Goal: Task Accomplishment & Management: Manage account settings

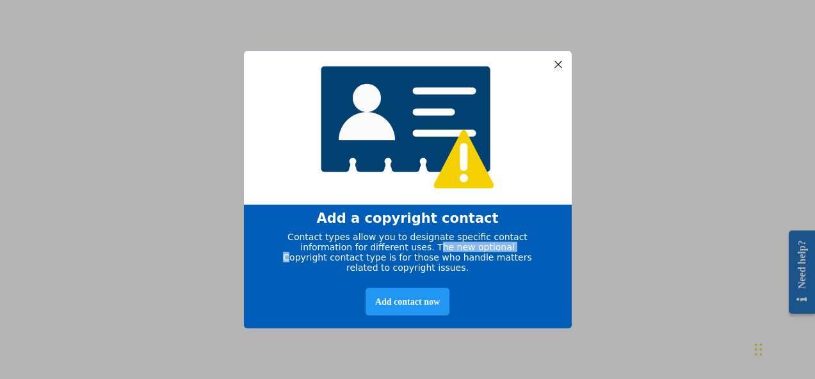
drag, startPoint x: 416, startPoint y: 245, endPoint x: 489, endPoint y: 248, distance: 73.0
click at [490, 249] on span "Contact types allow you to designate specific contact information for different…" at bounding box center [407, 251] width 248 height 41
click at [505, 255] on span "Contact types allow you to designate specific contact information for different…" at bounding box center [407, 251] width 248 height 41
click at [557, 58] on div at bounding box center [557, 64] width 17 height 17
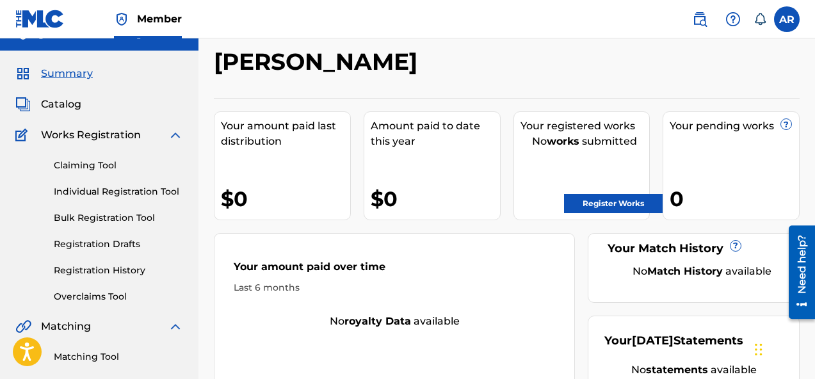
scroll to position [26, 0]
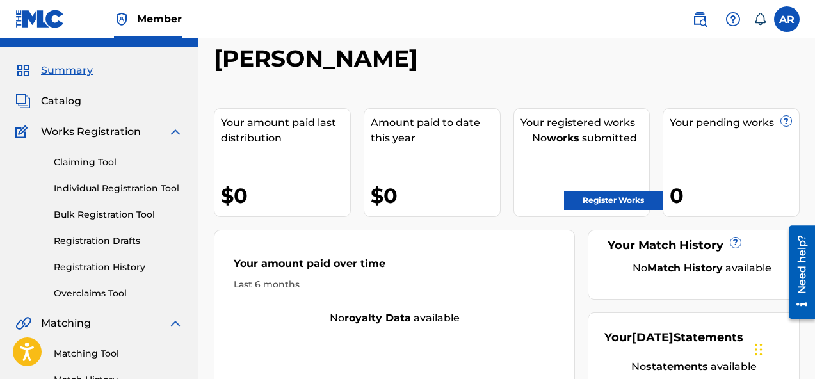
click at [394, 104] on div "Your amount paid last distribution $0 Amount paid to date this year $0 Your reg…" at bounding box center [507, 258] width 586 height 327
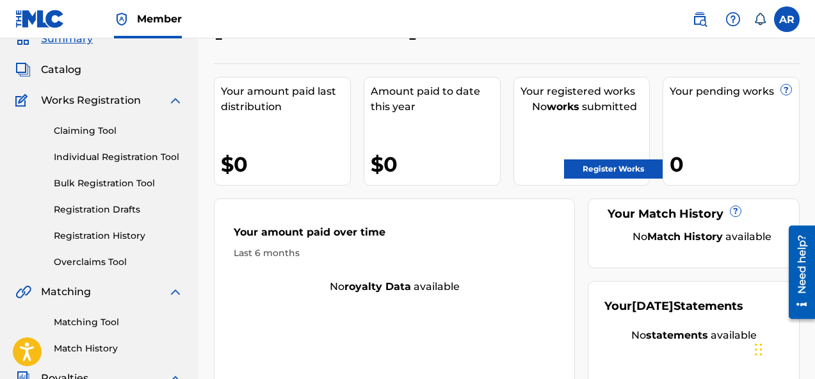
scroll to position [58, 0]
click at [611, 175] on link "Register Works" at bounding box center [613, 168] width 99 height 19
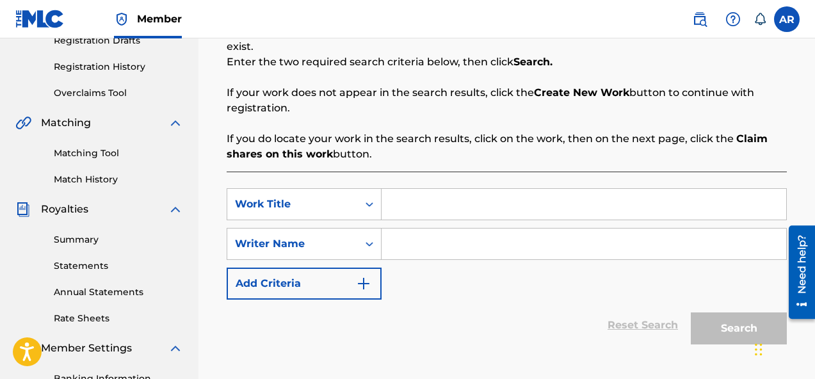
scroll to position [227, 0]
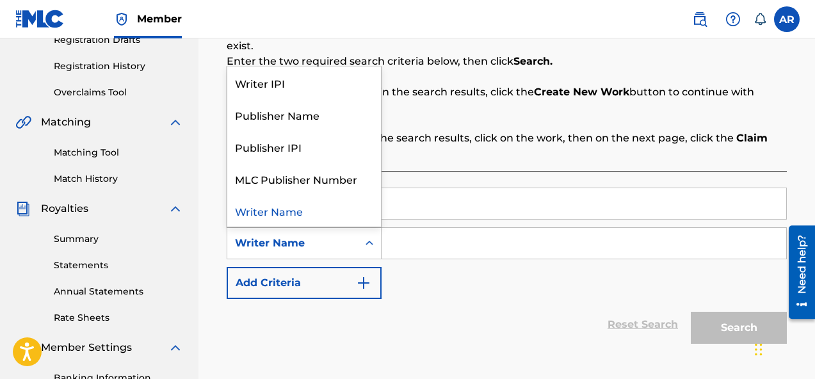
click at [358, 242] on div "Search Form" at bounding box center [369, 243] width 23 height 23
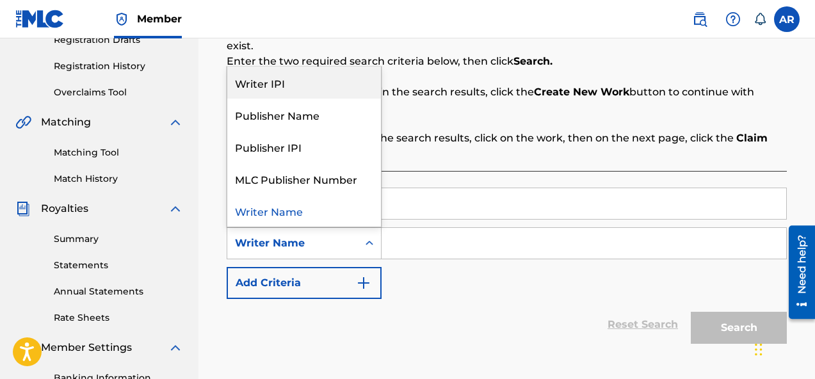
click at [346, 83] on div "Writer IPI" at bounding box center [304, 83] width 154 height 32
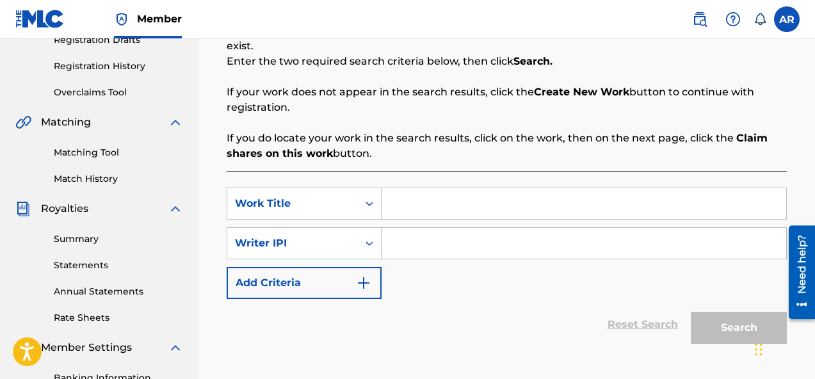
click at [396, 244] on input "Search Form" at bounding box center [583, 243] width 404 height 31
paste input "551039930"
type input "551039930"
click at [474, 278] on div "SearchWithCriteria17a0ff1a-7d6f-427f-b757-1ad92cad28fa Work Title SearchWithCri…" at bounding box center [507, 243] width 560 height 111
click at [584, 202] on input "Search Form" at bounding box center [583, 203] width 404 height 31
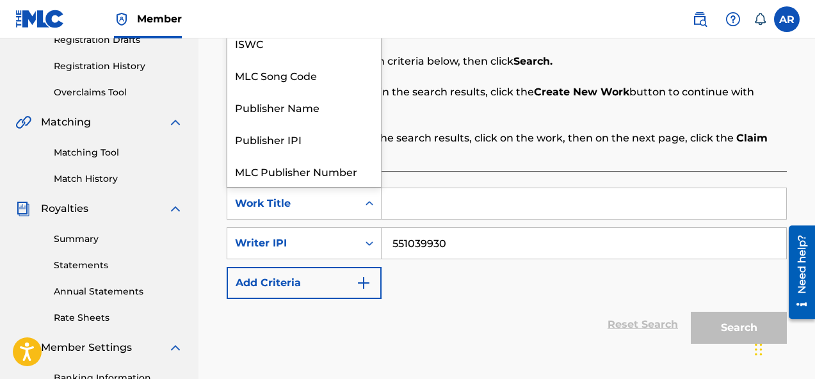
click at [341, 207] on div "Work Title" at bounding box center [292, 203] width 115 height 15
click at [419, 213] on input "Search Form" at bounding box center [583, 203] width 404 height 31
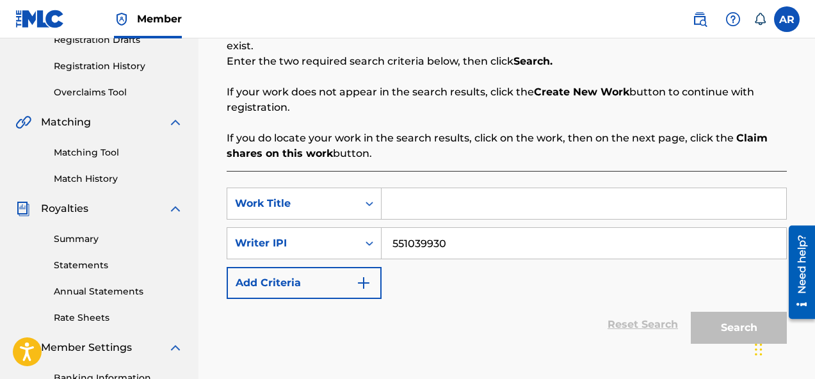
type input "b"
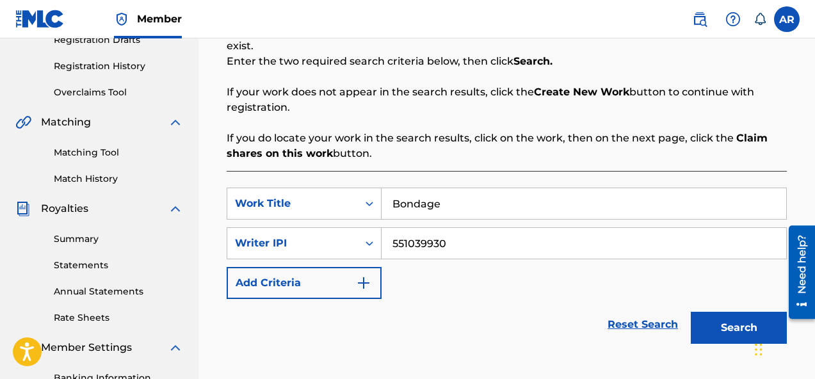
type input "Bondage"
click at [732, 317] on button "Search" at bounding box center [739, 328] width 96 height 32
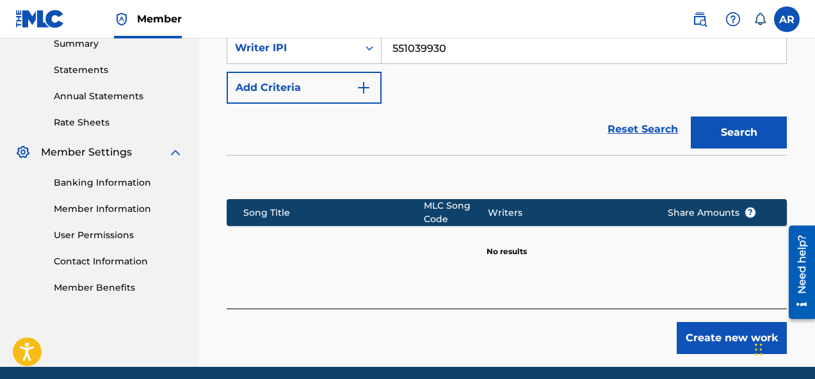
scroll to position [431, 0]
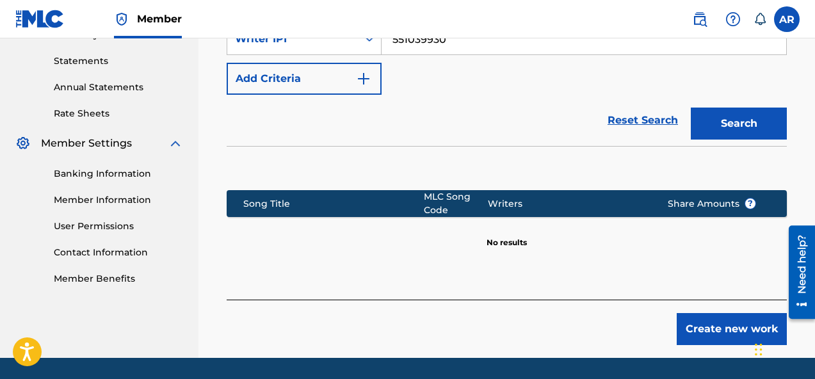
click at [426, 201] on div "MLC Song Code" at bounding box center [456, 203] width 64 height 27
click at [595, 220] on section "Song Title MLC Song Code Writers Share Amounts ? No results" at bounding box center [507, 216] width 560 height 65
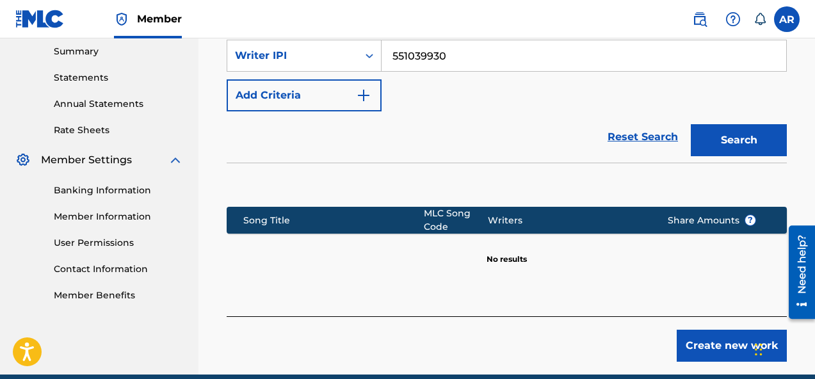
scroll to position [408, 0]
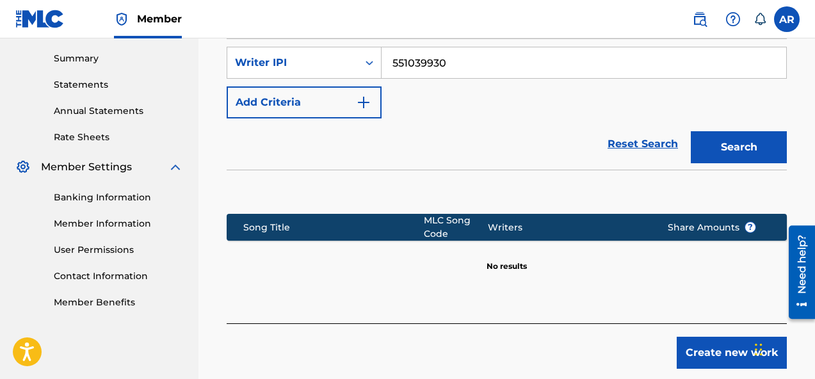
click at [744, 136] on button "Search" at bounding box center [739, 147] width 96 height 32
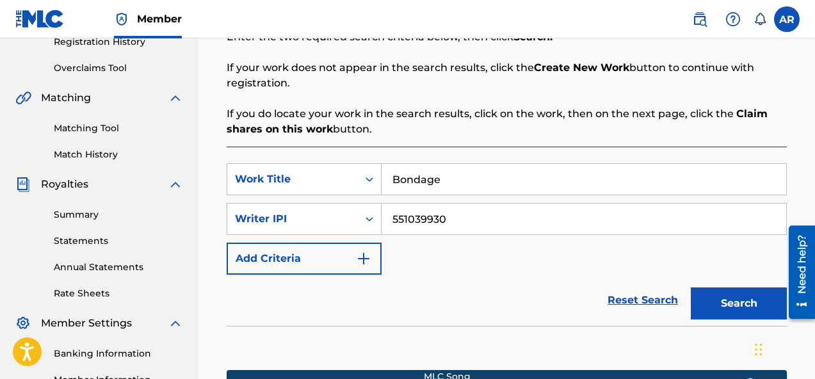
scroll to position [239, 0]
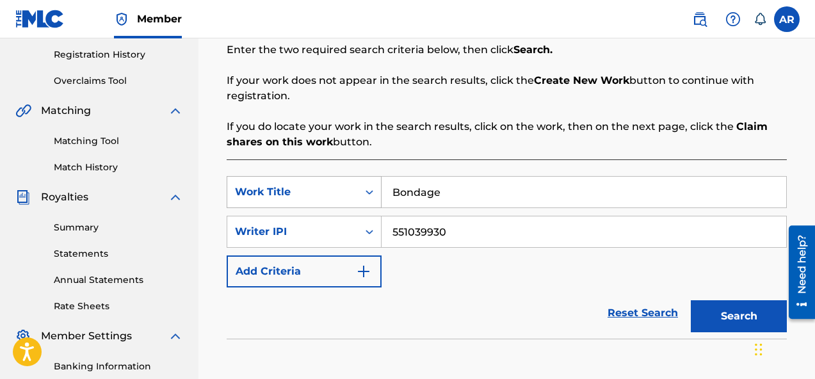
click at [346, 196] on div "Work Title" at bounding box center [292, 191] width 115 height 15
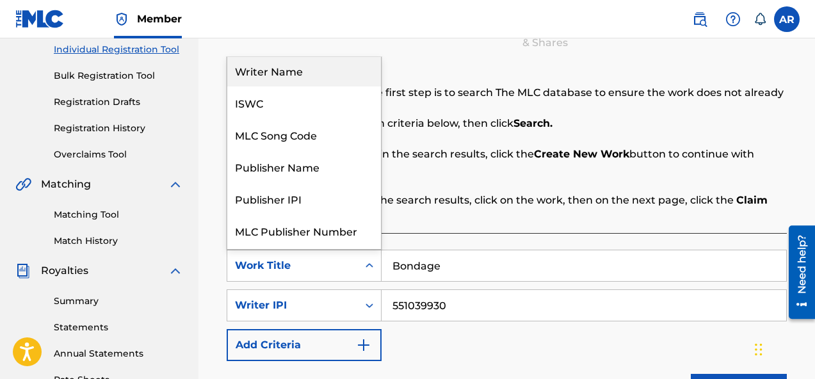
scroll to position [0, 0]
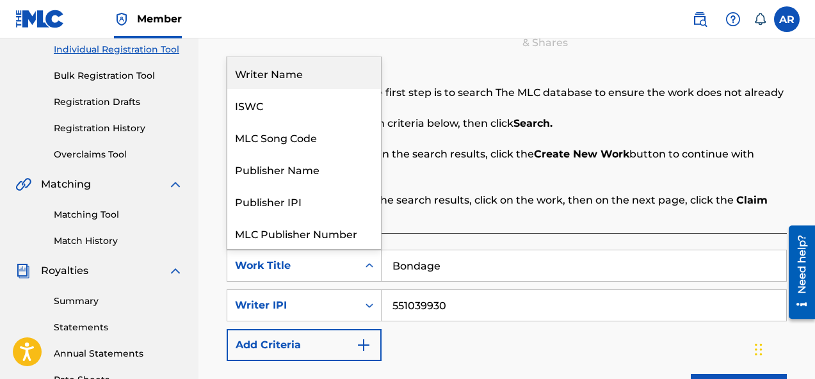
click at [351, 80] on div "Writer Name" at bounding box center [304, 73] width 154 height 32
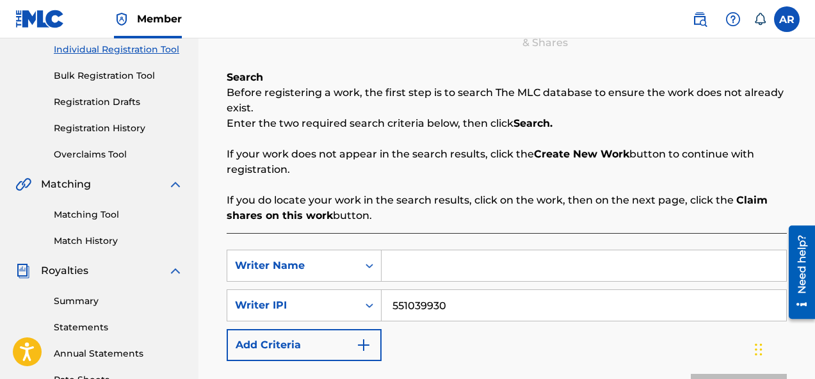
click at [435, 259] on input "Search Form" at bounding box center [583, 265] width 404 height 31
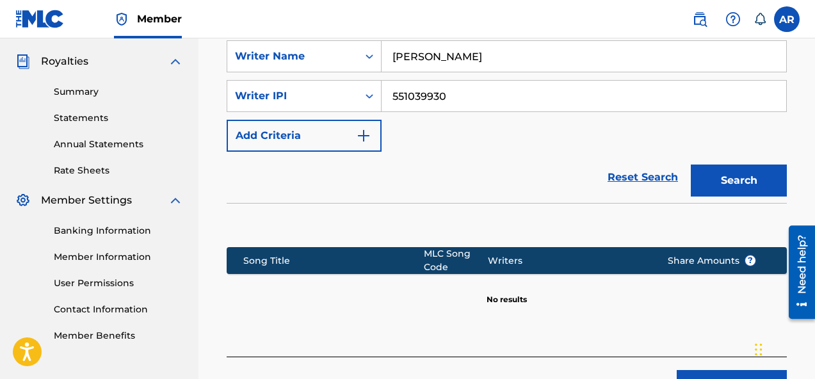
scroll to position [376, 0]
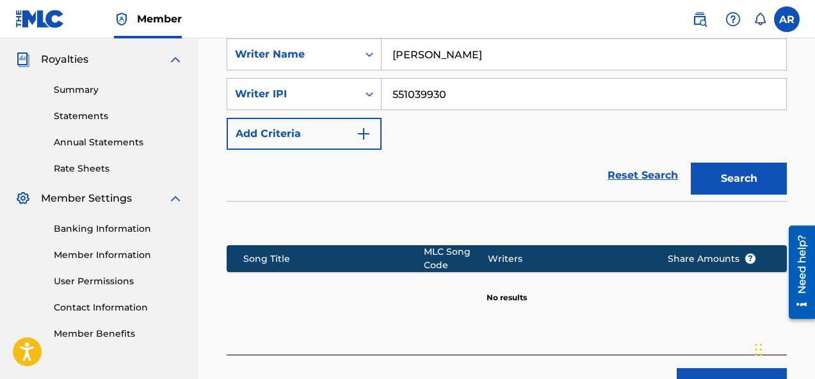
type input "[PERSON_NAME]"
click at [750, 167] on button "Search" at bounding box center [739, 179] width 96 height 32
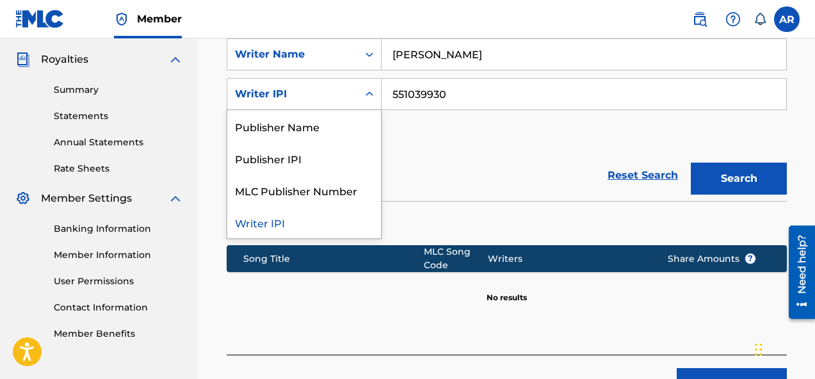
click at [335, 98] on div "Writer IPI" at bounding box center [292, 93] width 115 height 15
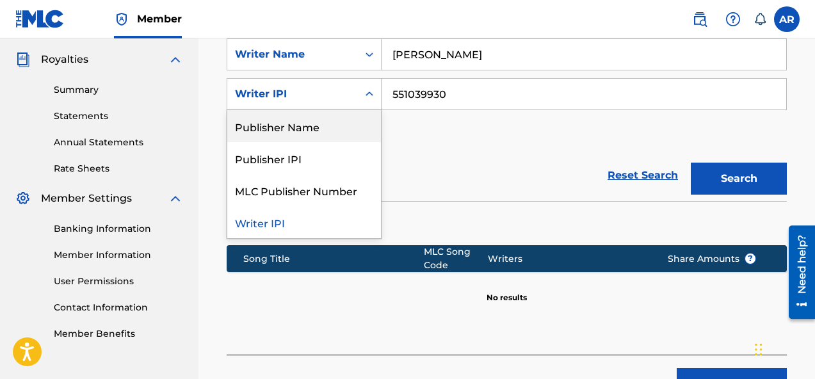
click at [340, 135] on div "Publisher Name" at bounding box center [304, 126] width 154 height 32
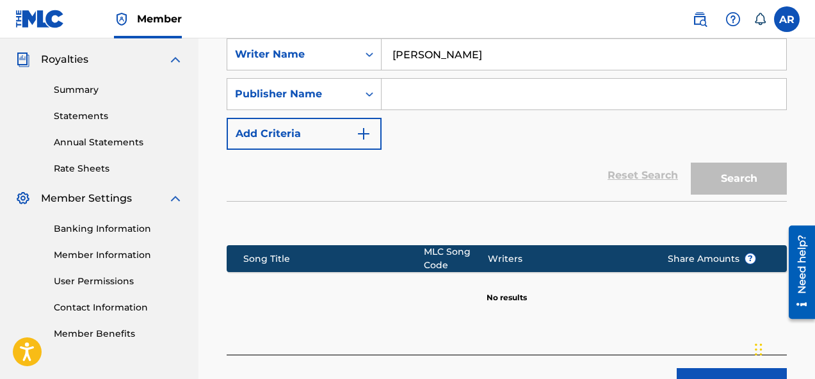
click at [758, 171] on div "Search" at bounding box center [735, 175] width 102 height 51
click at [599, 104] on input "Search Form" at bounding box center [583, 94] width 404 height 31
paste input "551039930"
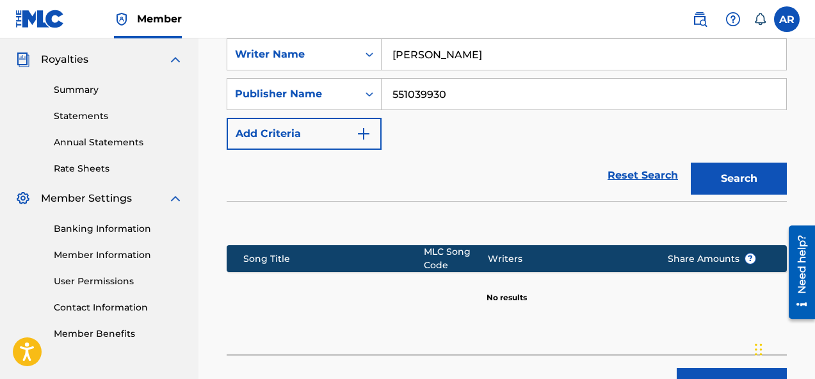
type input "551039930"
click at [726, 186] on button "Search" at bounding box center [739, 179] width 96 height 32
drag, startPoint x: 458, startPoint y: 86, endPoint x: 380, endPoint y: 88, distance: 77.5
click at [383, 88] on input "551039930" at bounding box center [583, 94] width 404 height 31
drag, startPoint x: 511, startPoint y: 84, endPoint x: 376, endPoint y: 80, distance: 135.1
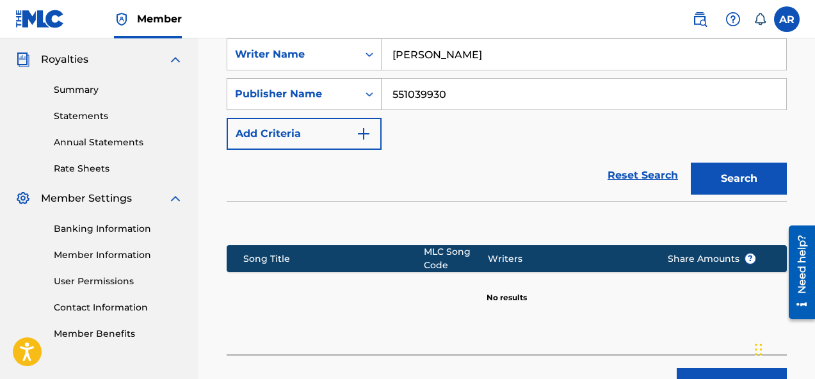
click at [376, 81] on div "SearchWithCriteria35f37eab-a649-4fcd-b1e3-4a1533865475 Publisher Name 551039930" at bounding box center [507, 94] width 560 height 32
drag, startPoint x: 484, startPoint y: 92, endPoint x: 375, endPoint y: 88, distance: 108.8
click at [375, 88] on div "SearchWithCriteria35f37eab-a649-4fcd-b1e3-4a1533865475 Publisher Name 551039930" at bounding box center [507, 94] width 560 height 32
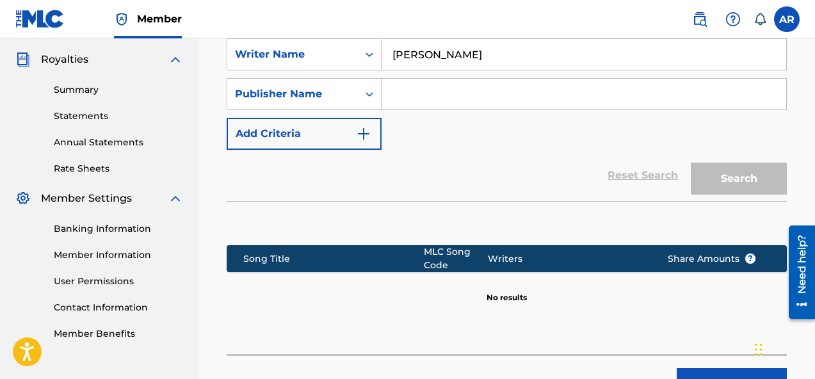
click at [534, 82] on input "Search Form" at bounding box center [583, 94] width 404 height 31
click at [332, 132] on button "Add Criteria" at bounding box center [304, 134] width 155 height 32
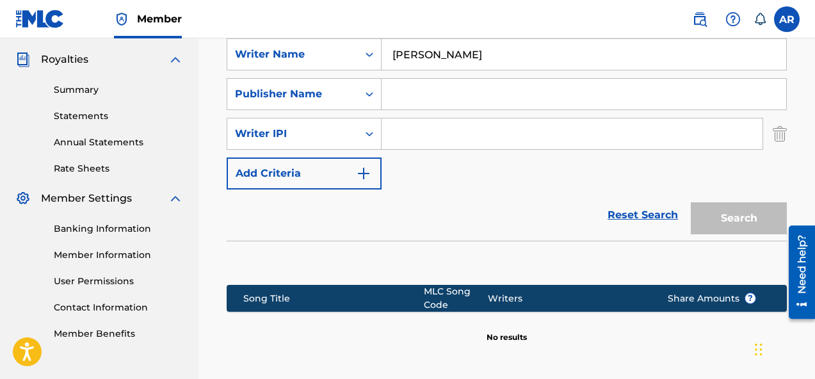
click at [567, 130] on input "Search Form" at bounding box center [571, 133] width 381 height 31
paste input "551039930"
type input "551039930"
click at [737, 218] on div "Search" at bounding box center [735, 214] width 102 height 51
click at [740, 180] on div "SearchWithCriteria28d86524-9abd-42b8-912b-e5891ef212ef Writer Name [PERSON_NAME…" at bounding box center [507, 113] width 560 height 151
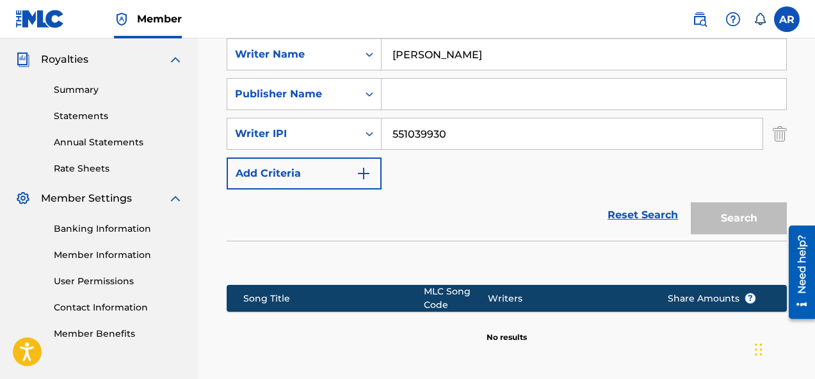
click at [515, 97] on input "Search Form" at bounding box center [583, 94] width 404 height 31
click at [307, 96] on div "Publisher Name" at bounding box center [292, 93] width 115 height 15
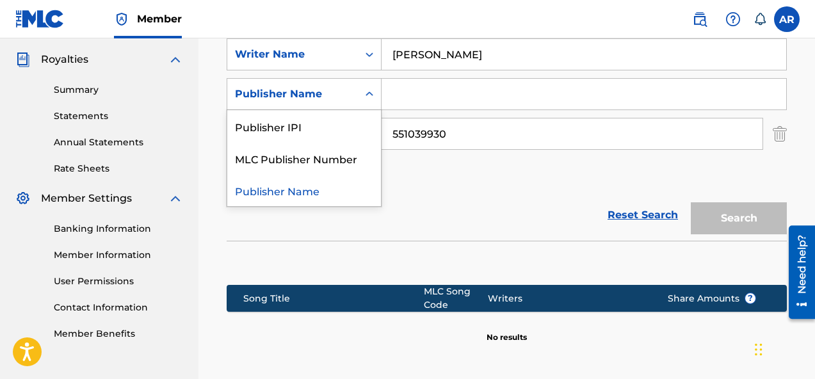
drag, startPoint x: 355, startPoint y: 166, endPoint x: 334, endPoint y: 199, distance: 39.1
click at [335, 200] on div "Publisher IPI MLC Publisher Number Publisher Name" at bounding box center [304, 158] width 154 height 96
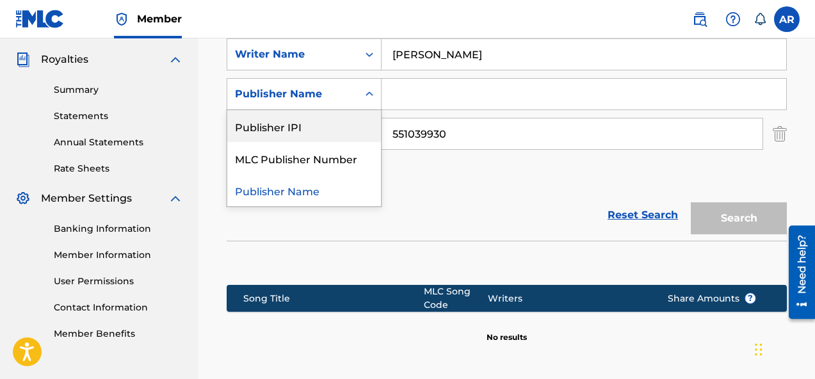
click at [360, 94] on div "Search Form" at bounding box center [369, 94] width 23 height 23
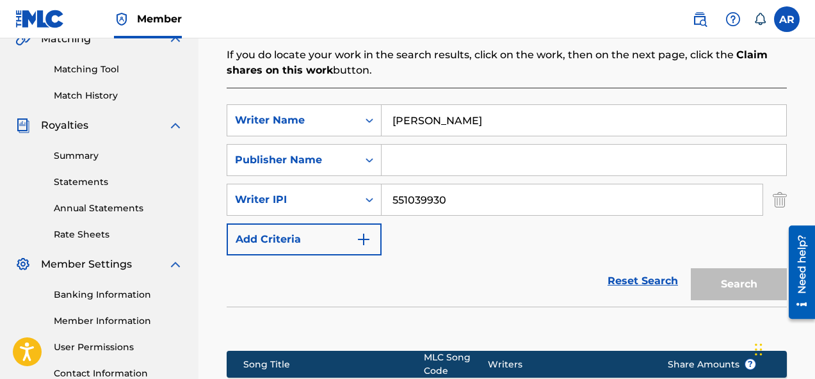
scroll to position [275, 0]
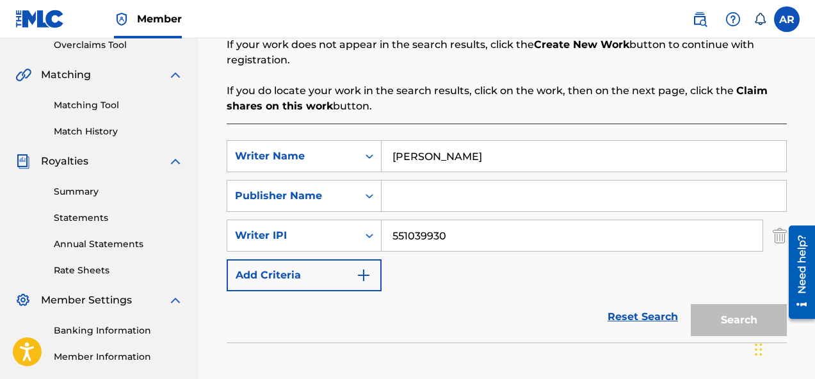
click at [781, 244] on div at bounding box center [797, 271] width 36 height 103
click at [781, 234] on div at bounding box center [797, 271] width 36 height 103
click at [775, 232] on img "Search Form" at bounding box center [779, 236] width 14 height 32
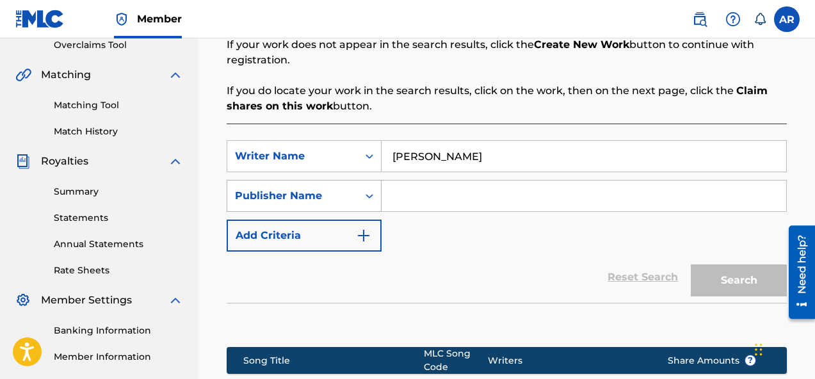
click at [312, 188] on div "Publisher Name" at bounding box center [292, 195] width 115 height 15
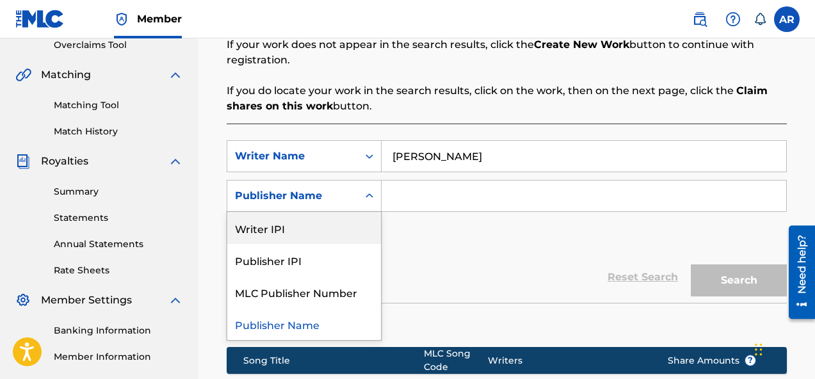
click at [328, 228] on div "Writer IPI" at bounding box center [304, 228] width 154 height 32
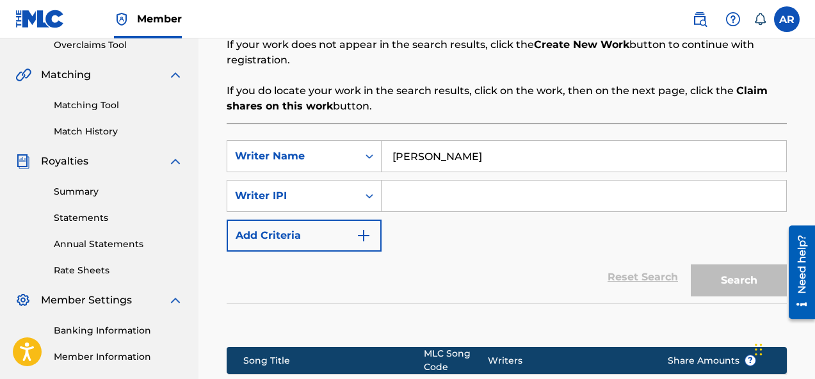
drag, startPoint x: 474, startPoint y: 160, endPoint x: 309, endPoint y: 108, distance: 173.3
click at [326, 116] on div "Search Before registering a work, the first step is to search The MLC database …" at bounding box center [507, 208] width 560 height 496
click at [532, 230] on div "SearchWithCriteria28d86524-9abd-42b8-912b-e5891ef212ef Writer Name [PERSON_NAME…" at bounding box center [507, 195] width 560 height 111
click at [506, 186] on input "Search Form" at bounding box center [583, 195] width 404 height 31
drag, startPoint x: 495, startPoint y: 157, endPoint x: 226, endPoint y: 114, distance: 272.8
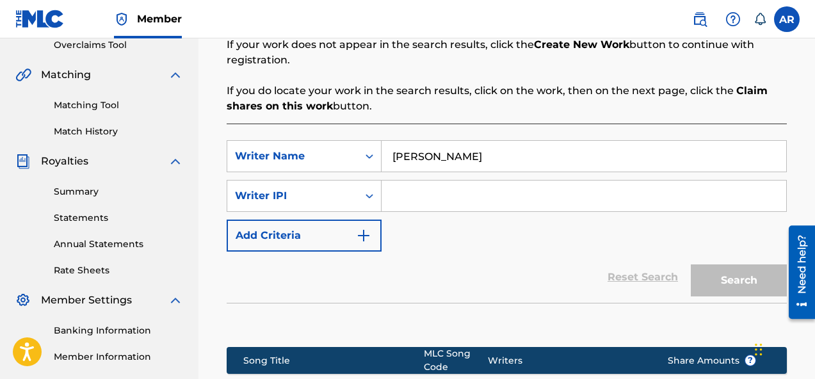
click at [237, 117] on div "Search Before registering a work, the first step is to search The MLC database …" at bounding box center [507, 208] width 560 height 496
paste input "551039930"
type input "551039930"
drag, startPoint x: 474, startPoint y: 156, endPoint x: 278, endPoint y: 144, distance: 196.2
click at [278, 144] on div "SearchWithCriteria28d86524-9abd-42b8-912b-e5891ef212ef Writer Name 551039930" at bounding box center [507, 156] width 560 height 32
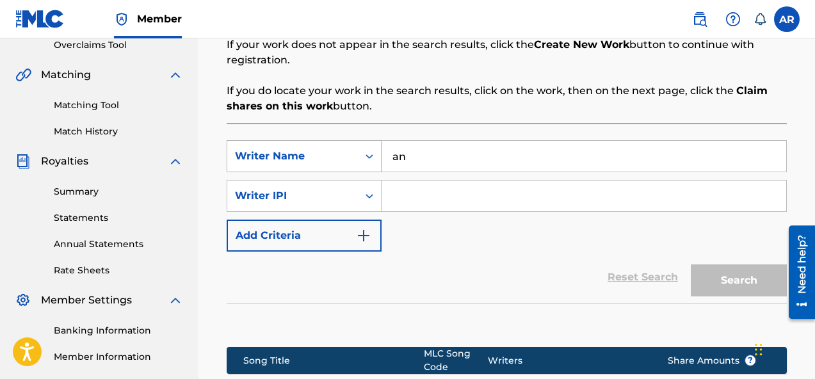
type input "a"
type input "[PERSON_NAME]"
click at [483, 264] on div "Reset Search Search" at bounding box center [507, 277] width 560 height 51
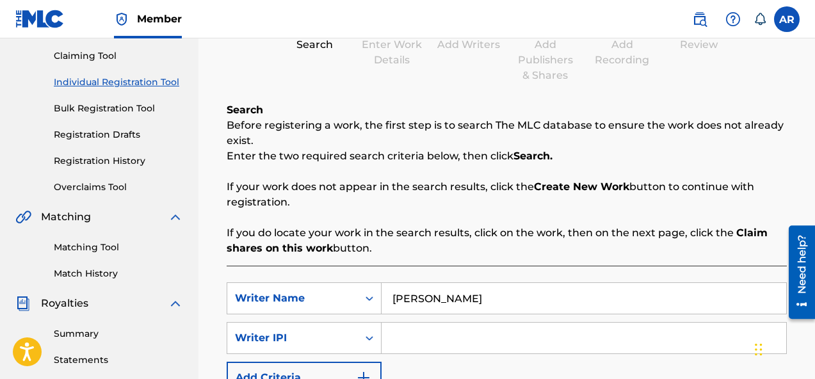
scroll to position [138, 0]
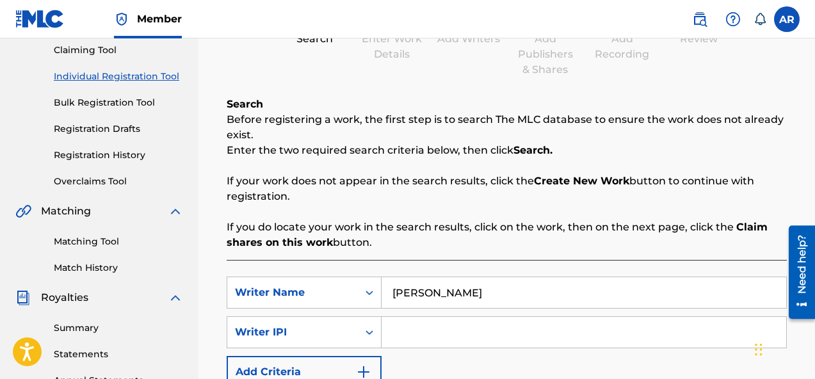
click at [435, 290] on input "[PERSON_NAME]" at bounding box center [583, 292] width 404 height 31
drag, startPoint x: 505, startPoint y: 292, endPoint x: 346, endPoint y: 251, distance: 164.1
click at [346, 255] on div "Search Before registering a work, the first step is to search The MLC database …" at bounding box center [507, 345] width 560 height 496
type input "A"
click at [285, 291] on div "Writer Name" at bounding box center [292, 292] width 115 height 15
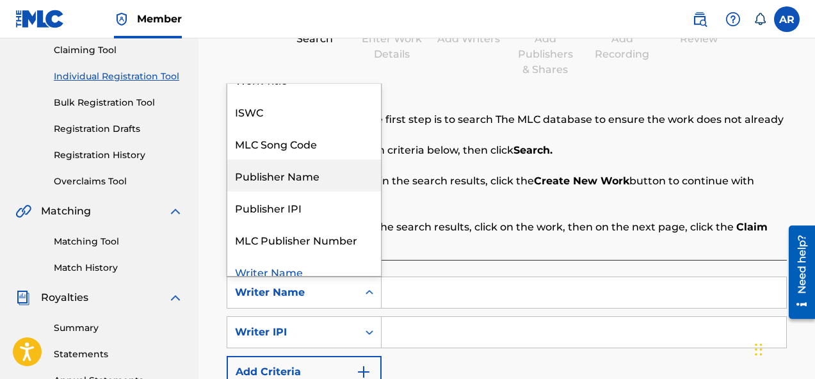
scroll to position [0, 0]
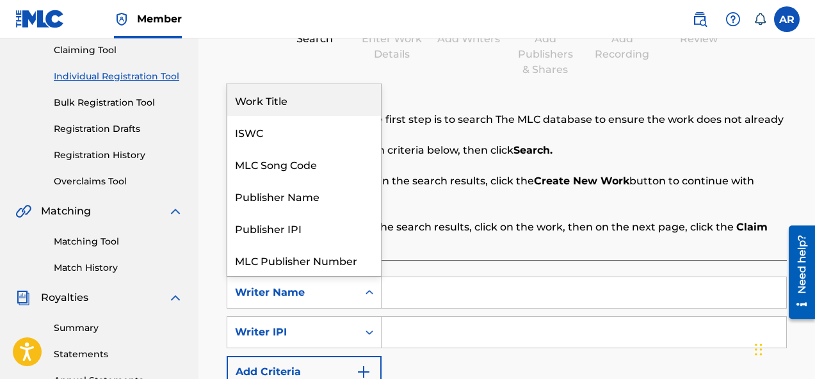
click at [319, 104] on div "Work Title" at bounding box center [304, 100] width 154 height 32
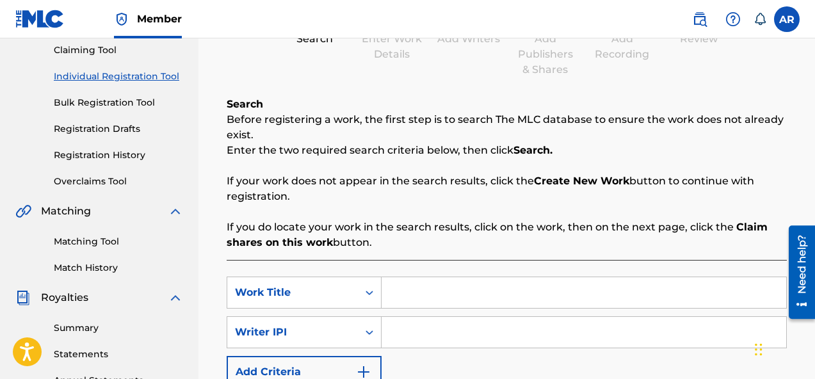
click at [429, 289] on input "Search Form" at bounding box center [583, 292] width 404 height 31
type input "b"
type input "Toxic"
click at [419, 332] on input "Search Form" at bounding box center [583, 332] width 404 height 31
paste input "551039930"
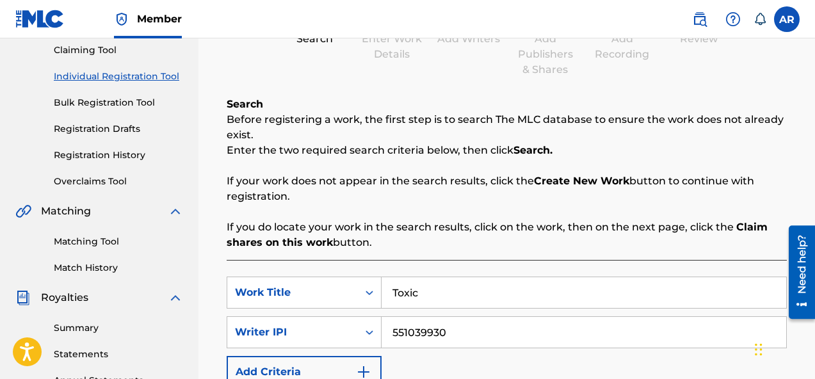
scroll to position [388, 0]
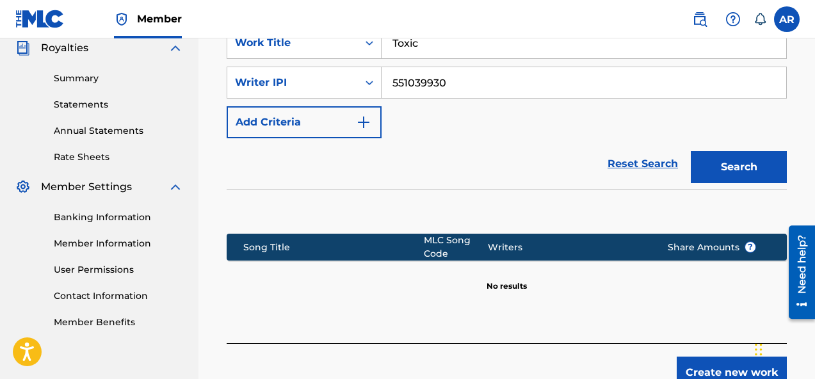
type input "551039930"
click at [747, 167] on button "Search" at bounding box center [739, 167] width 96 height 32
click at [747, 168] on button "Search" at bounding box center [739, 167] width 96 height 32
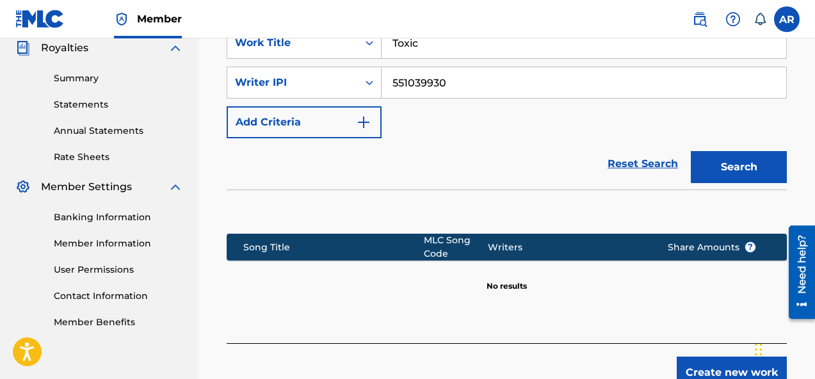
click at [747, 168] on button "Search" at bounding box center [739, 167] width 96 height 32
click at [161, 186] on div "Member Settings" at bounding box center [99, 186] width 168 height 15
click at [175, 182] on img at bounding box center [175, 186] width 15 height 15
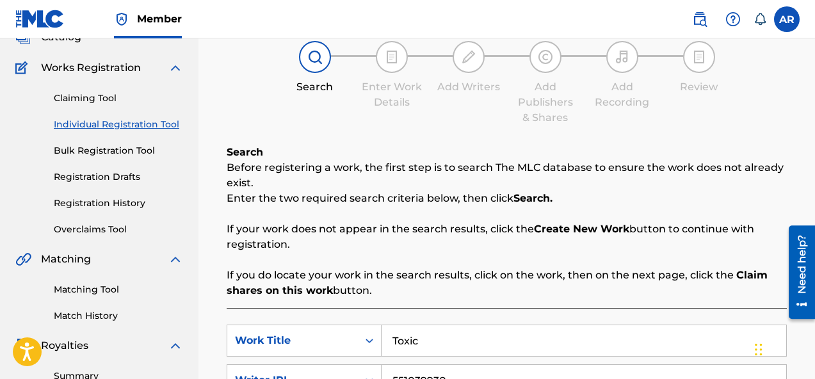
scroll to position [81, 0]
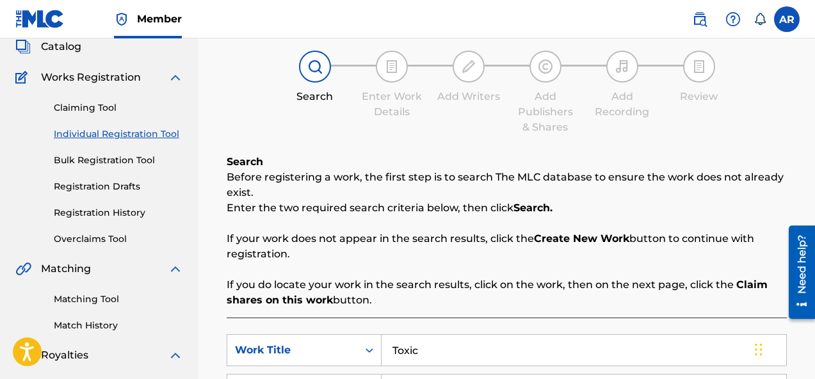
click at [102, 107] on link "Claiming Tool" at bounding box center [118, 107] width 129 height 13
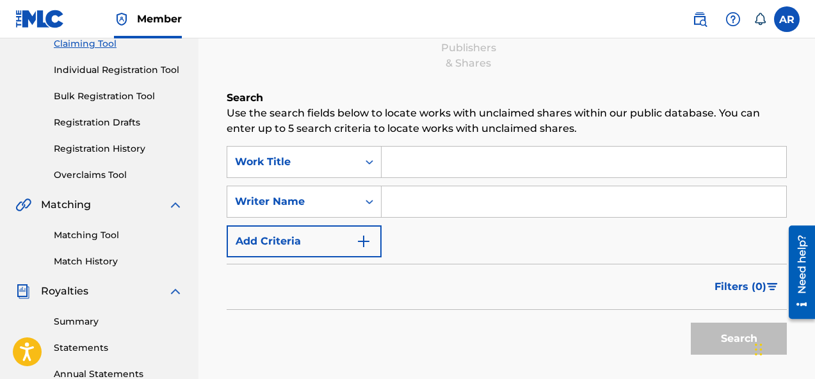
scroll to position [147, 0]
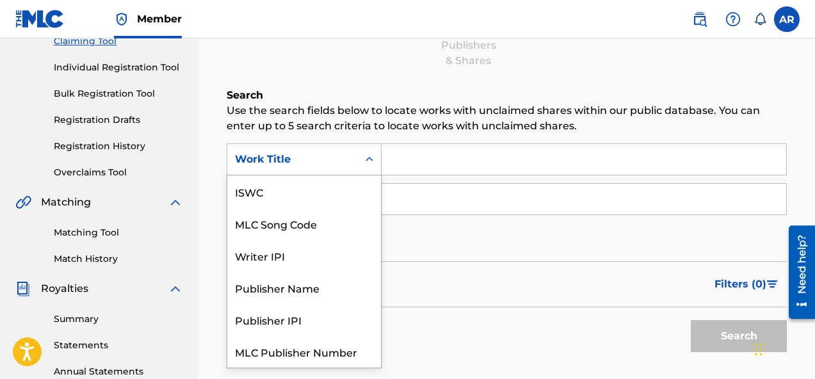
click at [320, 157] on div "Work Title" at bounding box center [292, 159] width 115 height 15
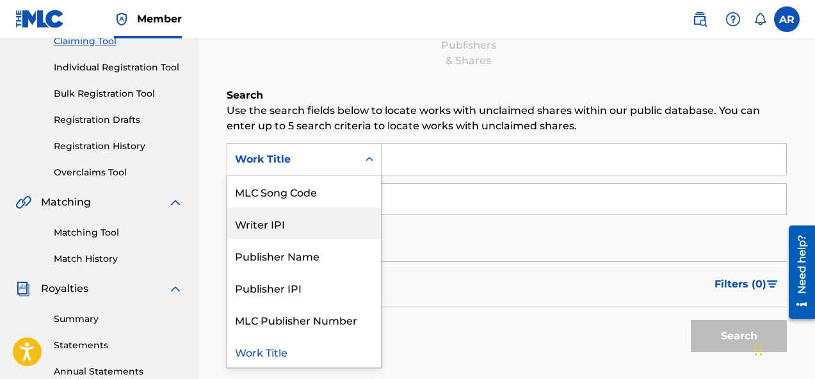
click at [350, 234] on div "Writer IPI" at bounding box center [304, 223] width 154 height 32
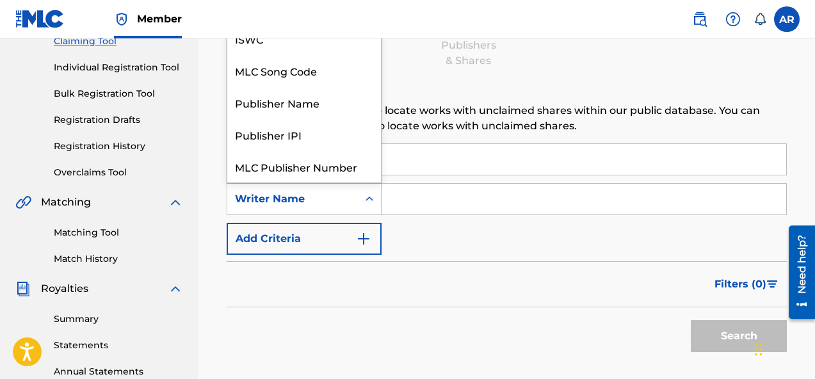
click at [342, 198] on div "Writer Name" at bounding box center [292, 198] width 115 height 15
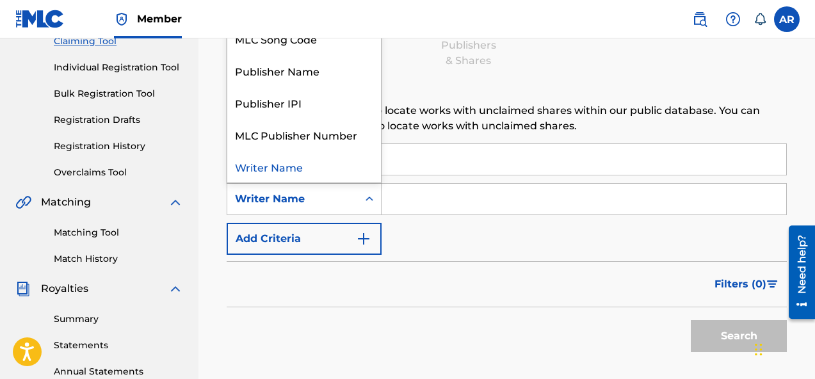
click at [435, 165] on input "Search Form" at bounding box center [583, 159] width 404 height 31
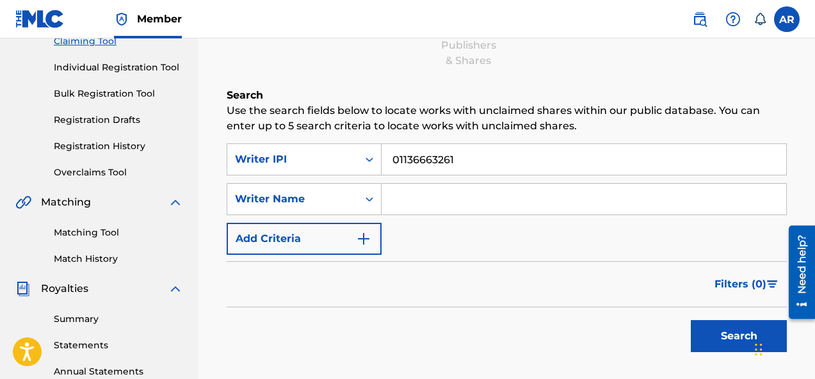
click at [412, 162] on input "01136663261" at bounding box center [583, 159] width 404 height 31
type input "01136663261"
click at [713, 346] on button "Search" at bounding box center [739, 336] width 96 height 32
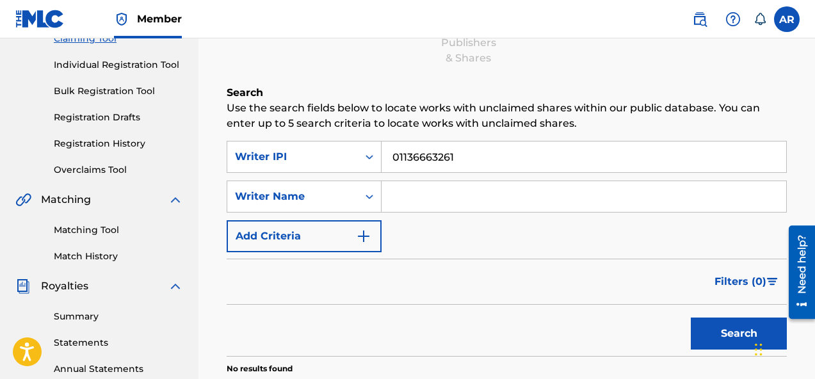
scroll to position [146, 0]
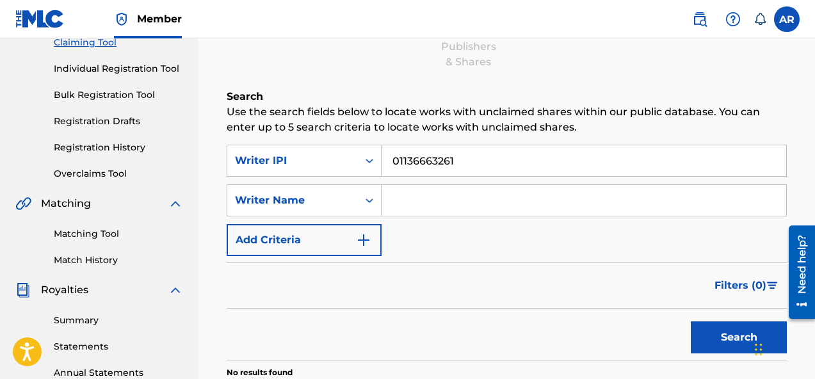
click at [506, 204] on input "Search Form" at bounding box center [583, 200] width 404 height 31
type input "[PERSON_NAME] [PERSON_NAME]"
click at [700, 344] on button "Search" at bounding box center [739, 337] width 96 height 32
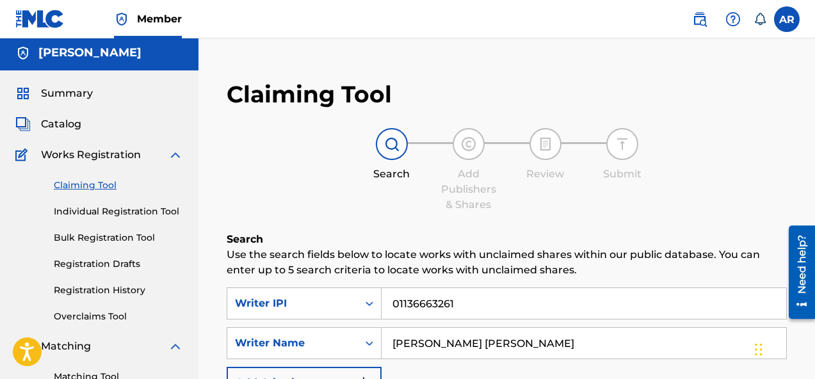
scroll to position [0, 0]
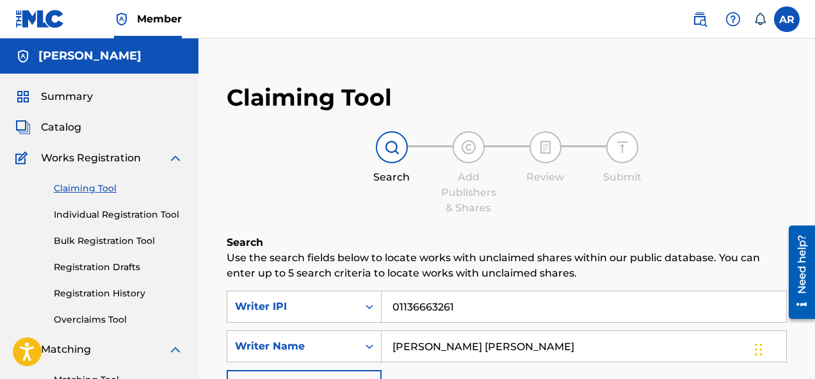
click at [174, 156] on img at bounding box center [175, 157] width 15 height 15
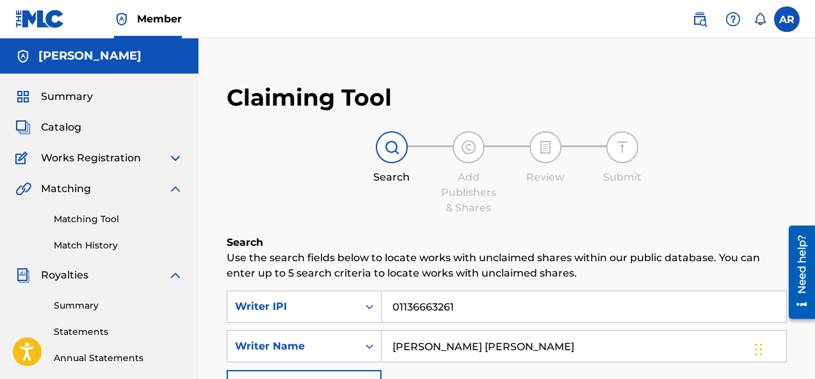
click at [115, 88] on div "Summary Catalog Works Registration Claiming Tool Individual Registration Tool B…" at bounding box center [99, 256] width 198 height 364
click at [78, 90] on span "Summary" at bounding box center [67, 96] width 52 height 15
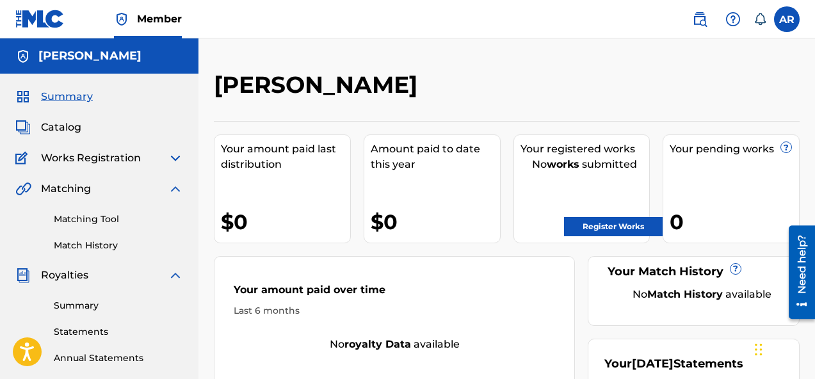
click at [131, 156] on span "Works Registration" at bounding box center [91, 157] width 100 height 15
click at [176, 156] on img at bounding box center [175, 157] width 15 height 15
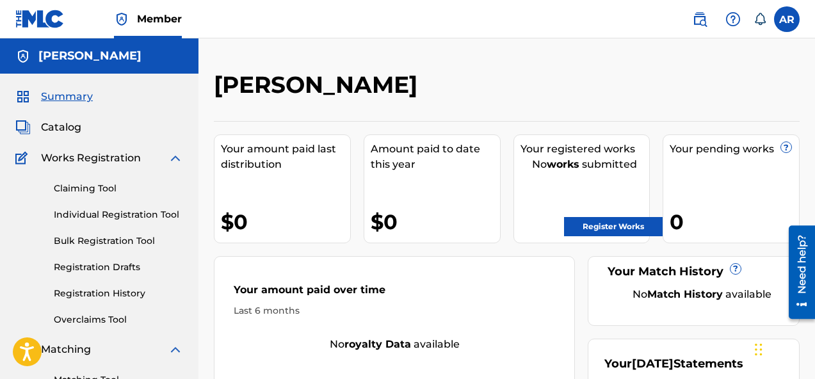
click at [173, 348] on img at bounding box center [175, 349] width 15 height 15
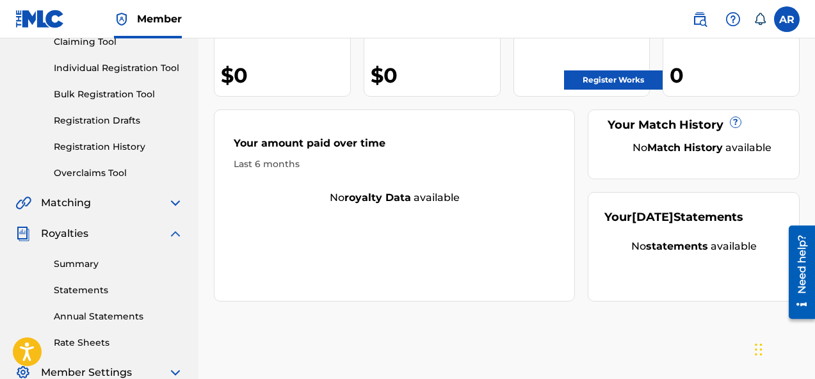
scroll to position [149, 0]
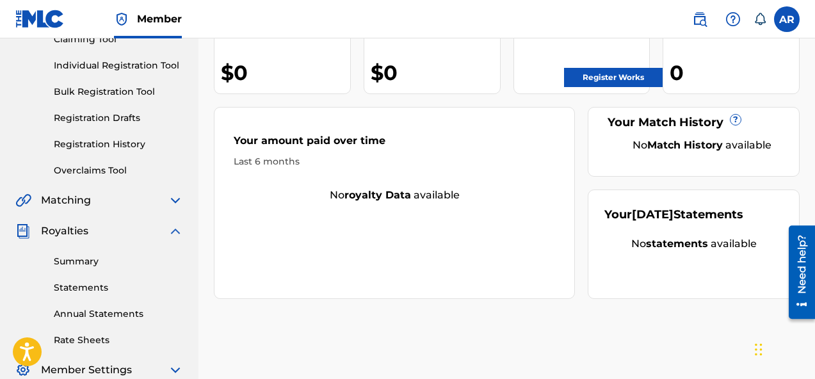
click at [173, 226] on img at bounding box center [175, 230] width 15 height 15
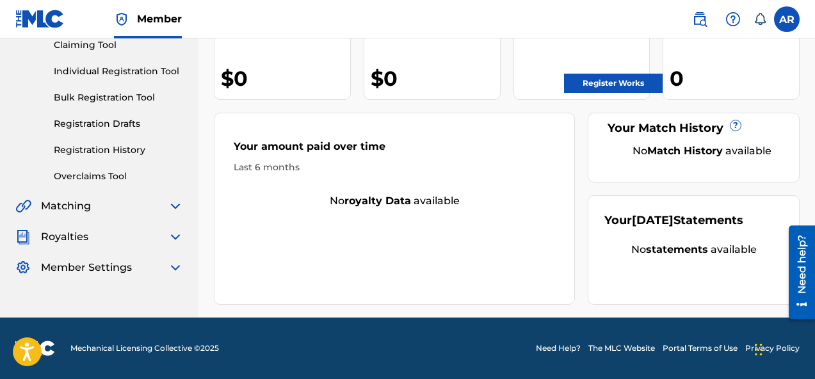
click at [82, 239] on span "Royalties" at bounding box center [64, 236] width 47 height 15
click at [183, 248] on div "Summary Catalog Works Registration Claiming Tool Individual Registration Tool B…" at bounding box center [99, 110] width 198 height 360
click at [182, 241] on img at bounding box center [175, 236] width 15 height 15
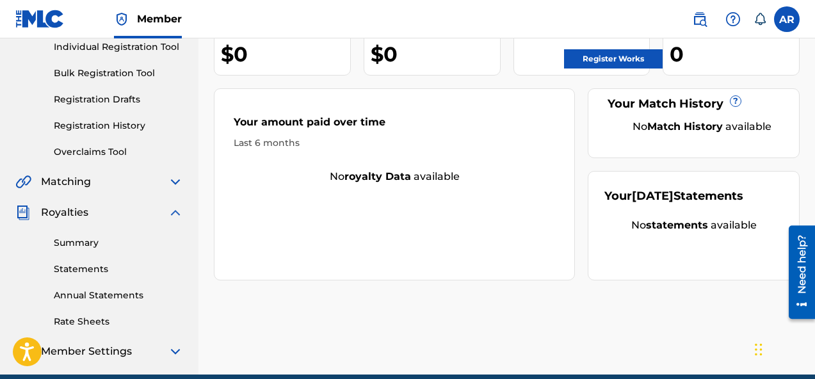
scroll to position [170, 0]
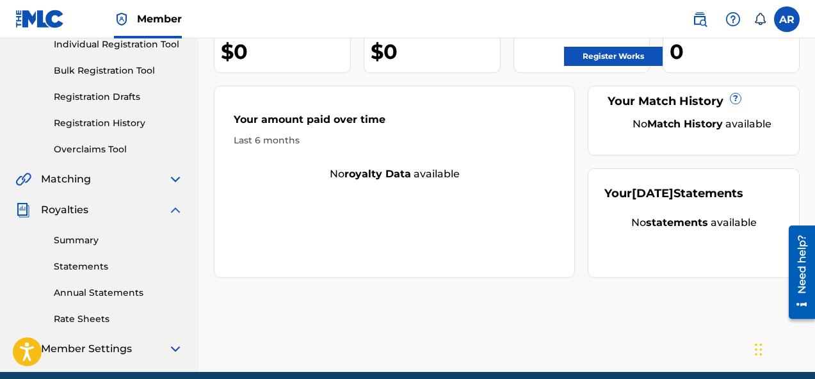
click at [183, 213] on div "Summary Catalog Works Registration Claiming Tool Individual Registration Tool B…" at bounding box center [99, 137] width 198 height 468
click at [183, 205] on div "Summary Catalog Works Registration Claiming Tool Individual Registration Tool B…" at bounding box center [99, 137] width 198 height 468
click at [177, 204] on img at bounding box center [175, 209] width 15 height 15
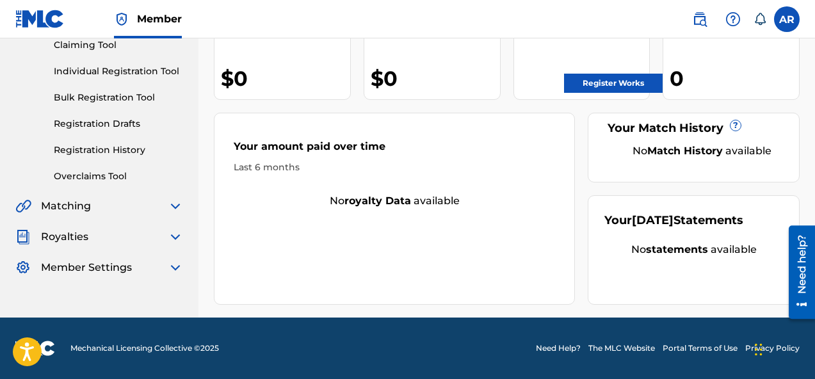
click at [171, 198] on img at bounding box center [175, 205] width 15 height 15
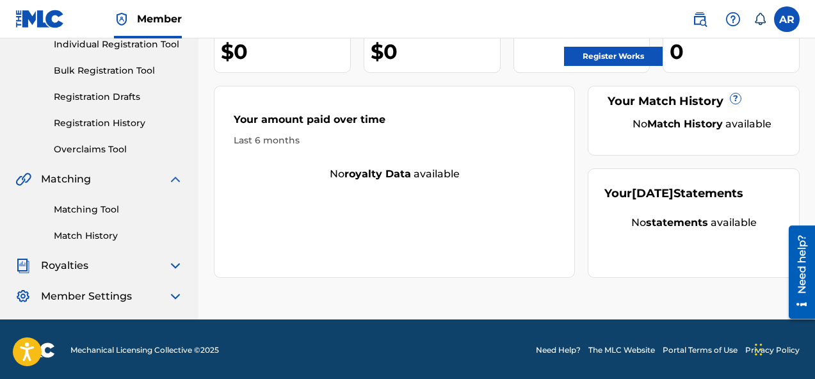
click at [171, 177] on img at bounding box center [175, 179] width 15 height 15
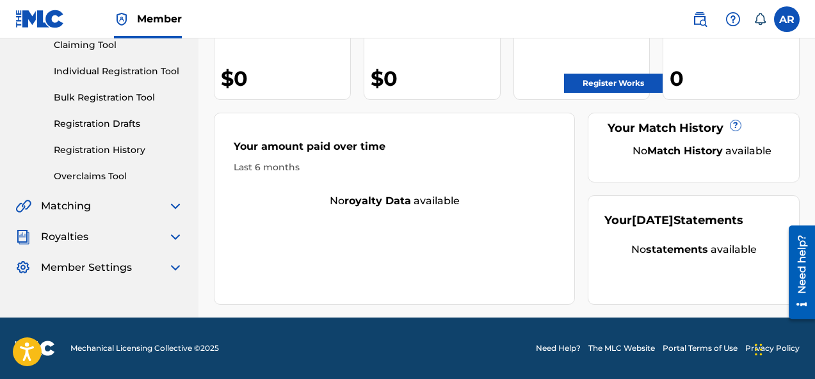
click at [170, 189] on div "Summary Catalog Works Registration Claiming Tool Individual Registration Tool B…" at bounding box center [99, 110] width 198 height 360
click at [170, 201] on img at bounding box center [175, 205] width 15 height 15
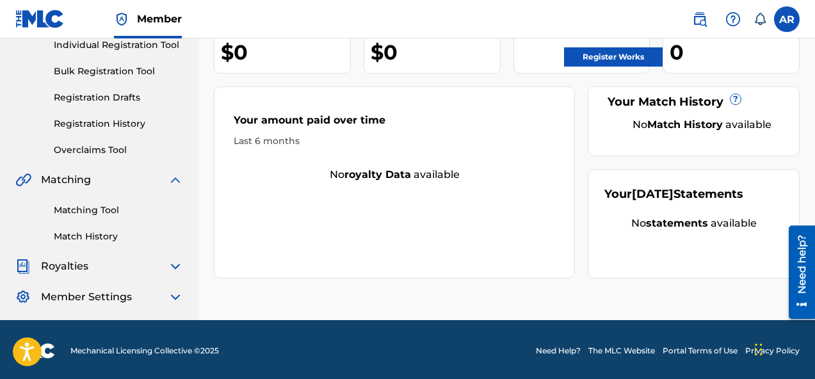
scroll to position [170, 0]
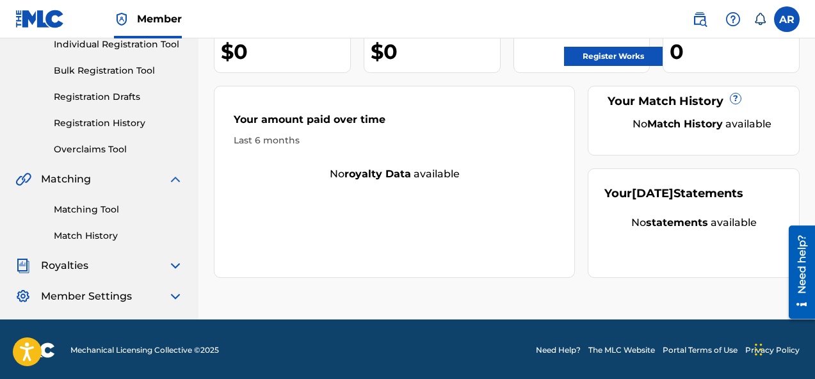
click at [85, 202] on div "Matching Tool Match History" at bounding box center [99, 215] width 168 height 56
click at [86, 209] on link "Matching Tool" at bounding box center [118, 209] width 129 height 13
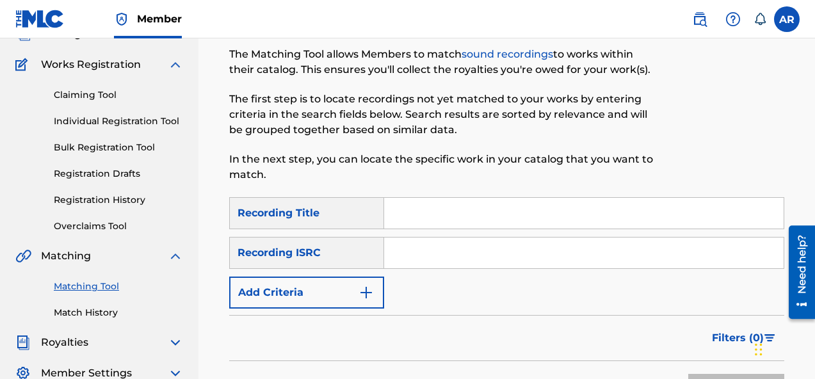
scroll to position [94, 0]
click at [352, 213] on div "Recording Title" at bounding box center [306, 212] width 155 height 32
click at [396, 211] on input "Search Form" at bounding box center [583, 212] width 399 height 31
click at [434, 164] on p "In the next step, you can locate the specific work in your catalog that you wan…" at bounding box center [443, 166] width 428 height 31
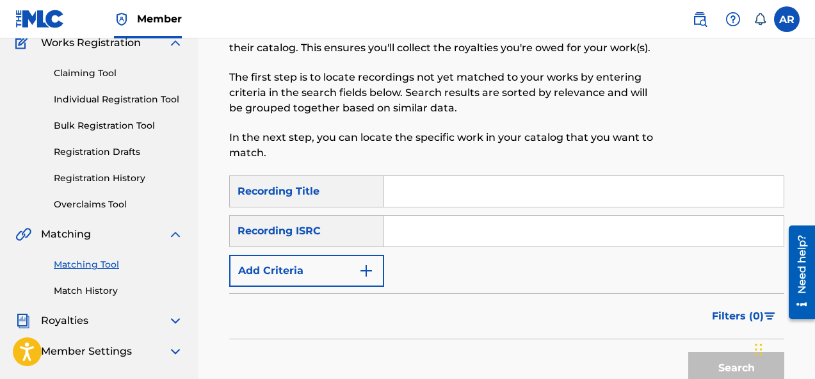
scroll to position [122, 0]
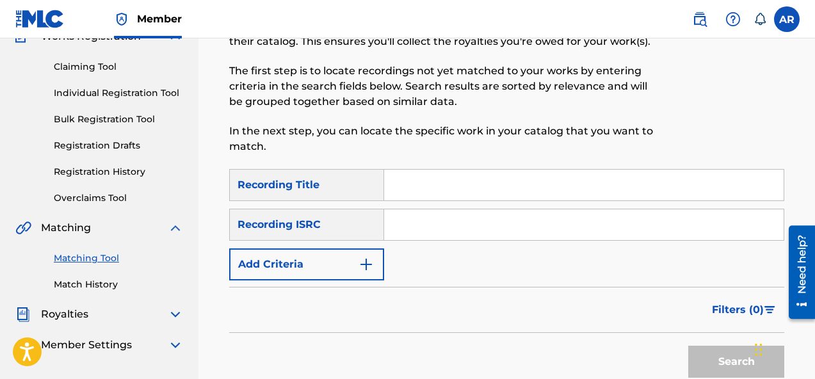
click at [437, 187] on input "Search Form" at bounding box center [583, 185] width 399 height 31
click at [470, 147] on p "In the next step, you can locate the specific work in your catalog that you wan…" at bounding box center [443, 139] width 428 height 31
click at [436, 173] on input "Search Form" at bounding box center [583, 185] width 399 height 31
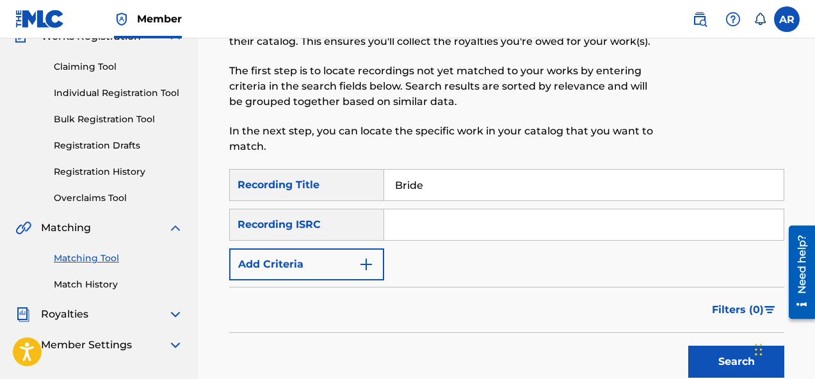
type input "Bride"
click at [497, 219] on input "Search Form" at bounding box center [583, 224] width 399 height 31
paste input "QZS7J2489397"
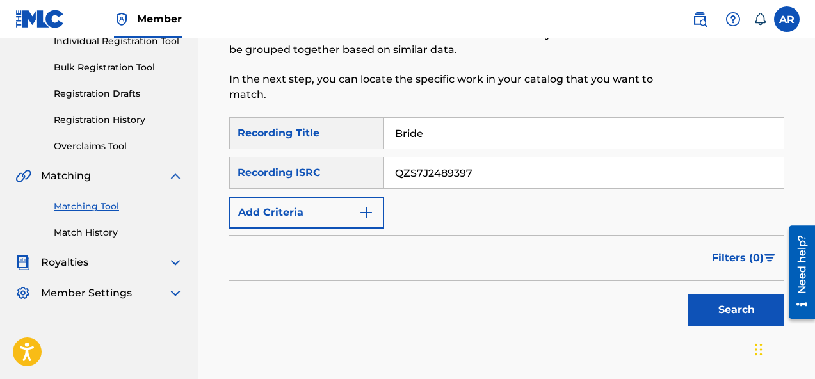
scroll to position [188, 0]
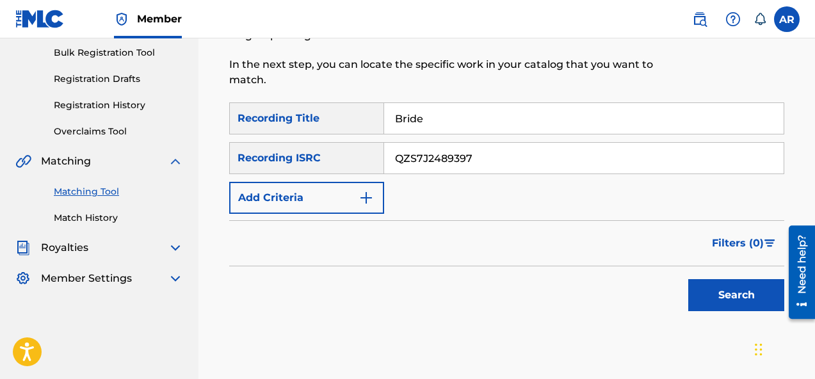
type input "QZS7J2489397"
click at [751, 294] on button "Search" at bounding box center [736, 295] width 96 height 32
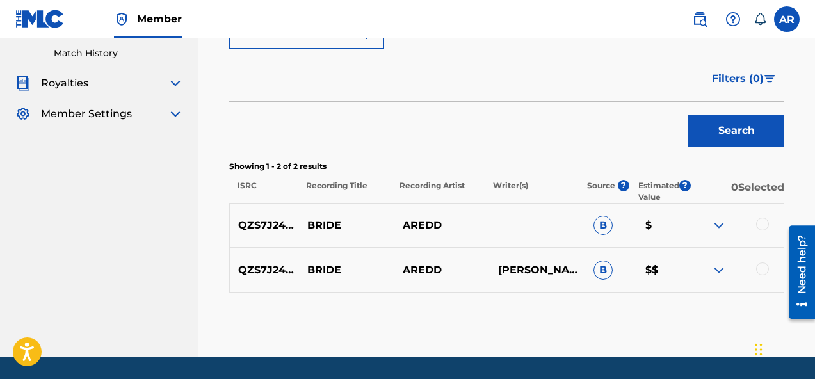
scroll to position [355, 0]
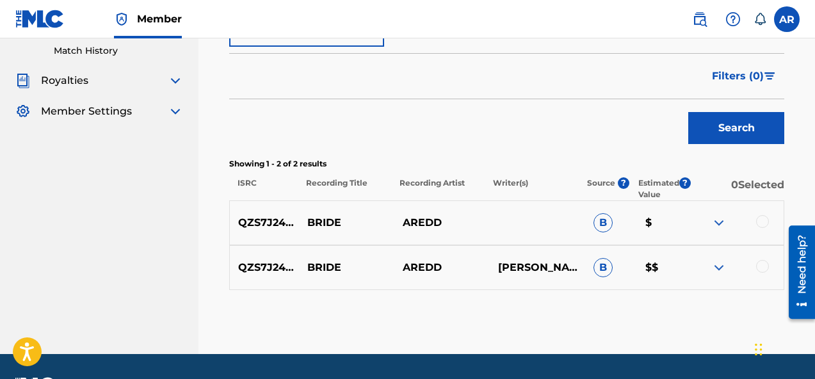
click at [765, 267] on div at bounding box center [762, 266] width 13 height 13
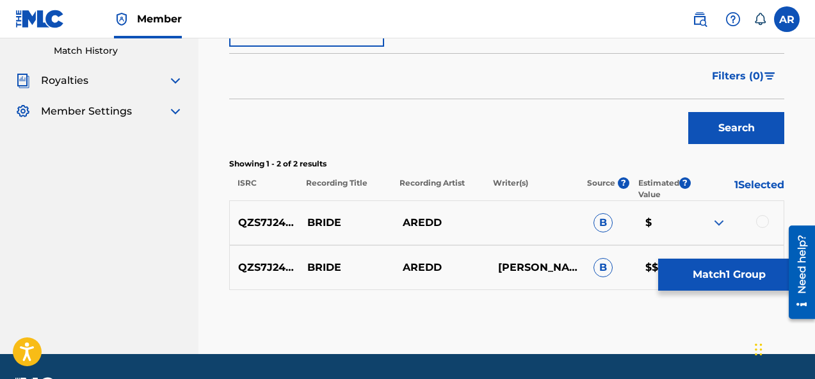
click at [768, 228] on div at bounding box center [735, 222] width 95 height 15
click at [759, 221] on div at bounding box center [762, 221] width 13 height 13
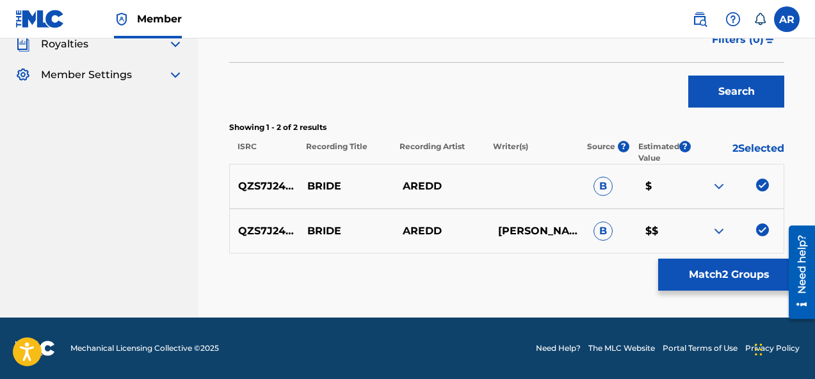
click at [718, 276] on button "Match 2 Groups" at bounding box center [728, 275] width 141 height 32
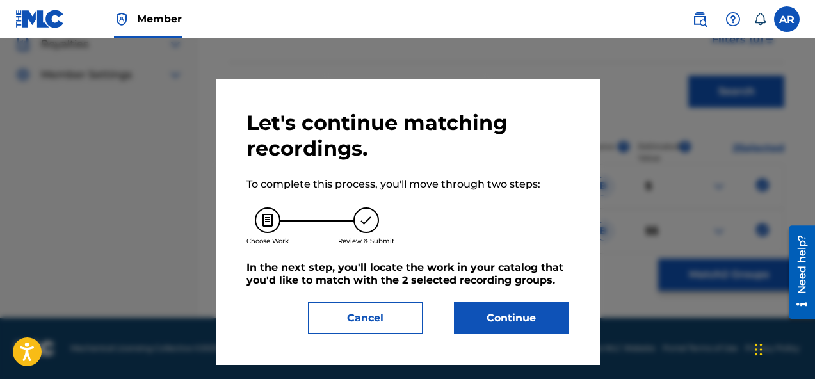
click at [489, 320] on button "Continue" at bounding box center [511, 318] width 115 height 32
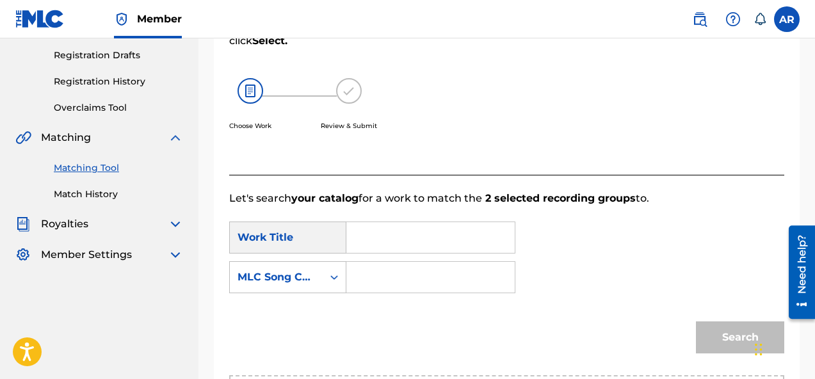
scroll to position [214, 0]
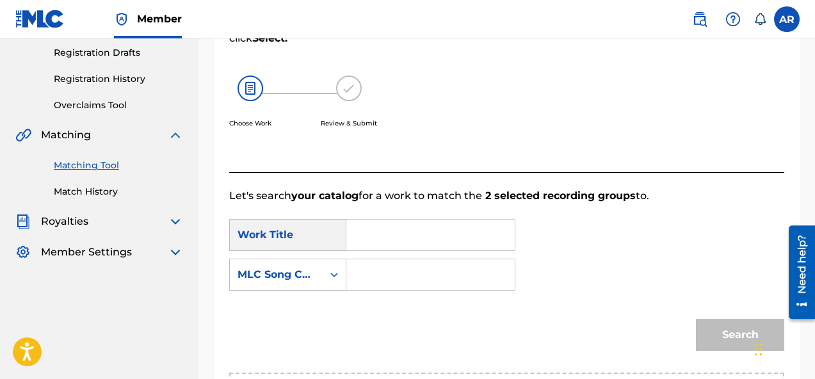
click at [310, 239] on div "Work Title" at bounding box center [287, 235] width 117 height 32
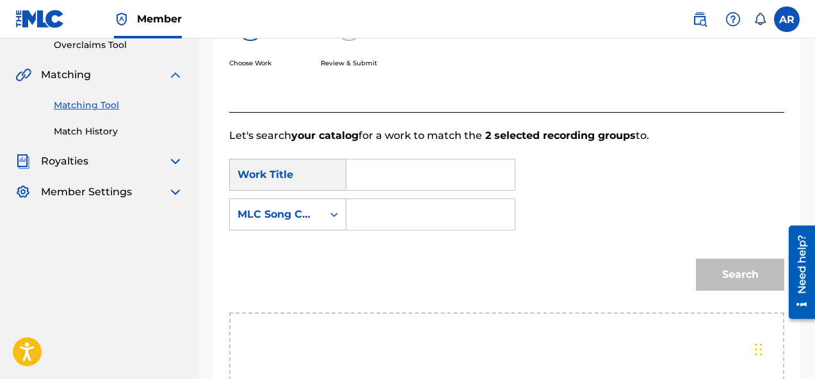
scroll to position [298, 0]
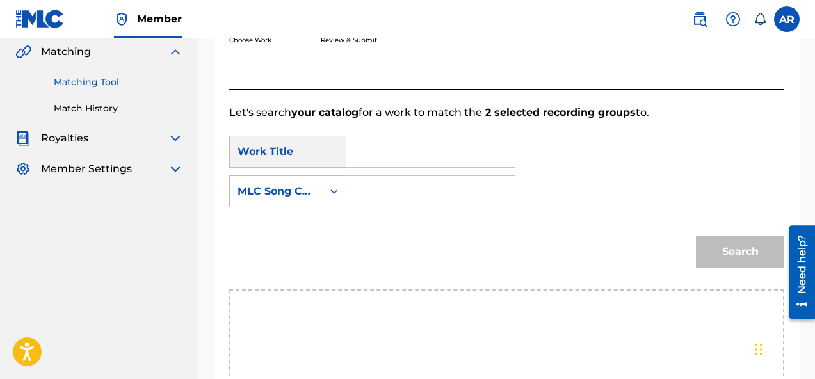
click at [396, 160] on input "Search Form" at bounding box center [430, 151] width 147 height 31
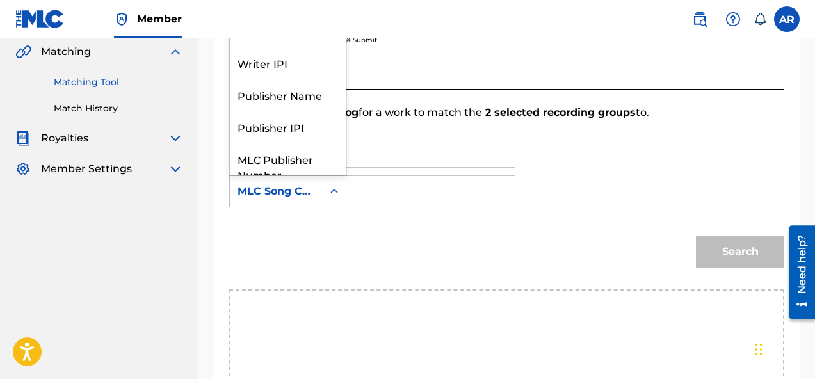
click at [337, 204] on div "Search Form" at bounding box center [334, 191] width 23 height 31
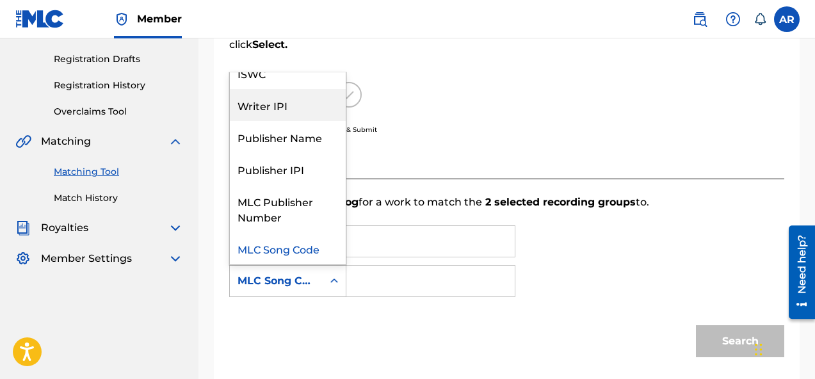
scroll to position [0, 0]
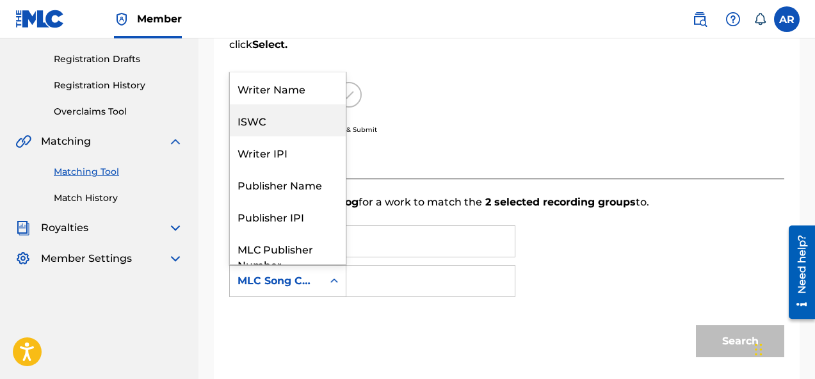
click at [439, 124] on div "Choose Work Review & Submit" at bounding box center [443, 115] width 428 height 97
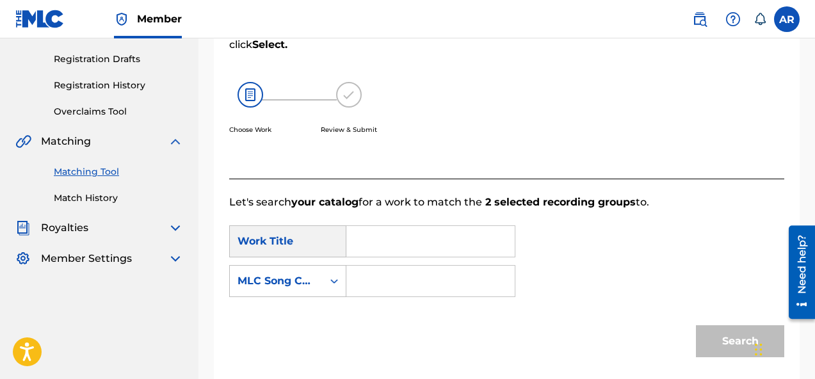
click at [108, 173] on link "Matching Tool" at bounding box center [118, 171] width 129 height 13
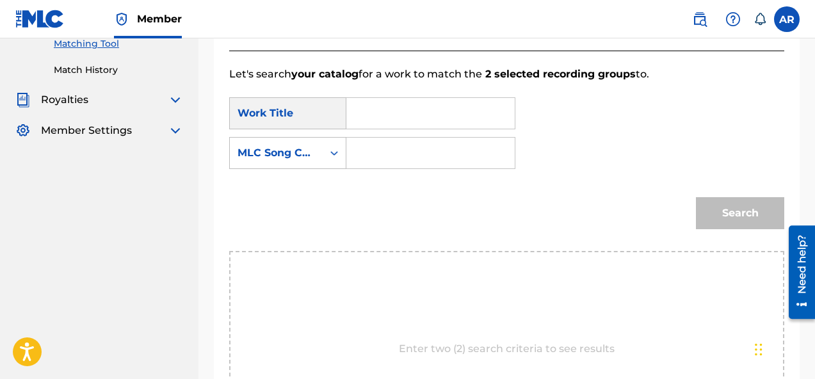
scroll to position [338, 0]
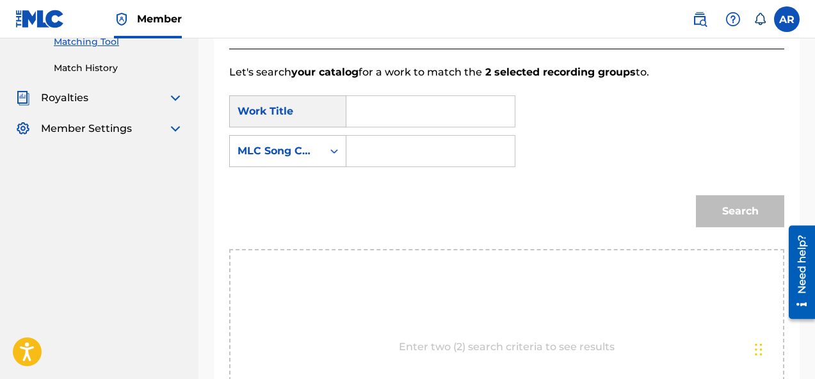
click at [381, 129] on div "SearchWithCriteria17a0ff1a-7d6f-427f-b757-1ad92cad28fa Work Title SearchWithCri…" at bounding box center [506, 134] width 555 height 79
click at [396, 109] on input "Search Form" at bounding box center [430, 111] width 147 height 31
type input "Bondage"
click at [316, 140] on div "MLC Song Code" at bounding box center [276, 151] width 93 height 24
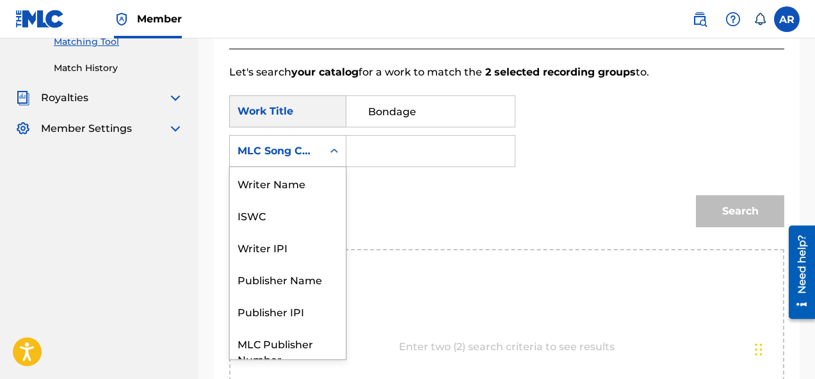
scroll to position [47, 0]
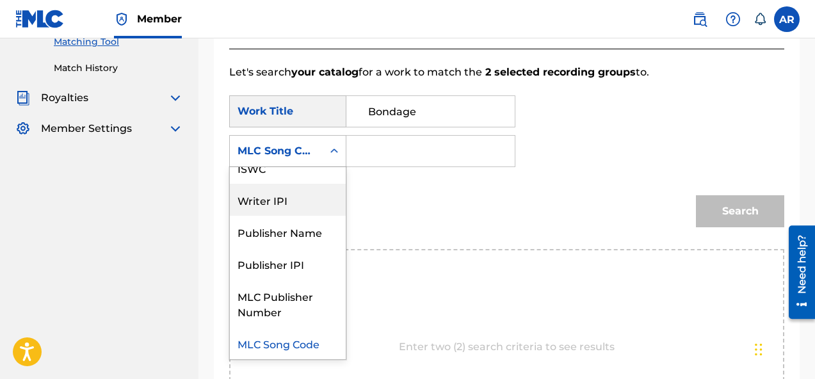
click at [326, 199] on div "Writer IPI" at bounding box center [288, 200] width 116 height 32
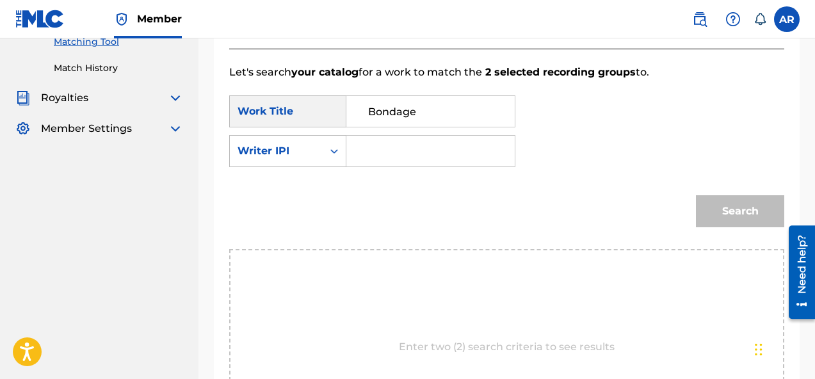
click at [415, 147] on input "Search Form" at bounding box center [430, 151] width 147 height 31
click at [481, 146] on input "Search Form" at bounding box center [430, 151] width 147 height 31
click at [569, 128] on div "SearchWithCriteria17a0ff1a-7d6f-427f-b757-1ad92cad28fa Work Title Bondage Searc…" at bounding box center [506, 134] width 555 height 79
click at [418, 169] on div "SearchWithCriteria17a0ff1a-7d6f-427f-b757-1ad92cad28fa Work Title Bondage Searc…" at bounding box center [506, 134] width 555 height 79
click at [420, 156] on input "Search Form" at bounding box center [430, 151] width 147 height 31
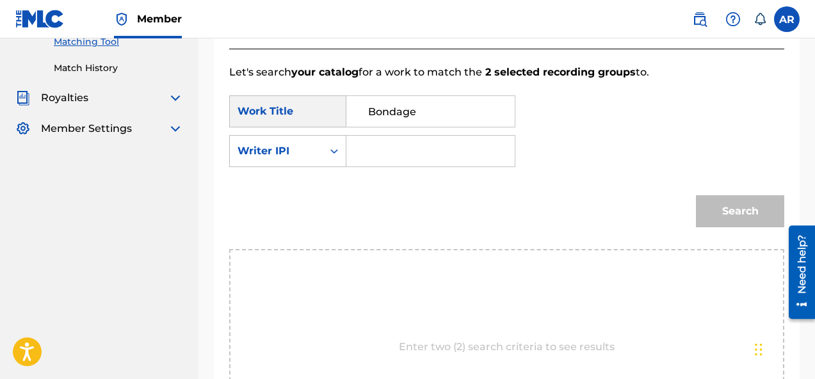
paste input "01136663261"
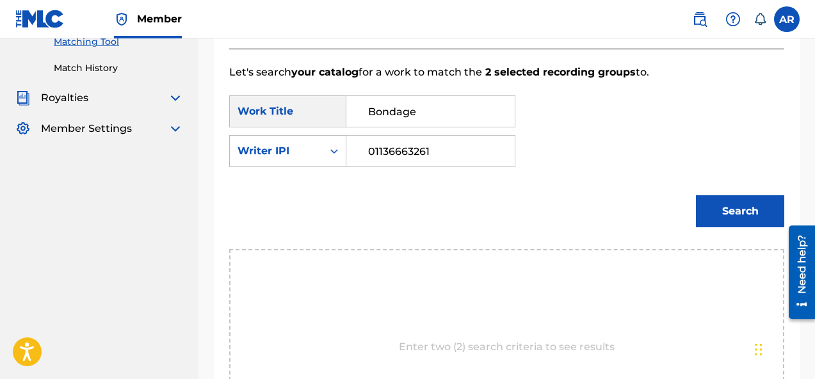
click at [387, 150] on input "01136663261" at bounding box center [430, 151] width 147 height 31
click at [766, 214] on button "Search" at bounding box center [740, 211] width 88 height 32
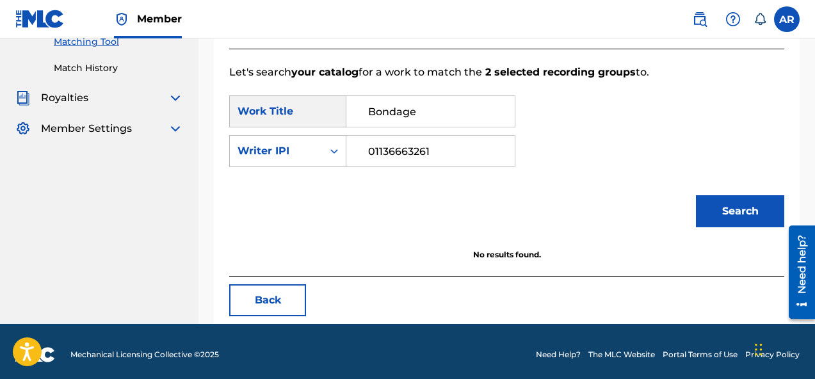
drag, startPoint x: 482, startPoint y: 143, endPoint x: 386, endPoint y: 134, distance: 96.4
click at [386, 134] on div "SearchWithCriteria17a0ff1a-7d6f-427f-b757-1ad92cad28fa Work Title Bondage Searc…" at bounding box center [506, 134] width 555 height 79
drag, startPoint x: 459, startPoint y: 151, endPoint x: 268, endPoint y: 152, distance: 190.7
click at [280, 152] on div "SearchWithCriteriae433a552-7c44-4a94-85d2-46d32141d986 Writer IPI 01136663261" at bounding box center [372, 151] width 286 height 32
type input "="
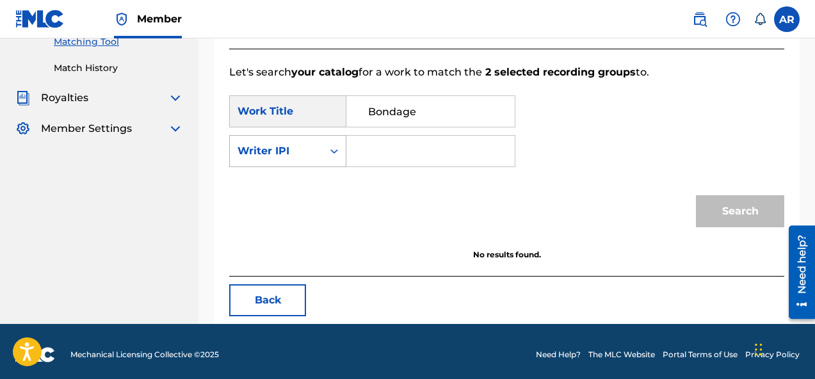
click at [259, 145] on div "Writer IPI" at bounding box center [275, 150] width 77 height 15
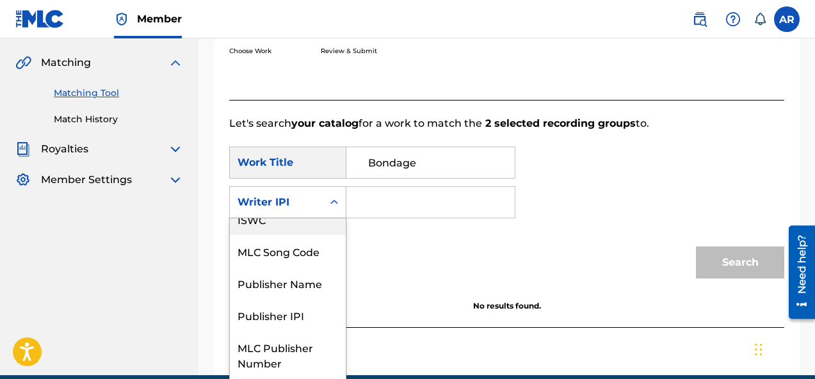
click at [310, 233] on div "ISWC" at bounding box center [288, 219] width 116 height 32
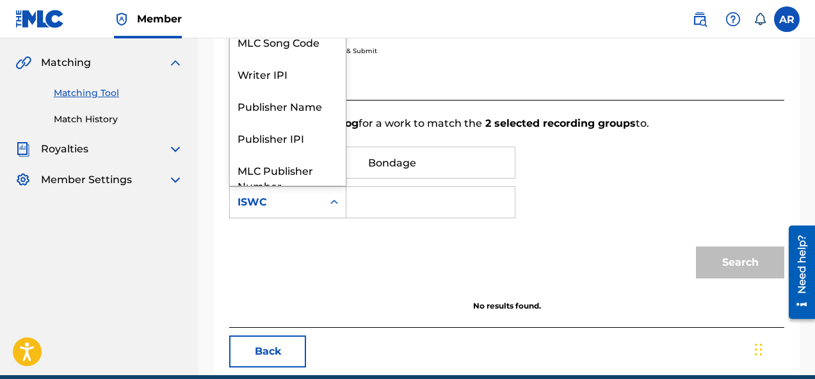
click at [323, 215] on div "Search Form" at bounding box center [334, 202] width 23 height 31
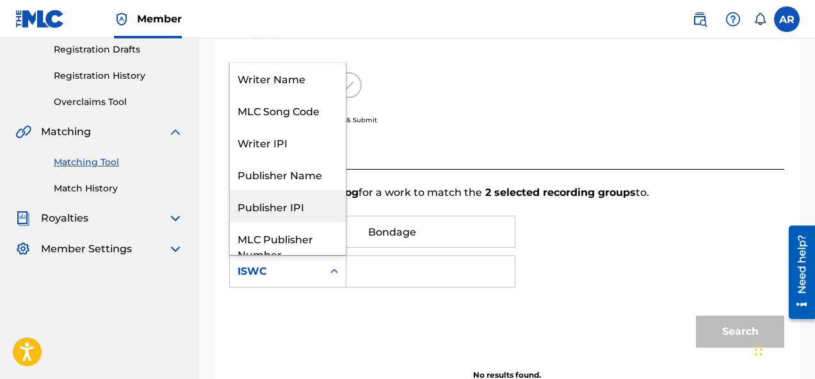
scroll to position [216, 0]
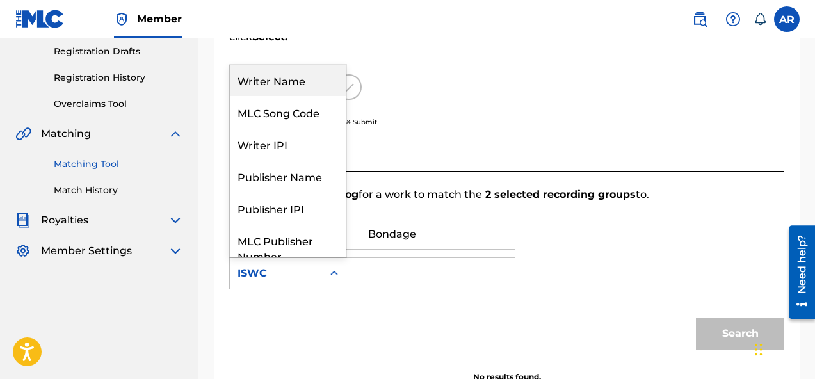
click at [315, 85] on div "Writer Name" at bounding box center [288, 80] width 116 height 32
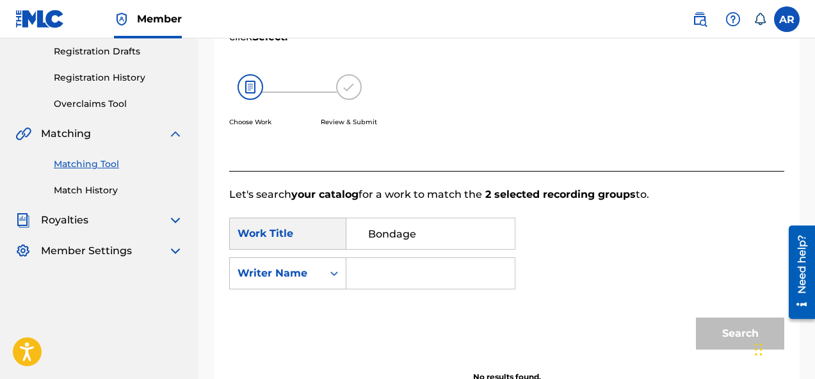
click at [397, 277] on input "Search Form" at bounding box center [430, 273] width 147 height 31
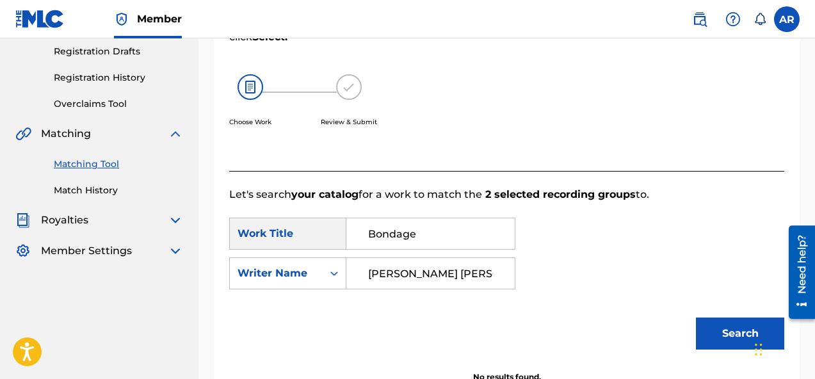
click at [727, 333] on button "Search" at bounding box center [740, 333] width 88 height 32
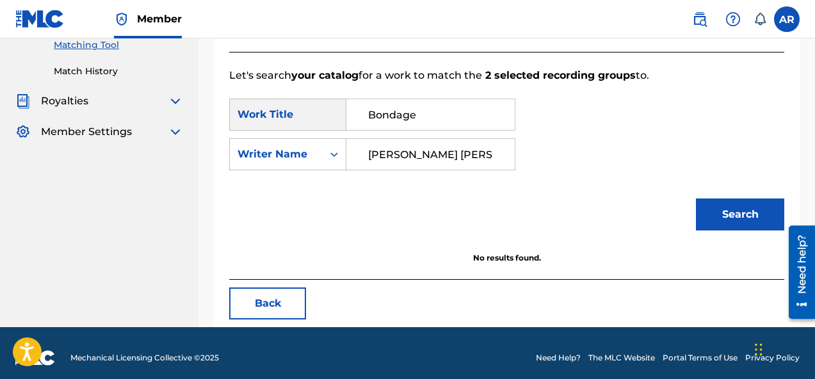
scroll to position [344, 0]
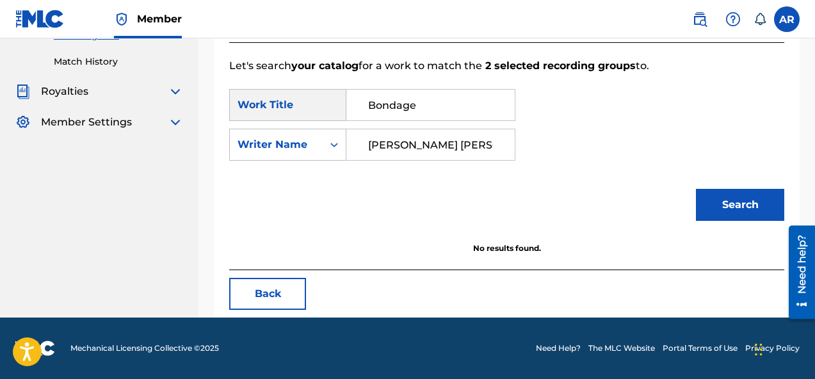
click at [445, 146] on input "[PERSON_NAME] [PERSON_NAME]" at bounding box center [430, 144] width 147 height 31
type input "[PERSON_NAME]"
click at [727, 191] on button "Search" at bounding box center [740, 205] width 88 height 32
click at [727, 193] on button "Search" at bounding box center [740, 205] width 88 height 32
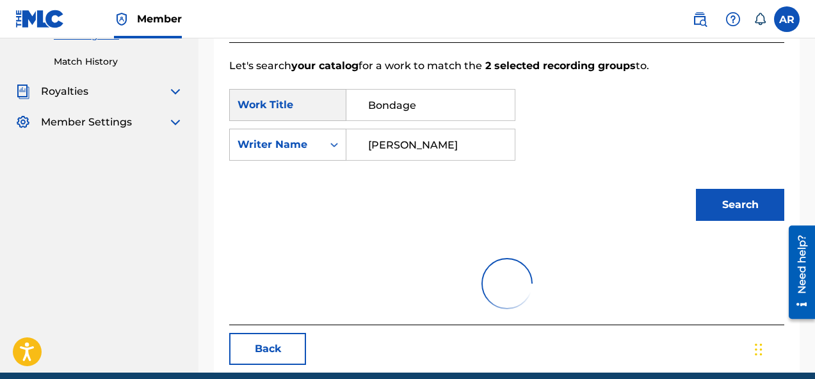
click at [727, 193] on button "Search" at bounding box center [740, 205] width 88 height 32
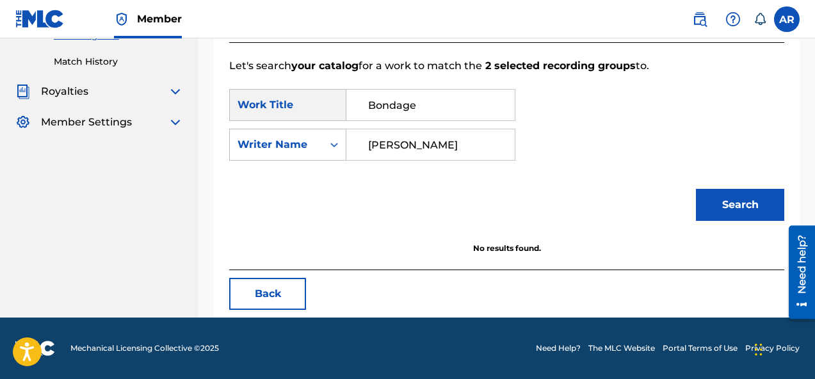
drag, startPoint x: 451, startPoint y: 106, endPoint x: 319, endPoint y: 89, distance: 133.0
click at [332, 102] on div "SearchWithCriteria17a0ff1a-7d6f-427f-b757-1ad92cad28fa Work Title Bondage" at bounding box center [372, 105] width 286 height 32
type input "a"
click at [716, 182] on div "Search" at bounding box center [736, 201] width 95 height 51
click at [716, 195] on button "Search" at bounding box center [740, 205] width 88 height 32
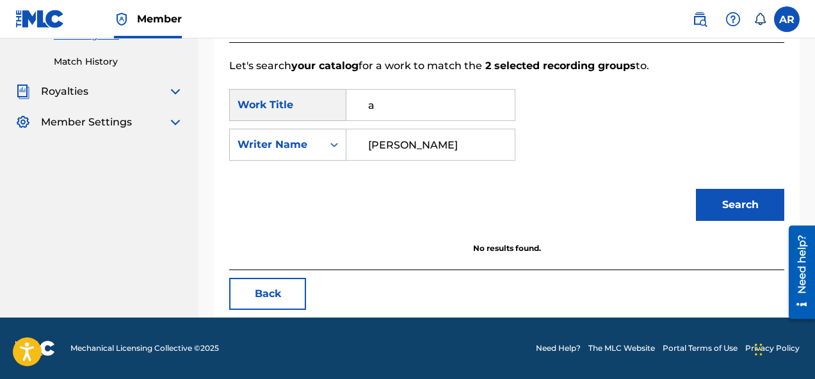
click at [448, 107] on input "a" at bounding box center [430, 105] width 147 height 31
type input "toxic"
click at [748, 205] on button "Search" at bounding box center [740, 205] width 88 height 32
drag, startPoint x: 403, startPoint y: 100, endPoint x: 304, endPoint y: 95, distance: 99.3
click at [312, 97] on div "SearchWithCriteria17a0ff1a-7d6f-427f-b757-1ad92cad28fa Work Title toxic" at bounding box center [372, 105] width 286 height 32
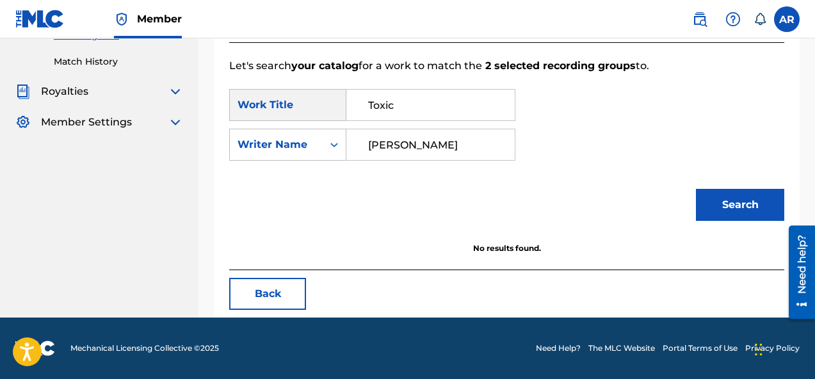
type input "Toxic"
click at [718, 205] on button "Search" at bounding box center [740, 205] width 88 height 32
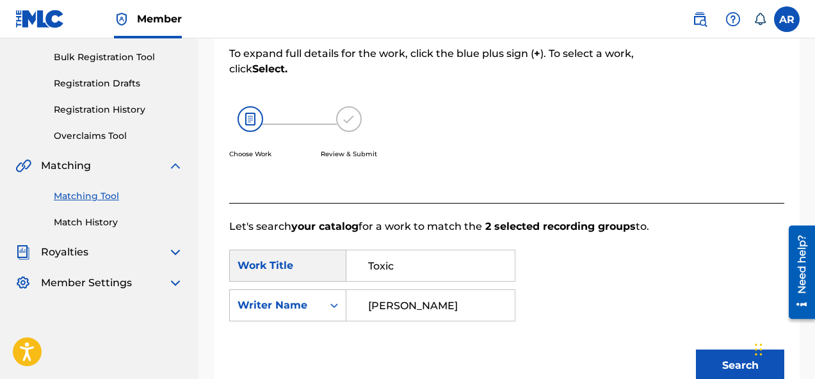
scroll to position [177, 0]
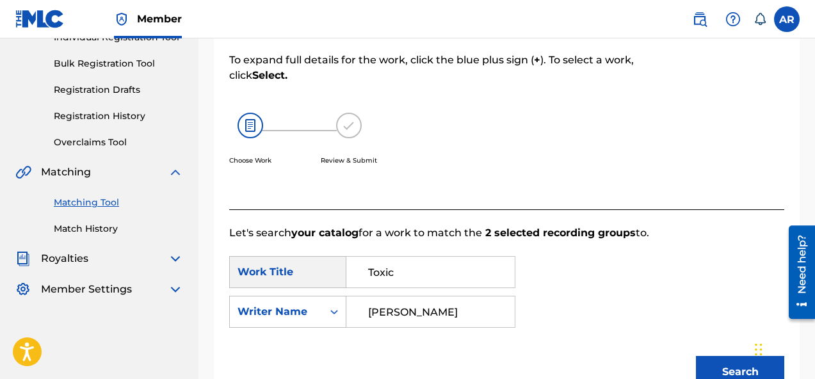
click at [178, 170] on img at bounding box center [175, 171] width 15 height 15
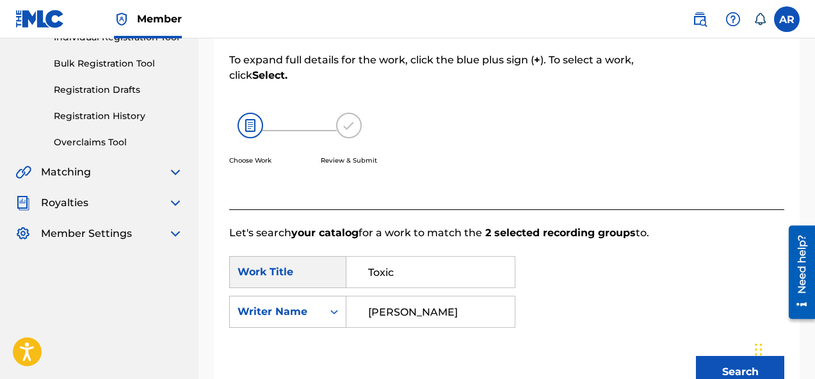
click at [177, 170] on img at bounding box center [175, 171] width 15 height 15
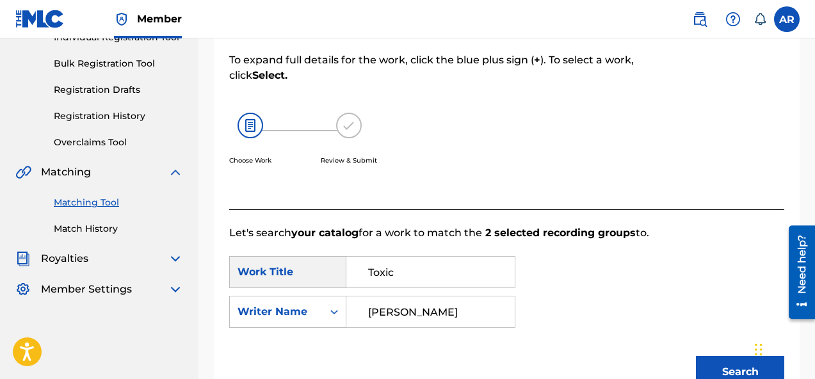
click at [93, 228] on link "Match History" at bounding box center [118, 228] width 129 height 13
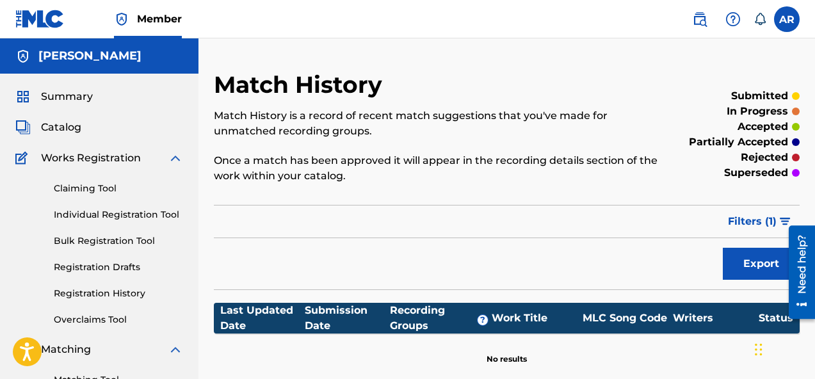
click at [136, 159] on span "Works Registration" at bounding box center [91, 157] width 100 height 15
click at [171, 158] on img at bounding box center [175, 157] width 15 height 15
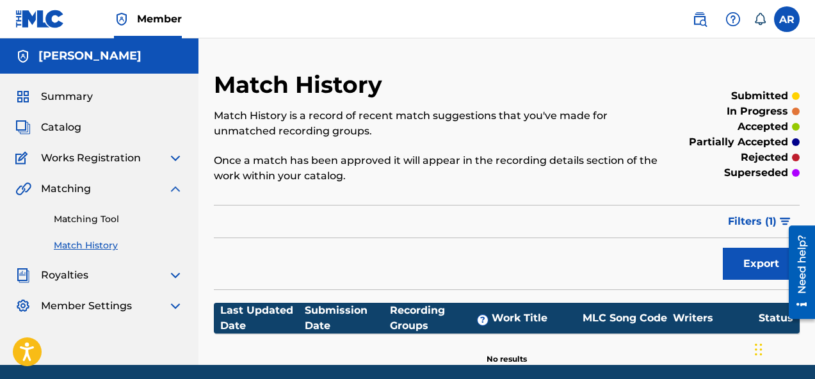
click at [109, 134] on div "Catalog" at bounding box center [99, 127] width 168 height 15
click at [64, 131] on span "Catalog" at bounding box center [61, 127] width 40 height 15
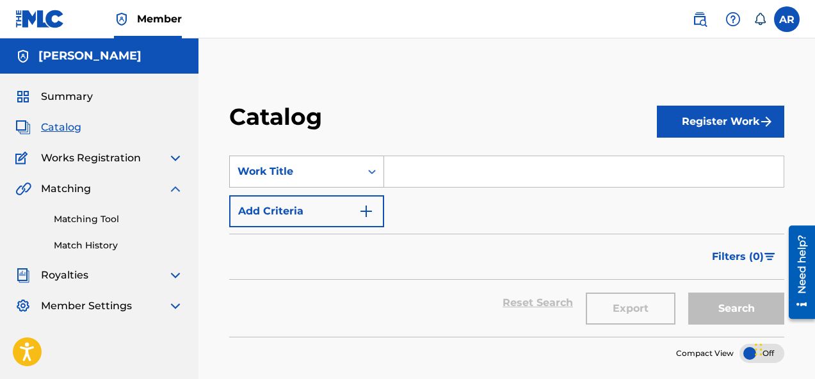
scroll to position [1, 0]
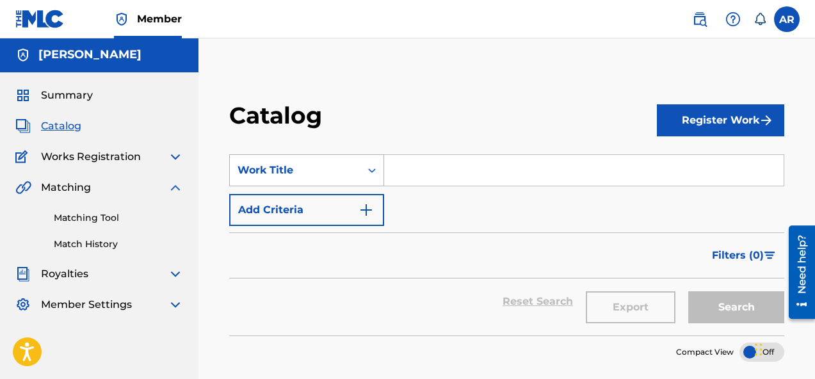
click at [330, 172] on div "Work Title" at bounding box center [294, 170] width 115 height 15
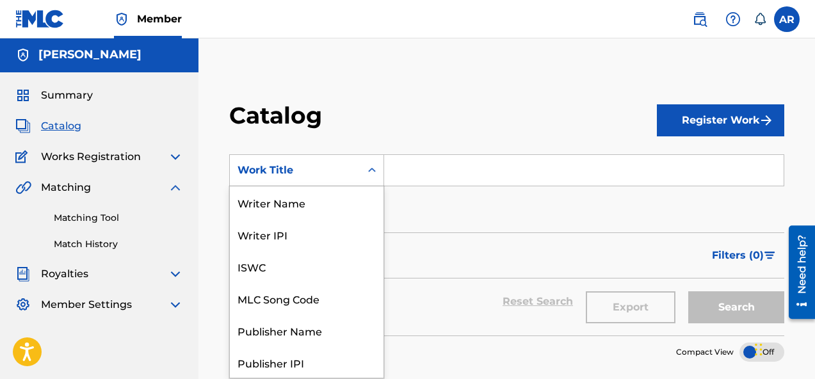
scroll to position [192, 0]
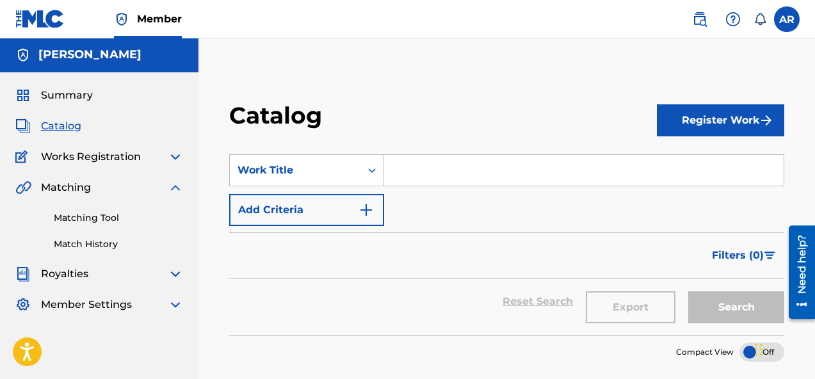
click at [419, 177] on input "Search Form" at bounding box center [583, 170] width 399 height 31
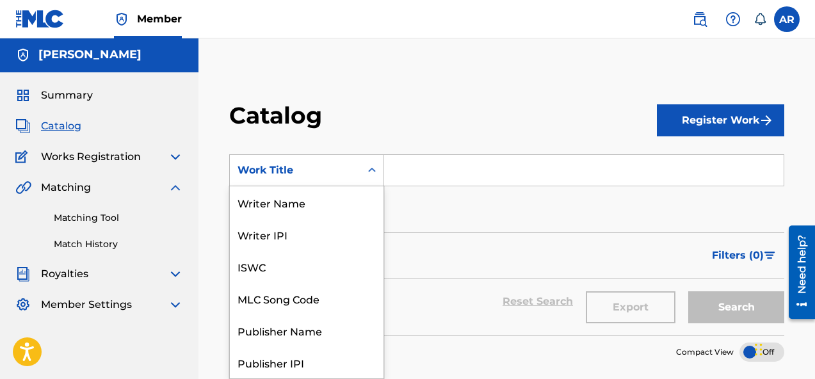
click at [342, 163] on div "Work Title" at bounding box center [294, 170] width 115 height 15
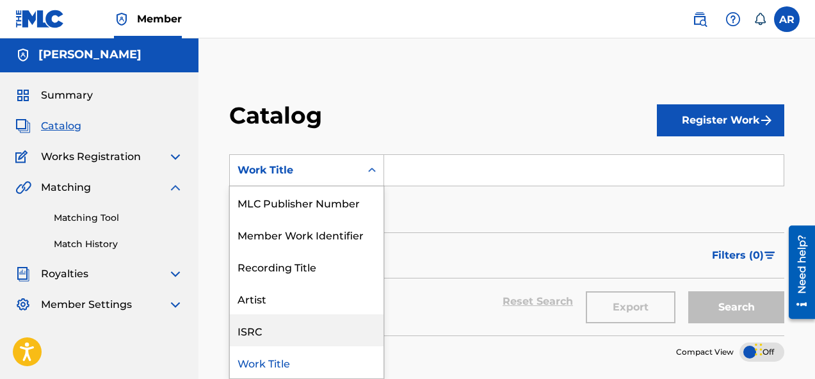
click at [291, 340] on div "ISRC" at bounding box center [307, 330] width 154 height 32
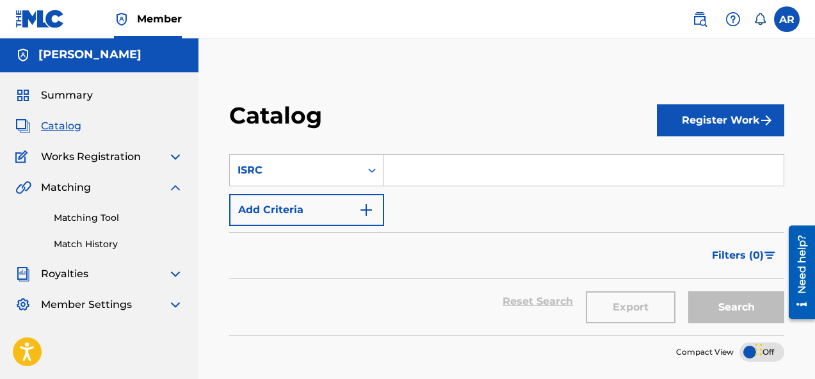
click at [468, 166] on input "Search Form" at bounding box center [583, 170] width 399 height 31
click at [317, 170] on div "ISRC" at bounding box center [294, 170] width 115 height 15
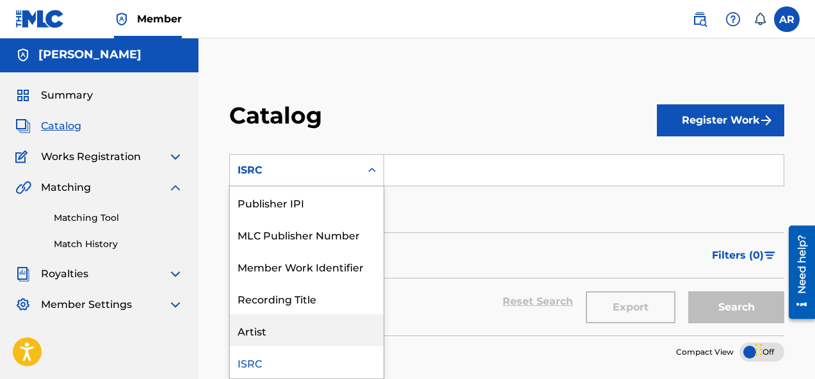
click at [321, 327] on div "Artist" at bounding box center [307, 330] width 154 height 32
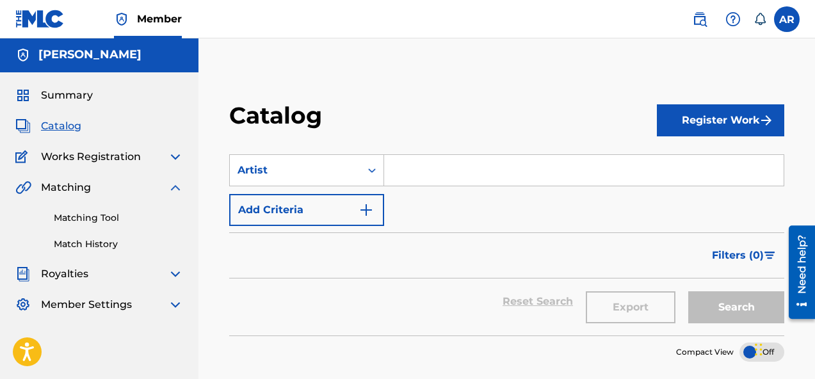
click at [448, 164] on input "Search Form" at bounding box center [583, 170] width 399 height 31
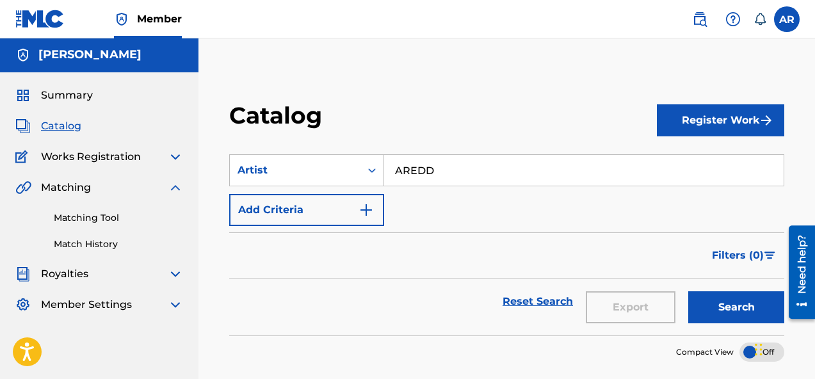
click at [757, 297] on button "Search" at bounding box center [736, 307] width 96 height 32
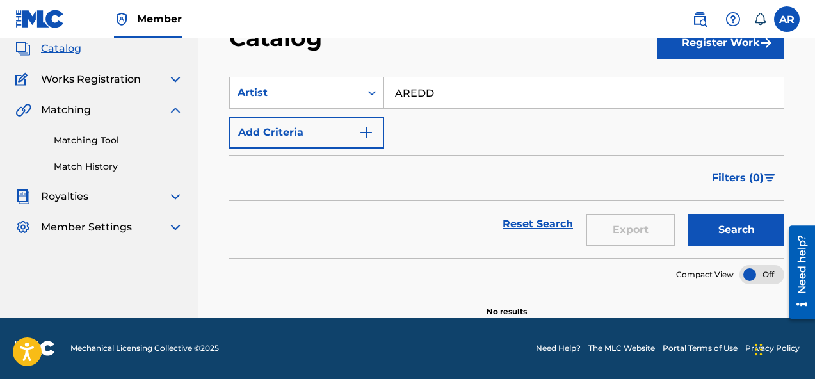
click at [710, 242] on button "Search" at bounding box center [736, 230] width 96 height 32
click at [452, 90] on input "AREDD" at bounding box center [583, 92] width 399 height 31
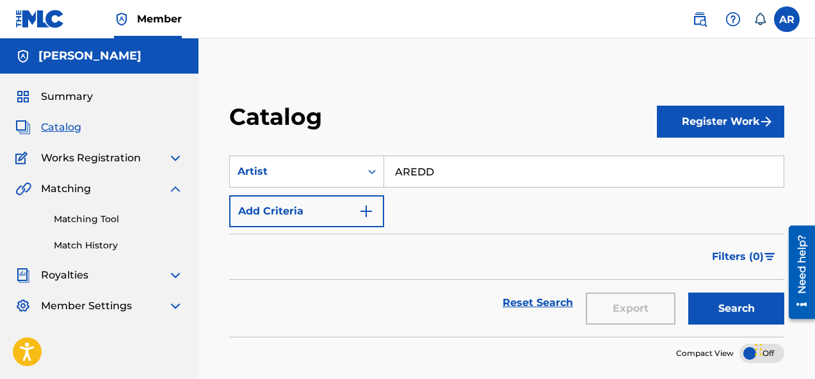
click at [396, 170] on input "AREDD" at bounding box center [583, 171] width 399 height 31
click at [444, 177] on input "AREDD" at bounding box center [583, 171] width 399 height 31
type input "Aredd"
click at [734, 299] on button "Search" at bounding box center [736, 308] width 96 height 32
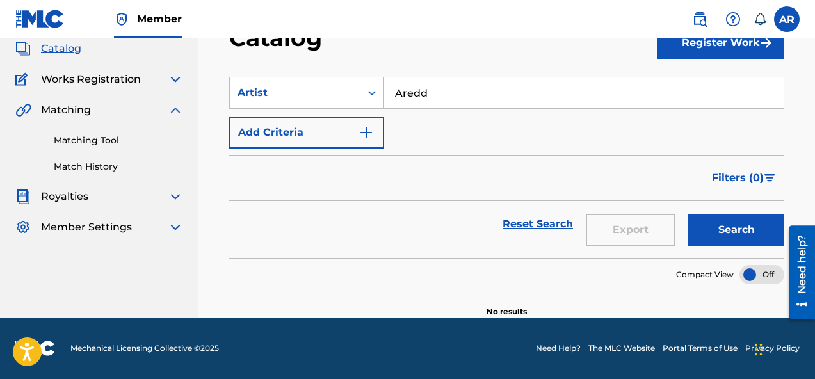
click at [748, 278] on div at bounding box center [761, 274] width 45 height 19
click at [758, 275] on div at bounding box center [761, 274] width 45 height 19
click at [751, 174] on span "Filters ( 0 )" at bounding box center [738, 177] width 52 height 15
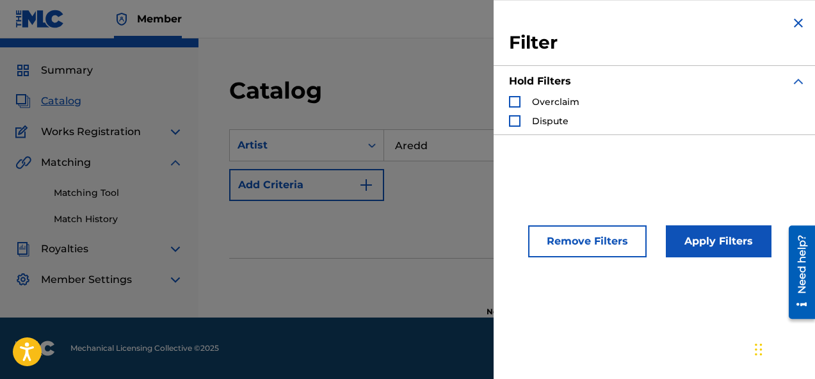
scroll to position [26, 0]
click at [801, 22] on div "Filter Hold Filters Overclaim Dispute" at bounding box center [657, 75] width 328 height 150
click at [796, 20] on img "Search Form" at bounding box center [797, 22] width 15 height 15
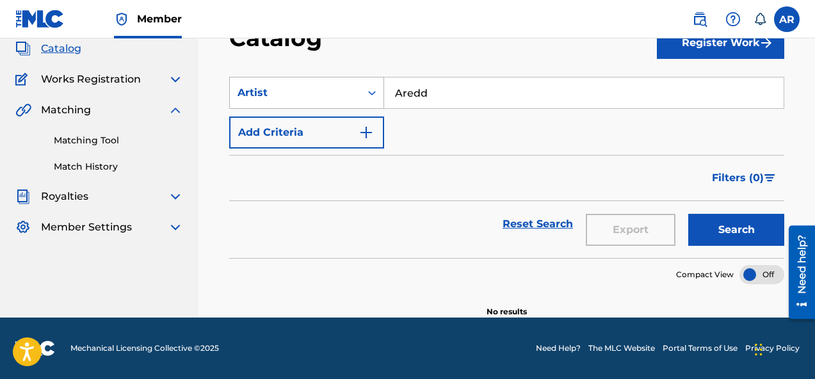
click at [338, 100] on div "Artist" at bounding box center [294, 92] width 115 height 15
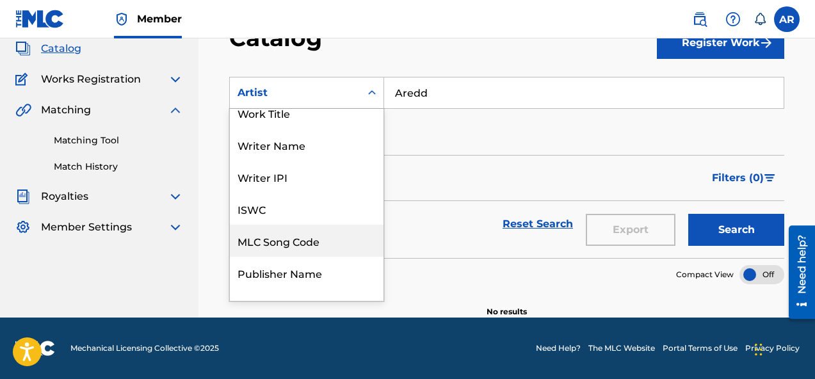
scroll to position [0, 0]
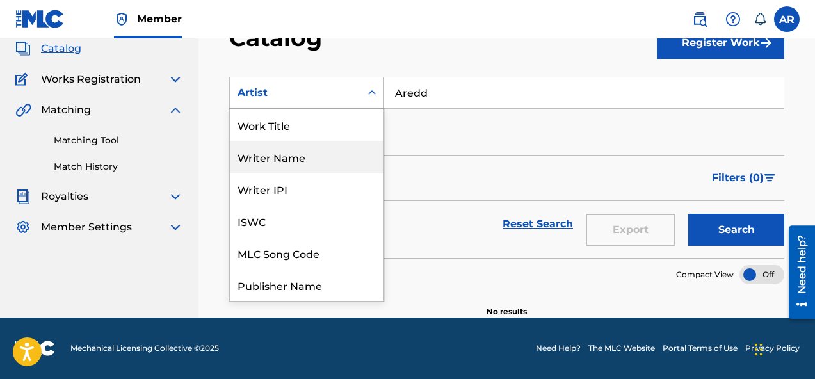
click at [348, 158] on div "Writer Name" at bounding box center [307, 157] width 154 height 32
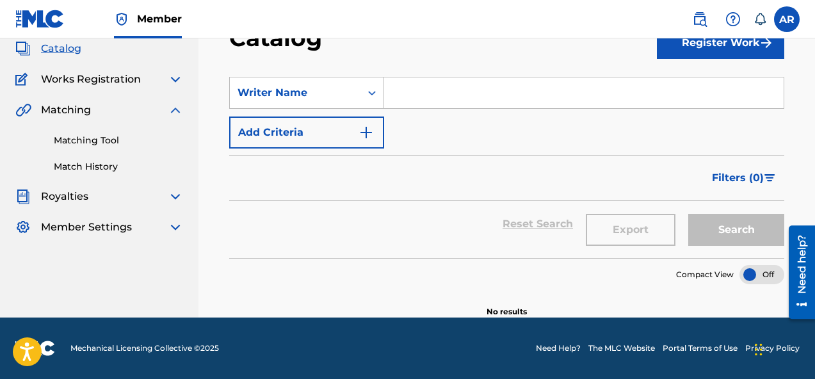
click at [486, 84] on input "Search Form" at bounding box center [583, 92] width 399 height 31
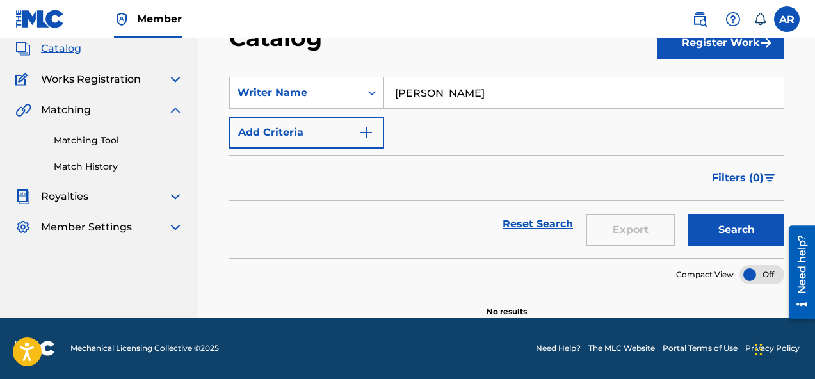
type input "[PERSON_NAME]"
click at [737, 218] on button "Search" at bounding box center [736, 230] width 96 height 32
click at [739, 223] on button "Search" at bounding box center [736, 230] width 96 height 32
click at [739, 223] on div "Search" at bounding box center [733, 224] width 102 height 46
click at [739, 223] on button "Search" at bounding box center [736, 230] width 96 height 32
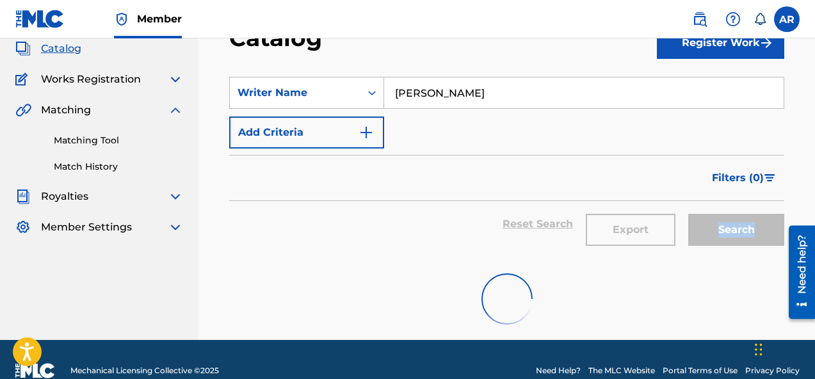
click at [739, 223] on div "Search" at bounding box center [733, 224] width 102 height 46
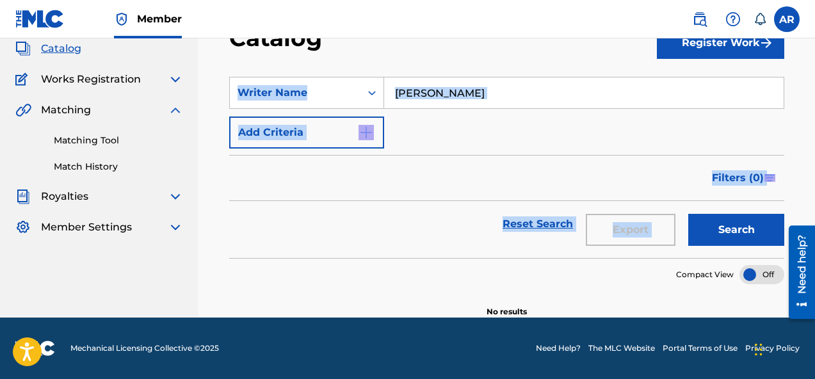
click at [739, 223] on button "Search" at bounding box center [736, 230] width 96 height 32
click at [739, 223] on div "Search" at bounding box center [733, 224] width 102 height 46
click at [739, 223] on button "Search" at bounding box center [736, 230] width 96 height 32
click at [739, 223] on div "Search" at bounding box center [733, 224] width 102 height 46
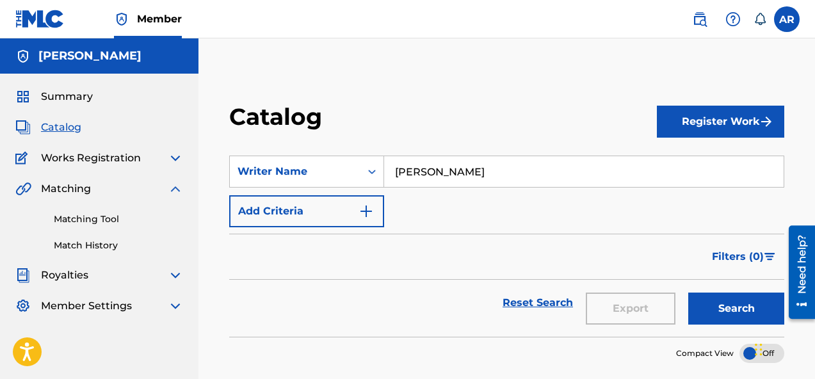
click at [538, 121] on div "Catalog" at bounding box center [443, 121] width 428 height 38
click at [84, 81] on div "Summary Catalog Works Registration Claiming Tool Individual Registration Tool B…" at bounding box center [99, 201] width 198 height 255
click at [69, 99] on span "Summary" at bounding box center [67, 96] width 52 height 15
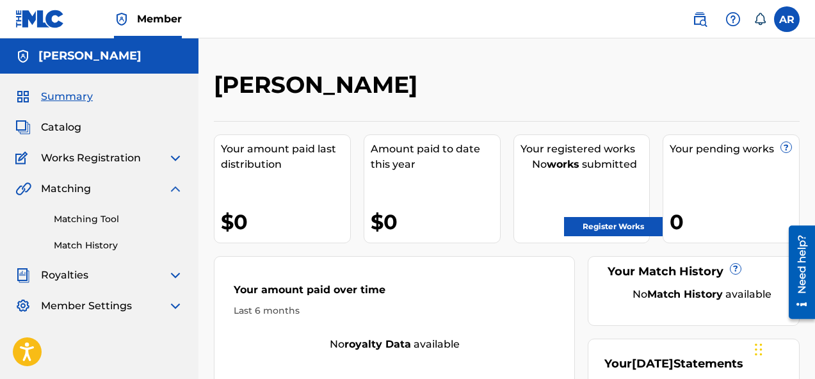
click at [177, 188] on img at bounding box center [175, 188] width 15 height 15
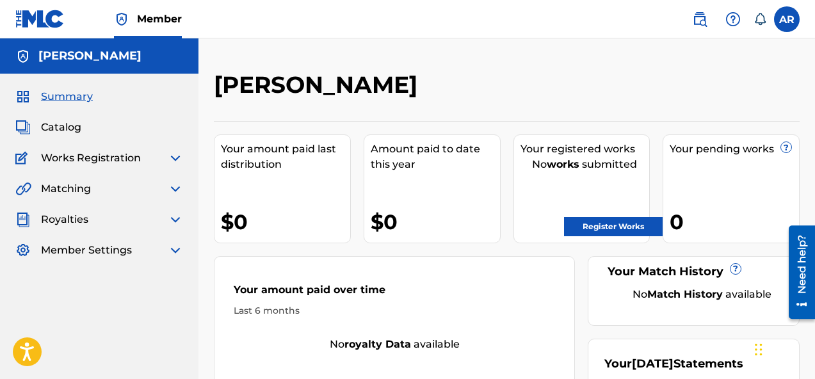
click at [59, 123] on span "Catalog" at bounding box center [61, 127] width 40 height 15
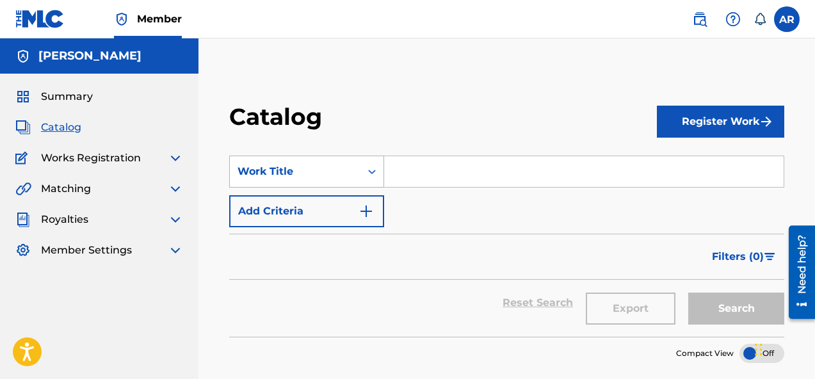
scroll to position [1, 0]
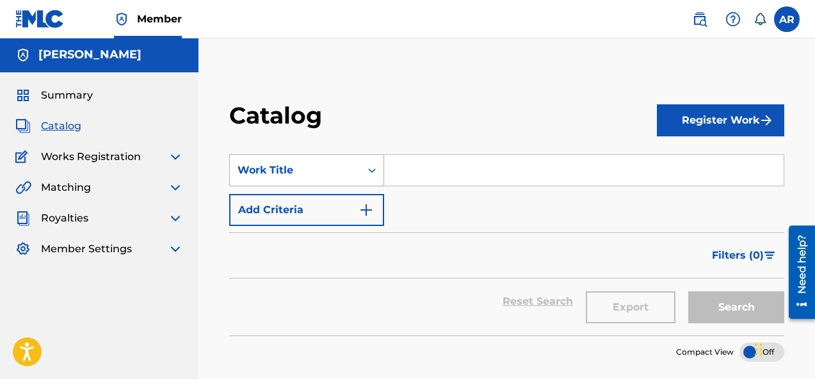
click at [346, 168] on div "Work Title" at bounding box center [294, 170] width 115 height 15
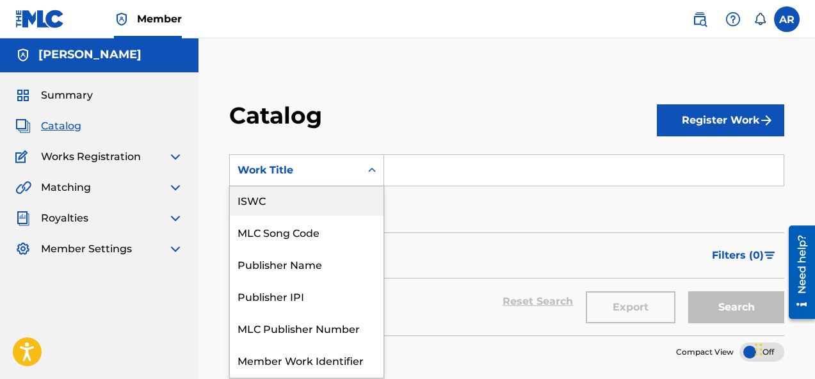
scroll to position [0, 0]
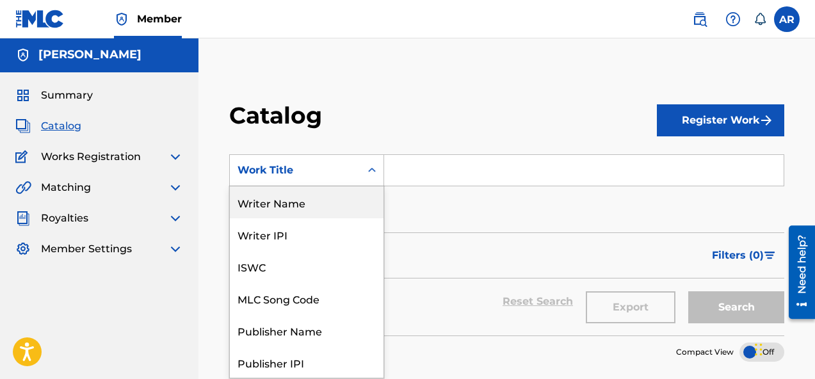
click at [80, 191] on span "Matching" at bounding box center [66, 187] width 50 height 15
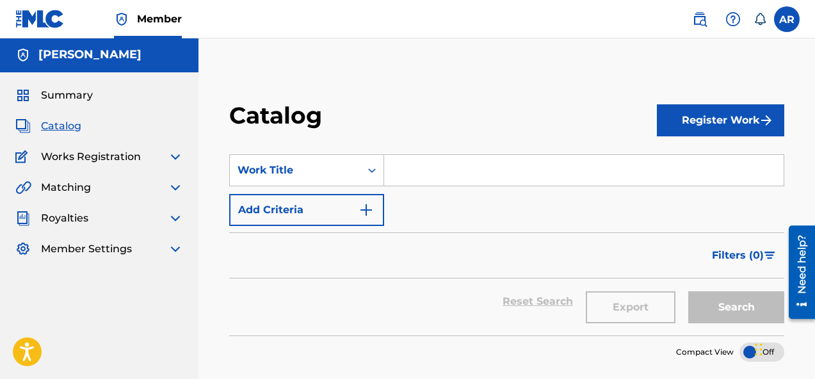
click at [135, 186] on div "Matching" at bounding box center [99, 187] width 168 height 15
click at [166, 187] on div "Matching" at bounding box center [99, 187] width 168 height 15
click at [175, 187] on img at bounding box center [175, 187] width 15 height 15
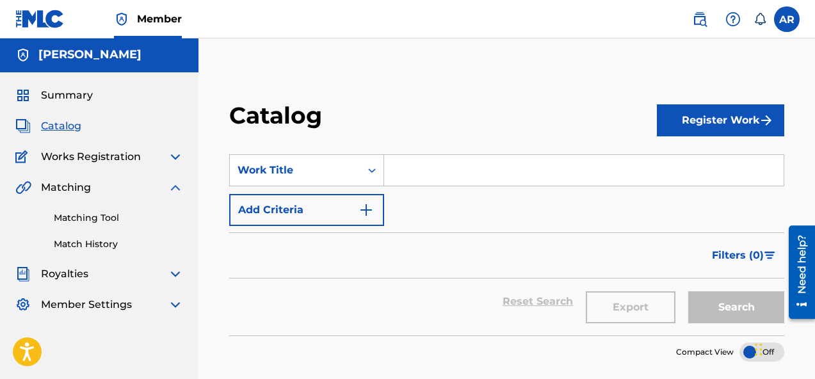
click at [116, 159] on span "Works Registration" at bounding box center [91, 156] width 100 height 15
click at [163, 154] on div "Works Registration" at bounding box center [99, 156] width 168 height 15
click at [173, 154] on img at bounding box center [175, 156] width 15 height 15
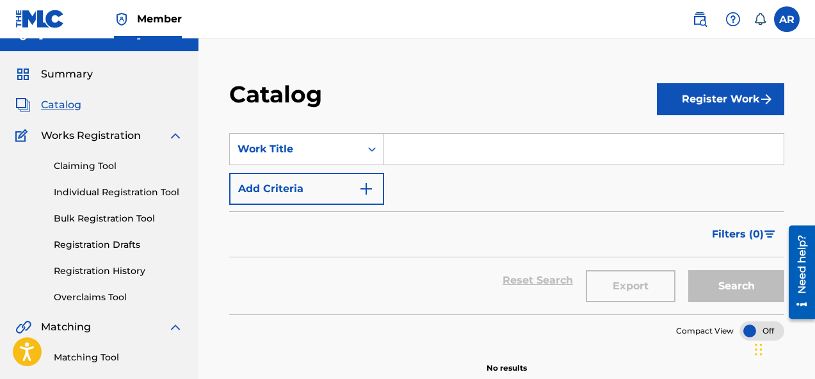
scroll to position [23, 0]
click at [134, 236] on div "Claiming Tool Individual Registration Tool Bulk Registration Tool Registration …" at bounding box center [99, 223] width 168 height 161
click at [133, 246] on link "Registration Drafts" at bounding box center [118, 243] width 129 height 13
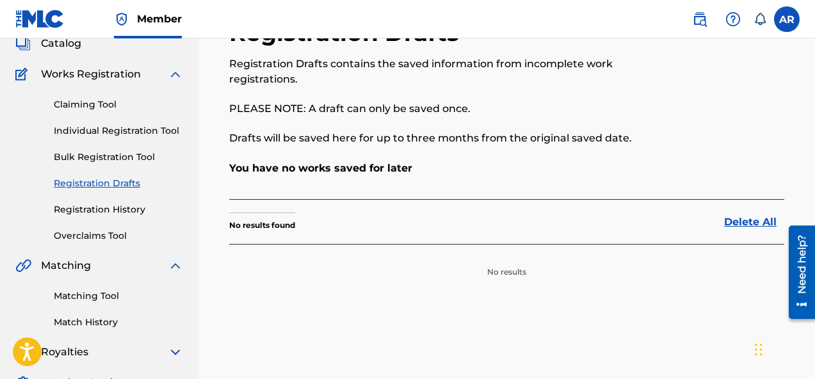
scroll to position [81, 0]
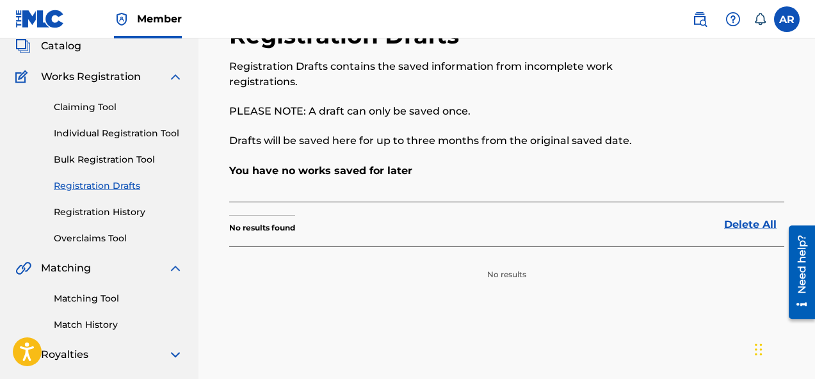
click at [99, 261] on div "Matching" at bounding box center [99, 267] width 168 height 15
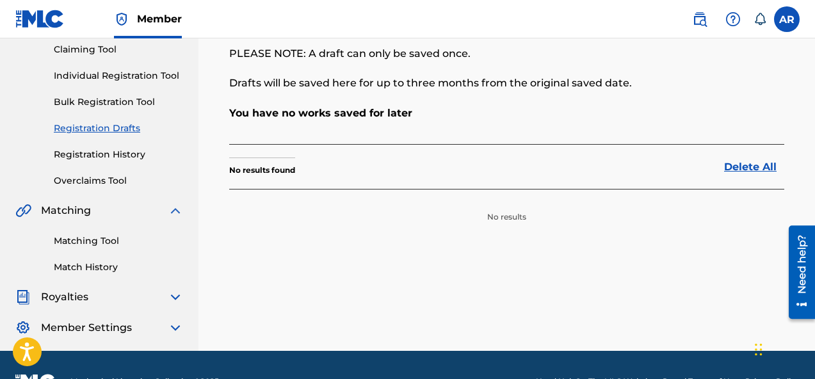
scroll to position [141, 0]
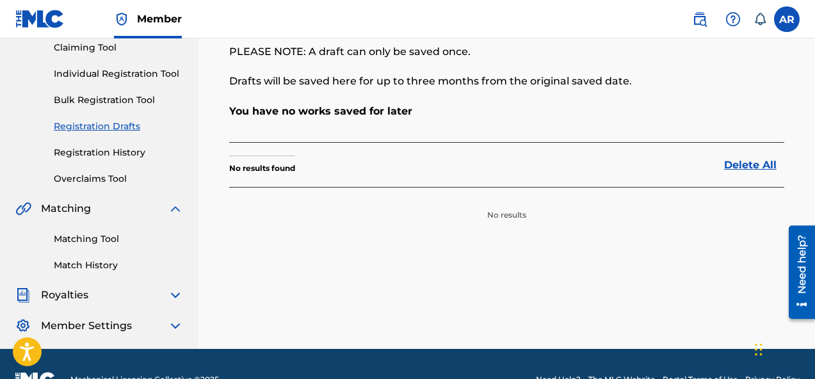
click at [107, 287] on div "Royalties" at bounding box center [99, 294] width 168 height 15
click at [152, 287] on div "Royalties" at bounding box center [99, 294] width 168 height 15
click at [163, 290] on div "Royalties" at bounding box center [99, 294] width 168 height 15
click at [176, 292] on img at bounding box center [175, 294] width 15 height 15
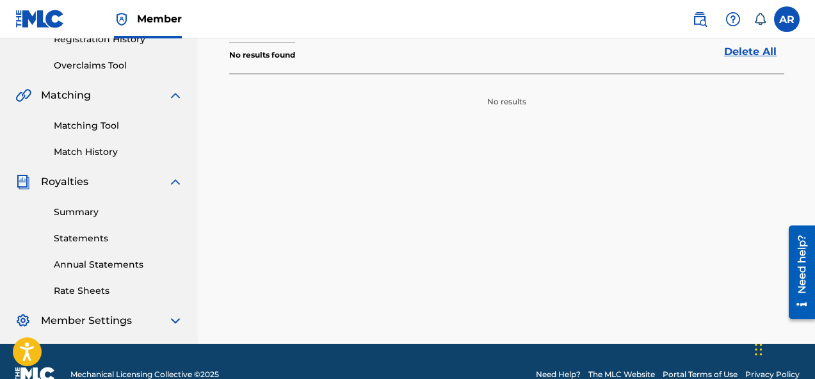
scroll to position [262, 0]
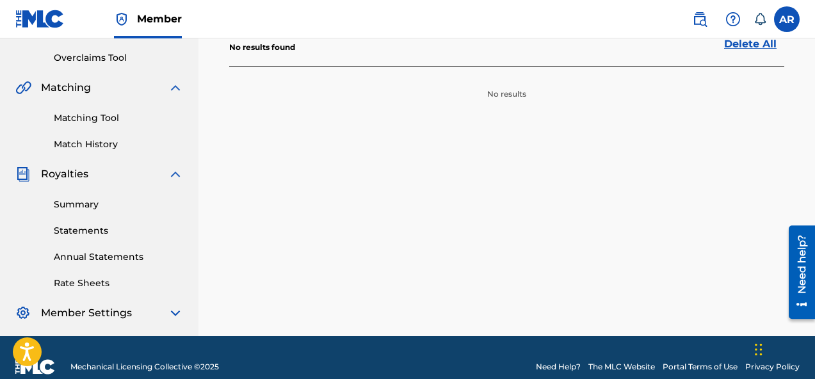
click at [79, 204] on link "Summary" at bounding box center [118, 204] width 129 height 13
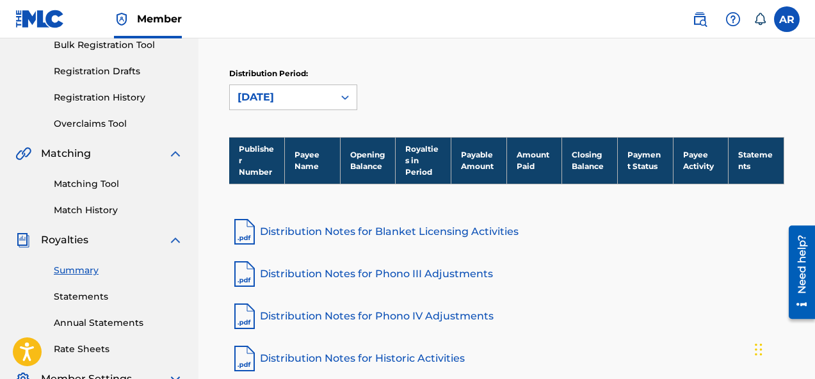
scroll to position [204, 0]
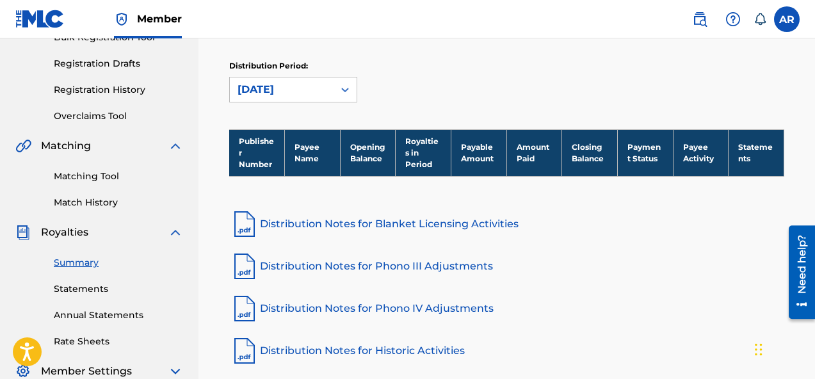
click at [175, 234] on img at bounding box center [175, 232] width 15 height 15
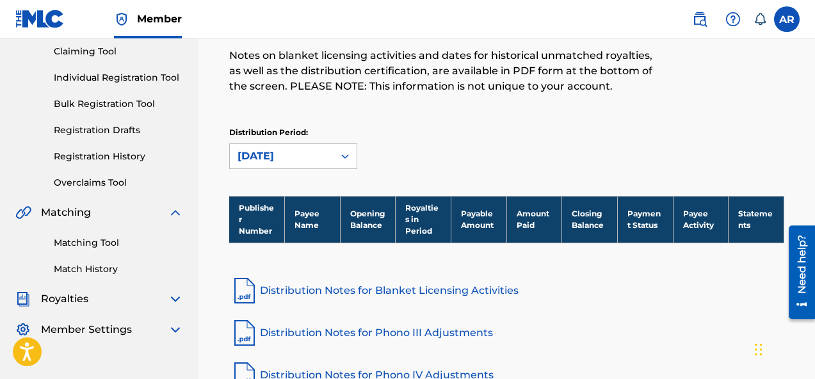
scroll to position [0, 0]
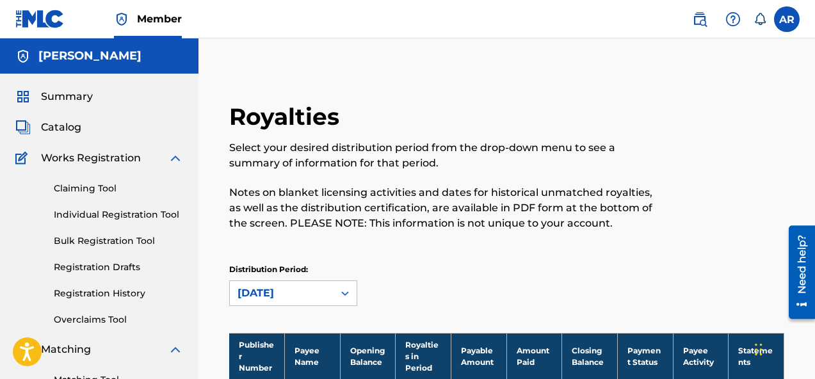
click at [104, 163] on span "Works Registration" at bounding box center [91, 157] width 100 height 15
click at [183, 150] on div "Summary Catalog Works Registration Claiming Tool Individual Registration Tool B…" at bounding box center [99, 282] width 198 height 416
click at [176, 154] on img at bounding box center [175, 157] width 15 height 15
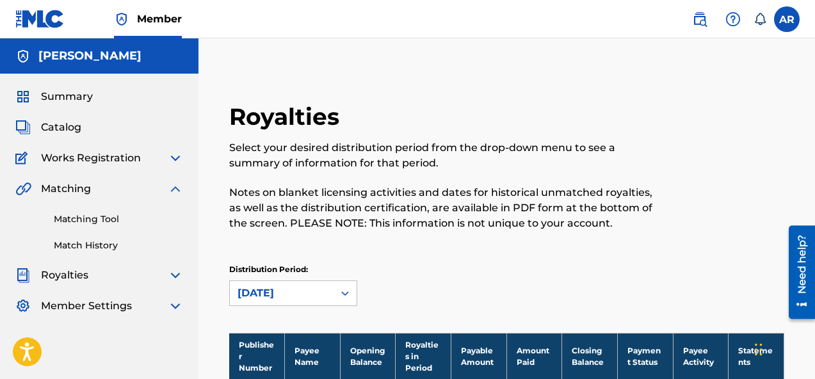
click at [109, 217] on link "Matching Tool" at bounding box center [118, 218] width 129 height 13
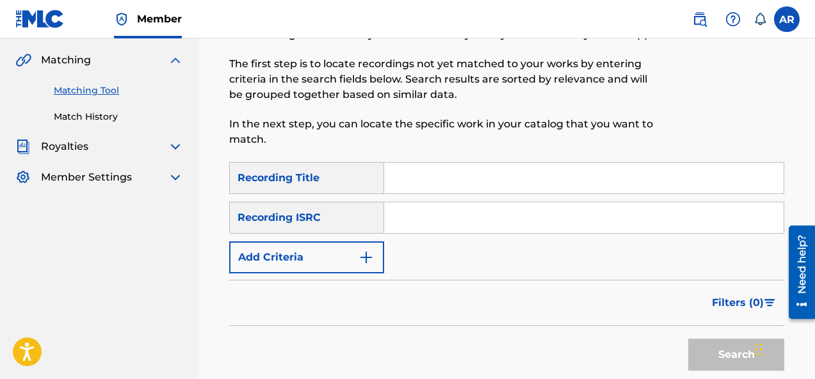
scroll to position [143, 0]
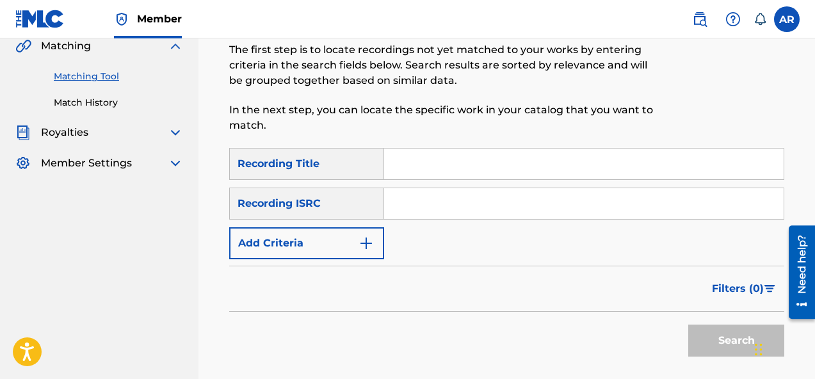
click at [466, 171] on input "Search Form" at bounding box center [583, 163] width 399 height 31
click at [395, 197] on input "Search Form" at bounding box center [583, 203] width 399 height 31
click at [508, 182] on div "SearchWithCriteria2cc50ca3-52b0-4c38-a799-edc86549ba10 Recording Title SearchWi…" at bounding box center [506, 203] width 555 height 111
click at [445, 198] on input "Search Form" at bounding box center [583, 203] width 399 height 31
paste input "CALVP2504500"
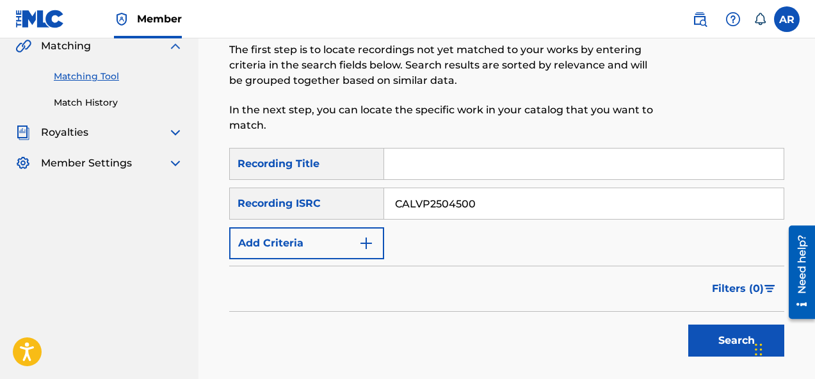
type input "CALVP2504500"
click at [537, 164] on input "Search Form" at bounding box center [583, 163] width 399 height 31
click at [700, 316] on div "Search" at bounding box center [733, 337] width 102 height 51
click at [710, 338] on button "Search" at bounding box center [736, 340] width 96 height 32
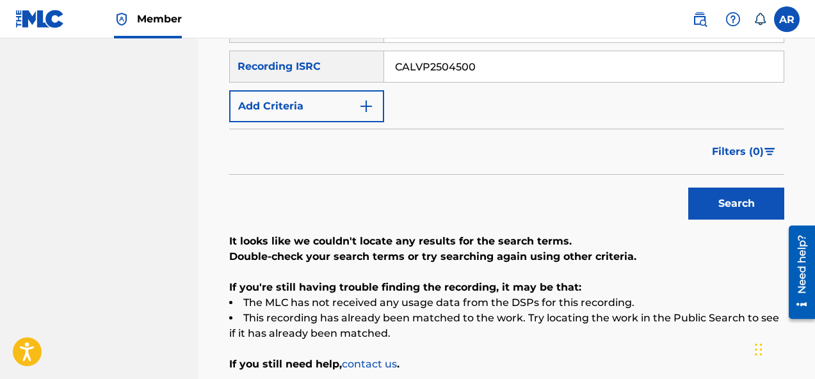
scroll to position [251, 0]
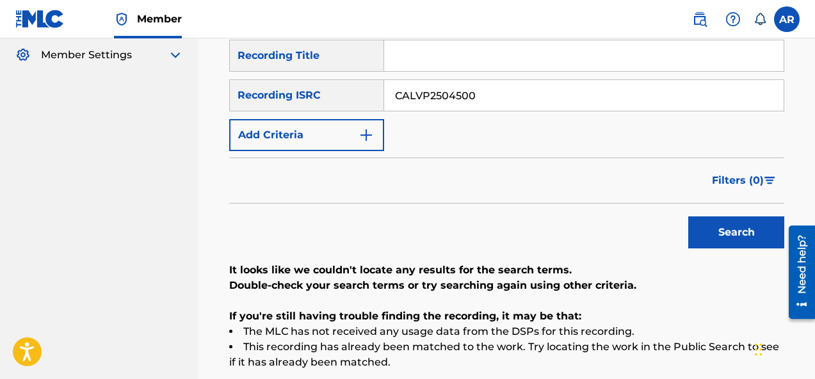
click at [541, 60] on input "Search Form" at bounding box center [583, 55] width 399 height 31
type input "I See"
click at [758, 239] on button "Search" at bounding box center [736, 232] width 96 height 32
click at [744, 238] on button "Search" at bounding box center [736, 232] width 96 height 32
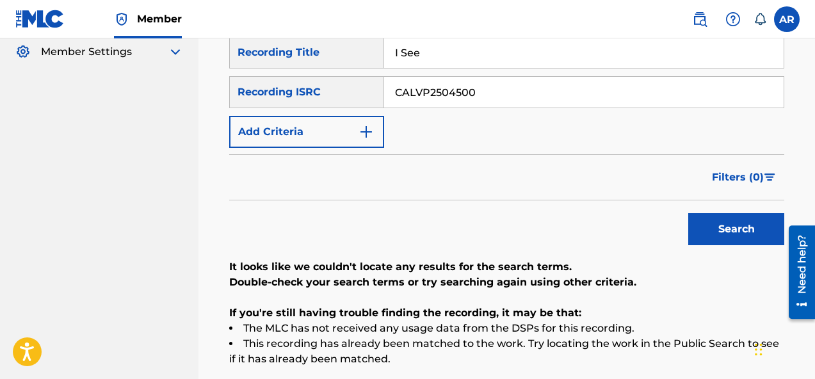
click at [749, 221] on button "Search" at bounding box center [736, 229] width 96 height 32
click at [749, 222] on button "Search" at bounding box center [736, 229] width 96 height 32
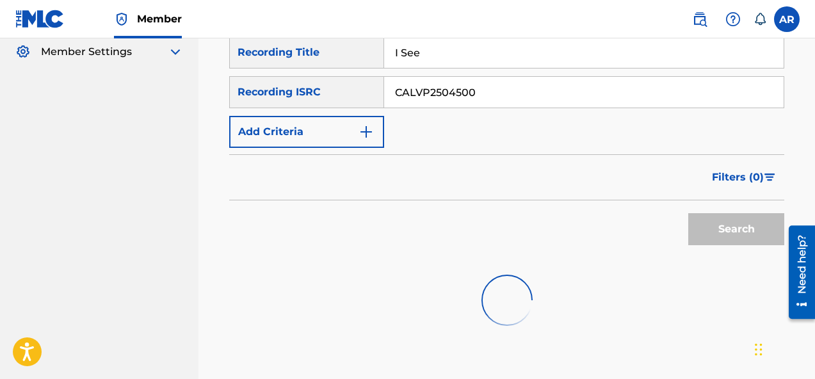
click at [749, 222] on div "Search" at bounding box center [733, 225] width 102 height 51
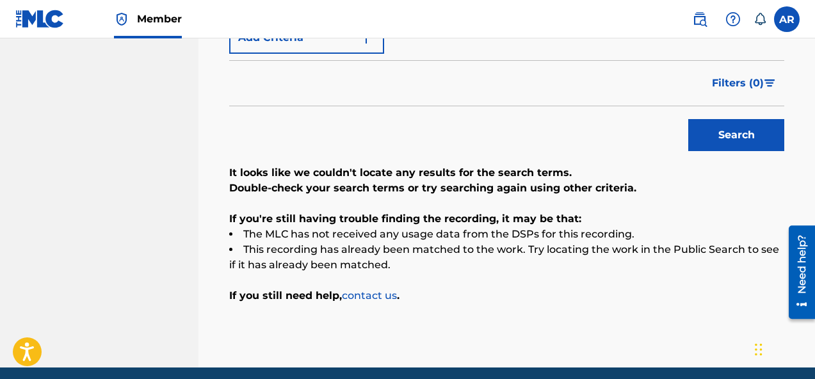
scroll to position [349, 0]
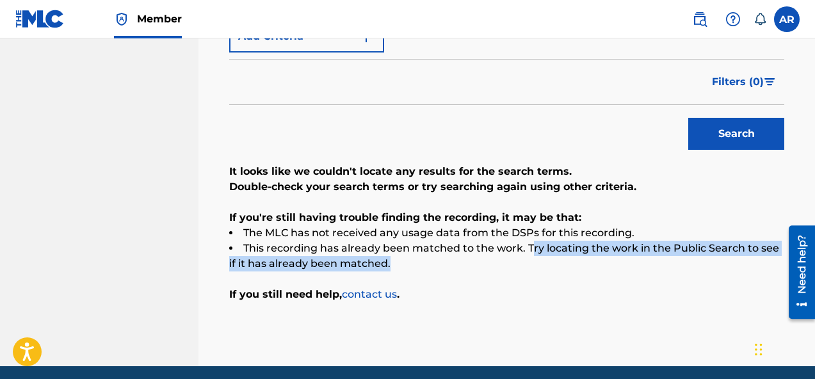
drag, startPoint x: 531, startPoint y: 247, endPoint x: 596, endPoint y: 278, distance: 71.6
click at [596, 278] on div "It looks like we couldn't locate any results for the search terms. Double-check…" at bounding box center [506, 233] width 555 height 138
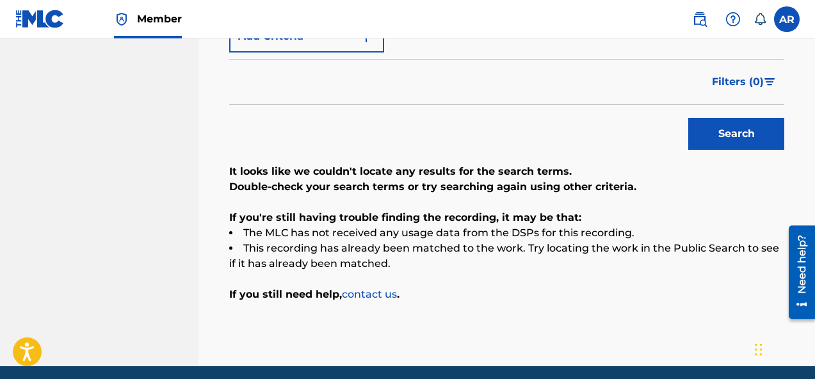
click at [585, 280] on div "It looks like we couldn't locate any results for the search terms. Double-check…" at bounding box center [506, 233] width 555 height 138
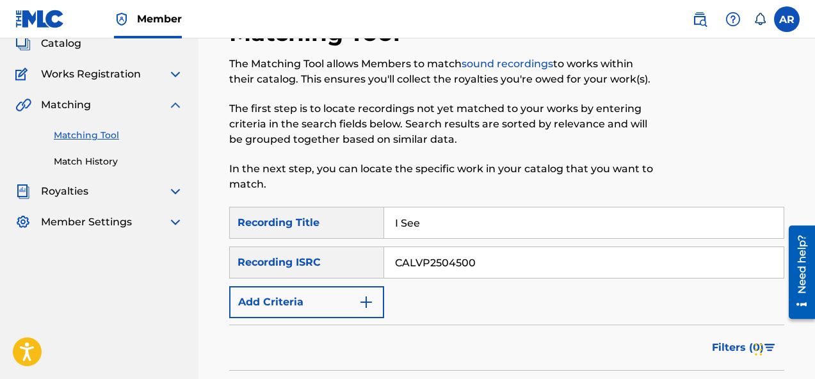
scroll to position [0, 0]
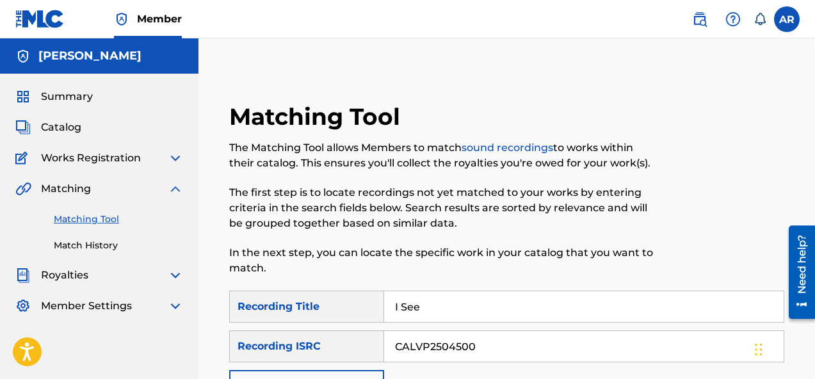
click at [170, 184] on img at bounding box center [175, 188] width 15 height 15
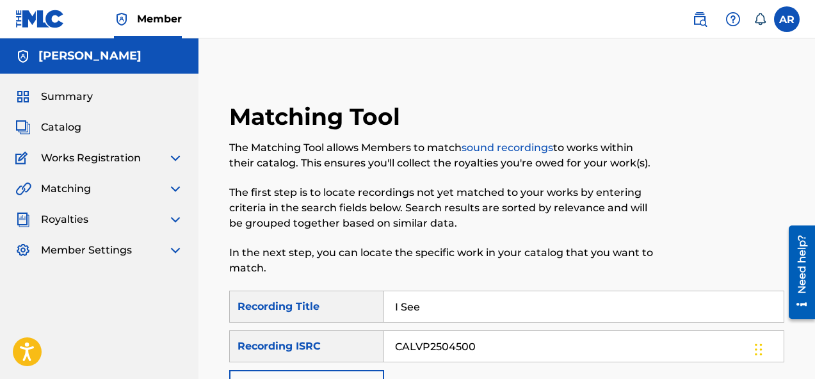
click at [173, 161] on img at bounding box center [175, 157] width 15 height 15
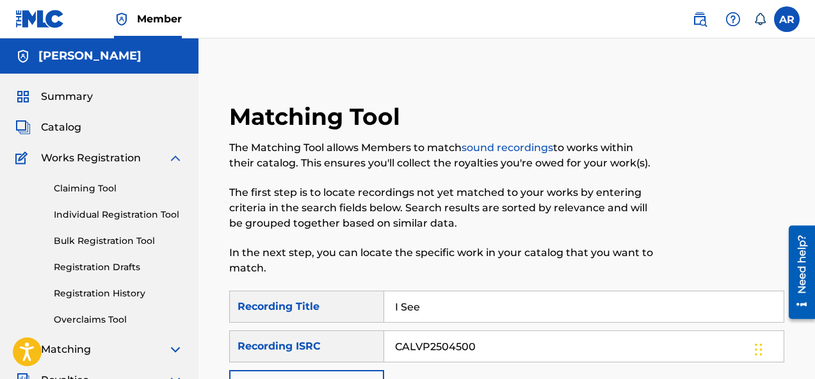
click at [95, 193] on link "Claiming Tool" at bounding box center [118, 188] width 129 height 13
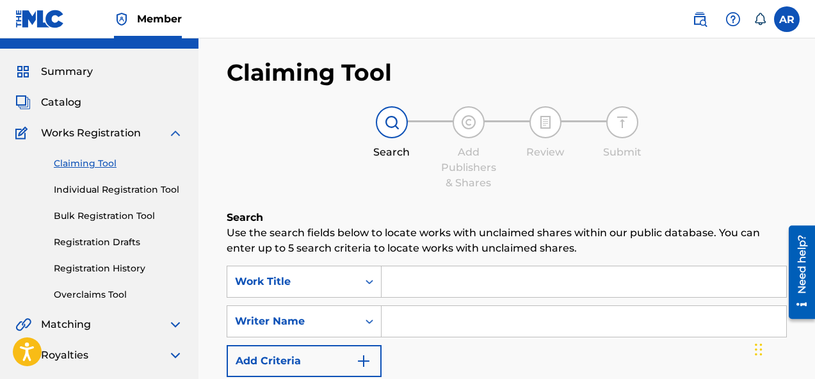
scroll to position [26, 0]
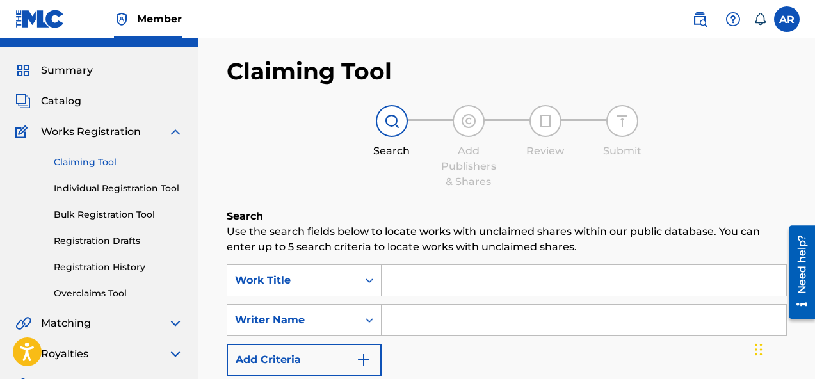
click at [168, 188] on link "Individual Registration Tool" at bounding box center [118, 188] width 129 height 13
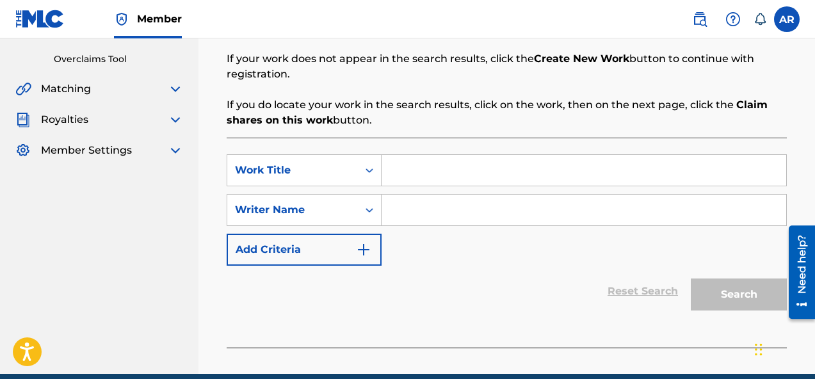
scroll to position [282, 0]
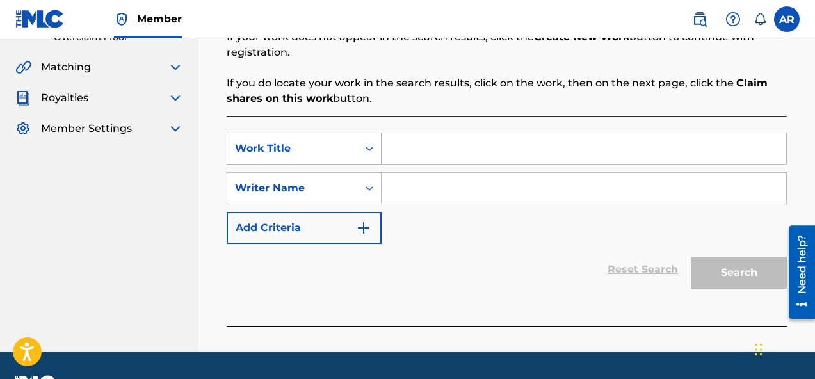
click at [305, 153] on div "Work Title" at bounding box center [292, 148] width 115 height 15
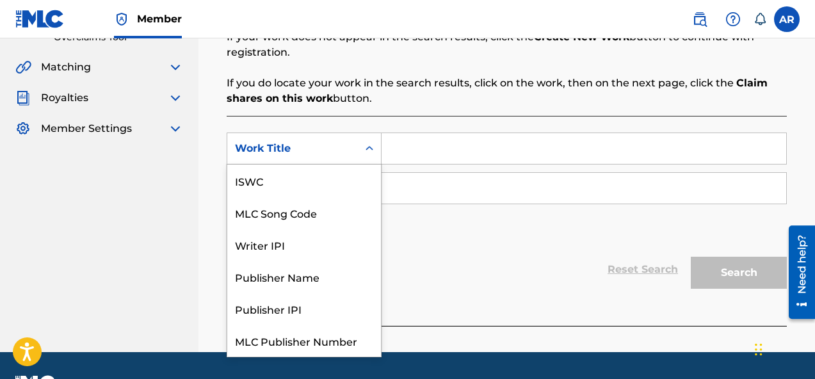
scroll to position [32, 0]
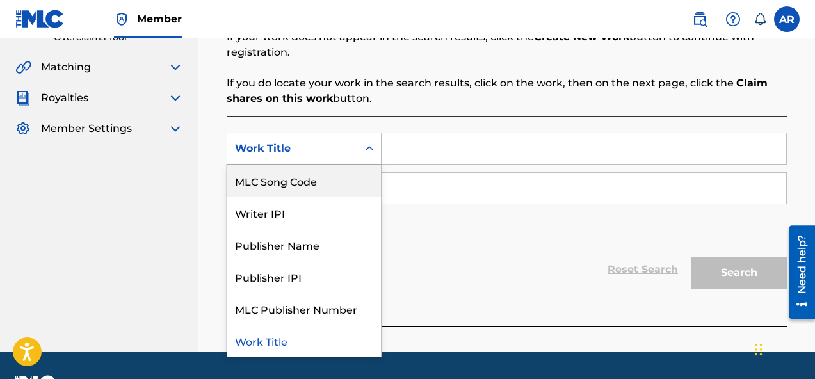
click at [422, 158] on input "Search Form" at bounding box center [583, 148] width 404 height 31
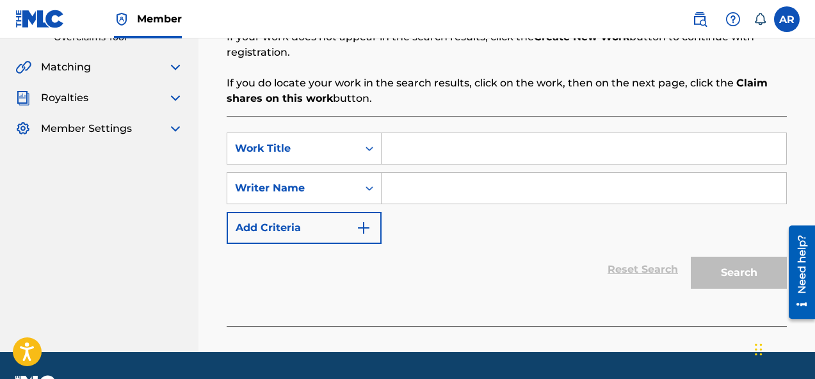
click at [314, 232] on button "Add Criteria" at bounding box center [304, 228] width 155 height 32
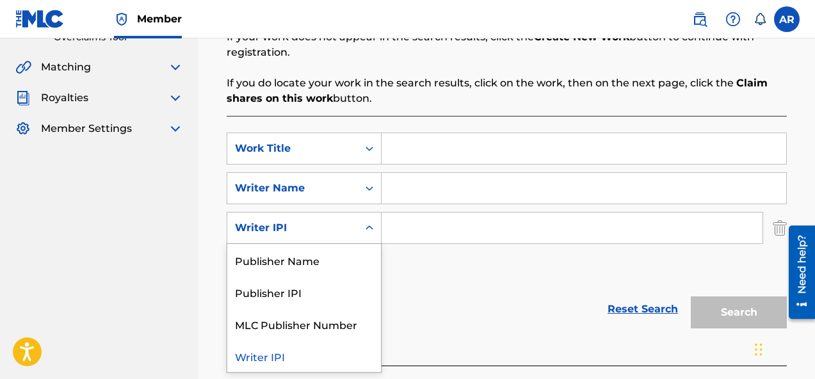
click at [329, 231] on div "Writer IPI" at bounding box center [292, 227] width 115 height 15
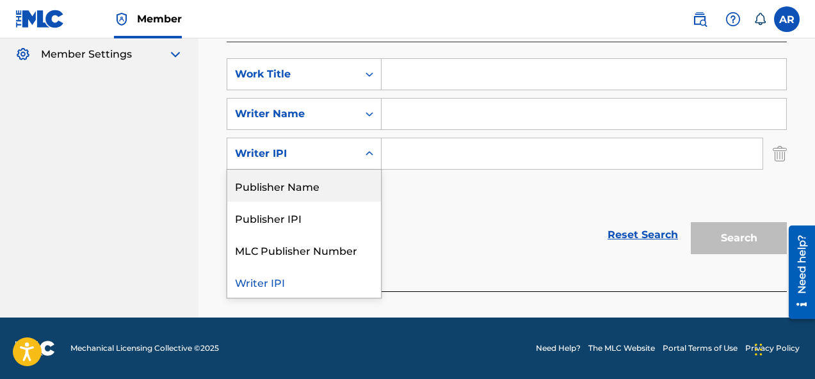
click at [326, 159] on div "Writer IPI" at bounding box center [292, 153] width 115 height 15
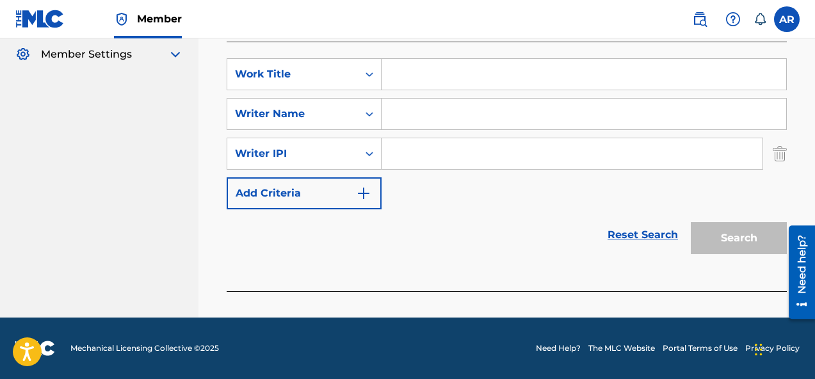
click at [794, 158] on div "Register Work Search Enter Work Details Add Writers Add Publishers & Shares Add…" at bounding box center [507, 16] width 586 height 604
click at [783, 153] on img "Search Form" at bounding box center [779, 154] width 14 height 32
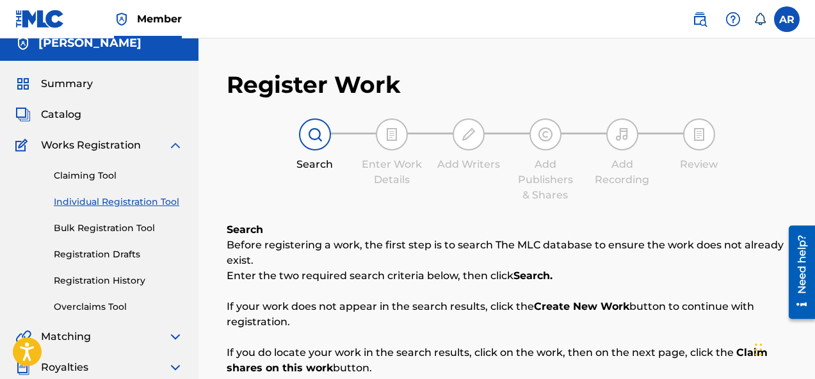
scroll to position [0, 0]
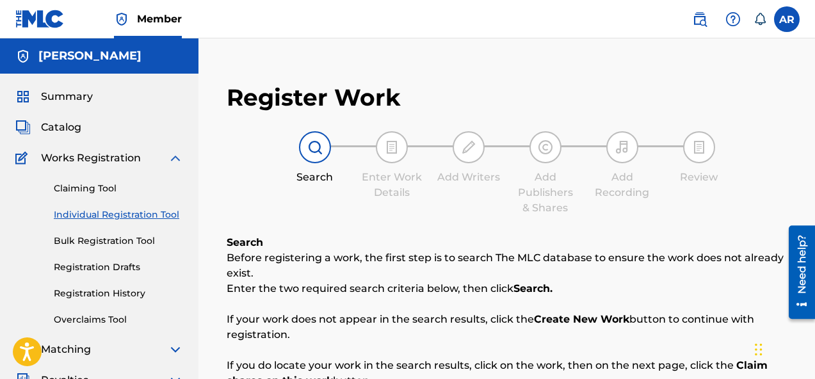
click at [172, 163] on img at bounding box center [175, 157] width 15 height 15
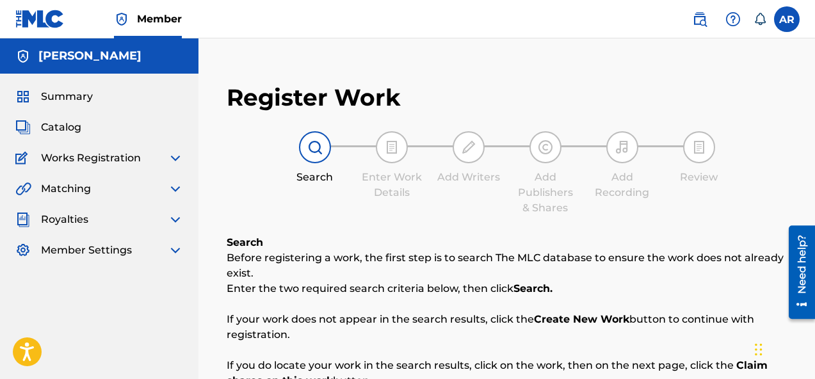
click at [699, 19] on img at bounding box center [699, 19] width 15 height 15
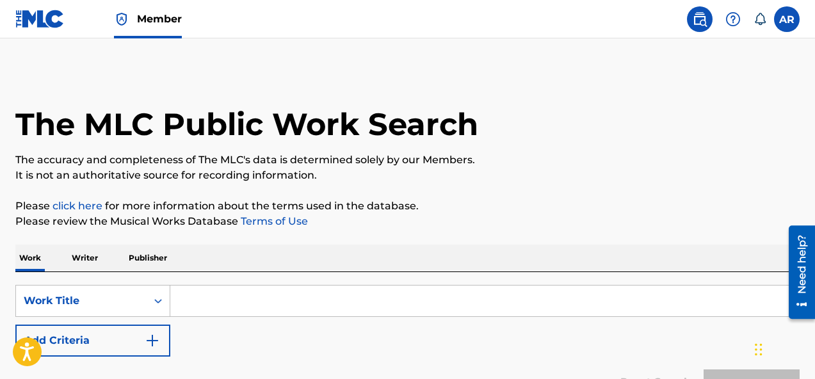
scroll to position [88, 0]
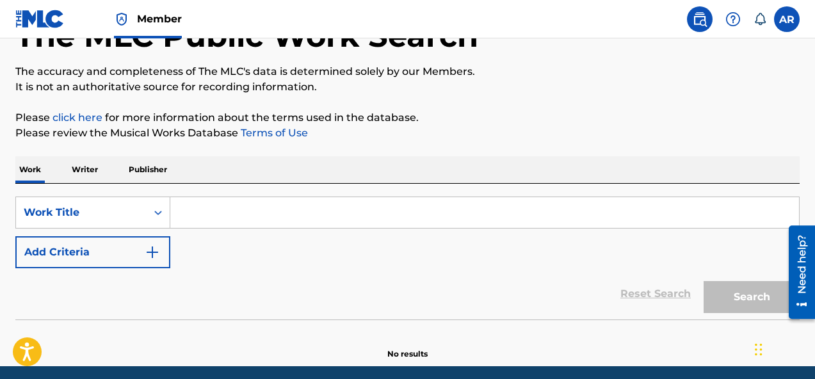
click at [250, 211] on input "Search Form" at bounding box center [484, 212] width 628 height 31
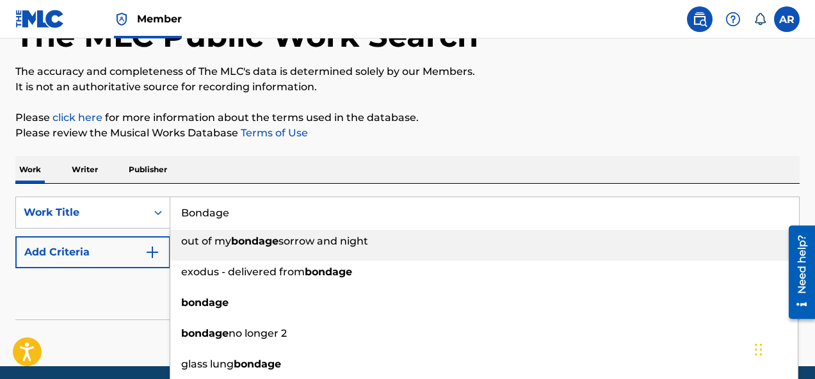
type input "Bondage"
click at [296, 179] on div "Work Writer Publisher" at bounding box center [407, 169] width 784 height 27
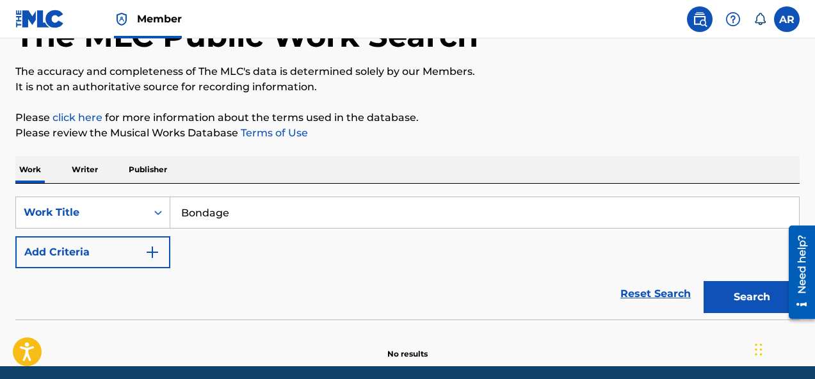
click at [127, 257] on button "Add Criteria" at bounding box center [92, 252] width 155 height 32
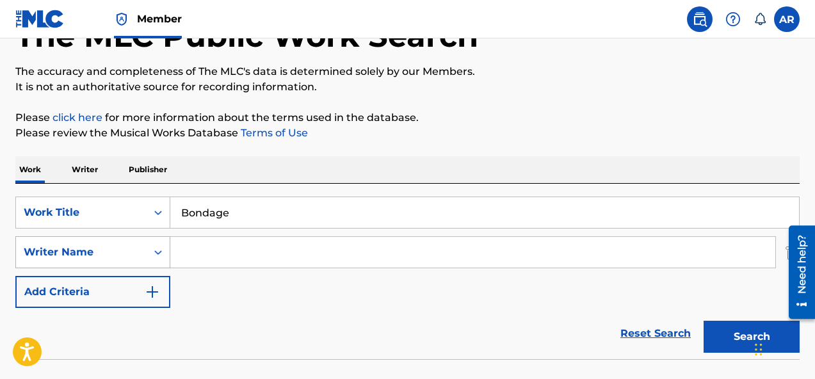
click at [132, 262] on div "Writer Name" at bounding box center [81, 252] width 131 height 24
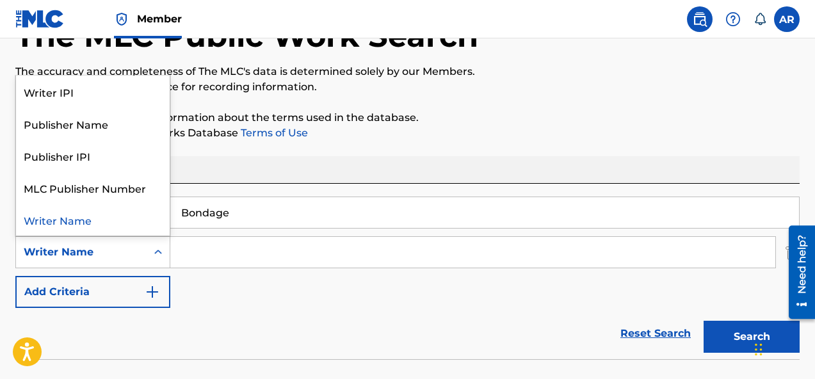
click at [264, 251] on input "Search Form" at bounding box center [472, 252] width 605 height 31
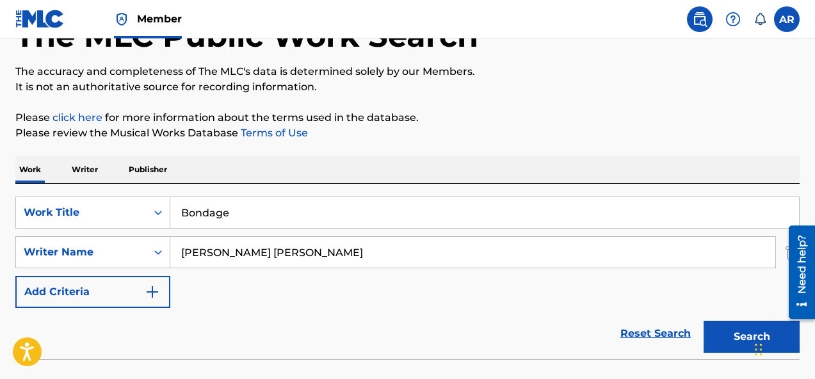
click at [748, 339] on button "Search" at bounding box center [751, 337] width 96 height 32
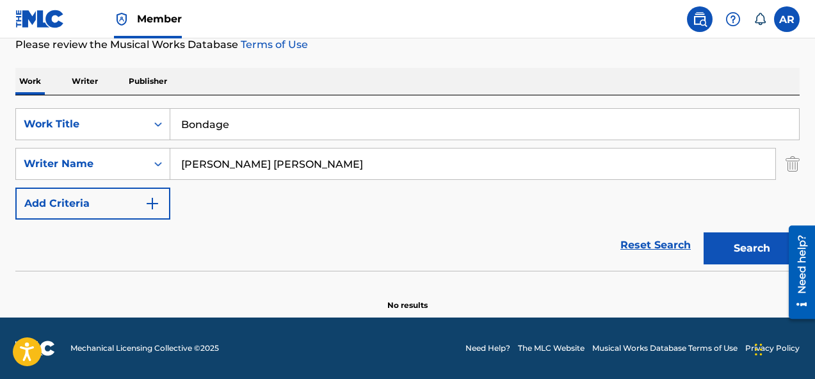
click at [482, 168] on input "[PERSON_NAME] [PERSON_NAME]" at bounding box center [472, 163] width 605 height 31
drag, startPoint x: 257, startPoint y: 156, endPoint x: 243, endPoint y: 156, distance: 14.7
click at [243, 156] on input "[PERSON_NAME] [PERSON_NAME]" at bounding box center [472, 163] width 605 height 31
drag, startPoint x: 263, startPoint y: 168, endPoint x: 225, endPoint y: 167, distance: 38.4
click at [225, 167] on input "[PERSON_NAME] [PERSON_NAME]" at bounding box center [472, 163] width 605 height 31
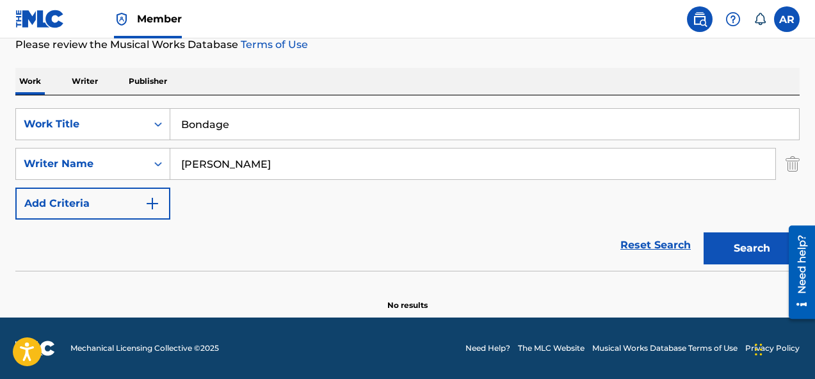
type input "[PERSON_NAME]"
click at [755, 259] on button "Search" at bounding box center [751, 248] width 96 height 32
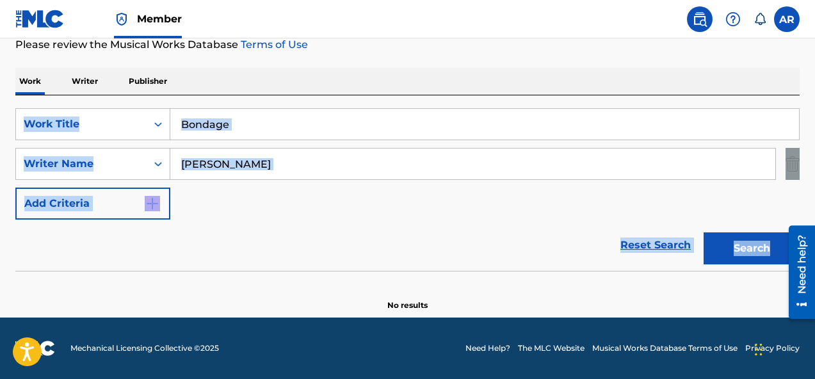
click at [755, 259] on div "Search" at bounding box center [748, 245] width 102 height 51
click at [755, 259] on button "Search" at bounding box center [751, 248] width 96 height 32
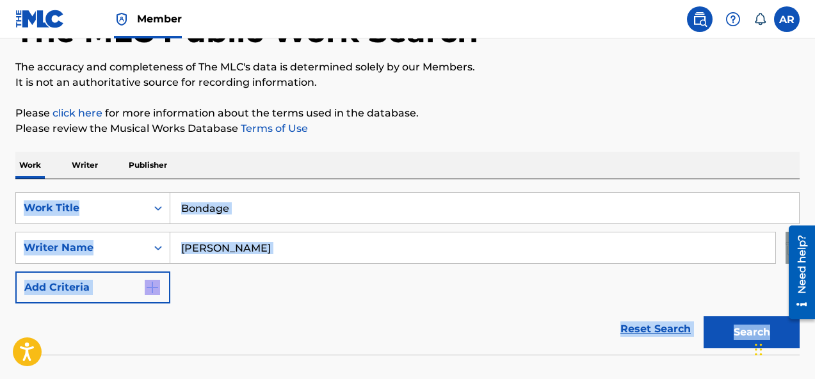
scroll to position [33, 0]
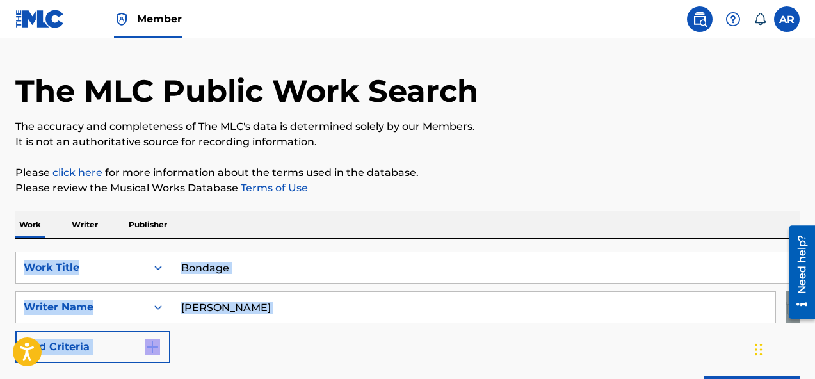
click at [701, 24] on img at bounding box center [699, 19] width 15 height 15
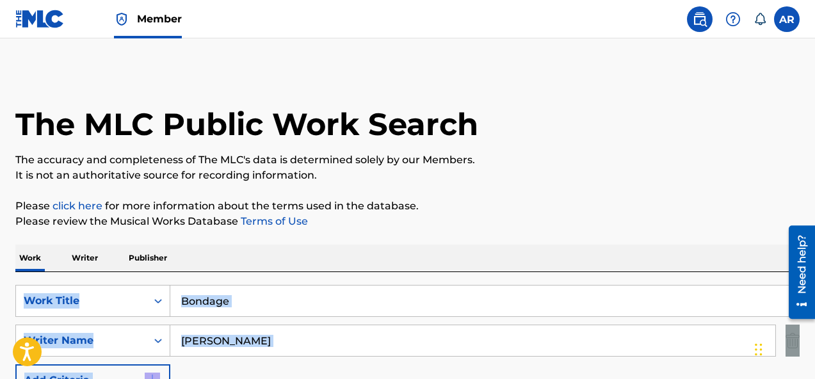
click at [792, 19] on label at bounding box center [787, 19] width 26 height 26
click at [787, 19] on input "AR [PERSON_NAME] [EMAIL_ADDRESS][DOMAIN_NAME] Notification Preferences Profile …" at bounding box center [787, 19] width 0 height 0
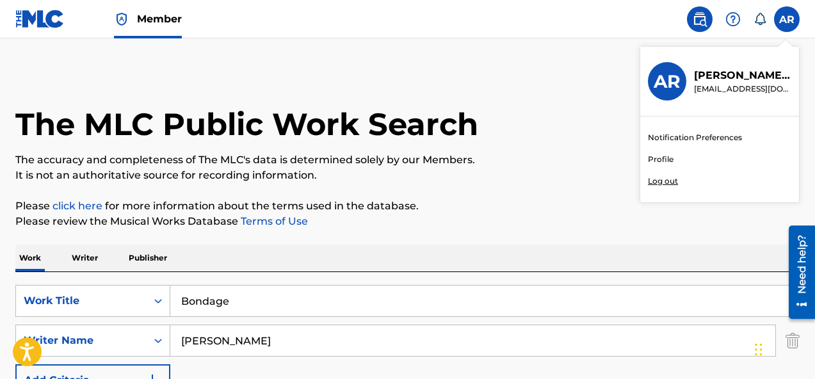
click at [723, 61] on div "AR [PERSON_NAME] [EMAIL_ADDRESS][DOMAIN_NAME]" at bounding box center [719, 82] width 159 height 70
click at [787, 19] on input "AR [PERSON_NAME] [EMAIL_ADDRESS][DOMAIN_NAME] Notification Preferences Profile …" at bounding box center [787, 19] width 0 height 0
click at [665, 108] on div "AR [PERSON_NAME] [EMAIL_ADDRESS][DOMAIN_NAME]" at bounding box center [719, 82] width 159 height 70
click at [787, 19] on input "AR [PERSON_NAME] [EMAIL_ADDRESS][DOMAIN_NAME] Notification Preferences Profile …" at bounding box center [787, 19] width 0 height 0
click at [662, 161] on link "Profile" at bounding box center [661, 160] width 26 height 12
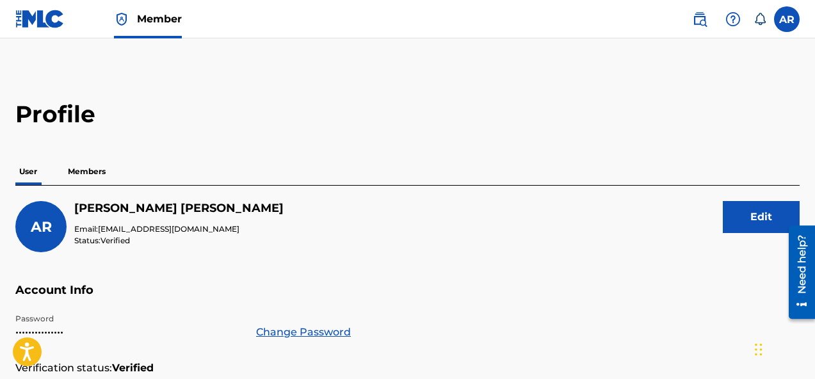
click at [152, 28] on link "Member" at bounding box center [148, 19] width 68 height 38
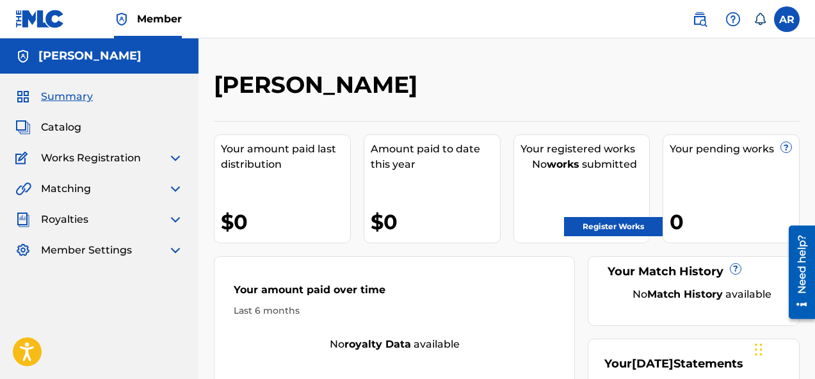
click at [173, 157] on img at bounding box center [175, 157] width 15 height 15
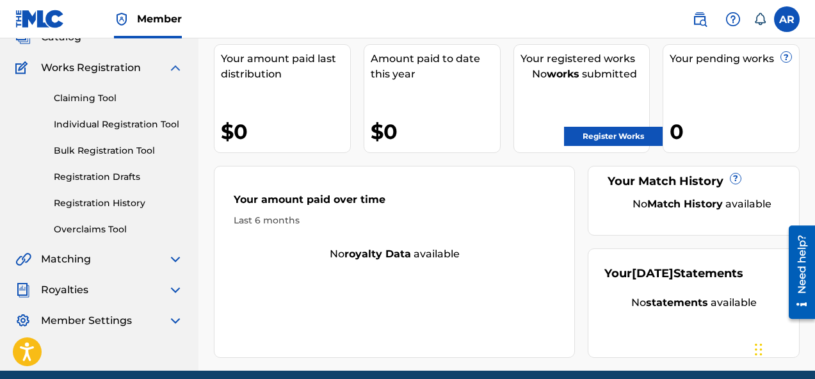
scroll to position [87, 0]
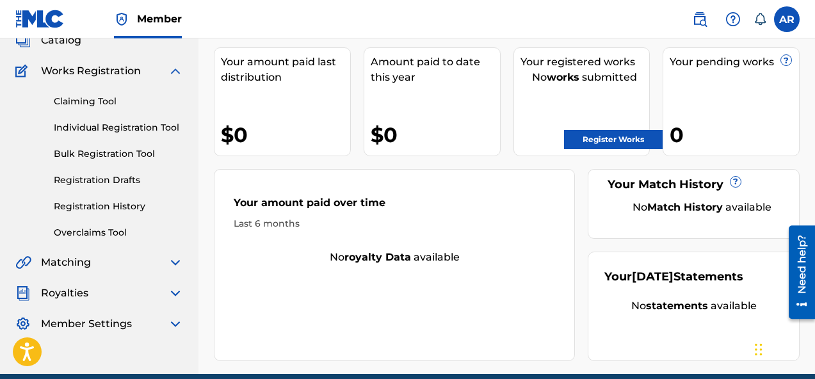
click at [173, 296] on img at bounding box center [175, 292] width 15 height 15
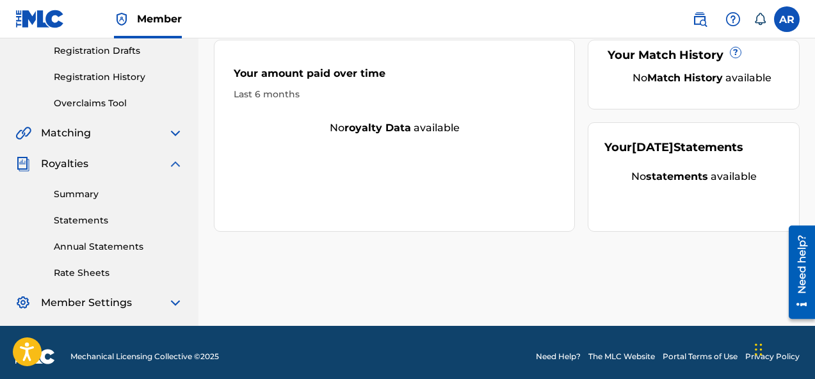
scroll to position [218, 0]
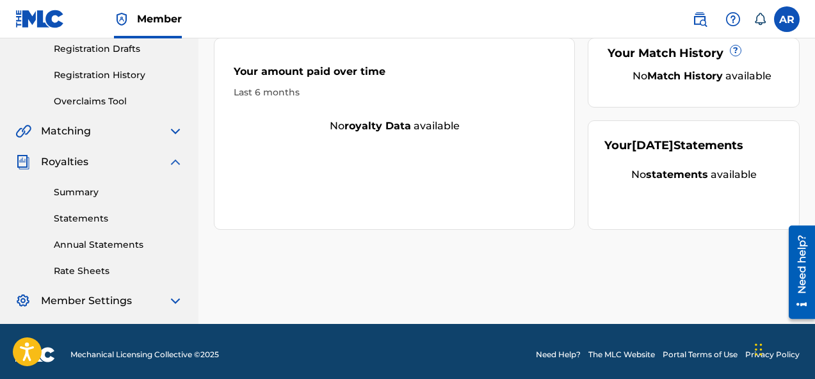
click at [171, 303] on img at bounding box center [175, 300] width 15 height 15
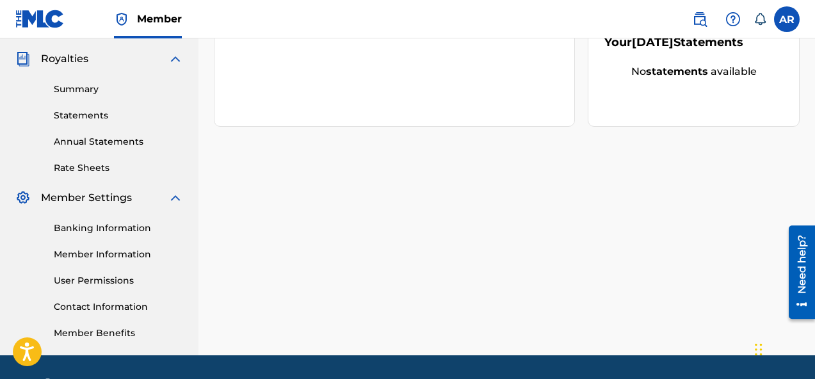
scroll to position [324, 0]
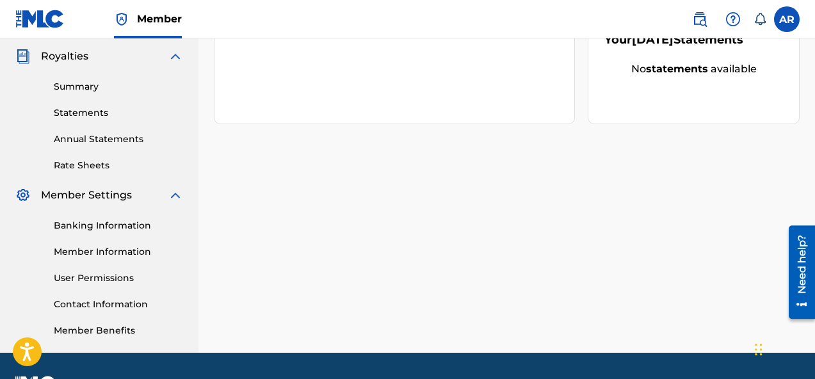
click at [125, 225] on link "Banking Information" at bounding box center [118, 225] width 129 height 13
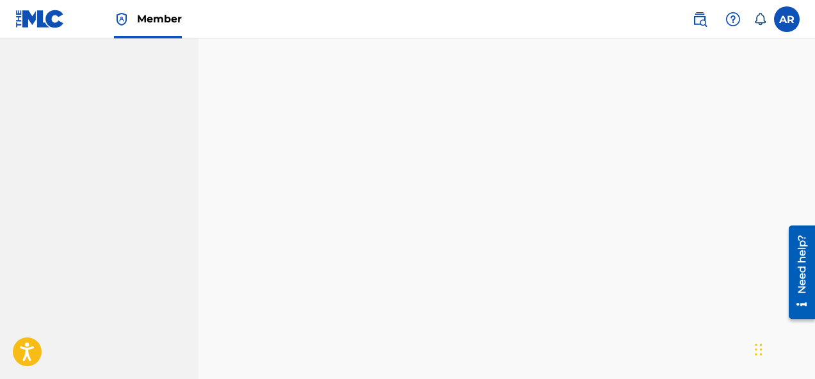
scroll to position [836, 0]
click at [138, 239] on nav "[PERSON_NAME] Summary Catalog Works Registration Claiming Tool Individual Regis…" at bounding box center [99, 39] width 198 height 1674
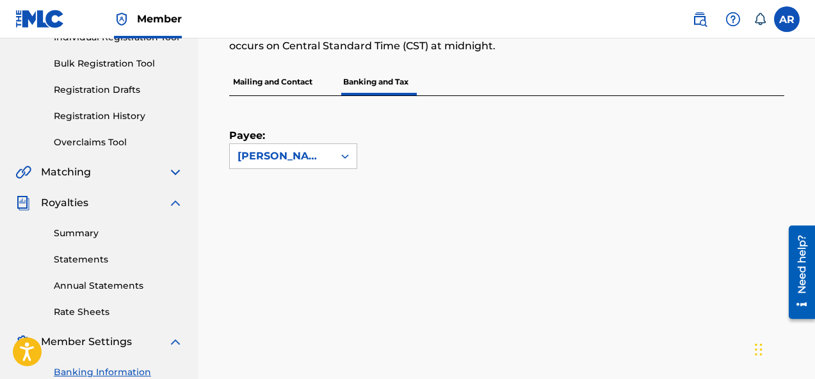
scroll to position [144, 0]
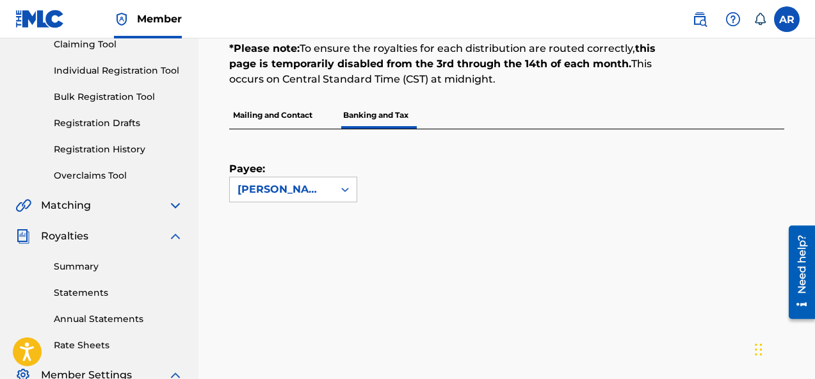
click at [305, 124] on p "Mailing and Contact" at bounding box center [272, 115] width 87 height 27
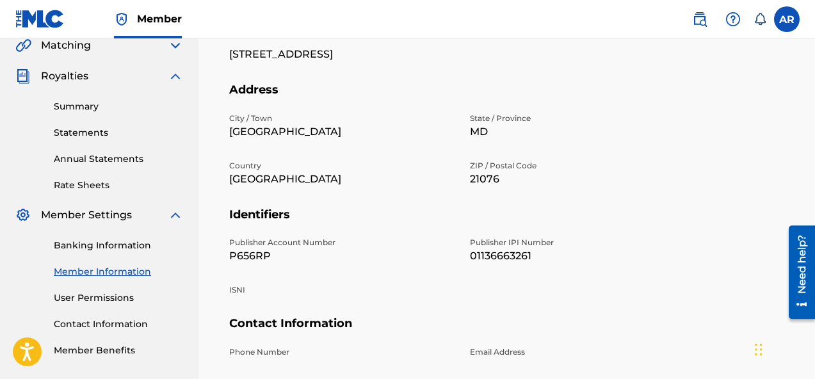
scroll to position [395, 0]
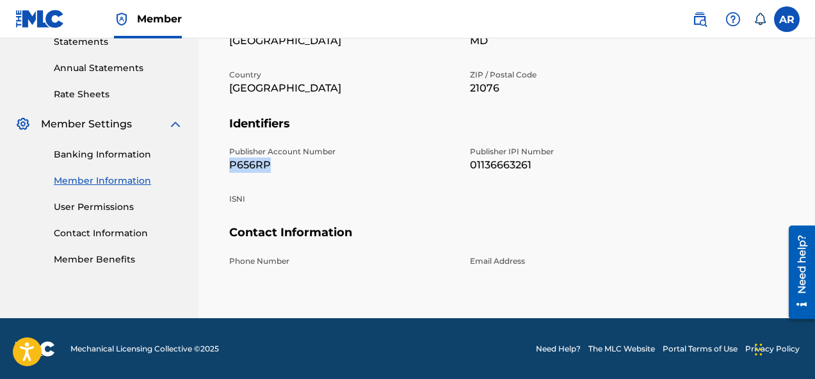
drag, startPoint x: 319, startPoint y: 166, endPoint x: 223, endPoint y: 163, distance: 96.1
click at [223, 163] on div "Mailing and Contact Information entered on the Mailing and Contact tab is used …" at bounding box center [507, 29] width 586 height 643
copy p "P656RP"
click at [330, 198] on p "ISNI" at bounding box center [341, 199] width 225 height 12
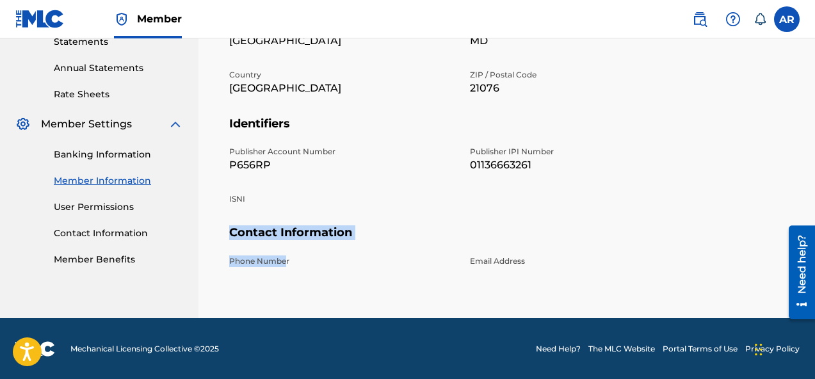
drag, startPoint x: 248, startPoint y: 202, endPoint x: 287, endPoint y: 262, distance: 71.7
click at [287, 262] on div "Edit Member Name Member Name [PERSON_NAME] Mailing Address [STREET_ADDRESS] Add…" at bounding box center [506, 68] width 555 height 500
click at [317, 255] on p "Phone Number" at bounding box center [341, 261] width 225 height 12
click at [316, 260] on p "Phone Number" at bounding box center [341, 261] width 225 height 12
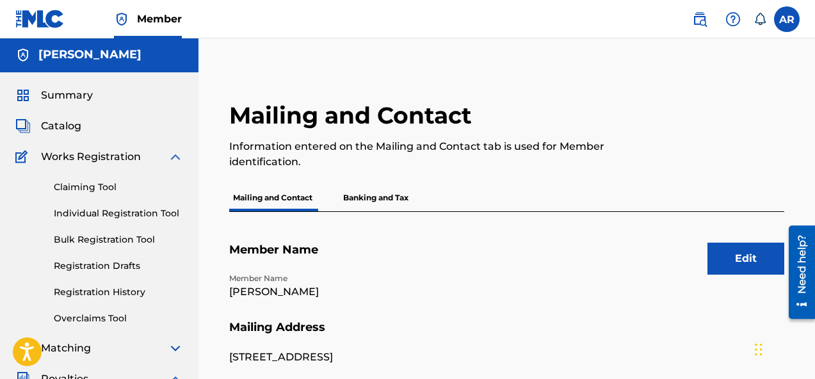
scroll to position [21, 0]
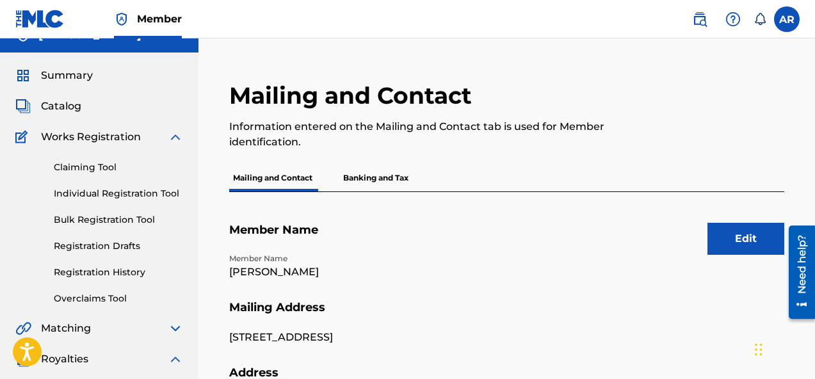
click at [705, 236] on h5 "Member Name" at bounding box center [506, 238] width 555 height 30
click at [721, 241] on button "Edit" at bounding box center [745, 239] width 77 height 32
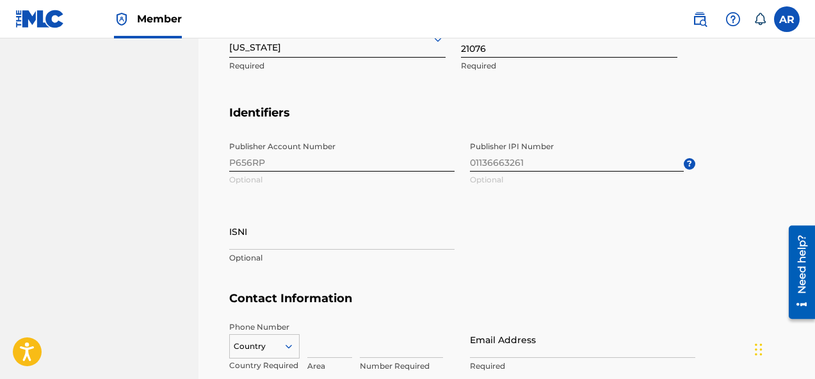
scroll to position [643, 0]
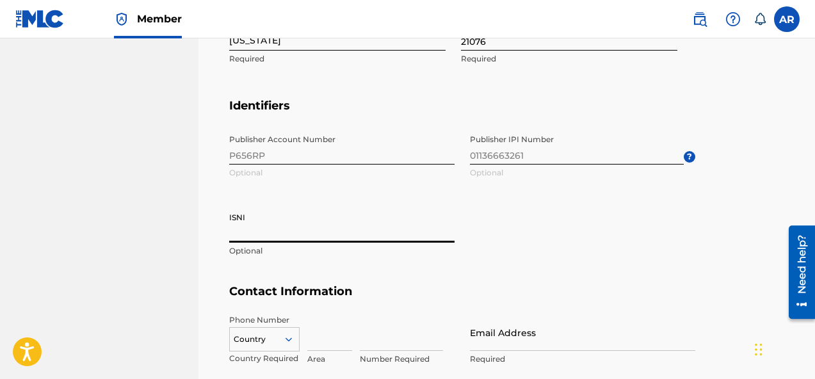
click at [420, 222] on input "ISNI" at bounding box center [341, 224] width 225 height 36
click at [517, 252] on div "Publisher Account Number P656RP Optional Publisher IPI Number 01136663261 Optio…" at bounding box center [462, 206] width 466 height 156
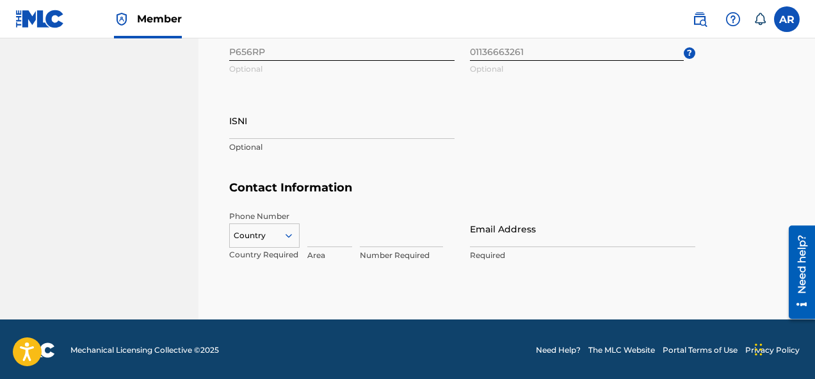
scroll to position [748, 0]
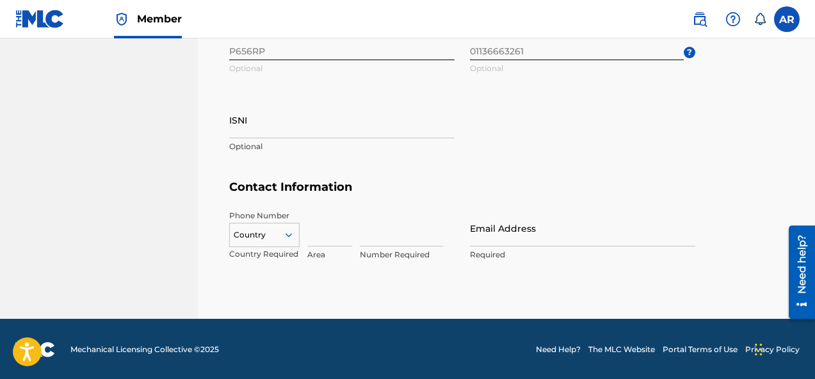
click at [333, 235] on input at bounding box center [329, 228] width 45 height 36
type input "443"
type input "[PERSON_NAME]"
type input "[GEOGRAPHIC_DATA]"
type input "[US_STATE]"
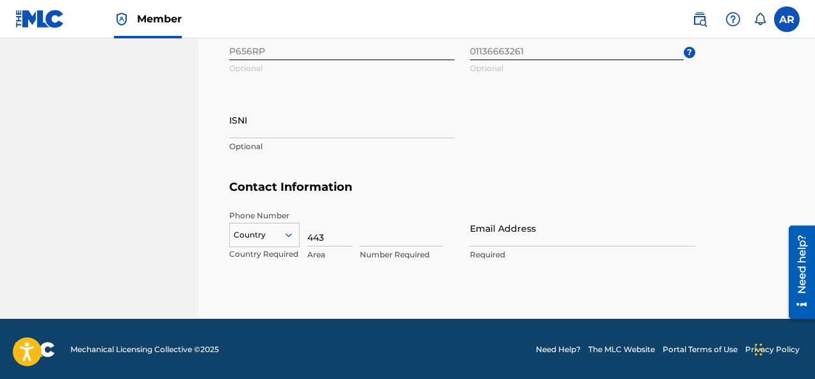
type input "8787633"
type input "[EMAIL_ADDRESS][DOMAIN_NAME]"
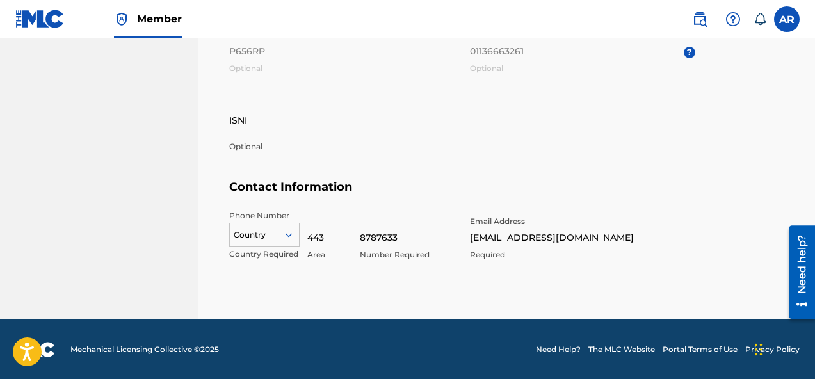
click at [509, 176] on div "Publisher Account Number P656RP Optional Publisher IPI Number 01136663261 Optio…" at bounding box center [462, 102] width 466 height 156
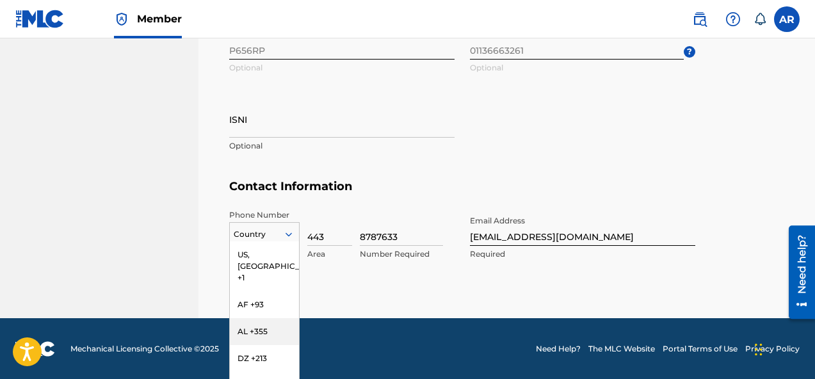
click at [285, 241] on div "AL +355, 3 of 216. 216 results available. Use Up and Down to choose options, pr…" at bounding box center [264, 231] width 70 height 19
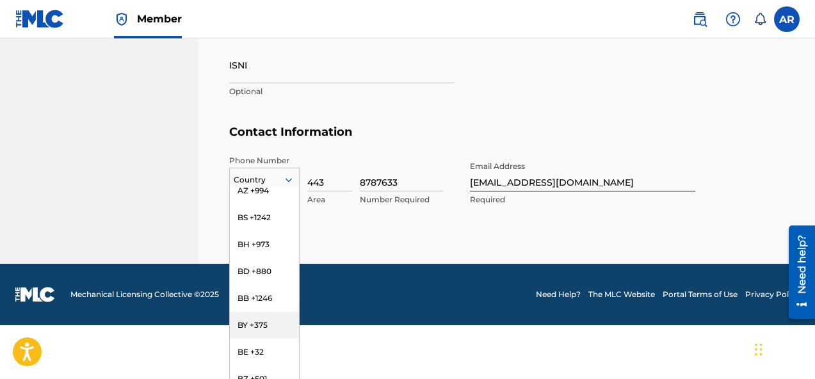
scroll to position [0, 0]
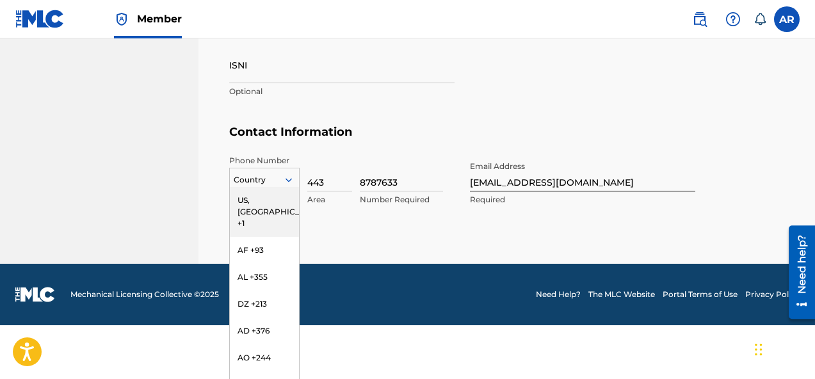
click at [274, 197] on div "US, [GEOGRAPHIC_DATA] +1" at bounding box center [264, 212] width 69 height 50
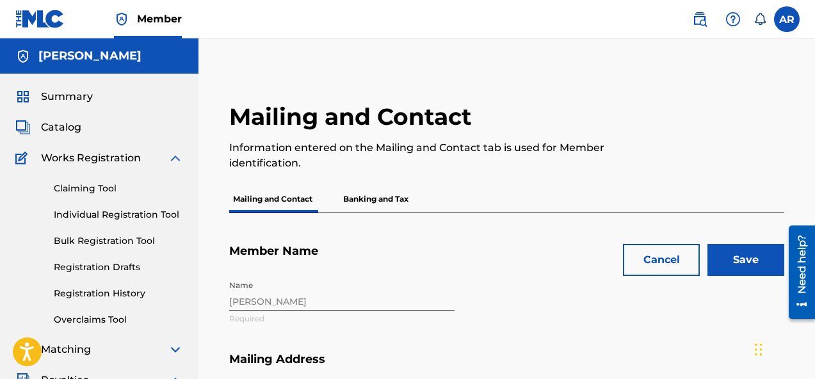
click at [748, 250] on input "Save" at bounding box center [745, 260] width 77 height 32
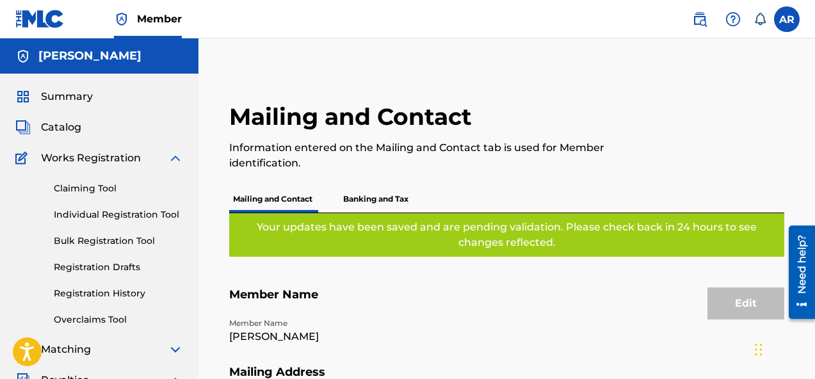
click at [124, 157] on span "Works Registration" at bounding box center [91, 157] width 100 height 15
click at [179, 155] on img at bounding box center [175, 157] width 15 height 15
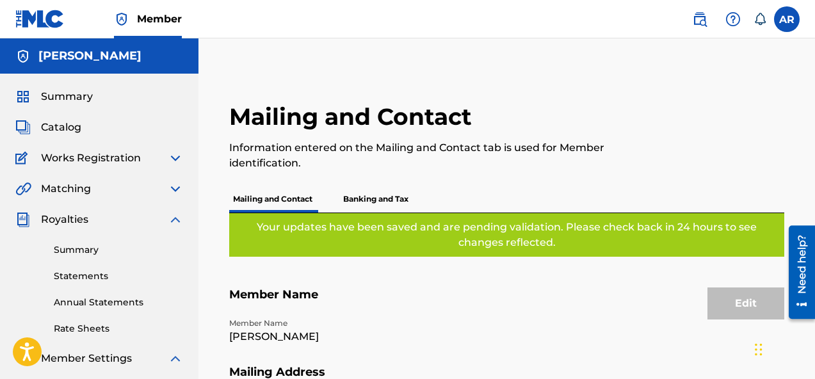
click at [118, 120] on div "Catalog" at bounding box center [99, 127] width 168 height 15
click at [69, 129] on span "Catalog" at bounding box center [61, 127] width 40 height 15
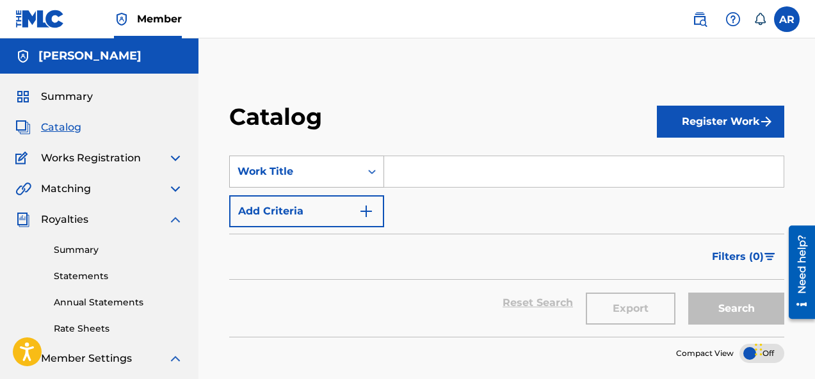
click at [314, 159] on div "Work Title" at bounding box center [295, 171] width 131 height 24
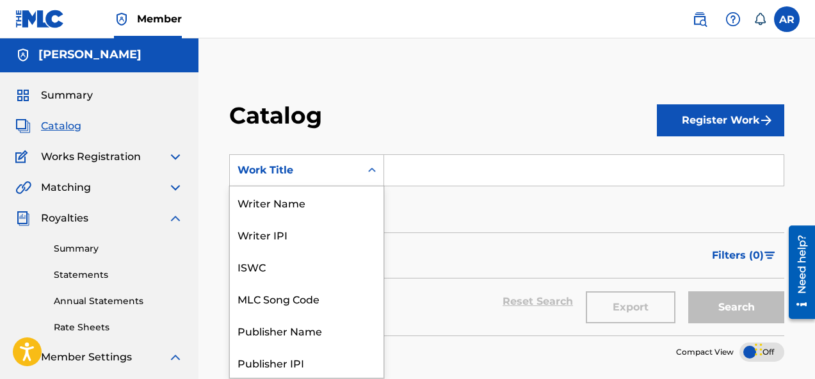
scroll to position [192, 0]
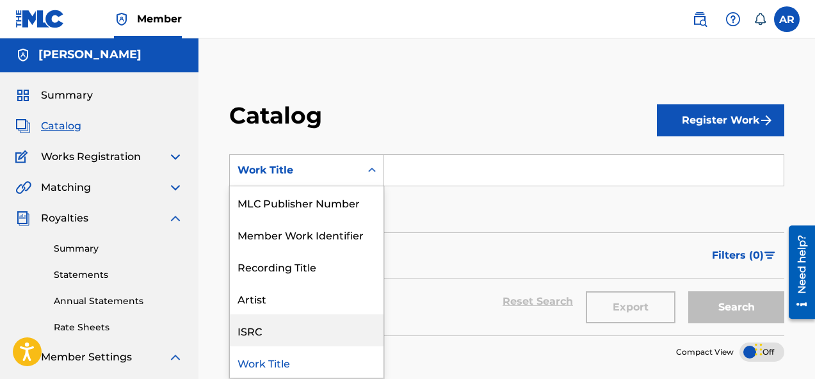
click at [294, 332] on div "ISRC" at bounding box center [307, 330] width 154 height 32
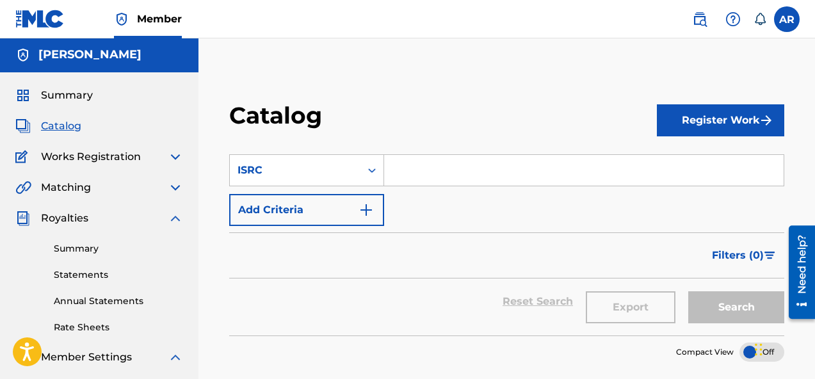
click at [398, 166] on input "Search Form" at bounding box center [583, 170] width 399 height 31
paste input "P656RP"
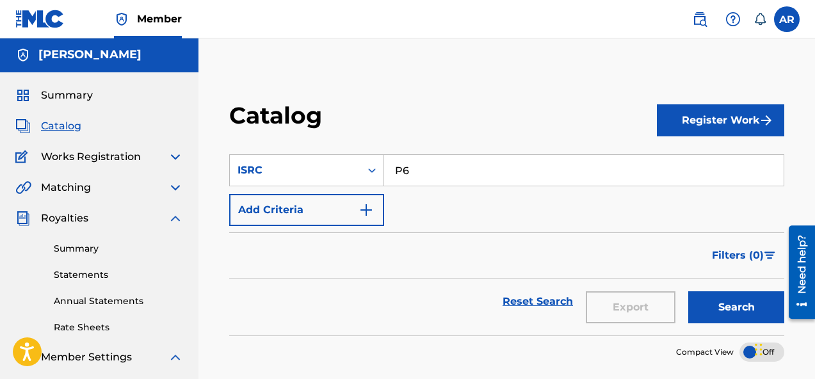
type input "P"
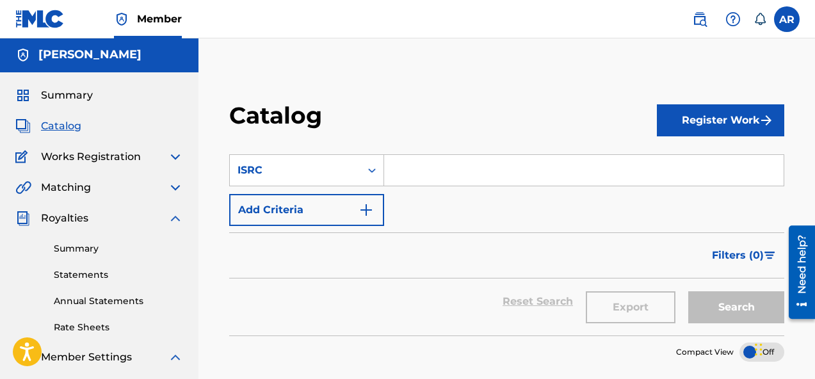
click at [443, 165] on input "Search Form" at bounding box center [583, 170] width 399 height 31
paste input "CALVP2504500"
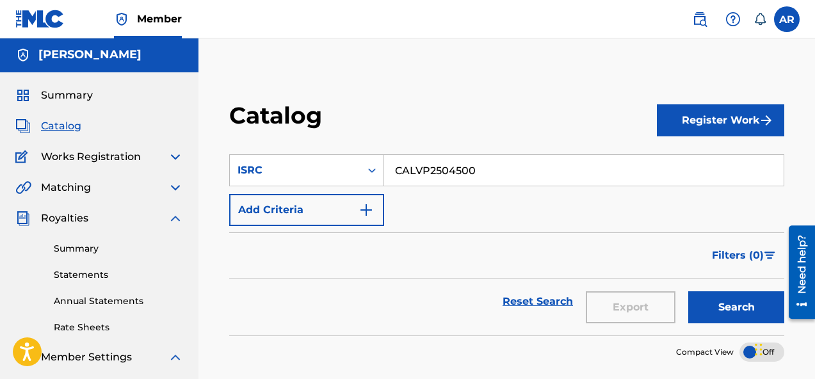
type input "CALVP2504500"
click at [708, 296] on button "Search" at bounding box center [736, 307] width 96 height 32
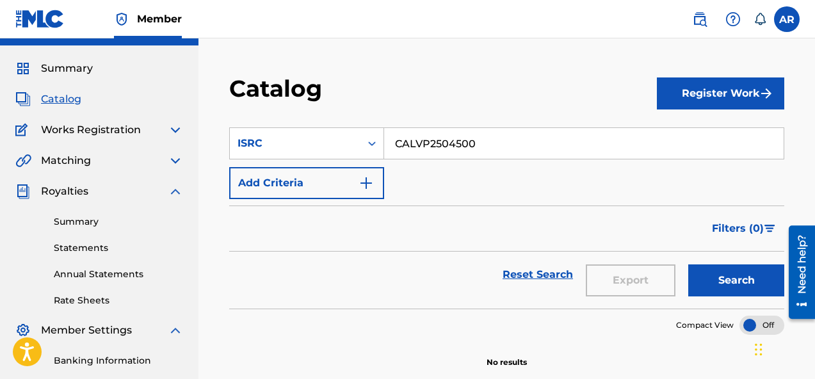
scroll to position [36, 0]
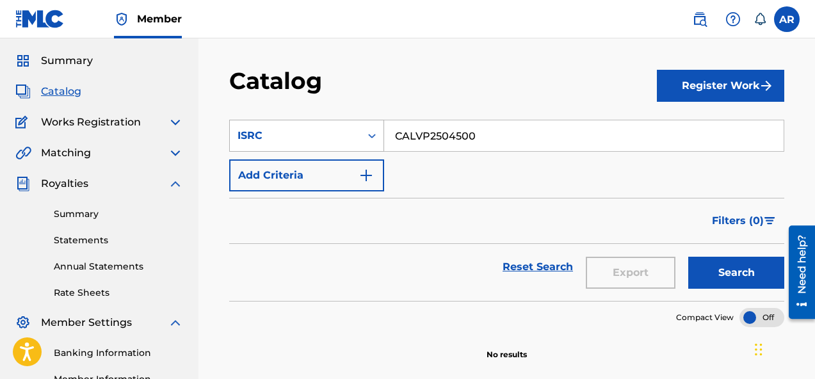
click at [359, 146] on div "ISRC" at bounding box center [295, 136] width 131 height 24
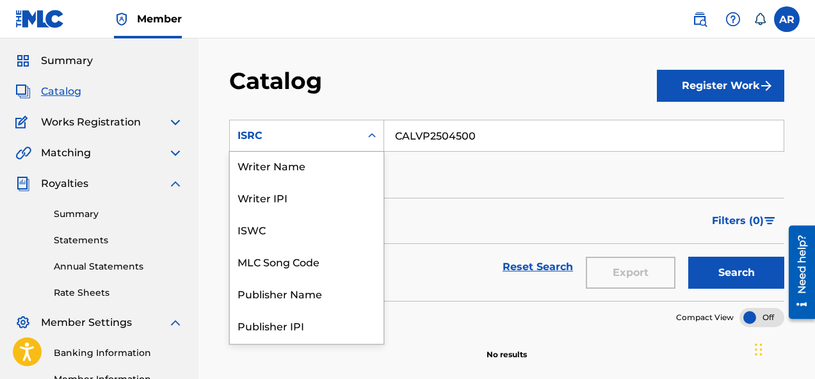
scroll to position [0, 0]
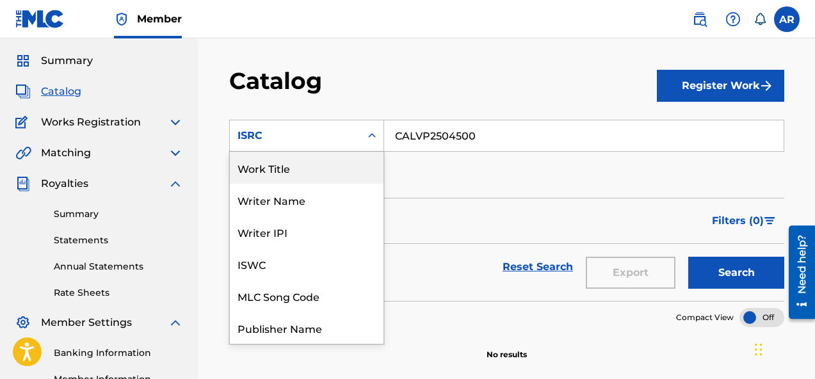
click at [340, 170] on div "Work Title" at bounding box center [307, 168] width 154 height 32
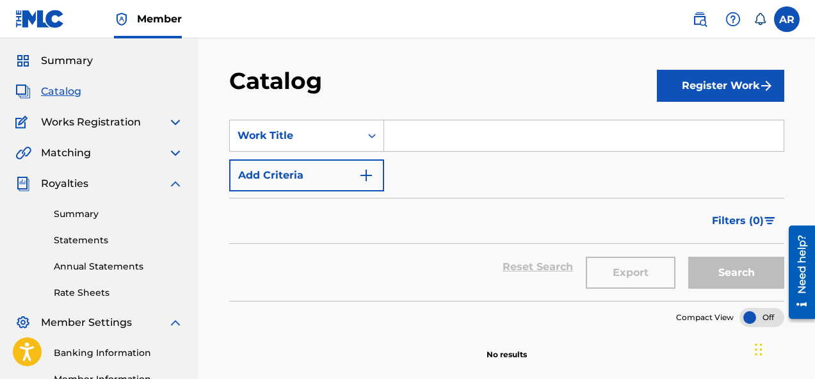
click at [473, 136] on input "Search Form" at bounding box center [583, 135] width 399 height 31
click at [337, 134] on div "Work Title" at bounding box center [294, 135] width 115 height 15
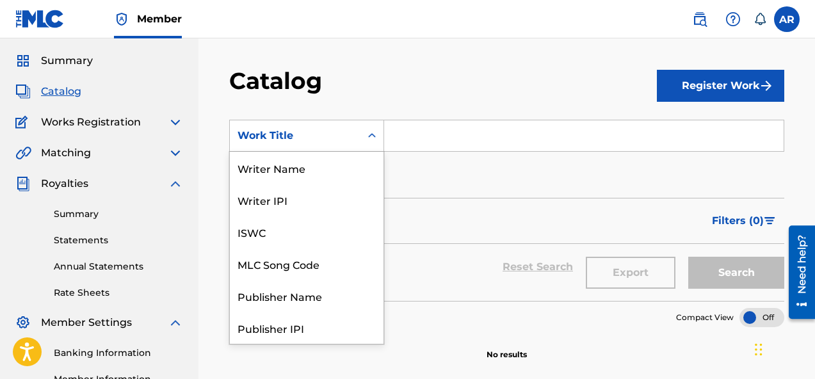
scroll to position [192, 0]
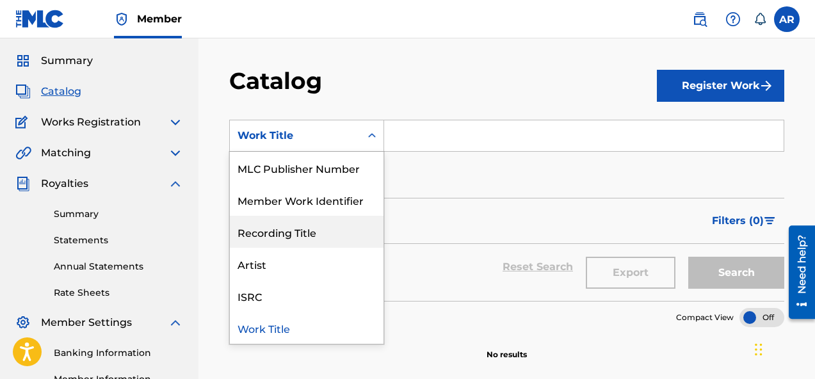
click at [346, 244] on div "Recording Title" at bounding box center [307, 232] width 154 height 32
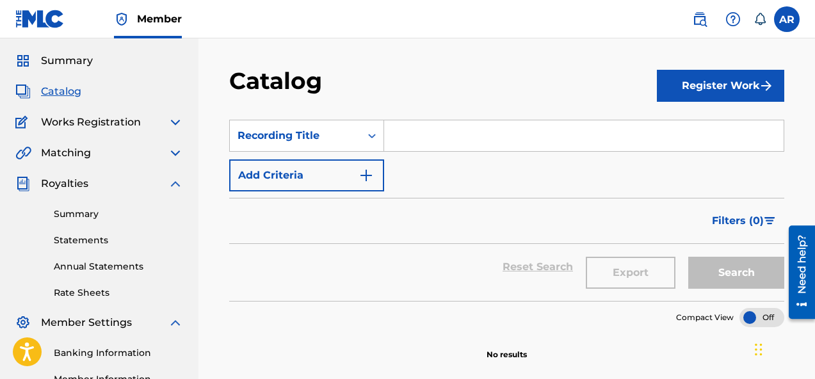
click at [435, 152] on div "SearchWithCriteria8c1334e0-b387-40ac-93f3-cd0233570526 Recording Title Add Crit…" at bounding box center [506, 156] width 555 height 72
click at [435, 150] on input "Search Form" at bounding box center [583, 135] width 399 height 31
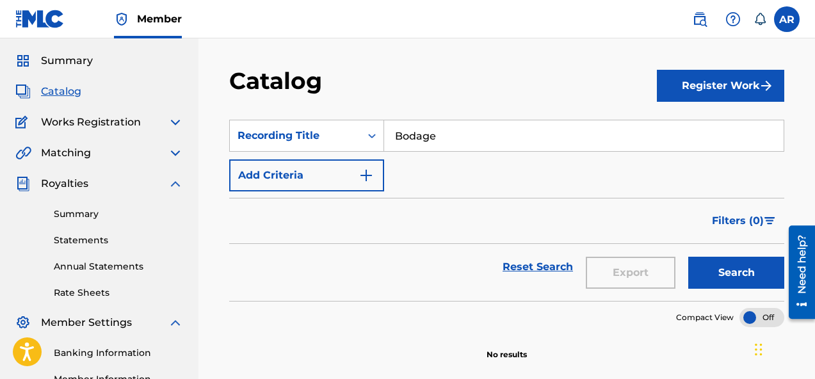
click at [739, 282] on button "Search" at bounding box center [736, 273] width 96 height 32
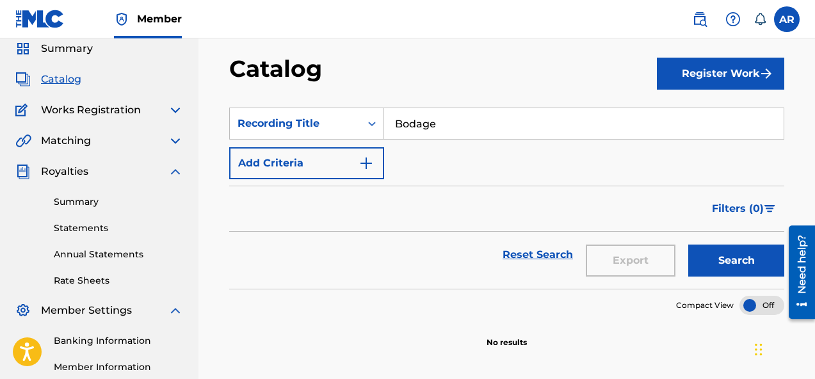
scroll to position [33, 0]
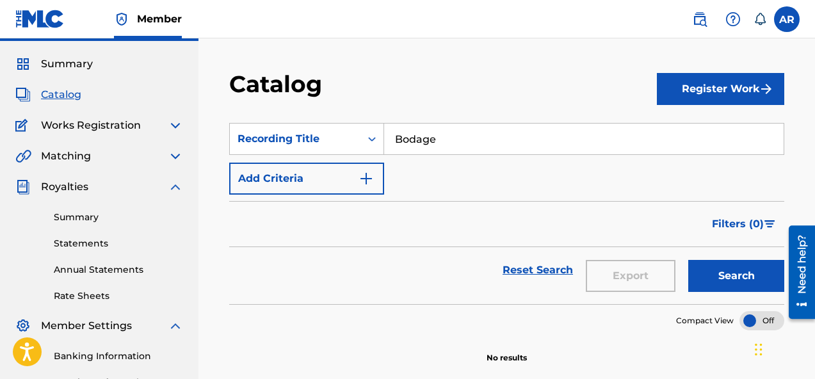
click at [528, 139] on input "Bodage" at bounding box center [583, 139] width 399 height 31
click at [737, 281] on button "Search" at bounding box center [736, 276] width 96 height 32
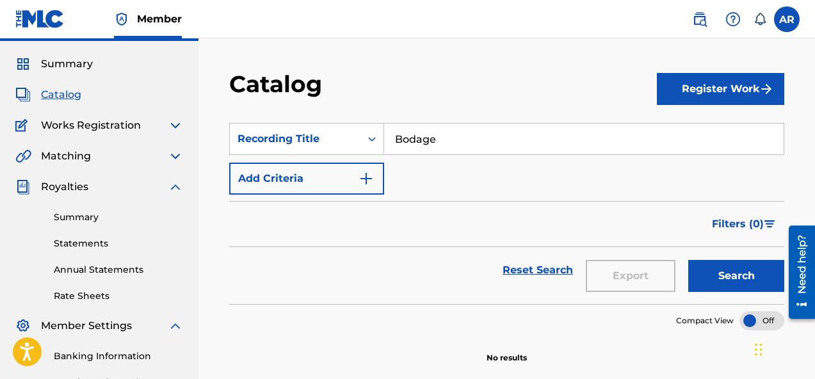
click at [403, 134] on input "Bodage" at bounding box center [583, 139] width 399 height 31
click at [461, 135] on input "Bodage" at bounding box center [583, 139] width 399 height 31
click at [404, 141] on input "Bodage" at bounding box center [583, 139] width 399 height 31
click at [407, 141] on input "Bodage" at bounding box center [583, 139] width 399 height 31
type input "Bondage"
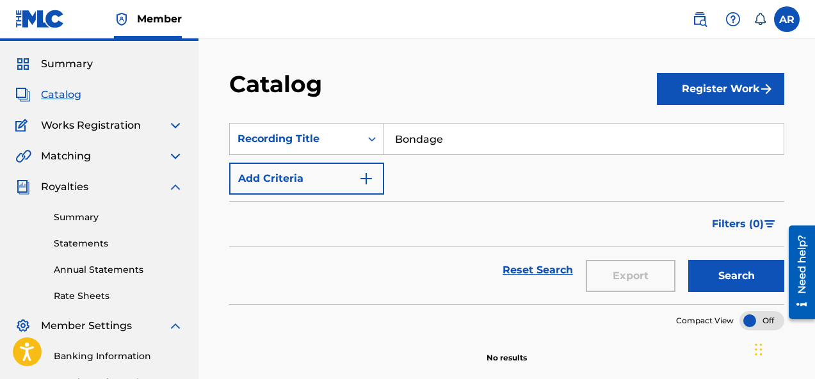
click at [751, 278] on button "Search" at bounding box center [736, 276] width 96 height 32
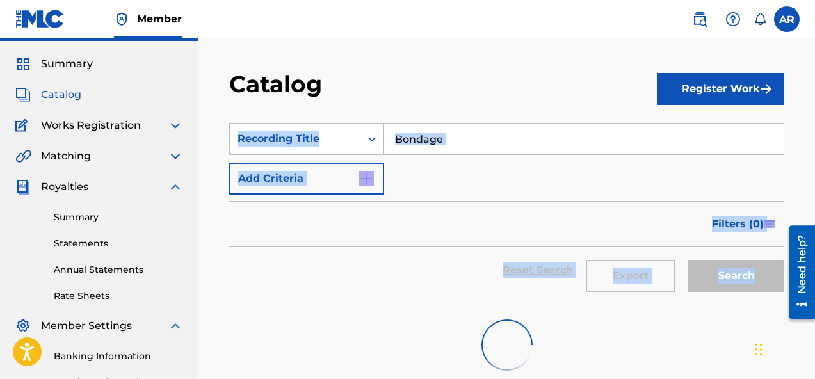
click at [751, 278] on div "Search" at bounding box center [733, 270] width 102 height 46
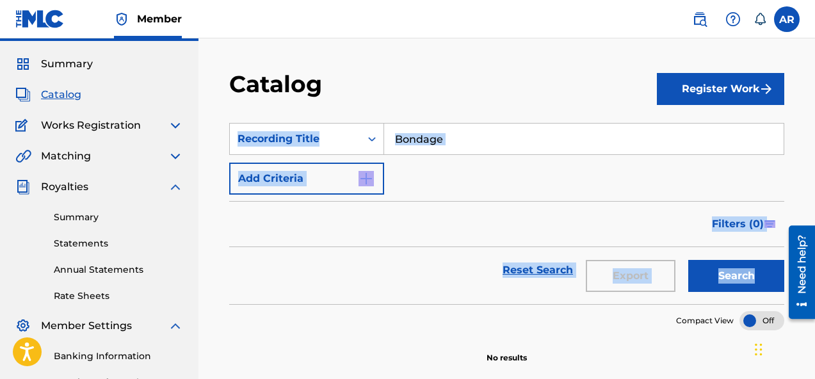
click at [328, 174] on button "Add Criteria" at bounding box center [306, 179] width 155 height 32
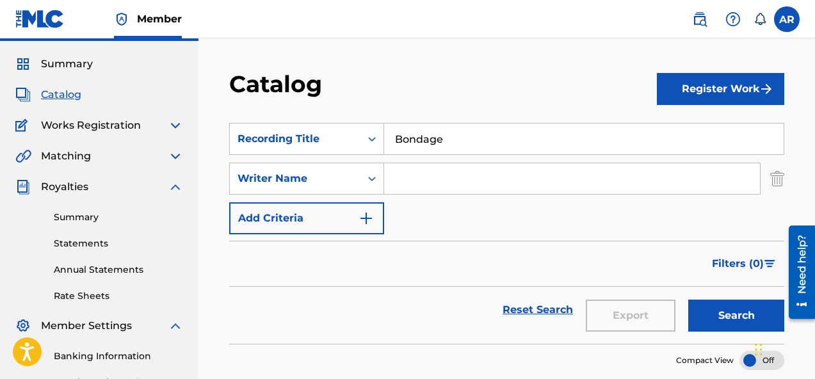
click at [442, 180] on input "Search Form" at bounding box center [572, 178] width 376 height 31
click at [730, 300] on button "Search" at bounding box center [736, 316] width 96 height 32
click at [469, 180] on input "[PERSON_NAME] [PERSON_NAME]" at bounding box center [572, 178] width 376 height 31
type input "[PERSON_NAME]"
click at [716, 303] on button "Search" at bounding box center [736, 316] width 96 height 32
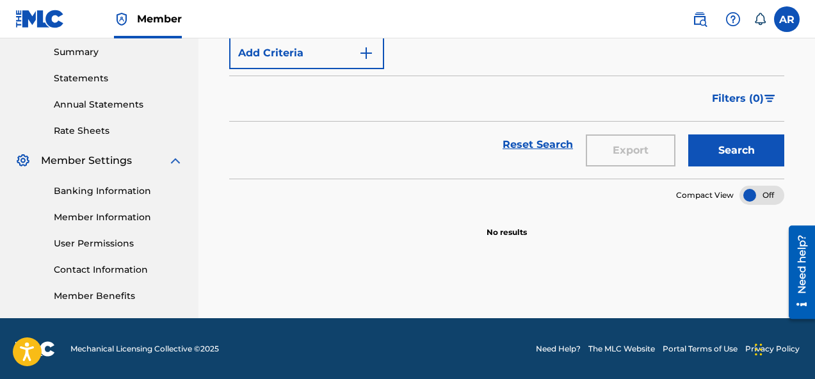
scroll to position [198, 0]
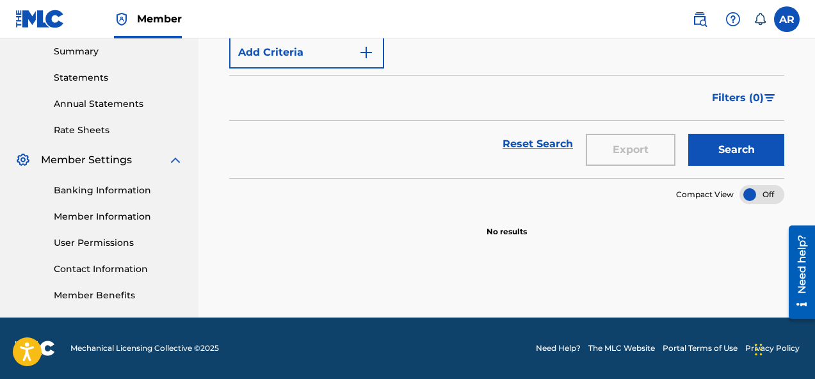
click at [755, 143] on button "Search" at bounding box center [736, 150] width 96 height 32
click at [764, 195] on div at bounding box center [761, 194] width 45 height 19
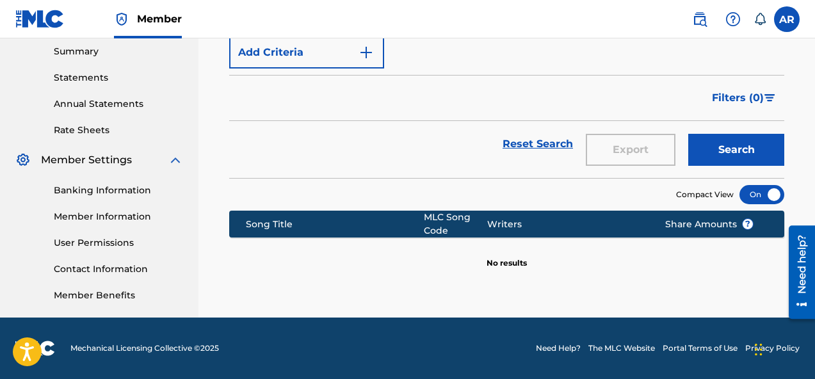
click at [761, 152] on button "Search" at bounding box center [736, 150] width 96 height 32
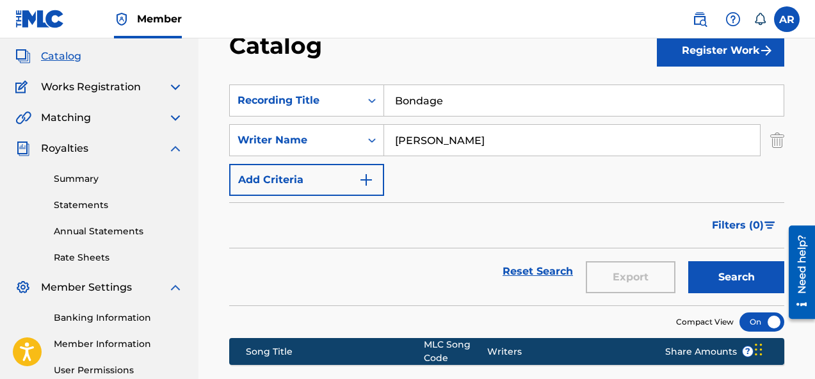
scroll to position [0, 0]
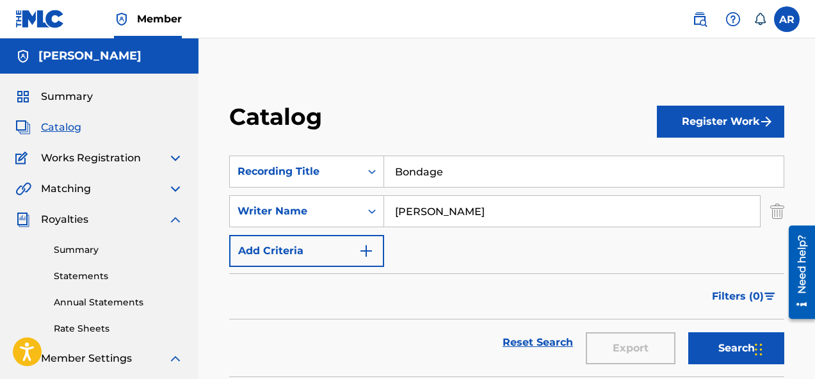
click at [89, 214] on div "Royalties" at bounding box center [99, 219] width 168 height 15
click at [172, 223] on img at bounding box center [175, 219] width 15 height 15
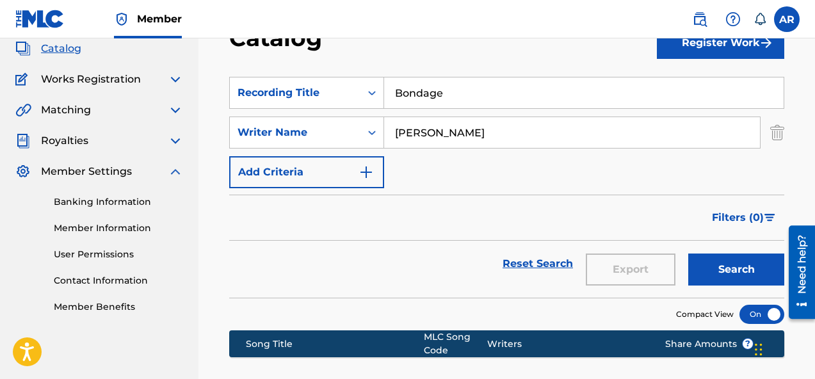
scroll to position [80, 0]
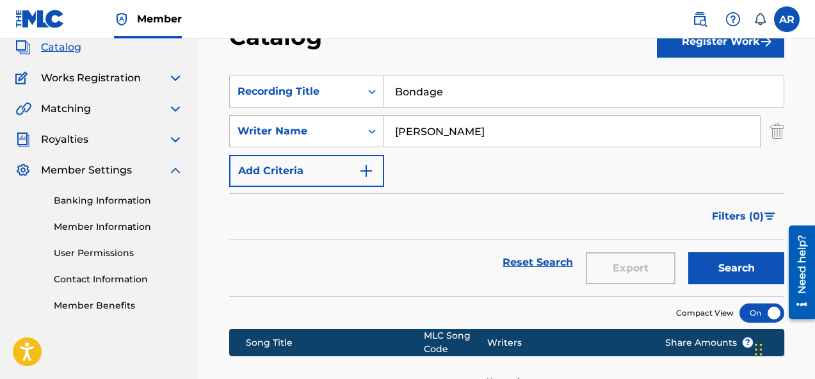
click at [125, 301] on link "Member Benefits" at bounding box center [118, 305] width 129 height 13
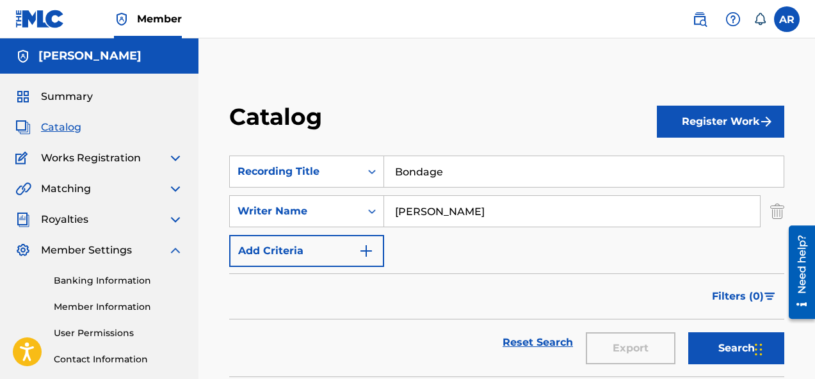
click at [175, 162] on img at bounding box center [175, 157] width 15 height 15
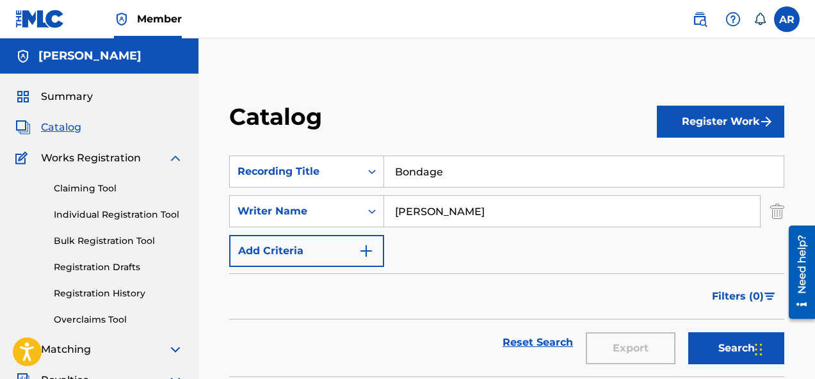
click at [739, 359] on button "Search" at bounding box center [736, 348] width 96 height 32
click at [97, 186] on link "Claiming Tool" at bounding box center [118, 188] width 129 height 13
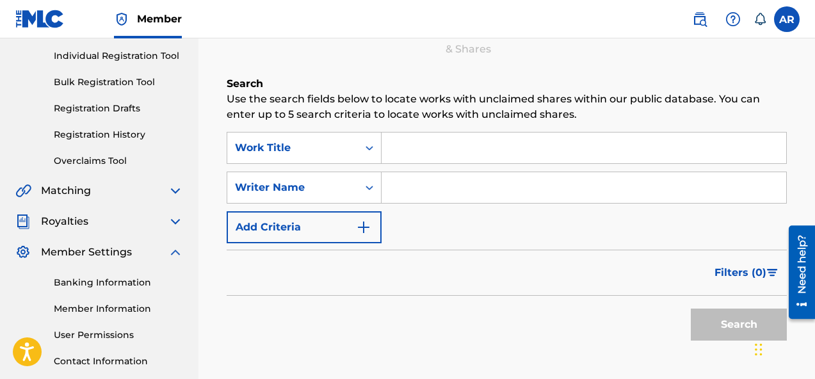
scroll to position [156, 0]
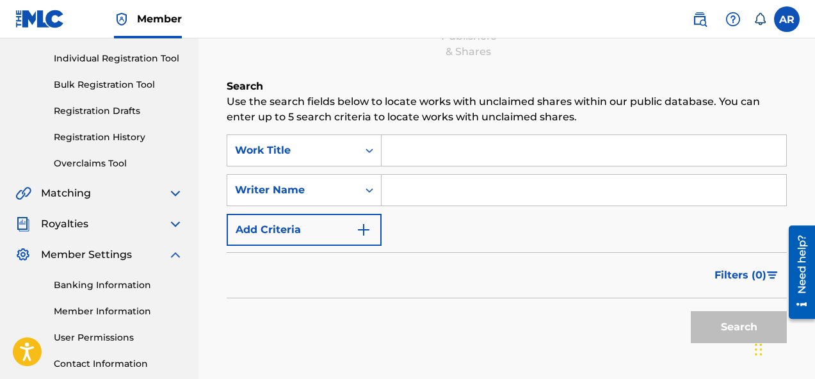
click at [419, 143] on input "Search Form" at bounding box center [583, 150] width 404 height 31
click at [337, 159] on div "Work Title" at bounding box center [292, 150] width 131 height 24
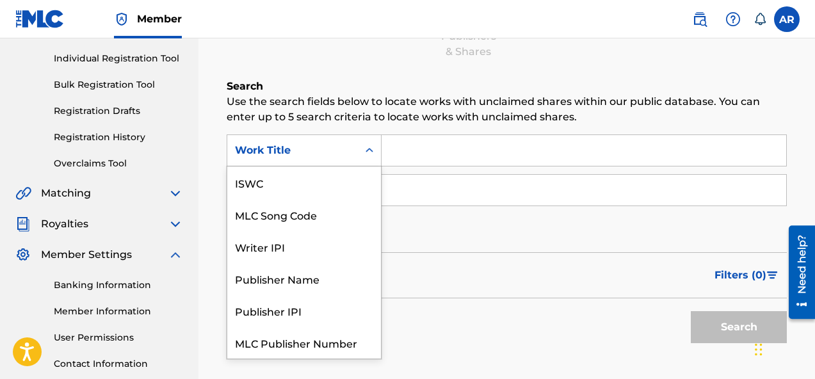
scroll to position [32, 0]
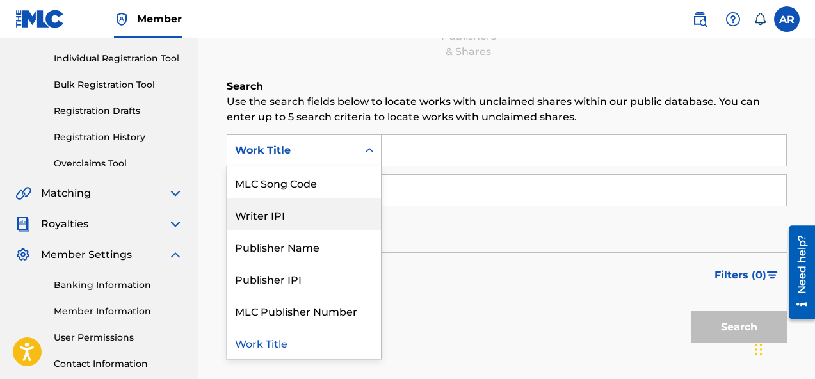
click at [451, 243] on div "SearchWithCriteria17a0ff1a-7d6f-427f-b757-1ad92cad28fa Writer IPI, 3 of 7. 7 re…" at bounding box center [507, 189] width 560 height 111
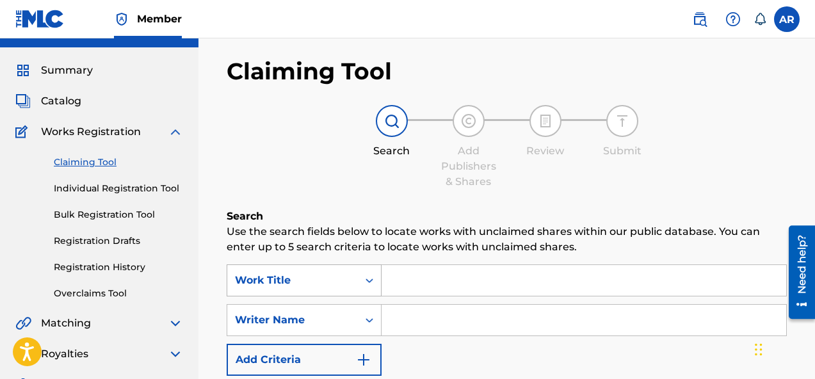
scroll to position [30, 0]
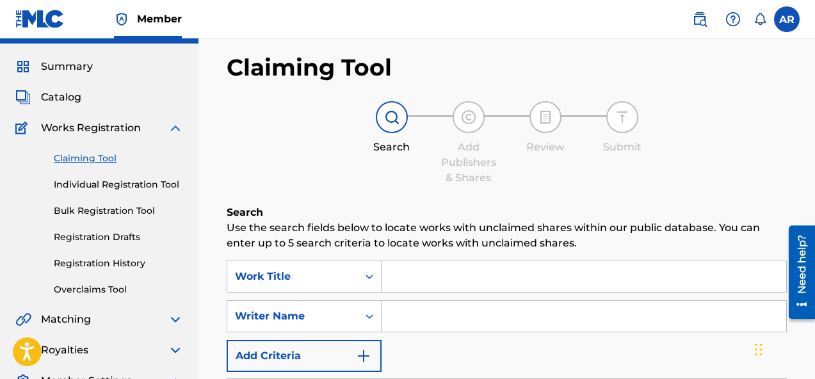
click at [153, 138] on div "Claiming Tool Individual Registration Tool Bulk Registration Tool Registration …" at bounding box center [99, 216] width 168 height 161
click at [161, 126] on div "Works Registration" at bounding box center [99, 127] width 168 height 15
click at [148, 125] on div "Works Registration" at bounding box center [99, 127] width 168 height 15
click at [173, 125] on img at bounding box center [175, 127] width 15 height 15
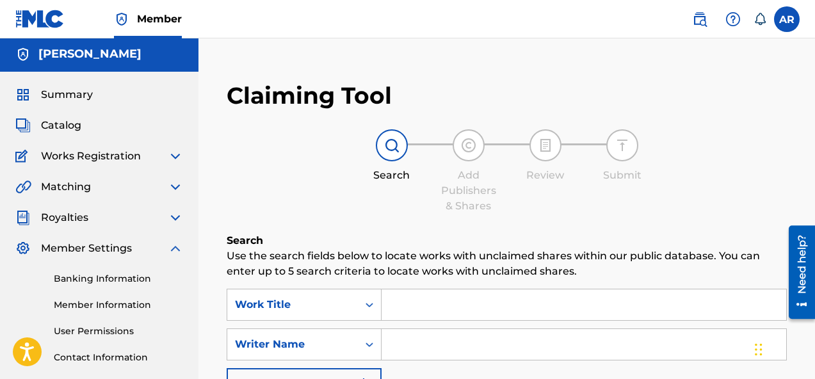
scroll to position [0, 0]
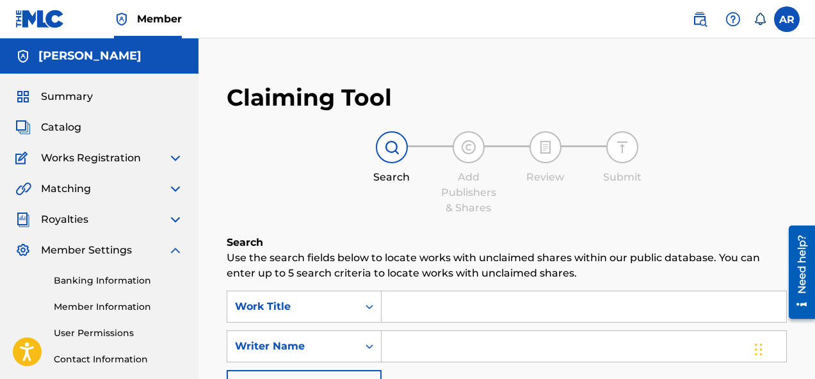
click at [174, 243] on img at bounding box center [175, 250] width 15 height 15
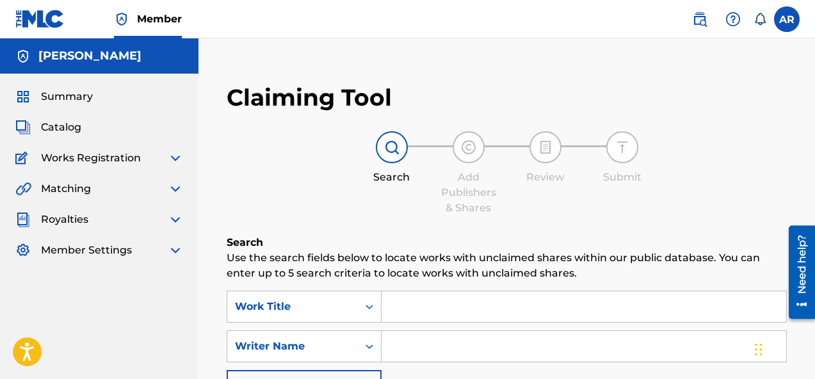
click at [87, 92] on span "Summary" at bounding box center [67, 96] width 52 height 15
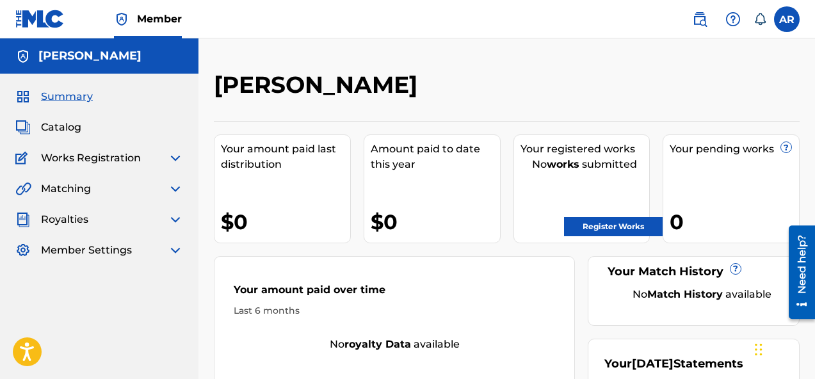
click at [111, 187] on div "Matching" at bounding box center [99, 188] width 168 height 15
click at [180, 188] on img at bounding box center [175, 188] width 15 height 15
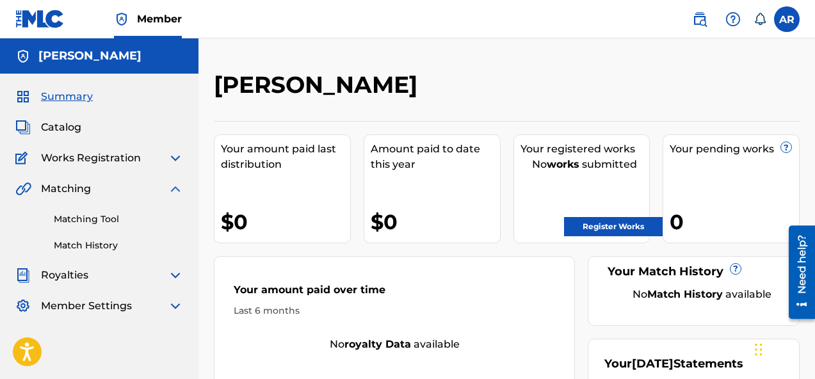
click at [694, 20] on img at bounding box center [699, 19] width 15 height 15
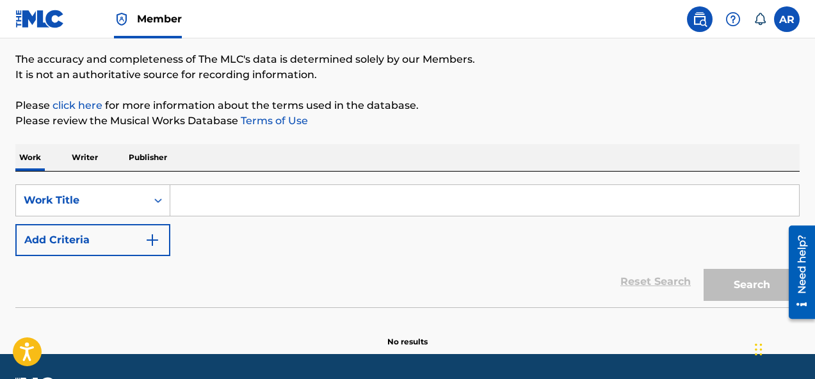
scroll to position [125, 0]
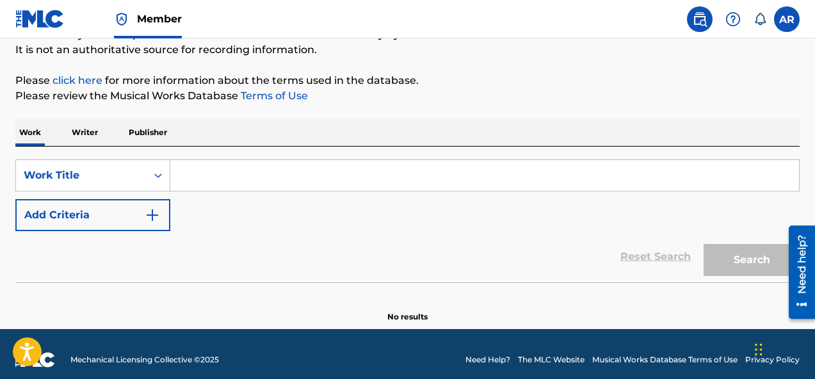
click at [242, 184] on input "Search Form" at bounding box center [484, 175] width 628 height 31
click at [104, 138] on div "Work Writer Publisher" at bounding box center [407, 132] width 784 height 27
click at [141, 136] on p "Publisher" at bounding box center [148, 132] width 46 height 27
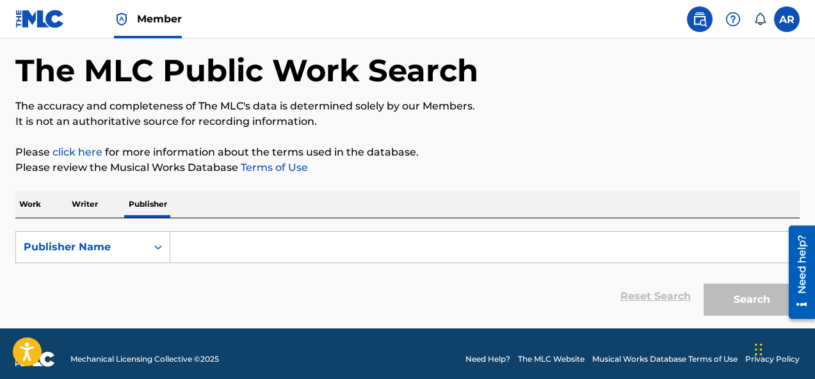
scroll to position [65, 0]
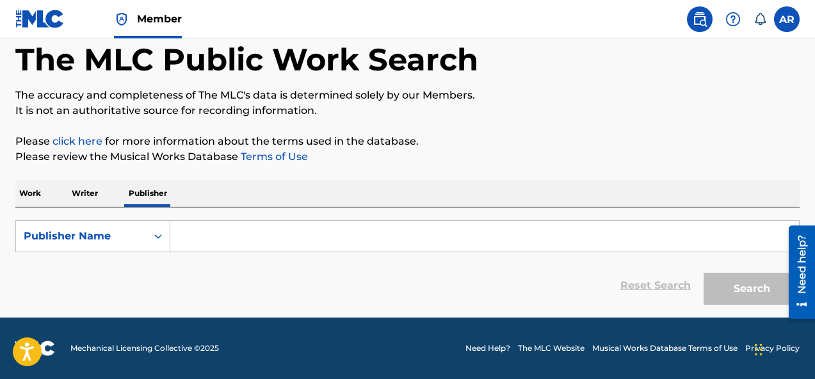
click at [90, 190] on p "Writer" at bounding box center [85, 193] width 34 height 27
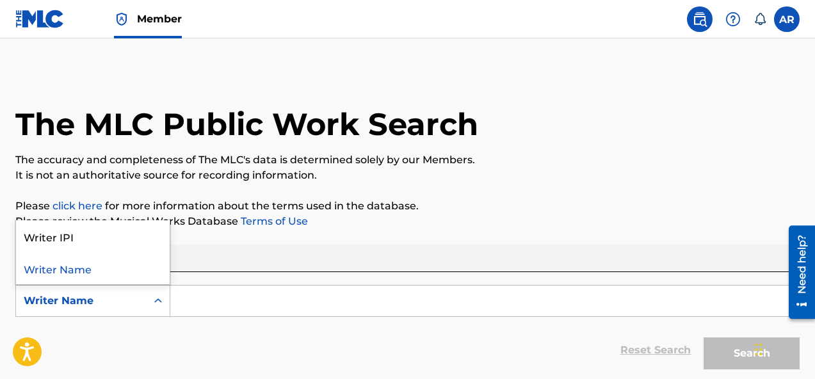
click at [137, 300] on div "Writer Name" at bounding box center [81, 300] width 115 height 15
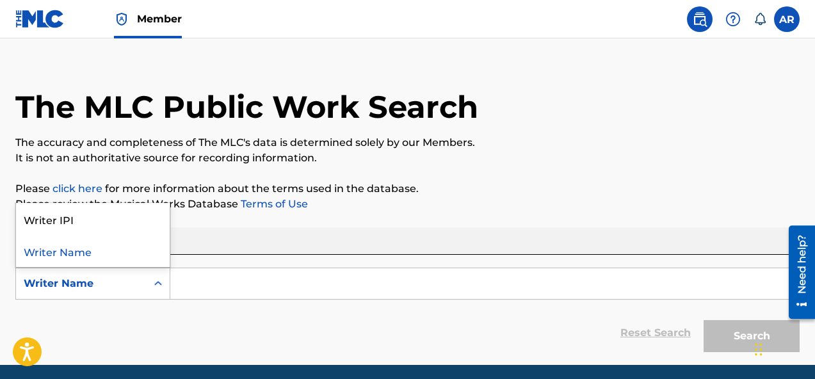
scroll to position [19, 0]
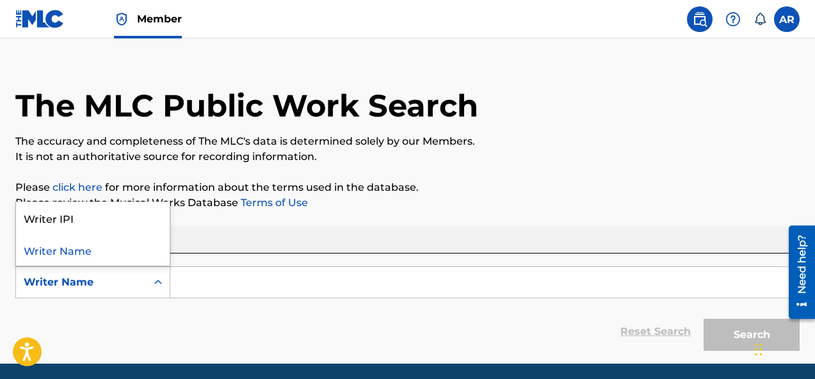
click at [142, 248] on div "Writer Name" at bounding box center [93, 250] width 154 height 32
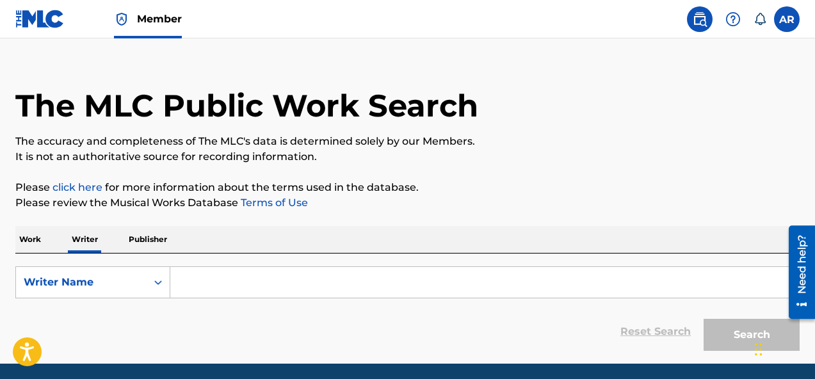
click at [234, 274] on input "Search Form" at bounding box center [484, 282] width 628 height 31
type input "s"
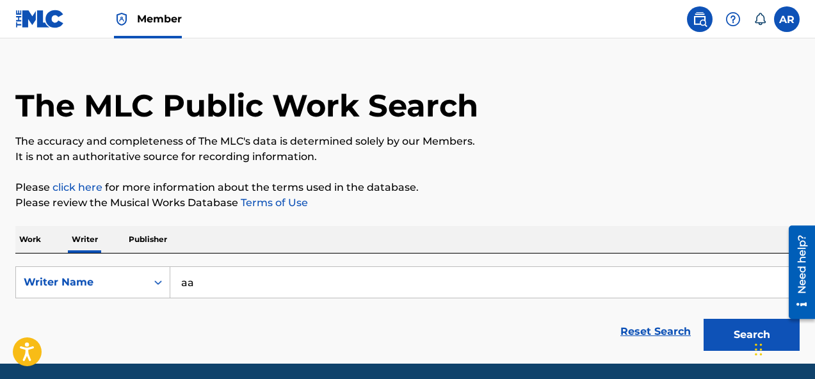
type input "a"
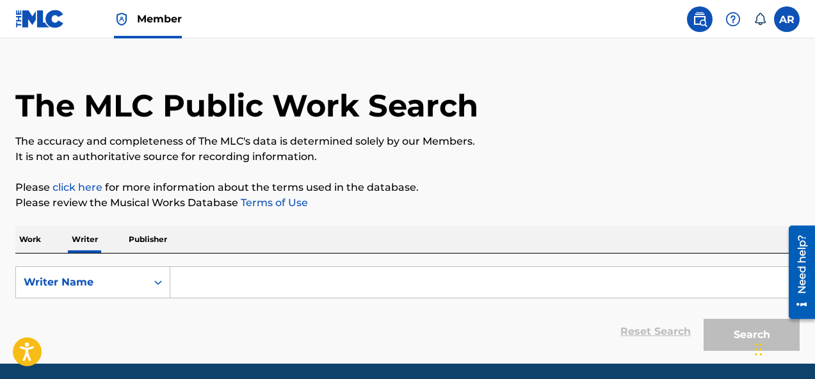
click at [795, 26] on label at bounding box center [787, 19] width 26 height 26
click at [787, 19] on input "AR [PERSON_NAME] [EMAIL_ADDRESS][DOMAIN_NAME] Notification Preferences Profile …" at bounding box center [787, 19] width 0 height 0
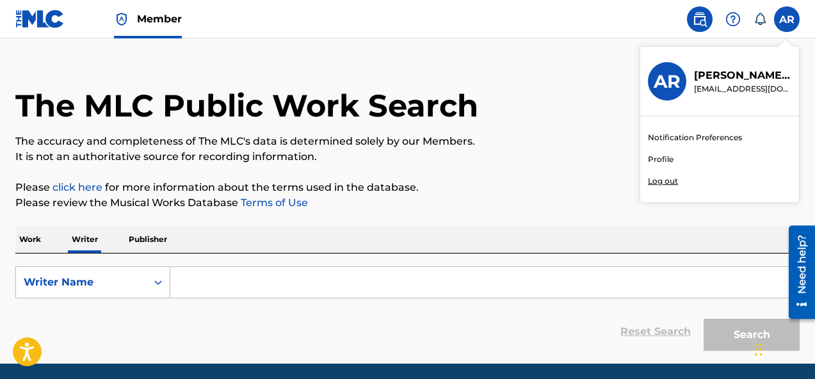
click at [678, 79] on h3 "AR" at bounding box center [666, 81] width 27 height 22
click at [787, 19] on input "AR [PERSON_NAME] [EMAIL_ADDRESS][DOMAIN_NAME] Notification Preferences Profile …" at bounding box center [787, 19] width 0 height 0
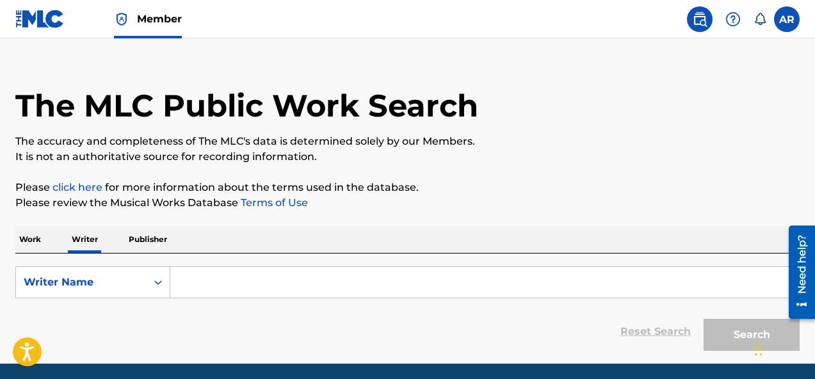
click at [708, 20] on link at bounding box center [700, 19] width 26 height 26
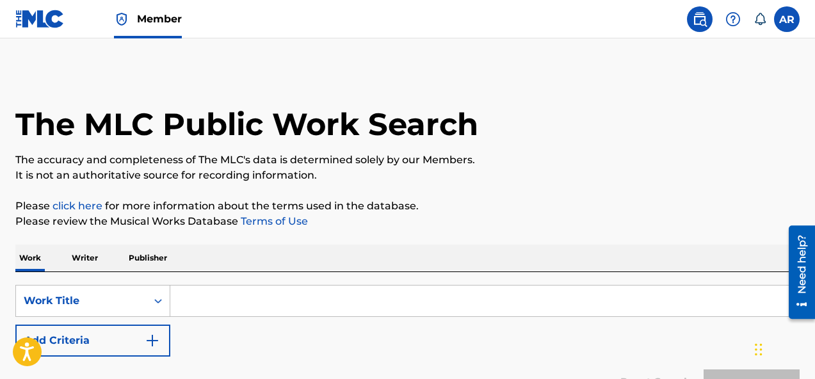
click at [145, 22] on span "Member" at bounding box center [159, 19] width 45 height 15
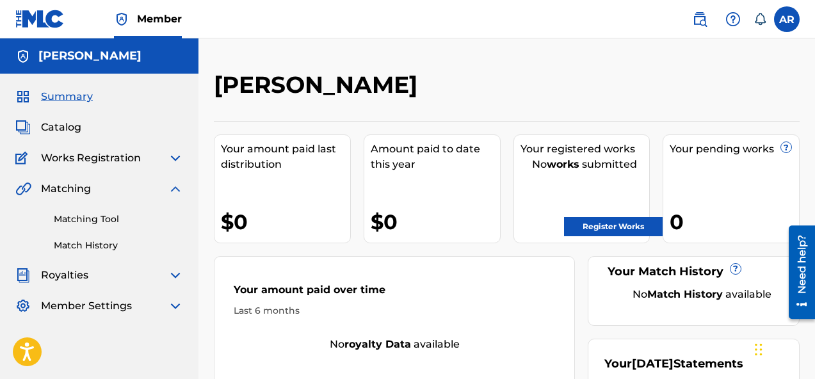
click at [179, 163] on img at bounding box center [175, 157] width 15 height 15
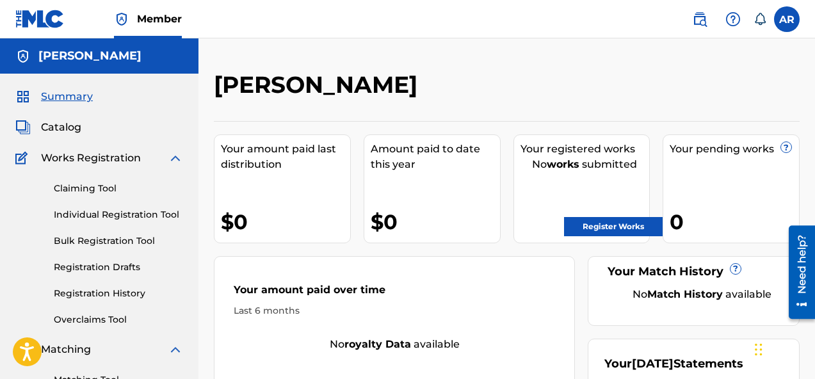
click at [108, 187] on link "Claiming Tool" at bounding box center [118, 188] width 129 height 13
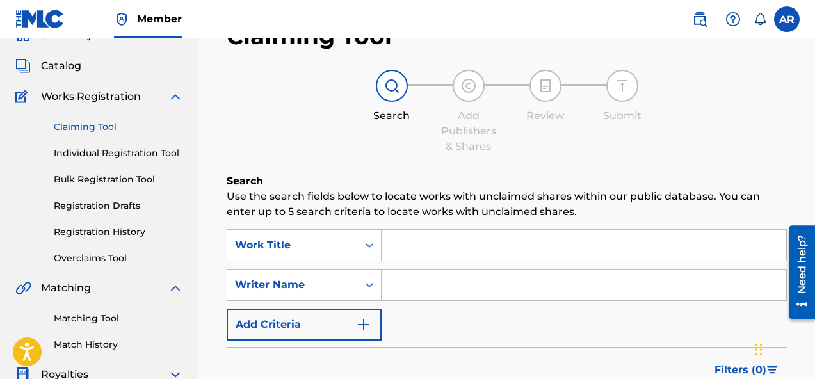
scroll to position [72, 0]
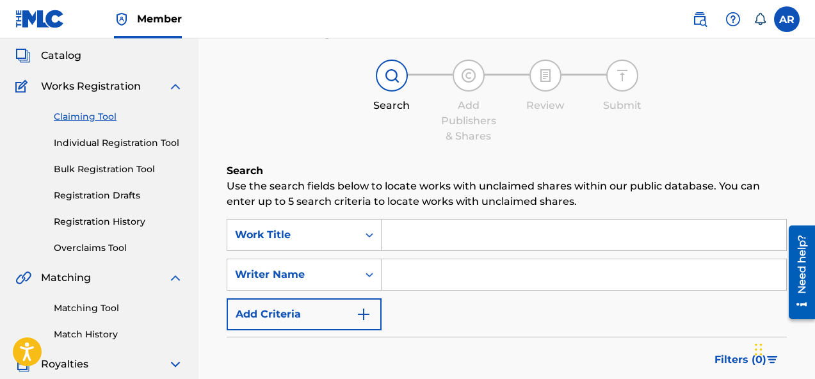
click at [323, 255] on div "SearchWithCriteria17a0ff1a-7d6f-427f-b757-1ad92cad28fa Work Title SearchWithCri…" at bounding box center [507, 274] width 560 height 111
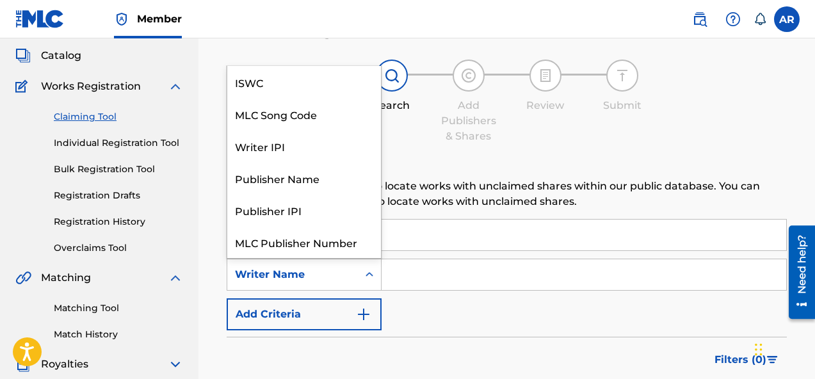
click at [319, 273] on div "Writer Name" at bounding box center [292, 274] width 115 height 15
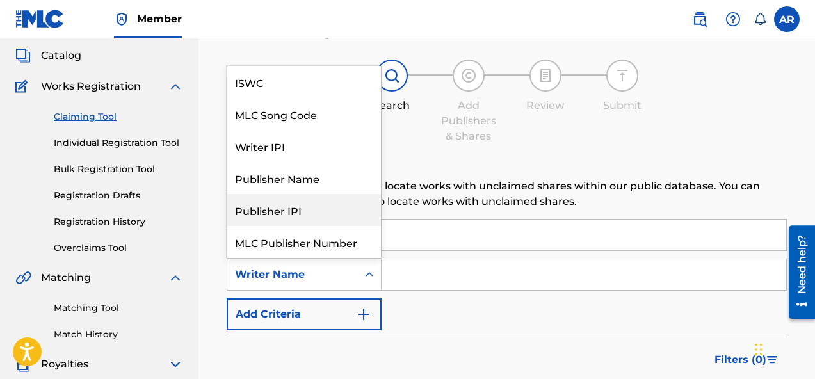
scroll to position [1, 0]
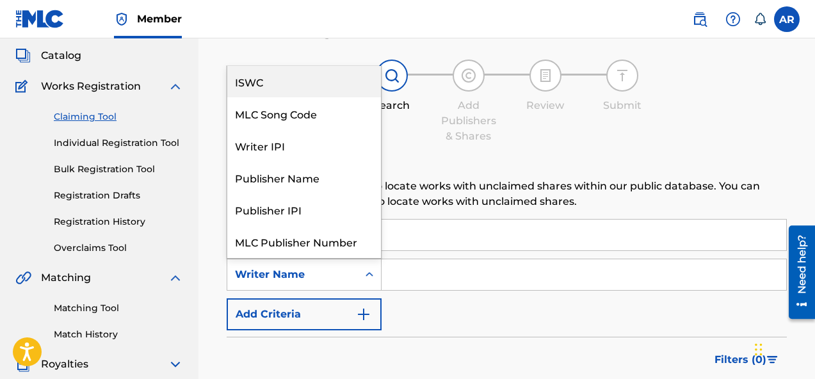
click at [278, 68] on div "ISWC" at bounding box center [304, 81] width 154 height 32
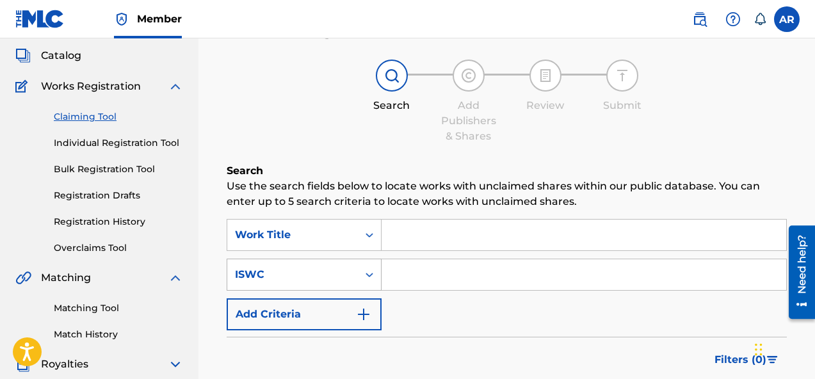
click at [291, 265] on div "ISWC" at bounding box center [292, 274] width 131 height 24
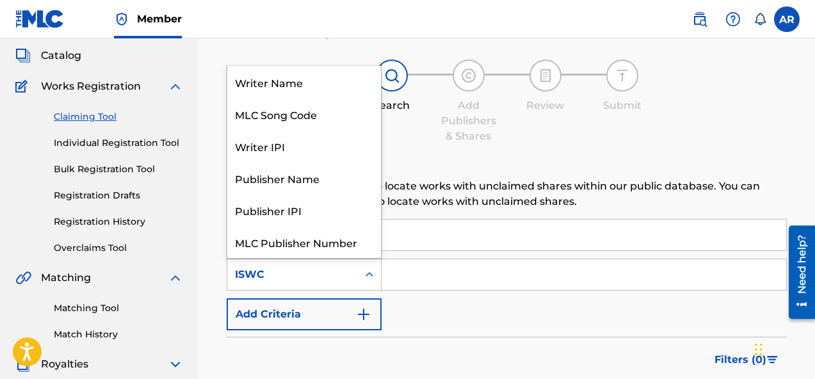
scroll to position [32, 0]
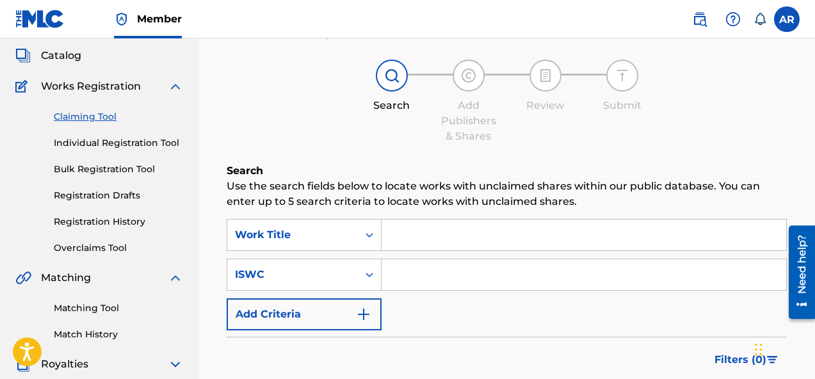
click at [489, 136] on div "Add Publishers & Shares" at bounding box center [468, 121] width 64 height 46
click at [166, 274] on div "Matching" at bounding box center [99, 277] width 168 height 15
click at [177, 274] on img at bounding box center [175, 277] width 15 height 15
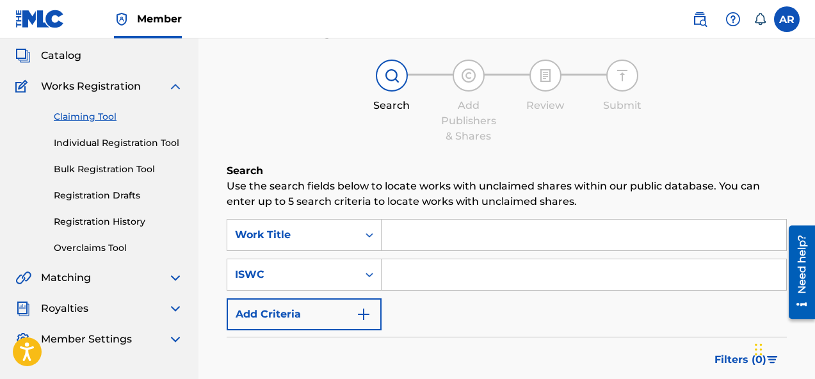
click at [150, 141] on link "Individual Registration Tool" at bounding box center [118, 142] width 129 height 13
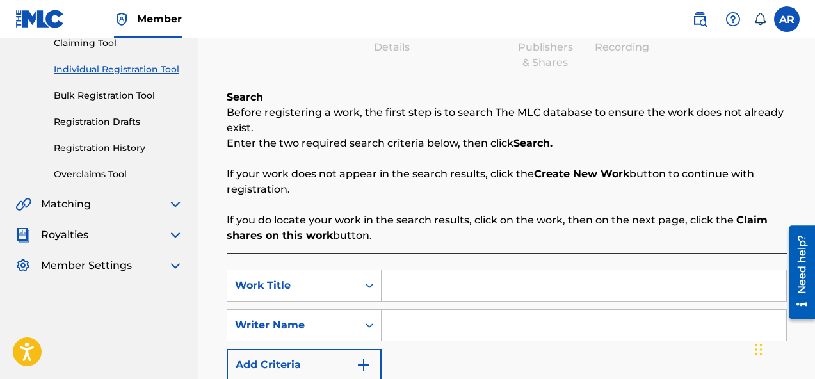
scroll to position [146, 0]
click at [334, 279] on div "Work Title" at bounding box center [292, 284] width 115 height 15
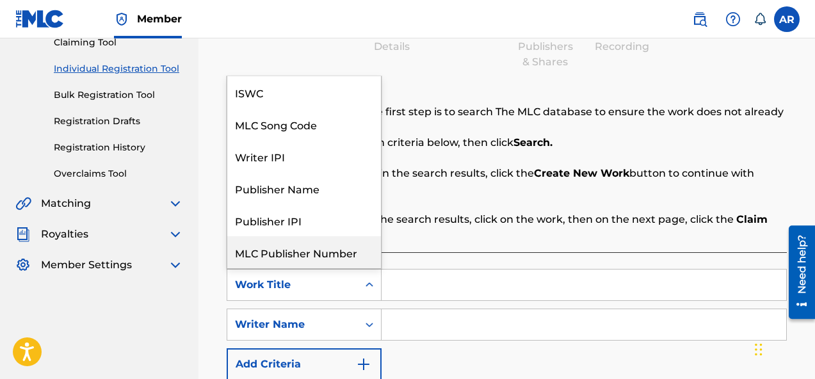
scroll to position [1, 0]
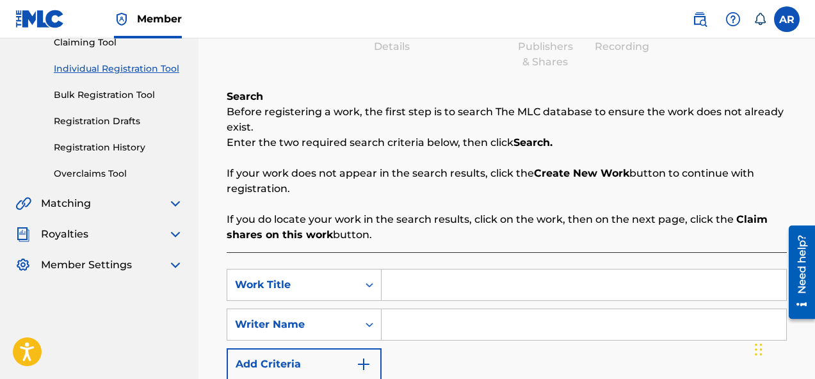
click at [443, 164] on div "Search Before registering a work, the first step is to search The MLC database …" at bounding box center [507, 166] width 560 height 154
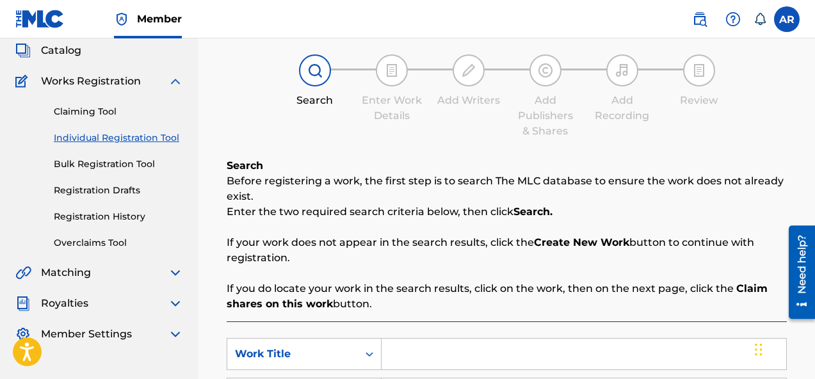
scroll to position [74, 0]
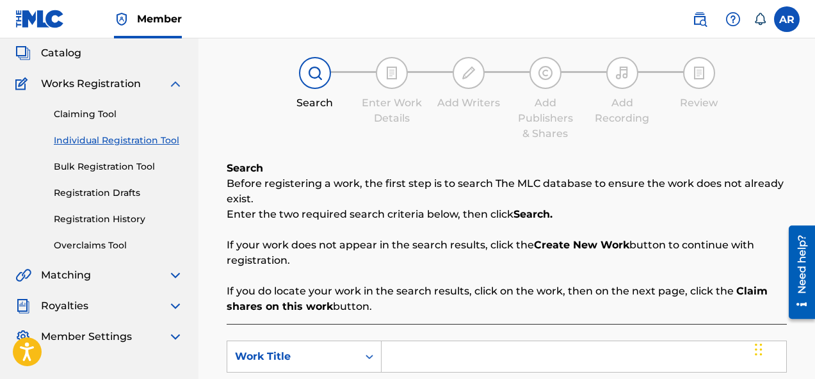
click at [100, 244] on link "Overclaims Tool" at bounding box center [118, 245] width 129 height 13
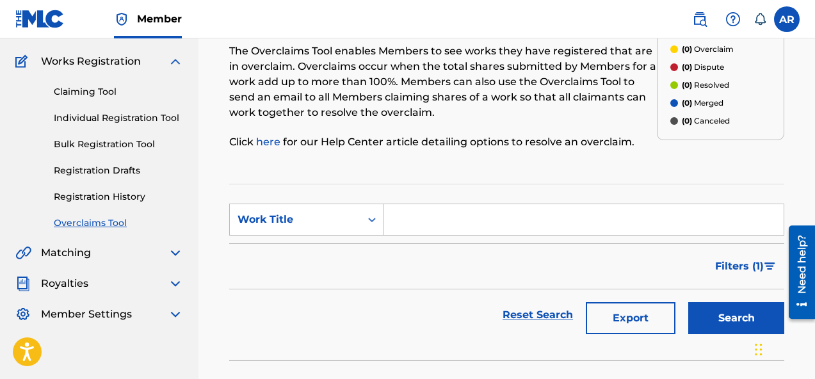
scroll to position [113, 0]
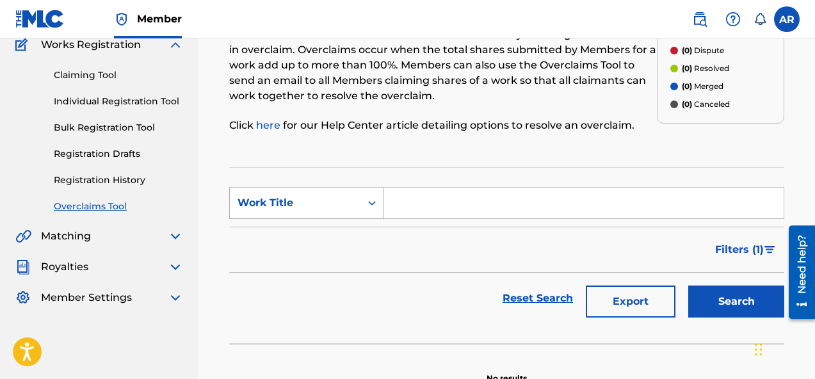
click at [322, 204] on div "Work Title" at bounding box center [294, 202] width 115 height 15
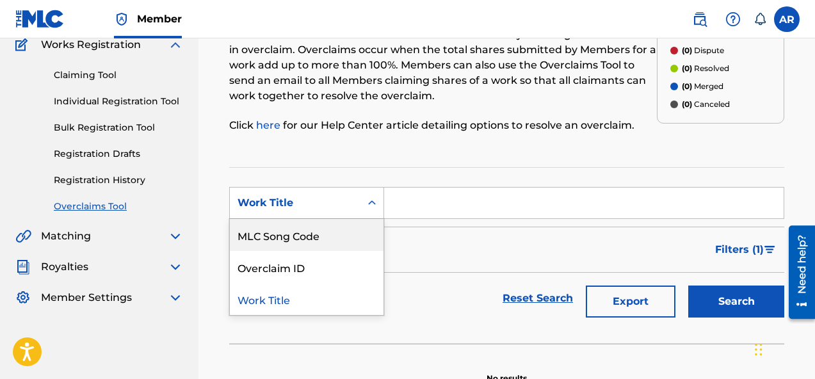
scroll to position [180, 0]
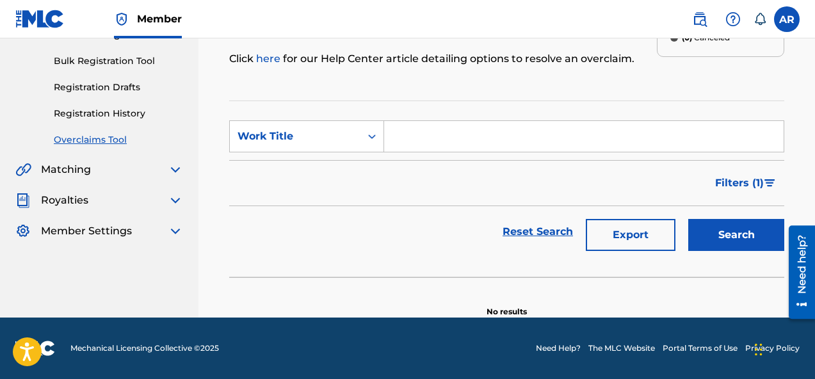
click at [447, 232] on div "Reset Search Export Search" at bounding box center [506, 231] width 555 height 51
click at [438, 120] on section "SearchWithCriteriad50c2eb8-4f83-48e1-9d64-40847752fa52 Work Title Filter Status…" at bounding box center [506, 188] width 555 height 177
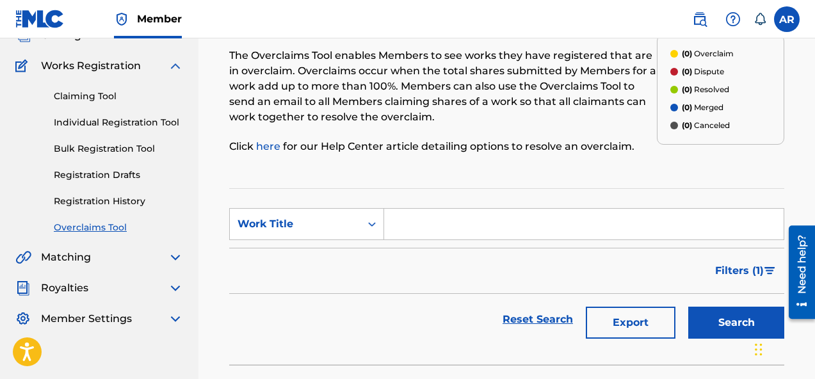
scroll to position [90, 0]
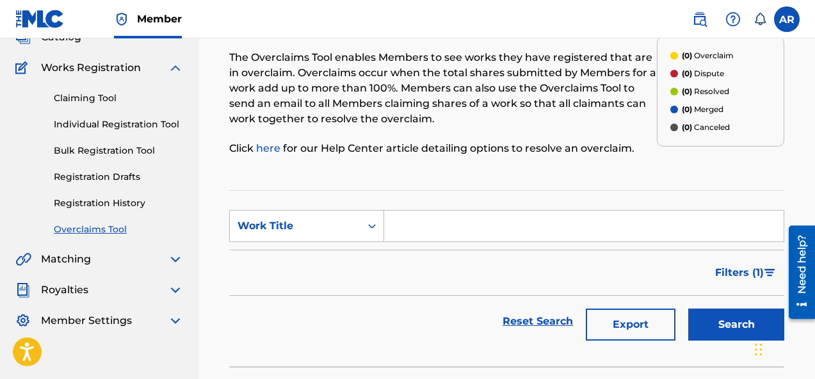
click at [441, 223] on input "Search Form" at bounding box center [583, 226] width 399 height 31
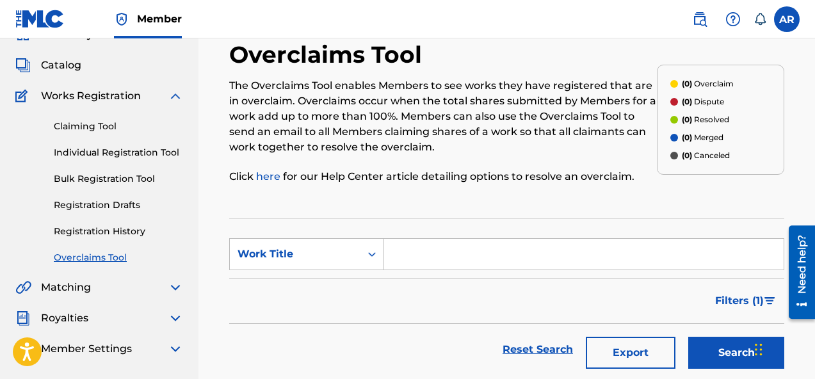
scroll to position [63, 0]
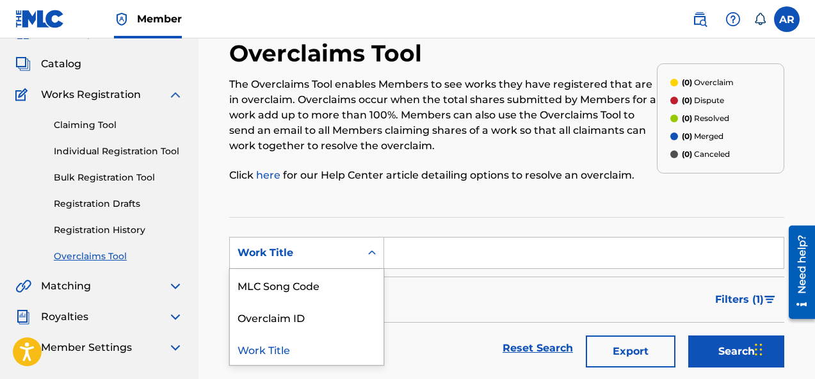
click at [368, 253] on icon "Search Form" at bounding box center [371, 252] width 13 height 13
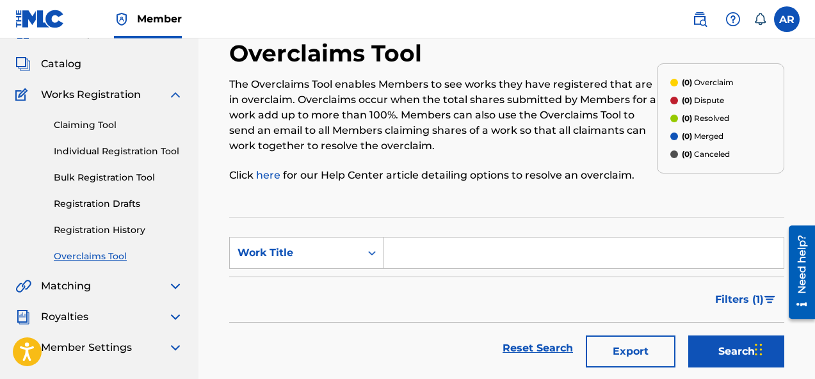
click at [411, 253] on input "Search Form" at bounding box center [583, 252] width 399 height 31
click at [401, 252] on input "bride" at bounding box center [583, 252] width 399 height 31
type input "Bride"
click at [723, 358] on button "Search" at bounding box center [736, 351] width 96 height 32
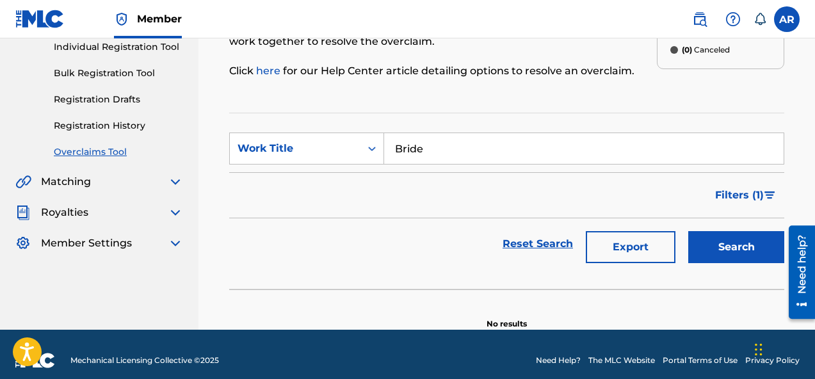
scroll to position [180, 0]
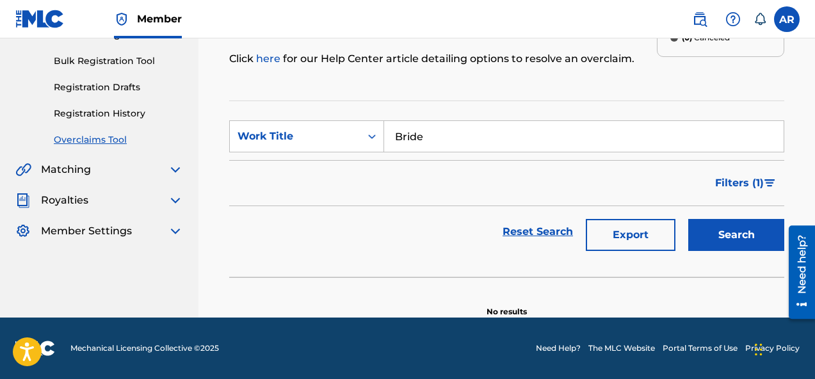
click at [699, 239] on button "Search" at bounding box center [736, 235] width 96 height 32
click at [705, 237] on button "Search" at bounding box center [736, 235] width 96 height 32
click at [298, 138] on div "Work Title" at bounding box center [294, 136] width 115 height 15
click at [349, 137] on div "Work Title" at bounding box center [294, 136] width 115 height 15
click at [273, 144] on div "Work Title" at bounding box center [295, 136] width 131 height 24
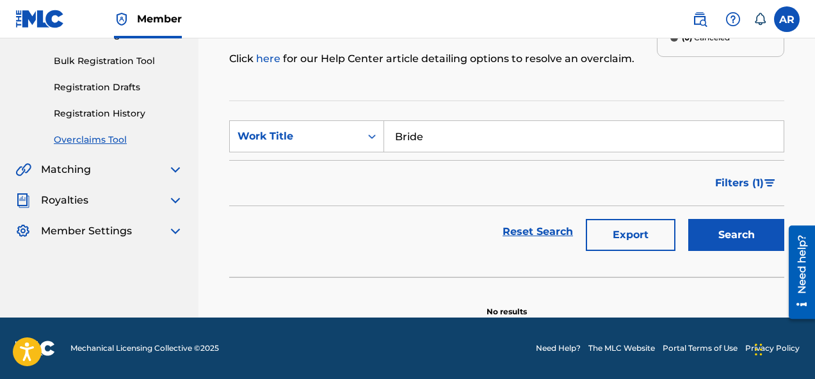
click at [301, 127] on div "Work Title" at bounding box center [295, 136] width 131 height 24
click at [303, 140] on div "Work Title" at bounding box center [294, 136] width 115 height 15
click at [319, 106] on section "SearchWithCriteriad50c2eb8-4f83-48e1-9d64-40847752fa52 Work Title Bride Filter …" at bounding box center [506, 188] width 555 height 177
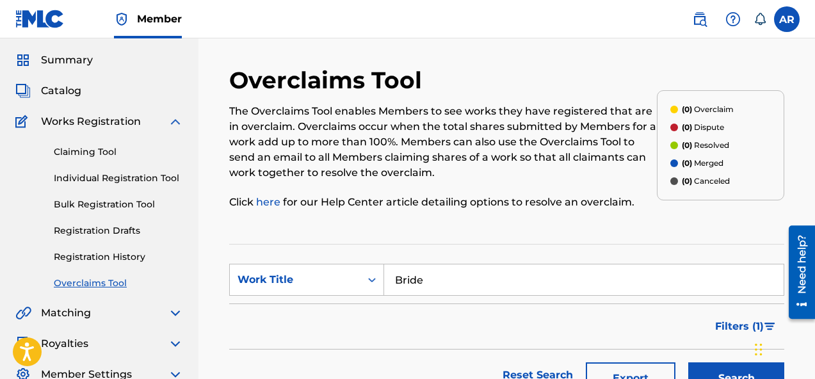
scroll to position [22, 0]
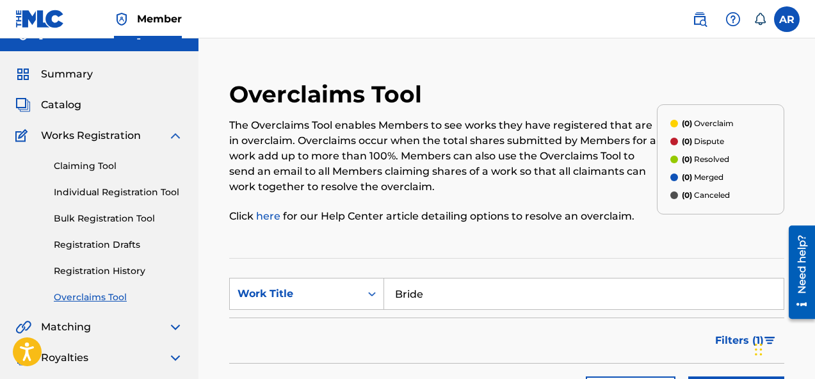
click at [129, 137] on span "Works Registration" at bounding box center [91, 135] width 100 height 15
click at [171, 137] on img at bounding box center [175, 135] width 15 height 15
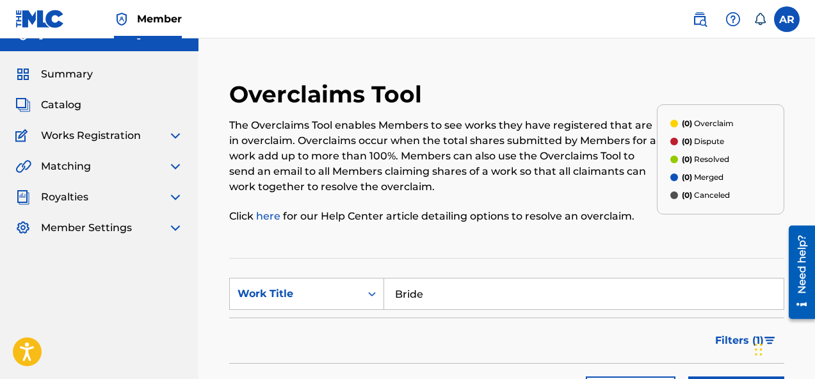
click at [179, 163] on img at bounding box center [175, 166] width 15 height 15
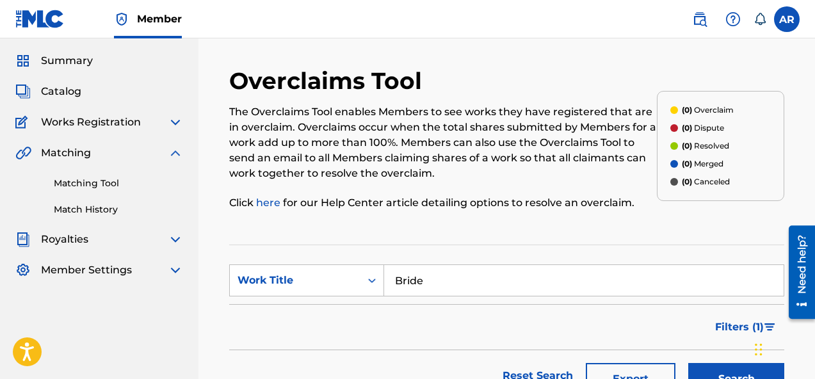
scroll to position [36, 0]
click at [280, 202] on link "here" at bounding box center [268, 202] width 24 height 12
click at [106, 210] on link "Match History" at bounding box center [118, 208] width 129 height 13
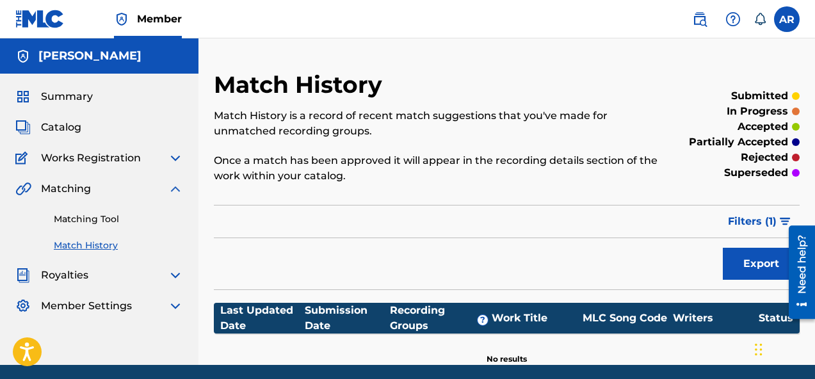
scroll to position [47, 0]
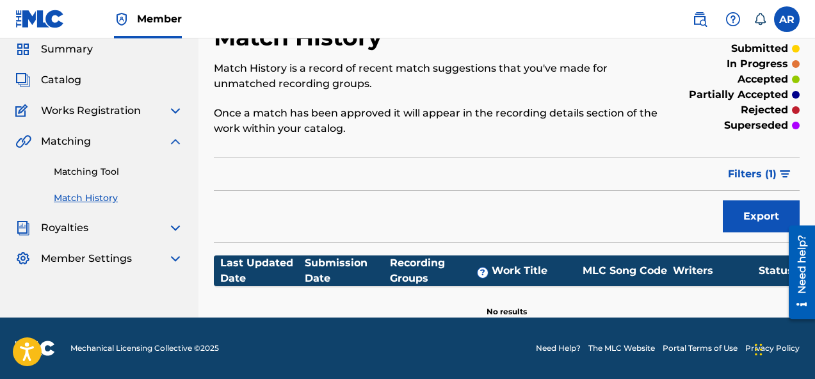
click at [769, 171] on span "Filters ( 1 )" at bounding box center [752, 173] width 49 height 15
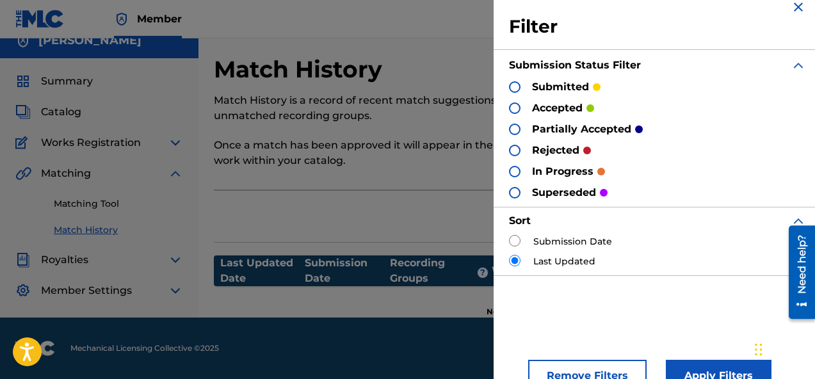
scroll to position [9, 0]
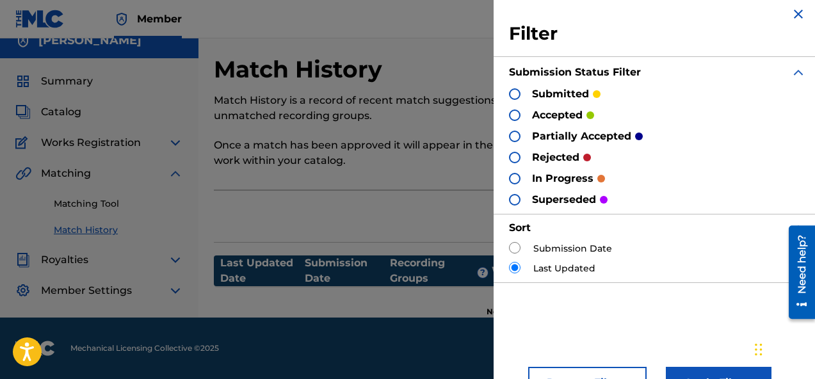
click at [551, 88] on p "submitted" at bounding box center [560, 93] width 57 height 15
click at [516, 95] on div at bounding box center [515, 94] width 12 height 12
click at [685, 372] on button "Apply Filters" at bounding box center [719, 383] width 106 height 32
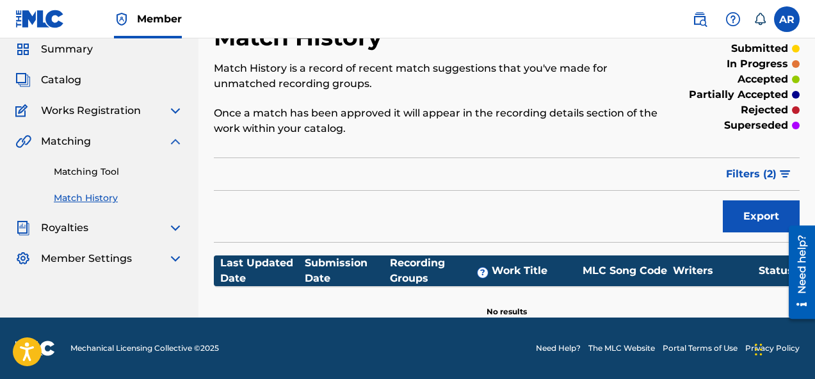
scroll to position [0, 0]
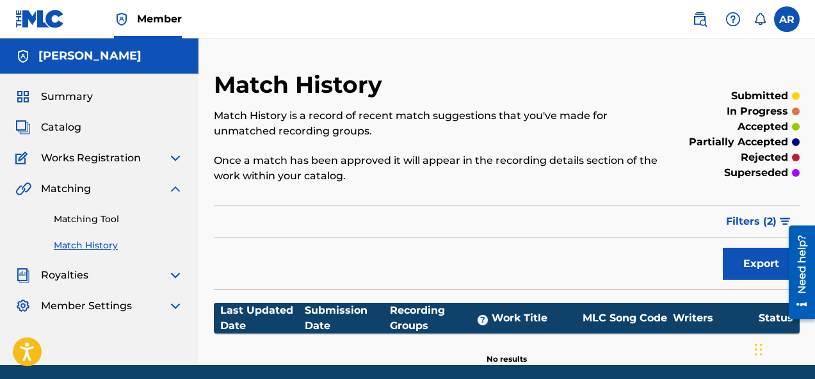
click at [106, 211] on div "Matching Tool Match History" at bounding box center [99, 224] width 168 height 56
click at [106, 221] on link "Matching Tool" at bounding box center [118, 218] width 129 height 13
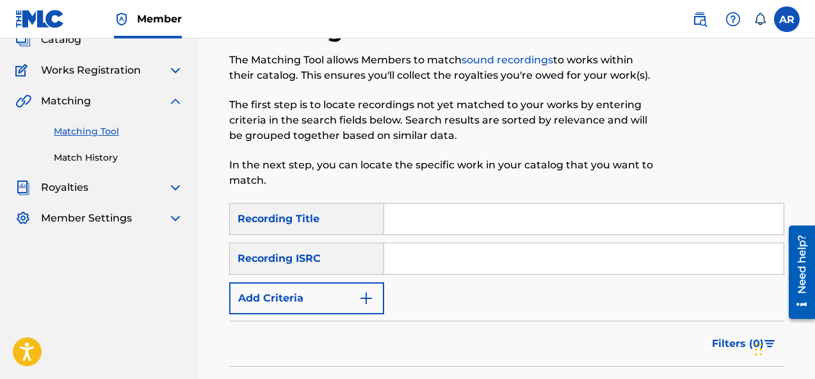
scroll to position [113, 0]
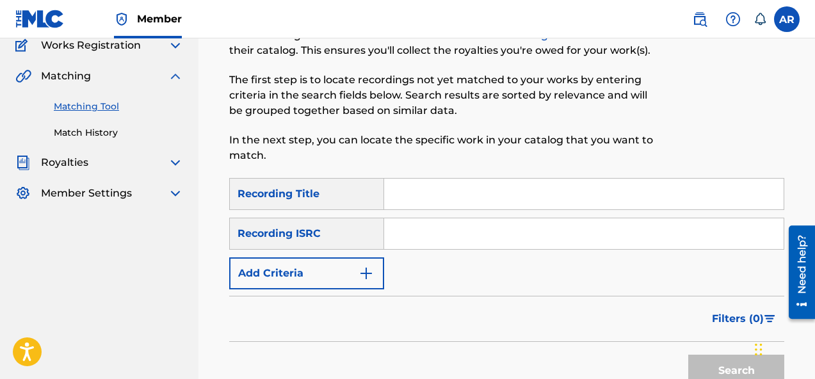
click at [415, 182] on input "Search Form" at bounding box center [583, 194] width 399 height 31
type input "Bride"
click at [433, 239] on input "Search Form" at bounding box center [583, 233] width 399 height 31
click at [424, 227] on input "Search Form" at bounding box center [583, 233] width 399 height 31
paste input "QZS7J2489397"
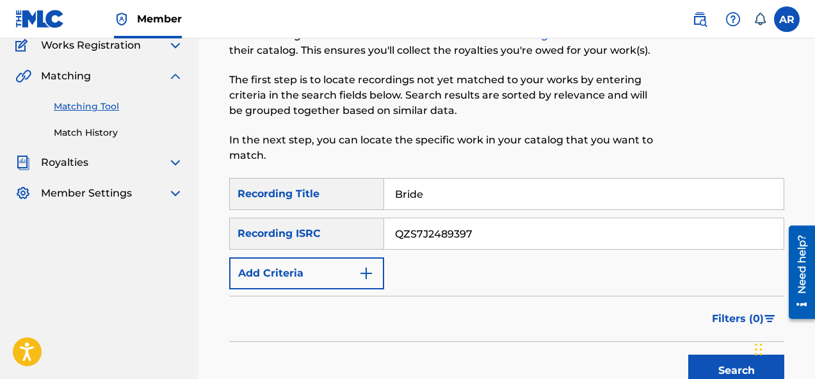
click at [416, 231] on input "QZS7J2489397" at bounding box center [583, 233] width 399 height 31
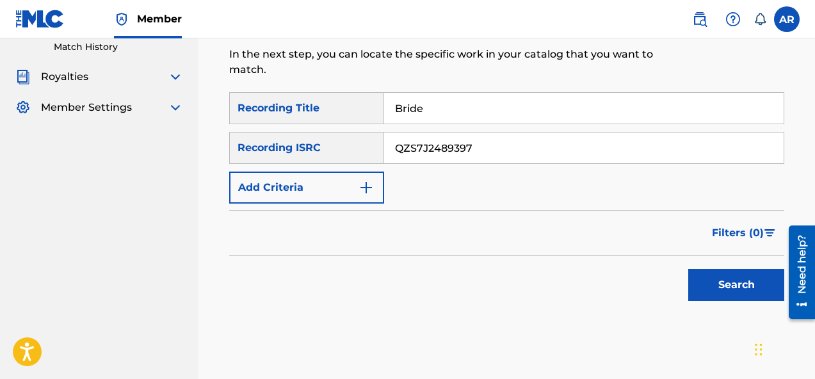
scroll to position [217, 0]
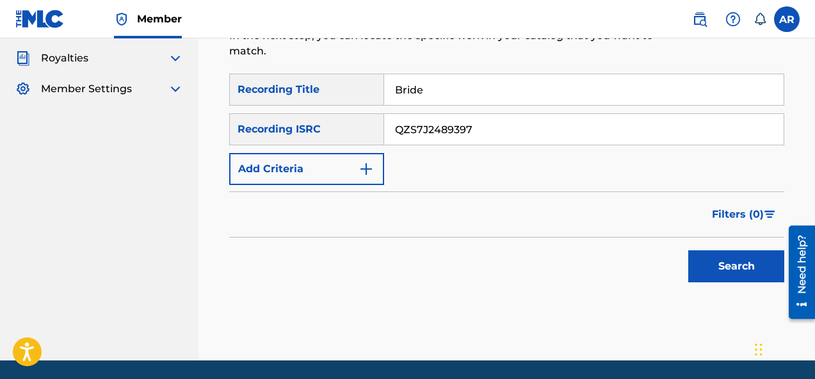
type input "QZS7J2489397"
click at [708, 257] on button "Search" at bounding box center [736, 266] width 96 height 32
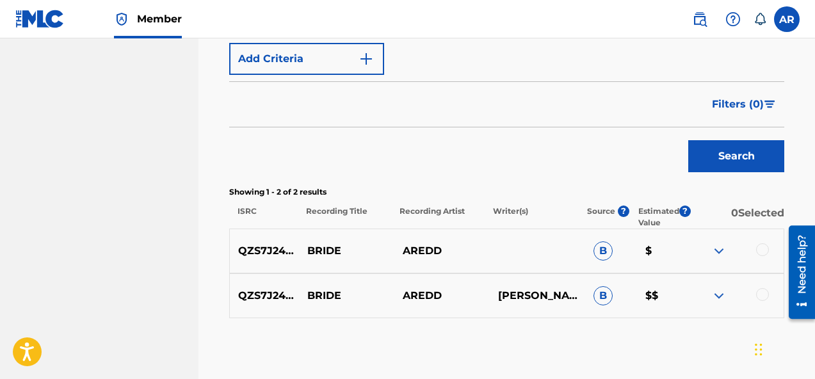
scroll to position [328, 0]
click at [647, 248] on p "$" at bounding box center [662, 250] width 52 height 15
click at [721, 246] on img at bounding box center [718, 250] width 15 height 15
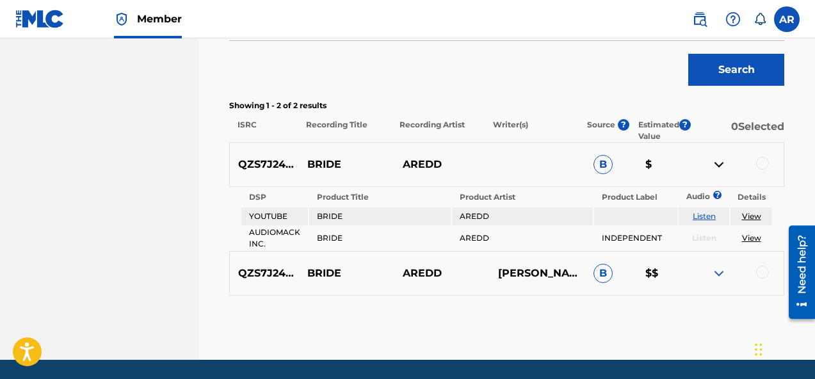
scroll to position [418, 0]
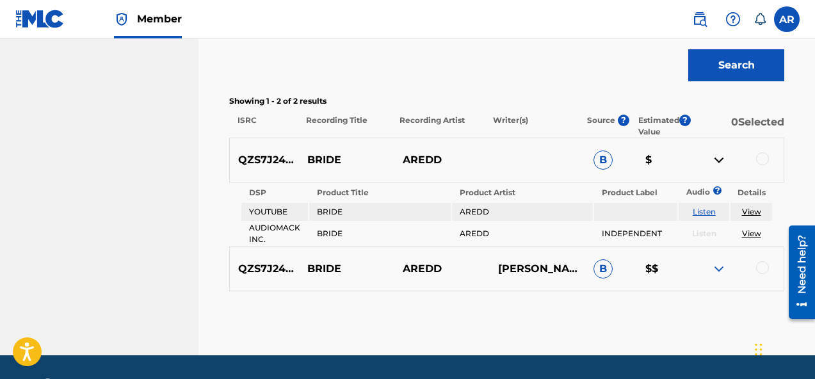
click at [716, 266] on img at bounding box center [718, 268] width 15 height 15
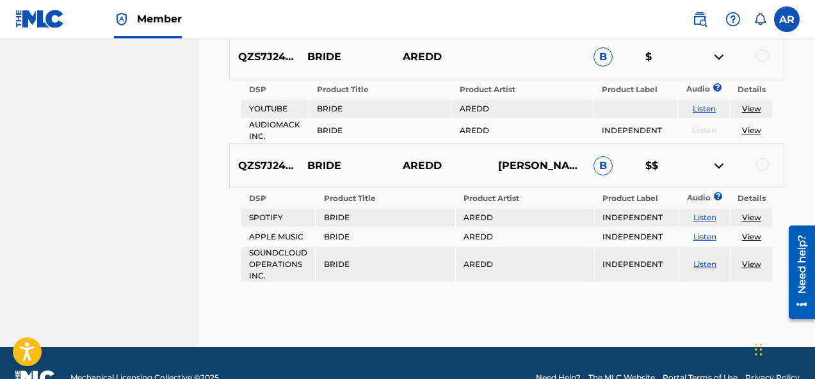
scroll to position [550, 0]
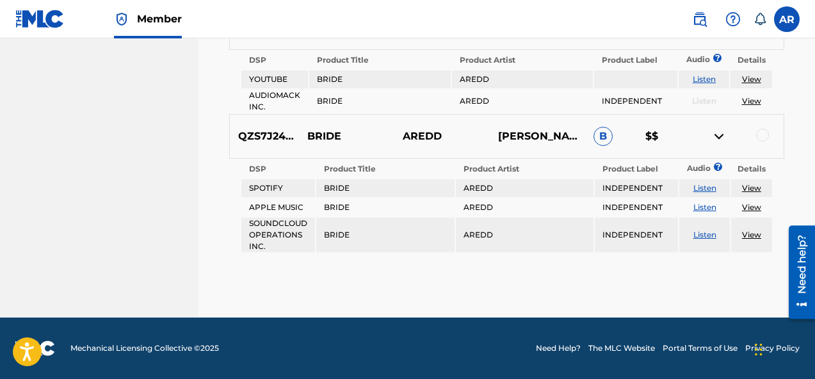
click at [769, 143] on div at bounding box center [735, 136] width 95 height 15
click at [765, 138] on div at bounding box center [762, 135] width 13 height 13
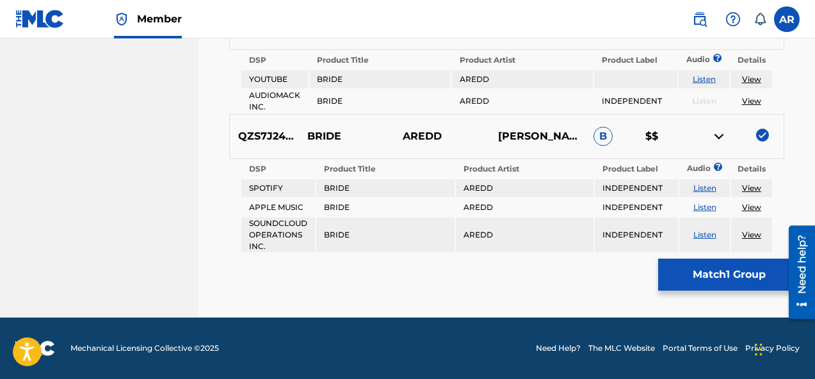
click at [600, 131] on span "B" at bounding box center [602, 136] width 19 height 19
click at [730, 139] on div at bounding box center [735, 136] width 95 height 15
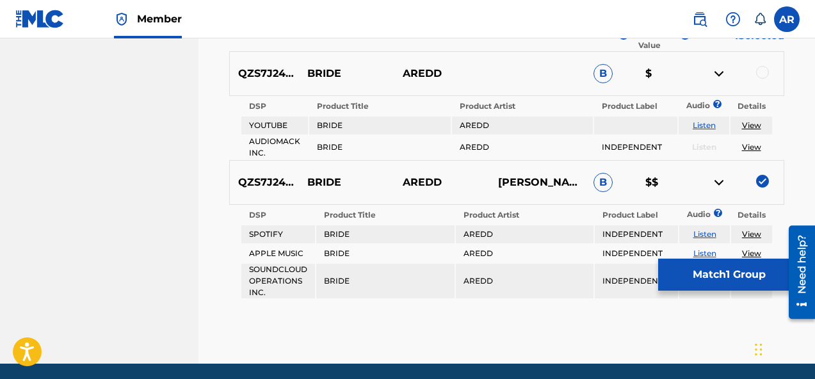
scroll to position [481, 0]
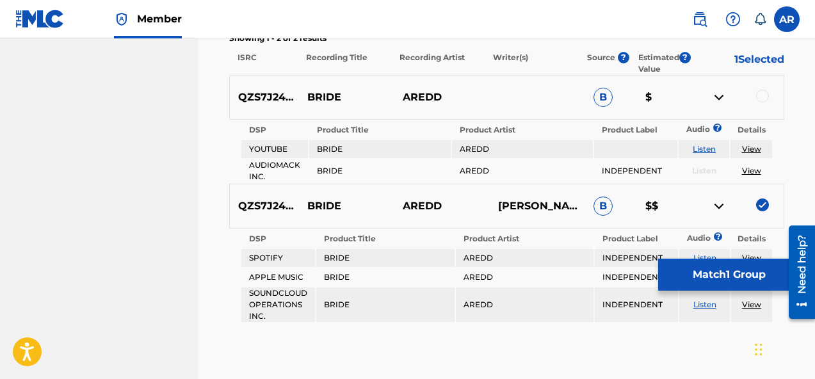
click at [752, 92] on div at bounding box center [735, 97] width 95 height 15
click at [762, 92] on div at bounding box center [762, 96] width 13 height 13
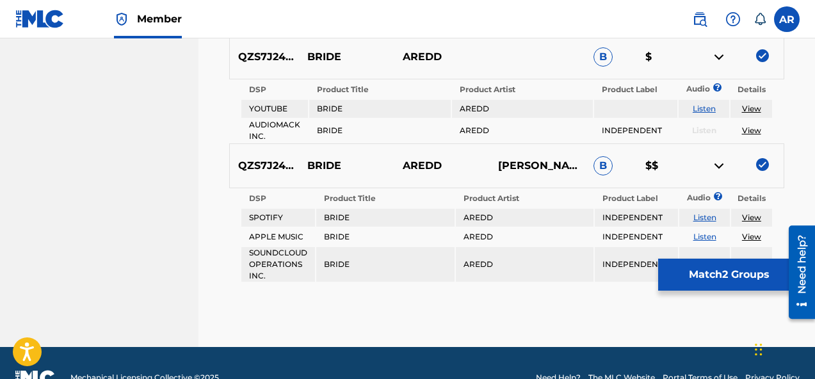
scroll to position [550, 0]
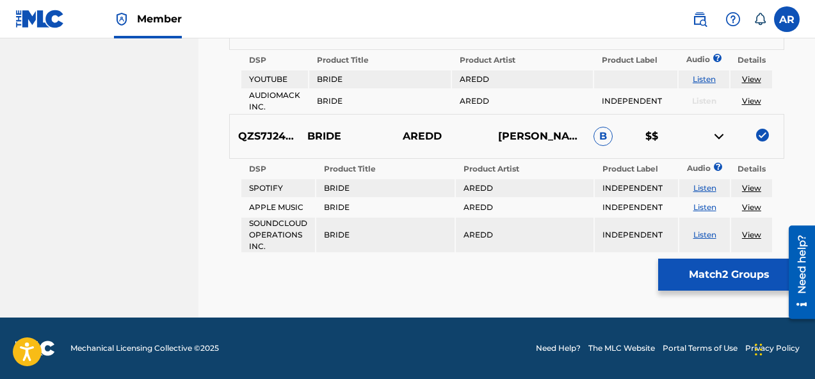
click at [718, 273] on button "Match 2 Groups" at bounding box center [728, 275] width 141 height 32
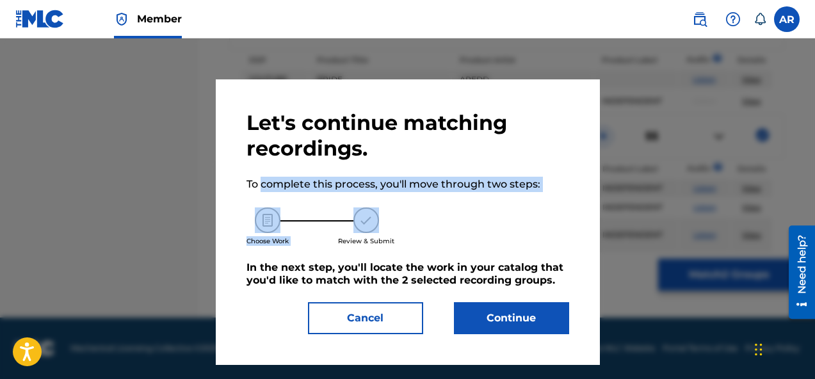
drag, startPoint x: 263, startPoint y: 186, endPoint x: 409, endPoint y: 193, distance: 146.1
click at [411, 193] on div "Let's continue matching recordings. To complete this process, you'll move throu…" at bounding box center [407, 222] width 323 height 224
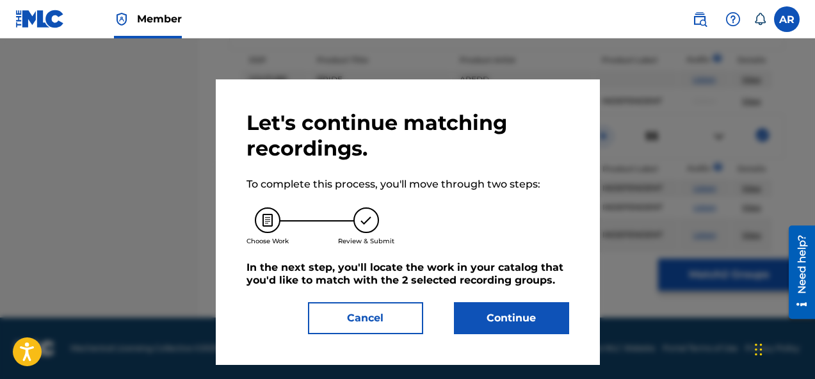
click at [438, 202] on div "Choose Work Review & Submit" at bounding box center [407, 226] width 323 height 69
click at [471, 308] on button "Continue" at bounding box center [511, 318] width 115 height 32
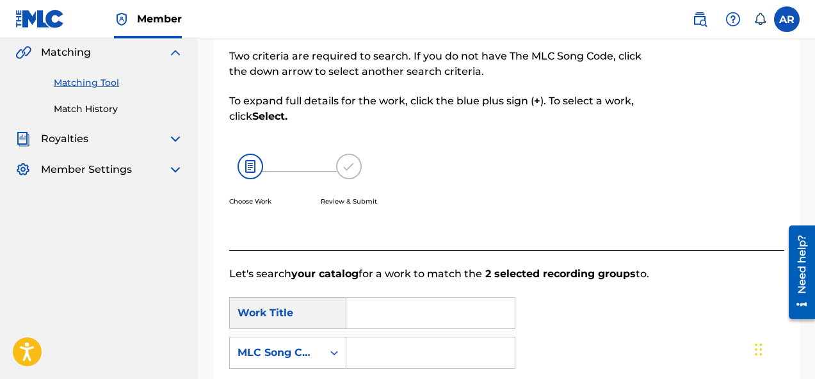
scroll to position [0, 0]
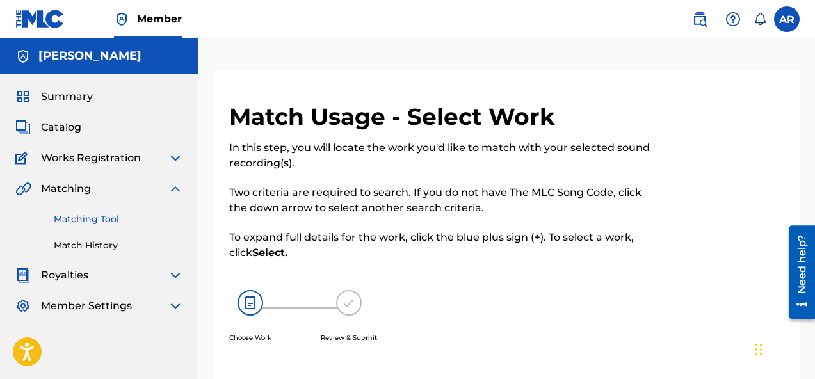
click at [347, 297] on img at bounding box center [349, 303] width 26 height 26
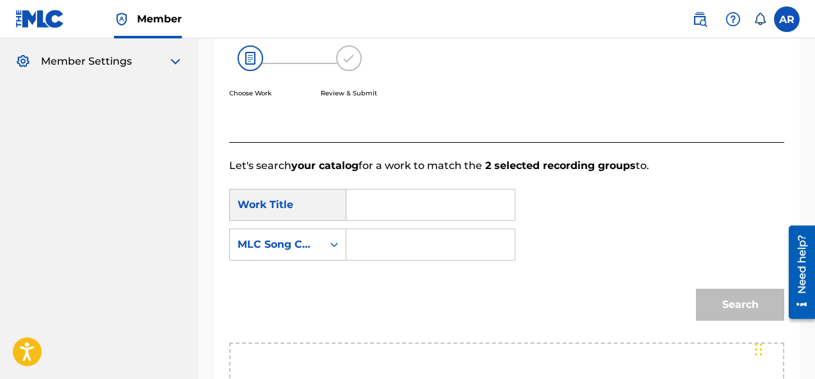
scroll to position [245, 0]
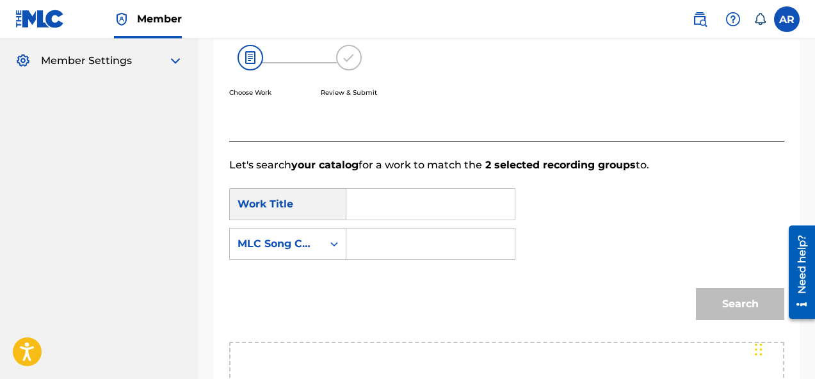
click at [397, 178] on form "SearchWithCriteria17a0ff1a-7d6f-427f-b757-1ad92cad28fa Work Title SearchWithCri…" at bounding box center [506, 257] width 555 height 169
click at [393, 209] on input "Search Form" at bounding box center [430, 204] width 147 height 31
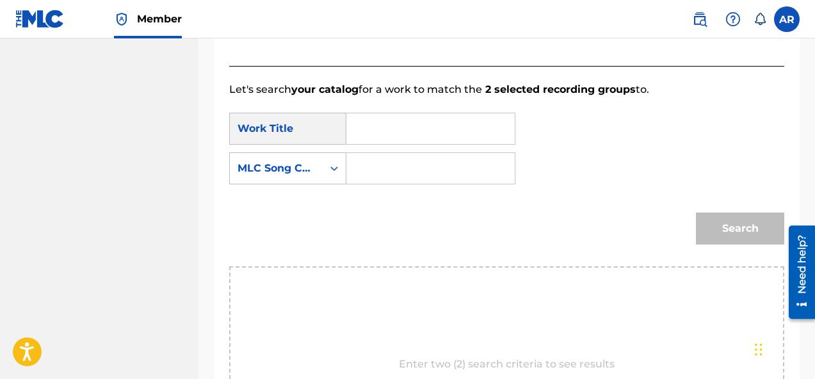
scroll to position [324, 0]
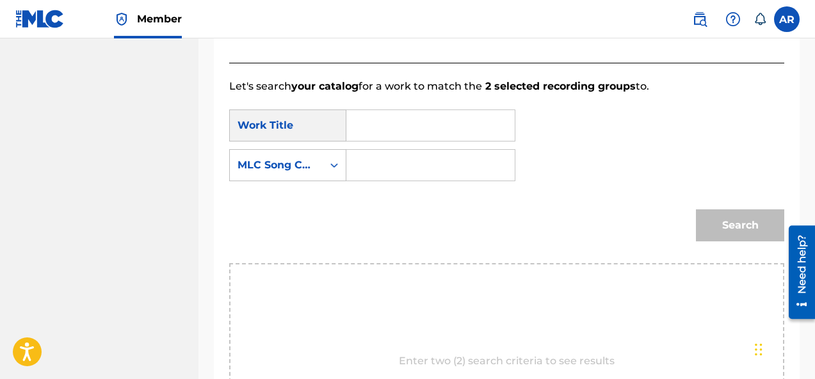
click at [403, 122] on input "Search Form" at bounding box center [430, 125] width 147 height 31
click at [335, 152] on div "Search Form" at bounding box center [334, 165] width 23 height 31
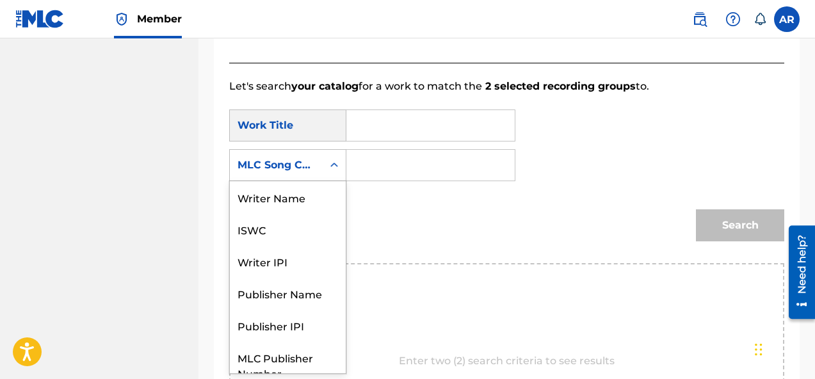
scroll to position [47, 0]
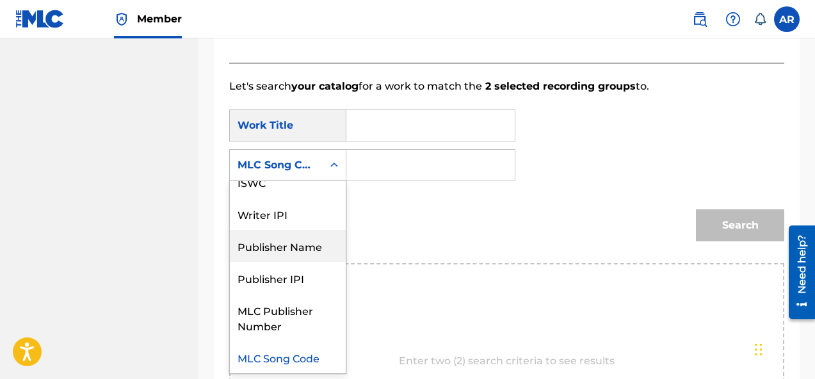
click at [309, 257] on div "Publisher Name" at bounding box center [288, 246] width 116 height 32
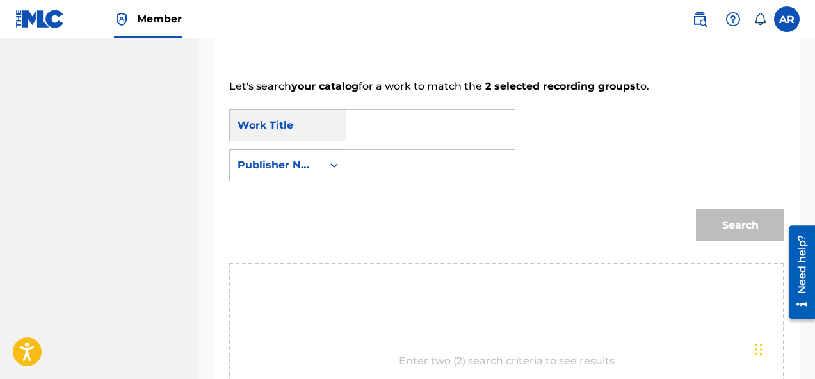
click at [407, 149] on div "Search Form" at bounding box center [430, 165] width 169 height 32
click at [406, 163] on input "Search Form" at bounding box center [430, 165] width 147 height 31
type input "[PERSON_NAME]"
click at [452, 119] on input "Search Form" at bounding box center [430, 125] width 147 height 31
type input "b"
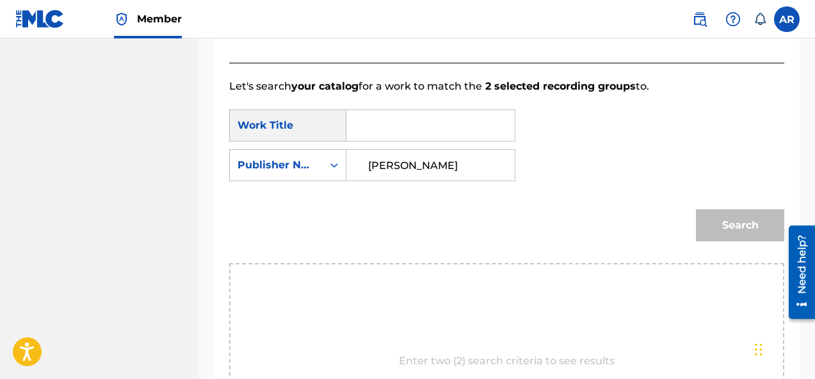
click at [410, 134] on input "Search Form" at bounding box center [430, 125] width 147 height 31
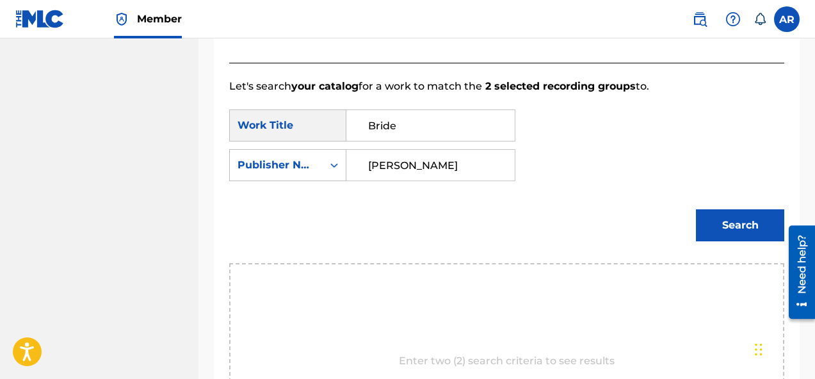
type input "Bride"
click at [712, 234] on button "Search" at bounding box center [740, 225] width 88 height 32
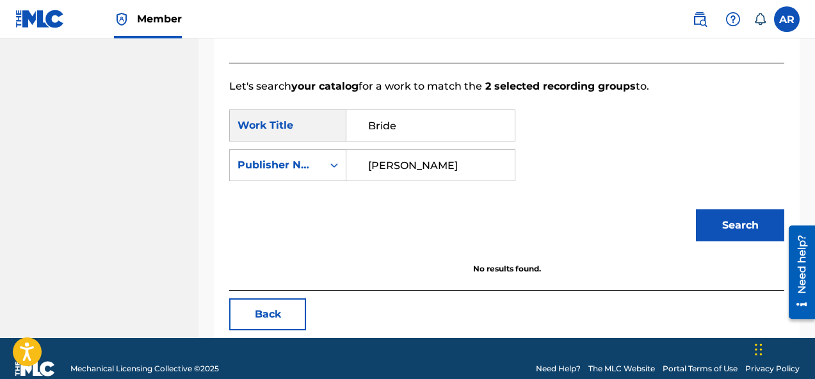
scroll to position [344, 0]
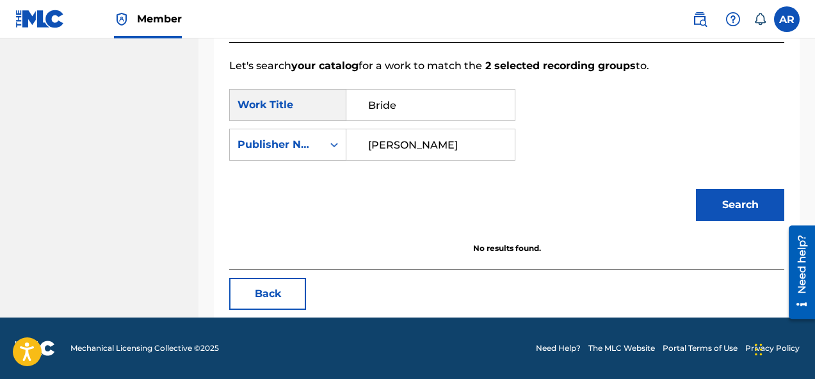
click at [729, 201] on button "Search" at bounding box center [740, 205] width 88 height 32
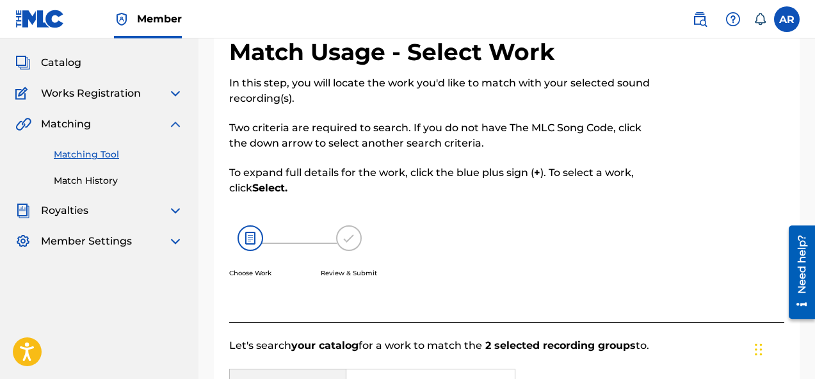
scroll to position [68, 0]
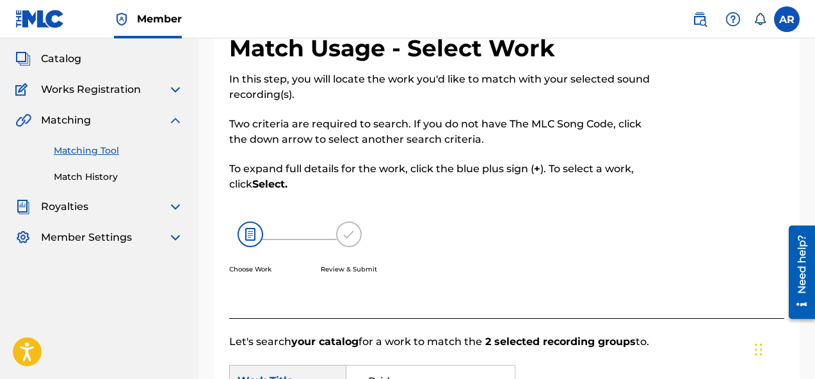
click at [175, 124] on img at bounding box center [175, 120] width 15 height 15
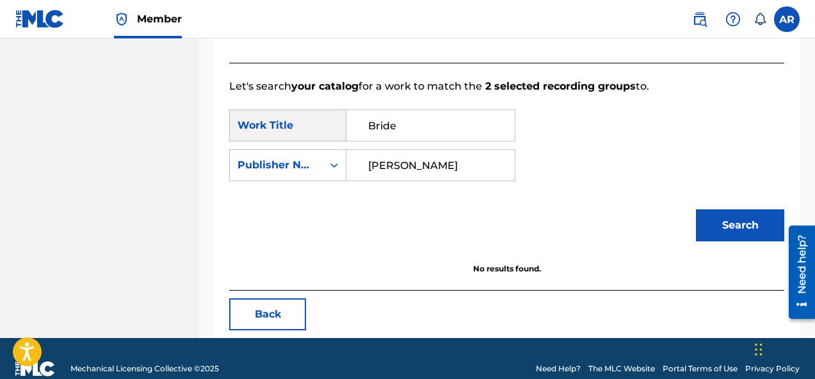
scroll to position [344, 0]
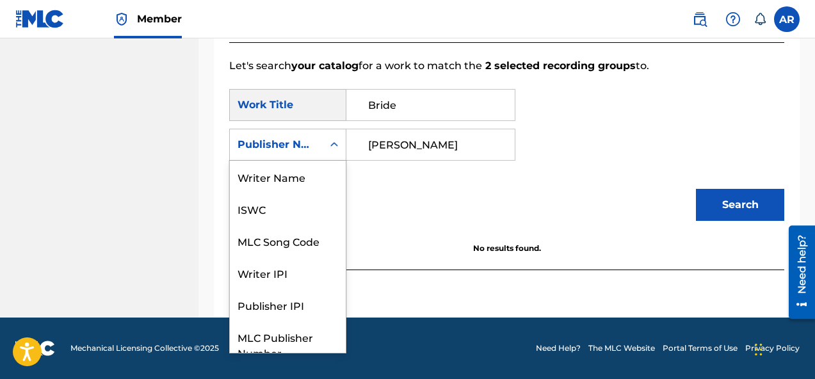
click at [326, 156] on div "Search Form" at bounding box center [334, 144] width 23 height 31
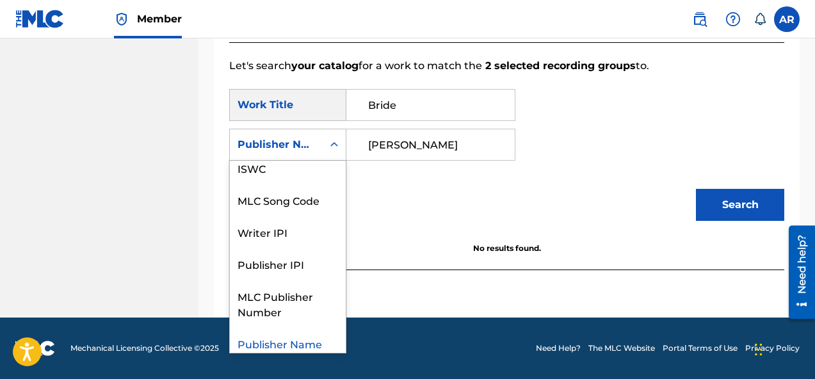
scroll to position [40, 0]
click at [301, 258] on div "Publisher IPI" at bounding box center [288, 265] width 116 height 32
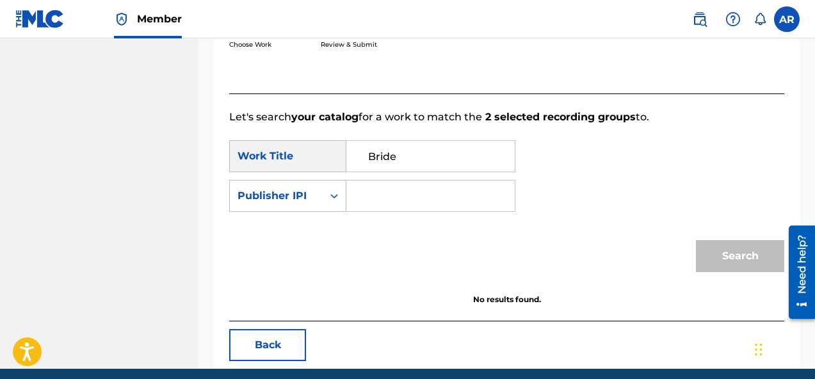
scroll to position [291, 0]
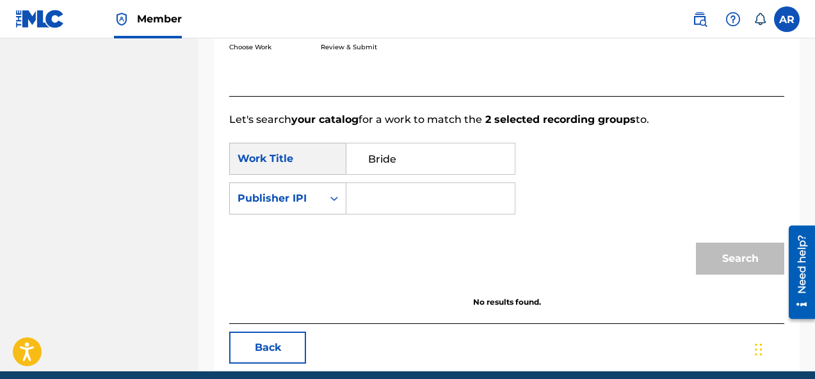
click at [394, 192] on input "Search Form" at bounding box center [430, 198] width 147 height 31
click at [789, 24] on label at bounding box center [787, 19] width 26 height 26
click at [787, 19] on input "AR [PERSON_NAME] [EMAIL_ADDRESS][DOMAIN_NAME] Notification Preferences Profile …" at bounding box center [787, 19] width 0 height 0
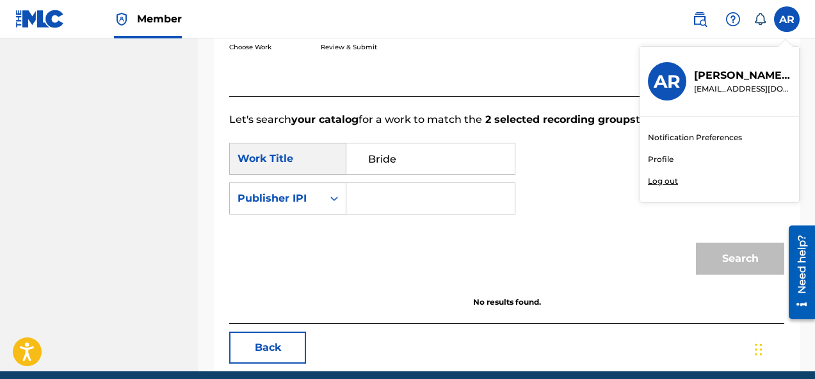
click at [587, 76] on div "Choose Work Review & Submit" at bounding box center [443, 32] width 428 height 97
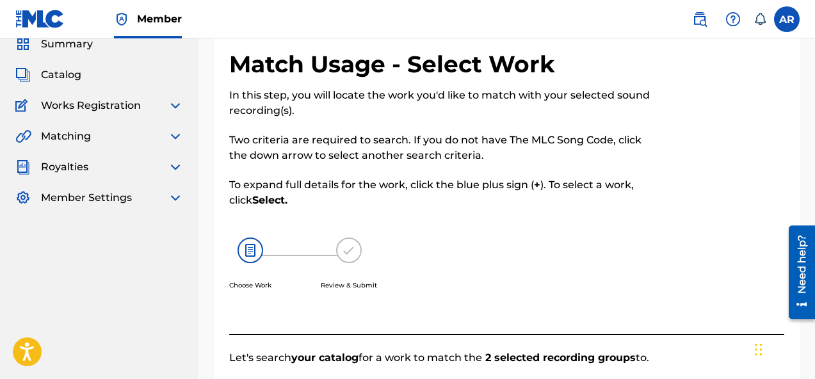
scroll to position [0, 0]
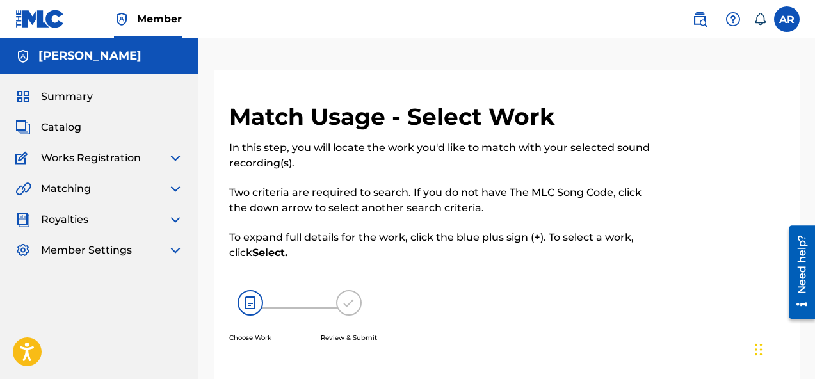
click at [127, 251] on span "Member Settings" at bounding box center [86, 250] width 91 height 15
click at [160, 261] on div "Summary Catalog Works Registration Claiming Tool Individual Registration Tool B…" at bounding box center [99, 174] width 198 height 200
click at [166, 257] on div "Member Settings" at bounding box center [99, 250] width 168 height 15
click at [169, 247] on img at bounding box center [175, 250] width 15 height 15
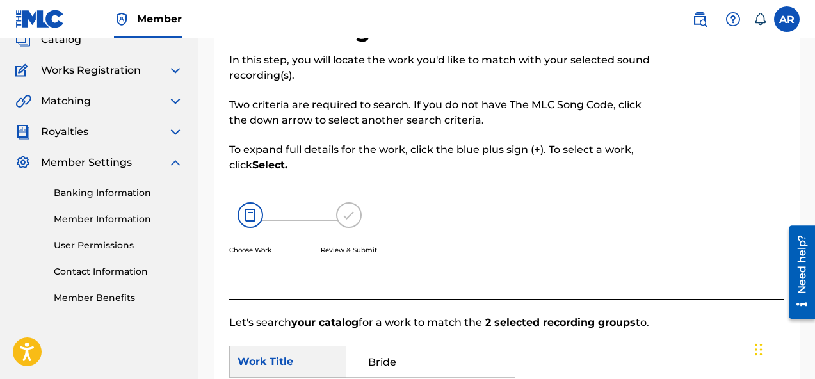
scroll to position [90, 0]
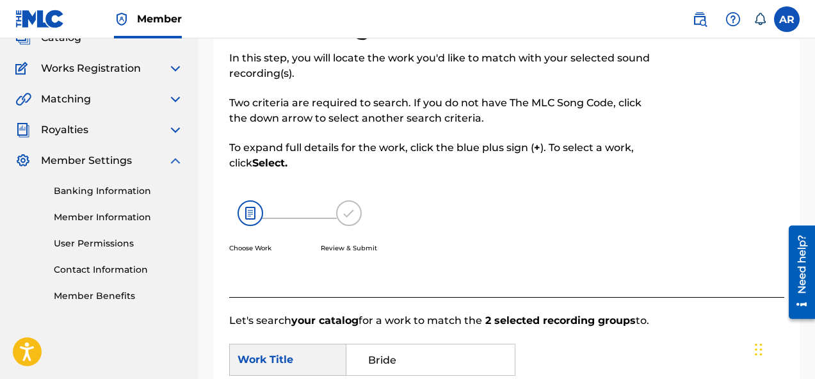
click at [135, 218] on link "Member Information" at bounding box center [118, 217] width 129 height 13
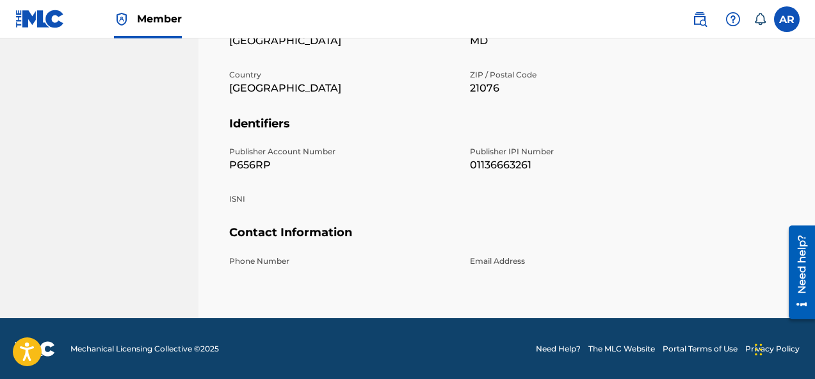
scroll to position [435, 0]
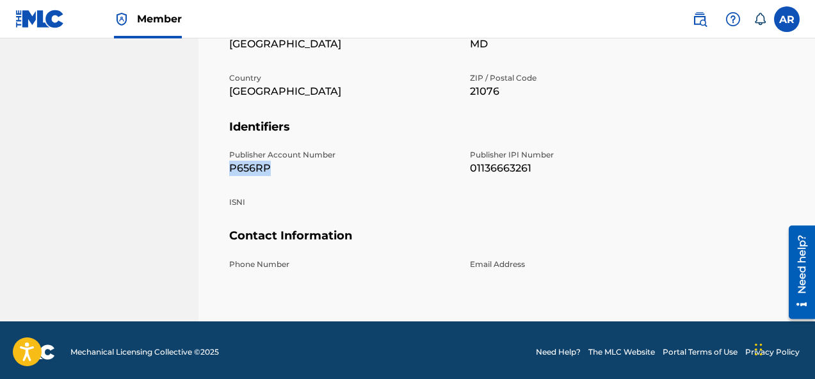
drag, startPoint x: 296, startPoint y: 170, endPoint x: 220, endPoint y: 168, distance: 75.5
click at [220, 168] on div "Mailing and Contact Information entered on the Mailing and Contact tab is used …" at bounding box center [507, 10] width 586 height 686
copy p "P656RP"
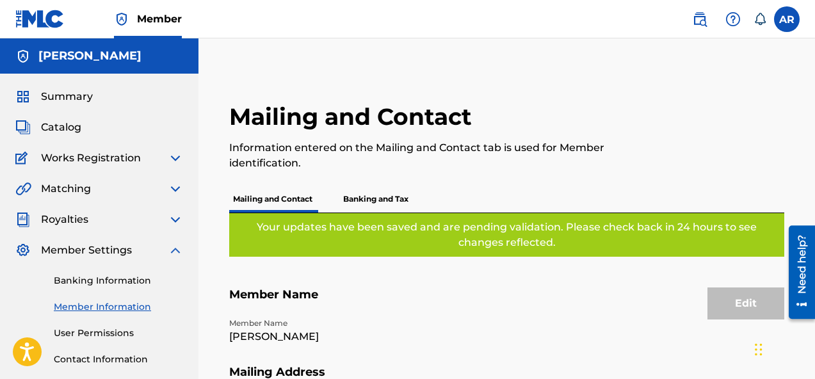
scroll to position [51, 0]
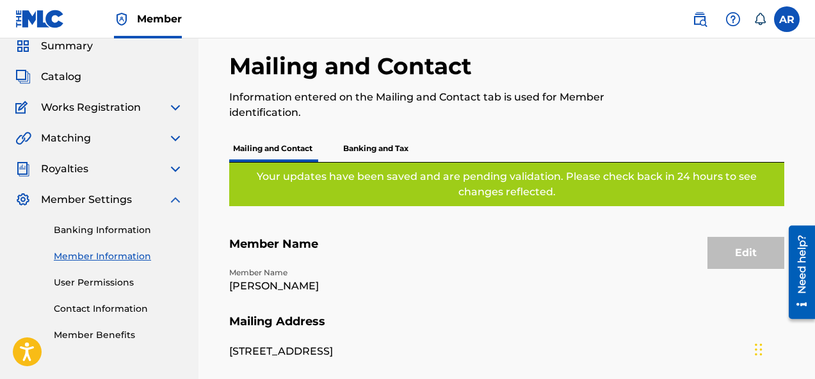
click at [138, 203] on div "Member Settings" at bounding box center [99, 199] width 168 height 15
click at [189, 198] on div "Summary Catalog Works Registration Claiming Tool Individual Registration Tool B…" at bounding box center [99, 190] width 198 height 334
click at [175, 200] on img at bounding box center [175, 199] width 15 height 15
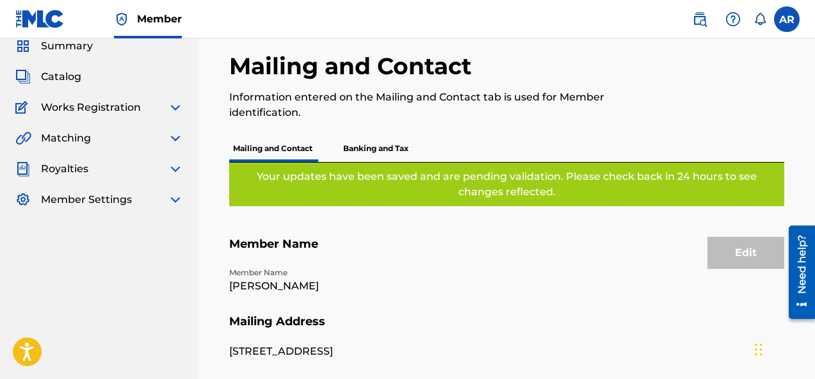
click at [165, 168] on div "Royalties" at bounding box center [99, 168] width 168 height 15
click at [174, 172] on img at bounding box center [175, 168] width 15 height 15
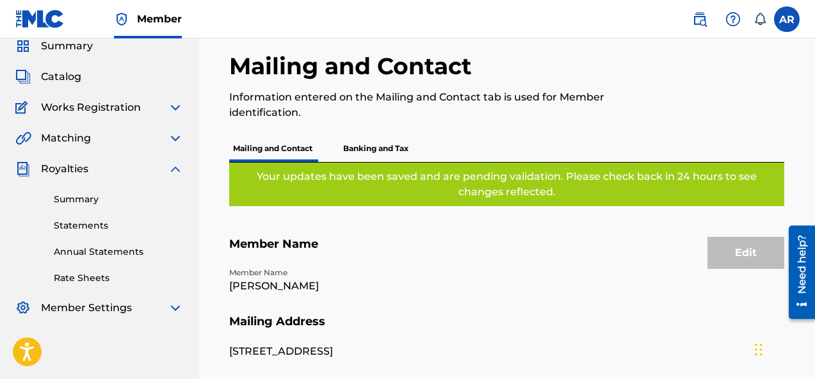
click at [179, 160] on div "Summary Catalog Works Registration Claiming Tool Individual Registration Tool B…" at bounding box center [99, 177] width 198 height 308
click at [176, 166] on img at bounding box center [175, 168] width 15 height 15
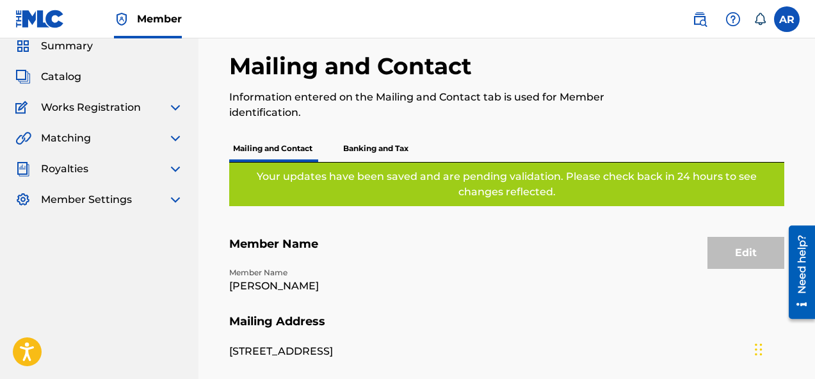
click at [176, 142] on img at bounding box center [175, 138] width 15 height 15
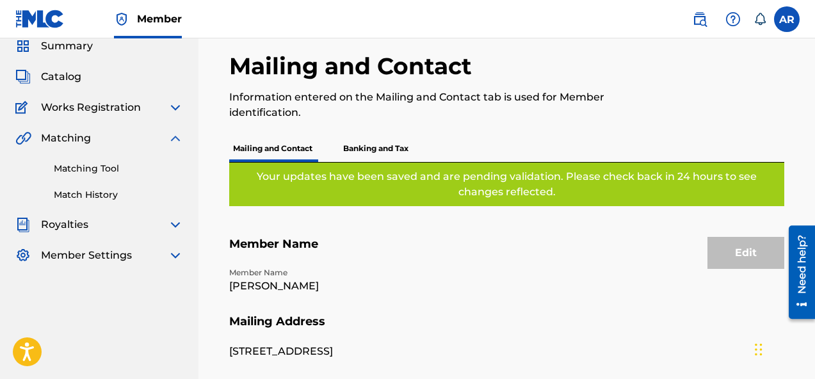
click at [173, 108] on img at bounding box center [175, 107] width 15 height 15
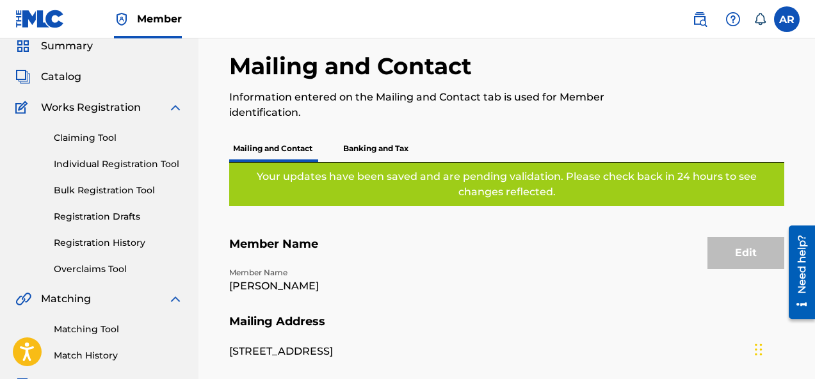
click at [99, 136] on link "Claiming Tool" at bounding box center [118, 137] width 129 height 13
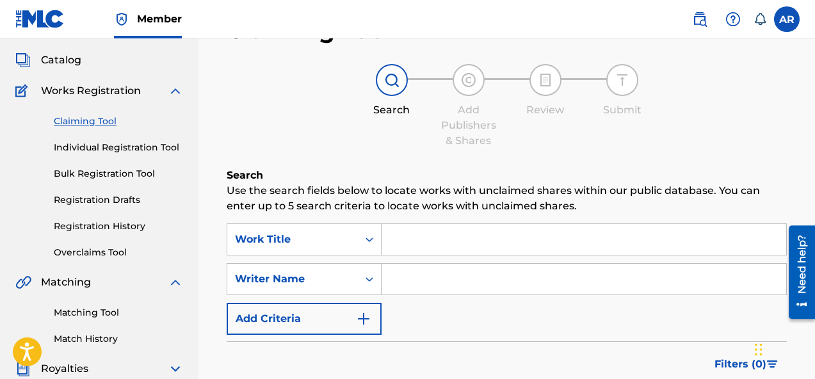
scroll to position [234, 0]
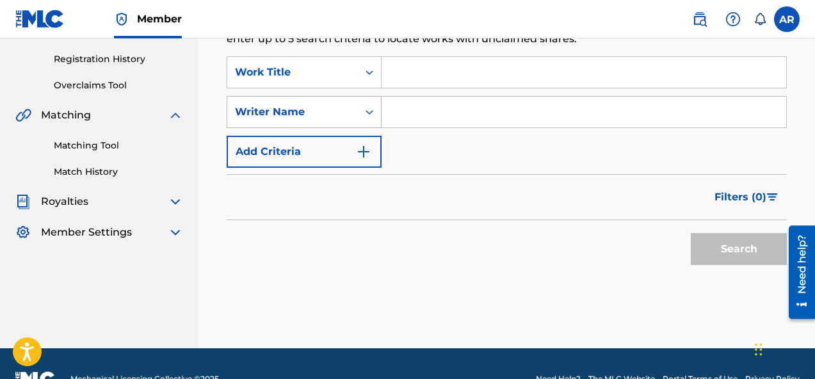
click at [364, 118] on icon "Search Form" at bounding box center [369, 112] width 13 height 13
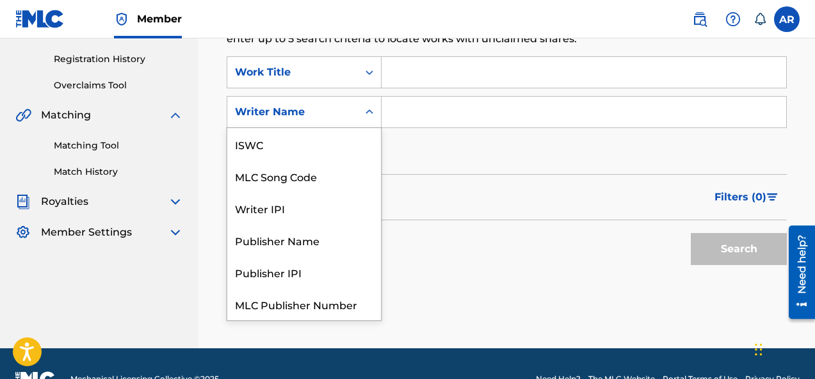
scroll to position [32, 0]
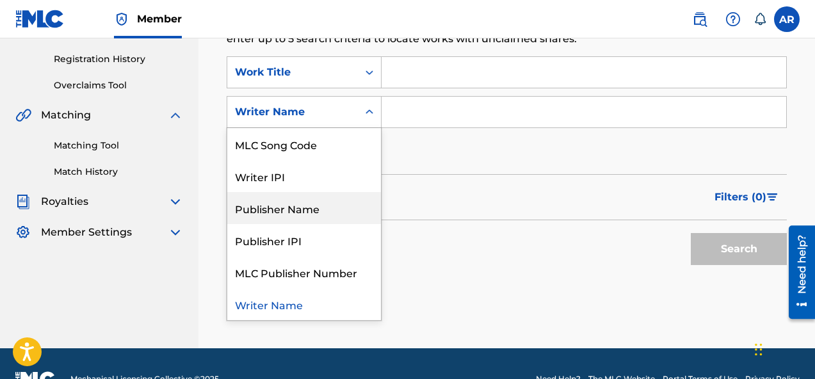
click at [321, 210] on div "Publisher Name" at bounding box center [304, 208] width 154 height 32
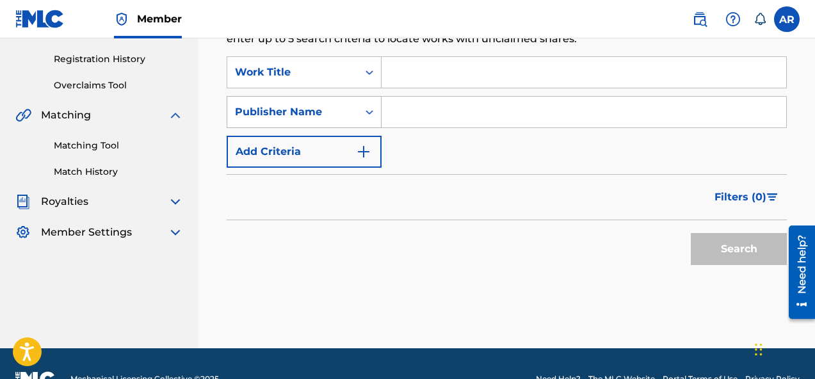
click at [347, 124] on div "Publisher Name" at bounding box center [292, 112] width 131 height 24
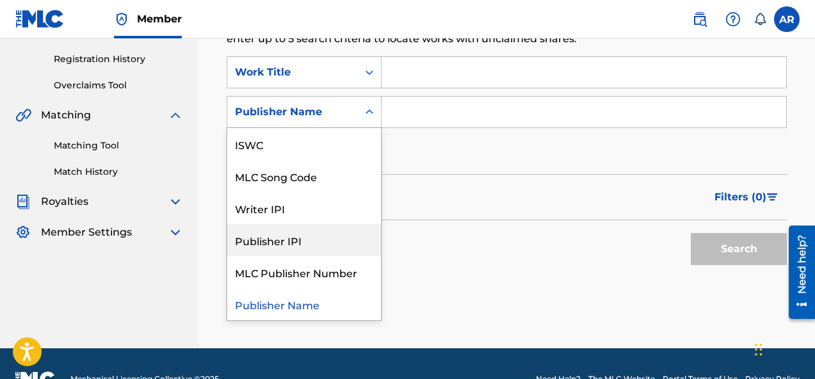
click at [323, 244] on div "Publisher IPI" at bounding box center [304, 240] width 154 height 32
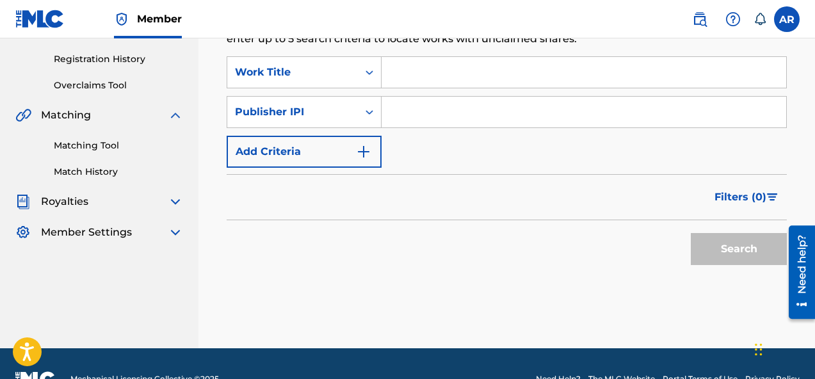
click at [424, 103] on input "Search Form" at bounding box center [583, 112] width 404 height 31
paste input "P656RP"
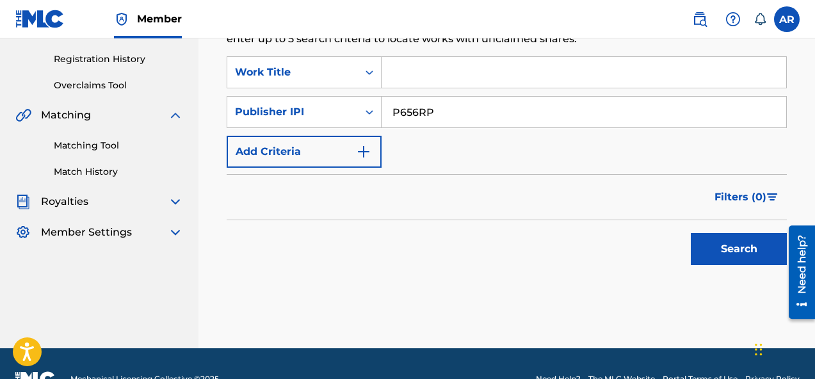
type input "P656RP"
click at [433, 79] on input "Search Form" at bounding box center [583, 72] width 404 height 31
click at [719, 248] on button "Search" at bounding box center [739, 249] width 96 height 32
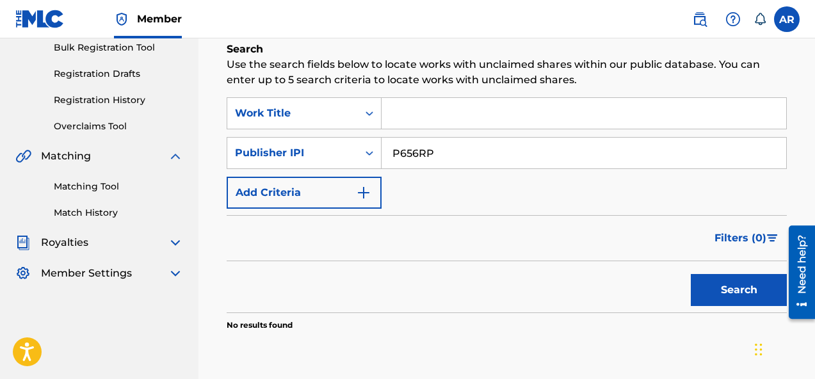
scroll to position [157, 0]
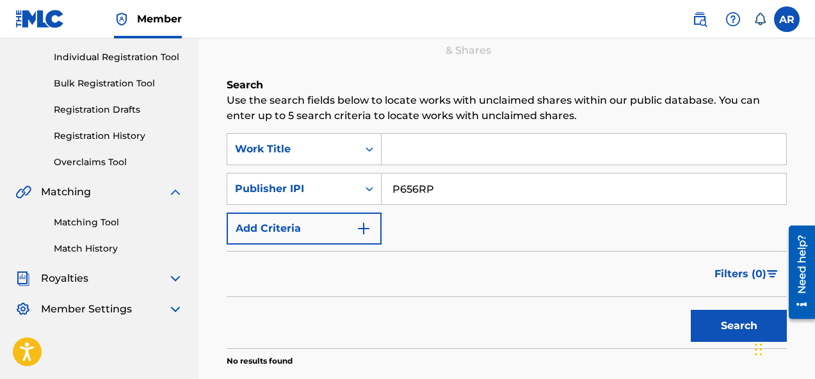
click at [490, 155] on input "Search Form" at bounding box center [583, 149] width 404 height 31
type input "b"
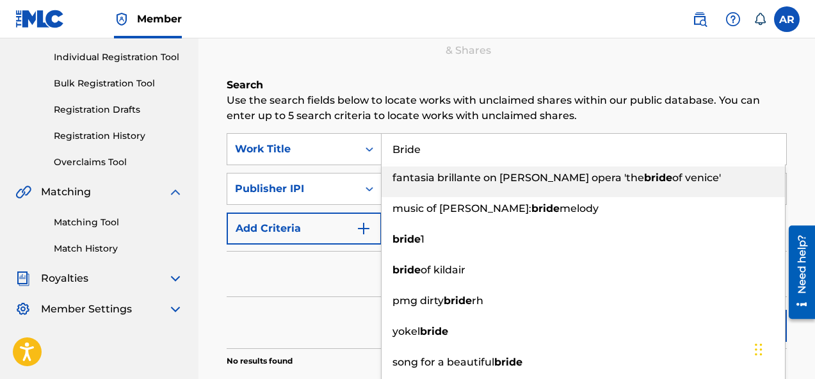
type input "Bride"
click at [516, 99] on p "Use the search fields below to locate works with unclaimed shares within our pu…" at bounding box center [507, 108] width 560 height 31
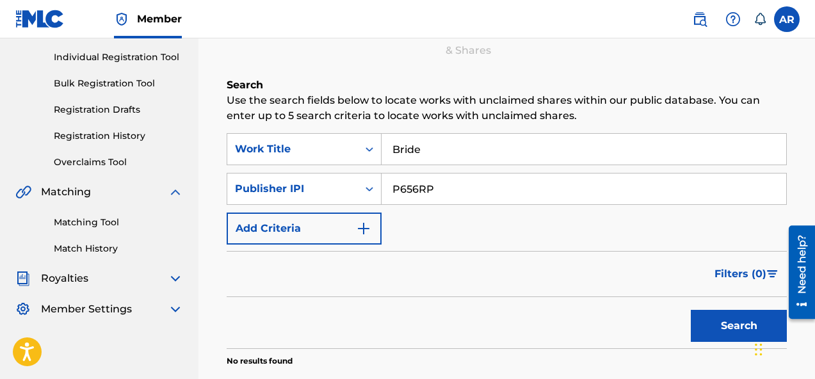
click at [446, 147] on input "Bride" at bounding box center [583, 149] width 404 height 31
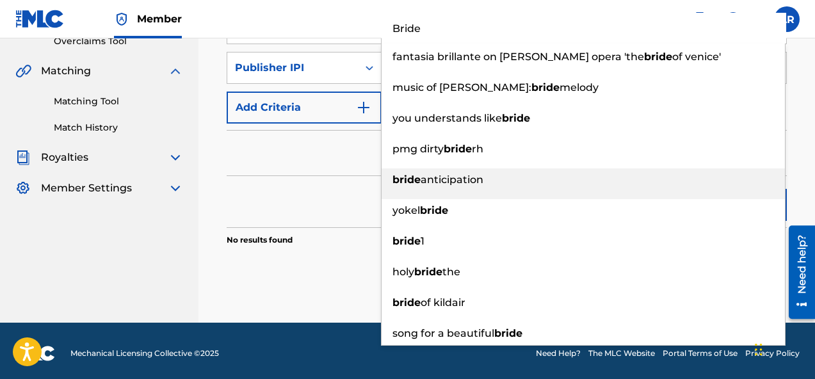
scroll to position [279, 0]
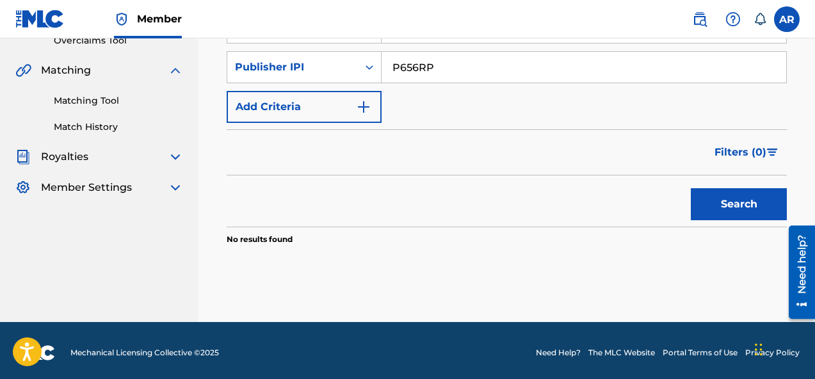
click at [332, 127] on form "SearchWithCriteria17a0ff1a-7d6f-427f-b757-1ad92cad28fa Work Title Bride SearchW…" at bounding box center [507, 119] width 560 height 215
click at [364, 104] on img "Search Form" at bounding box center [363, 106] width 15 height 15
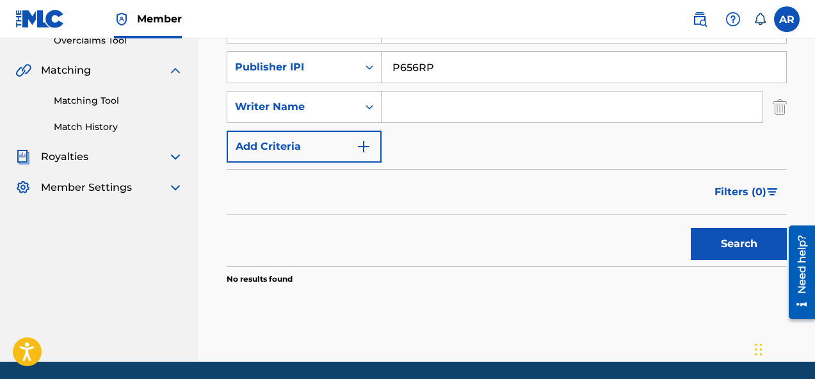
click at [443, 121] on input "Search Form" at bounding box center [571, 107] width 381 height 31
type input "[PERSON_NAME]"
click at [688, 233] on div "Search" at bounding box center [735, 240] width 102 height 51
click at [691, 233] on button "Search" at bounding box center [739, 244] width 96 height 32
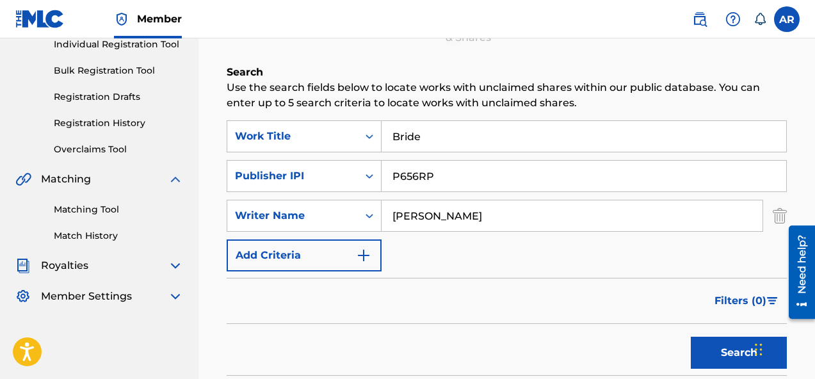
scroll to position [220, 0]
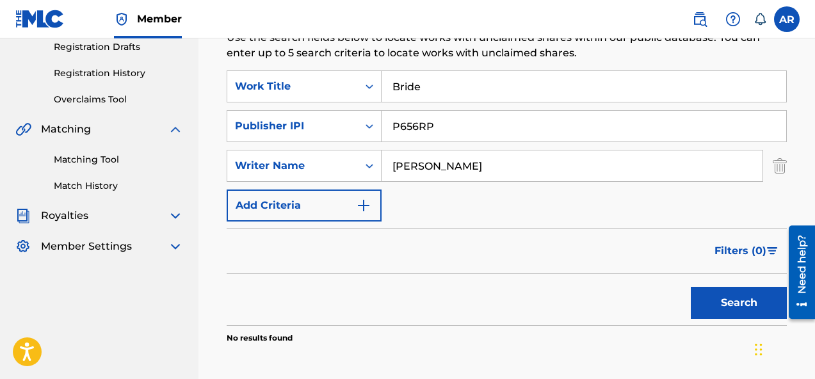
click at [314, 196] on button "Add Criteria" at bounding box center [304, 205] width 155 height 32
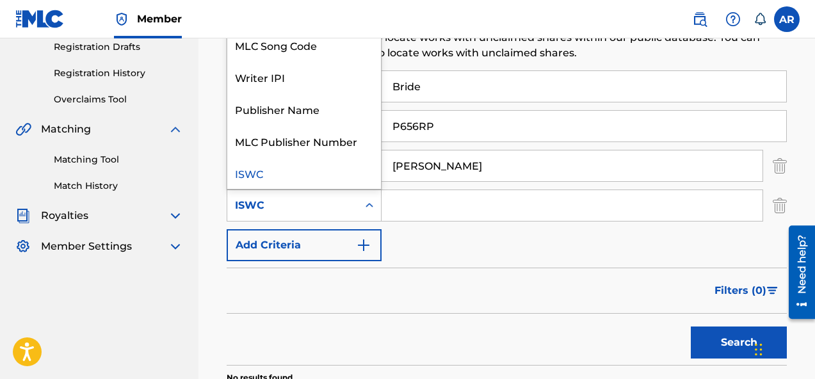
click at [310, 203] on div "ISWC" at bounding box center [292, 205] width 115 height 15
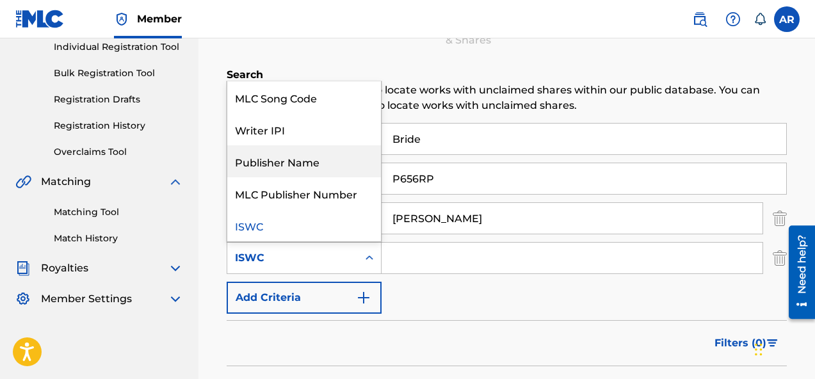
scroll to position [177, 0]
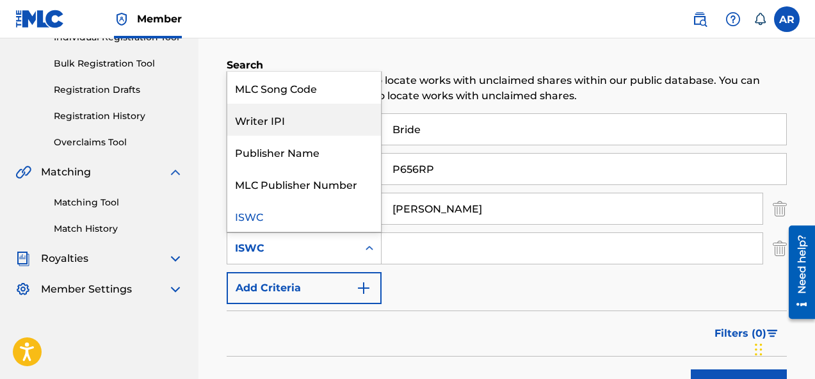
click at [337, 120] on div "Writer IPI" at bounding box center [304, 120] width 154 height 32
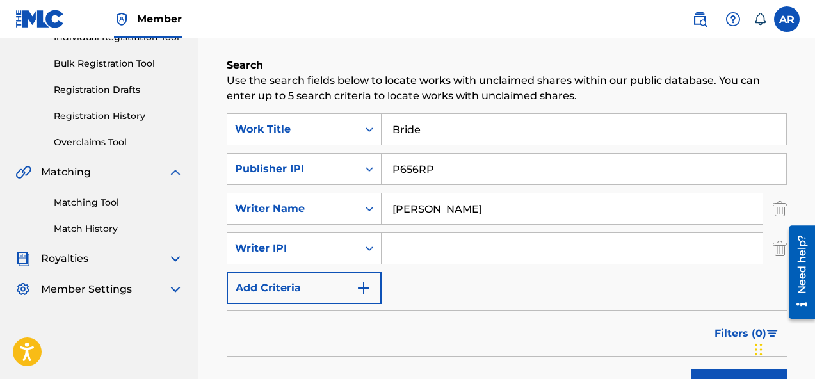
click at [433, 249] on input "Search Form" at bounding box center [571, 248] width 381 height 31
paste input "01136663261"
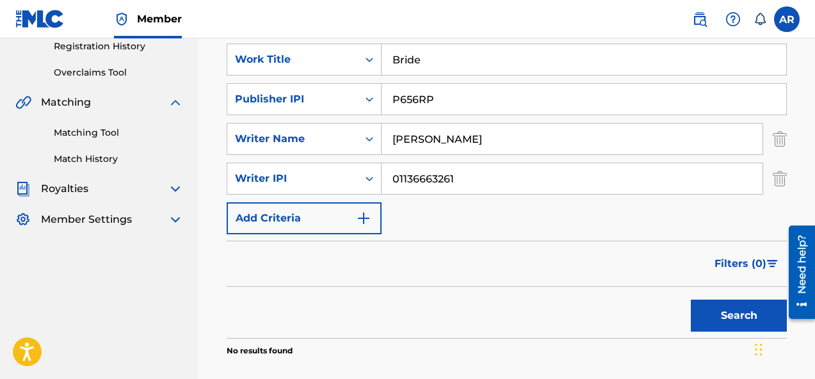
scroll to position [251, 0]
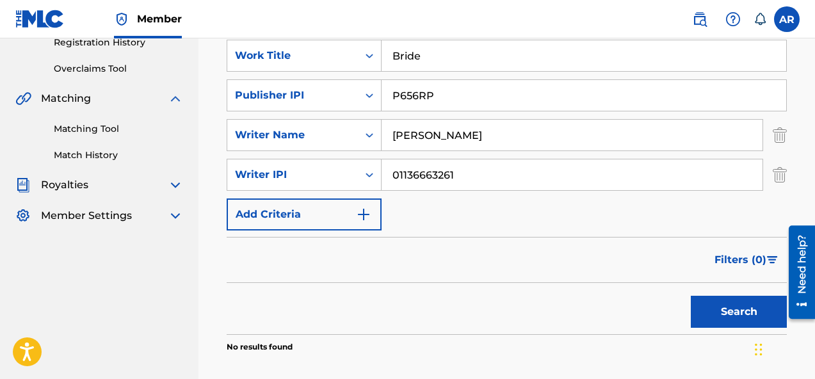
type input "01136663261"
click at [714, 308] on button "Search" at bounding box center [739, 312] width 96 height 32
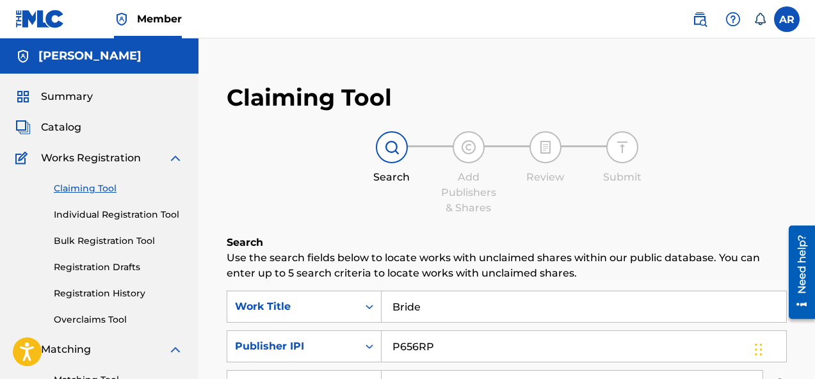
scroll to position [0, 0]
click at [172, 161] on img at bounding box center [175, 157] width 15 height 15
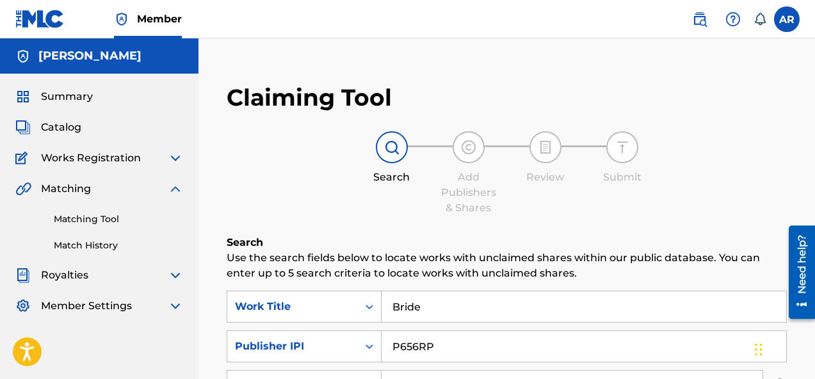
click at [169, 184] on img at bounding box center [175, 188] width 15 height 15
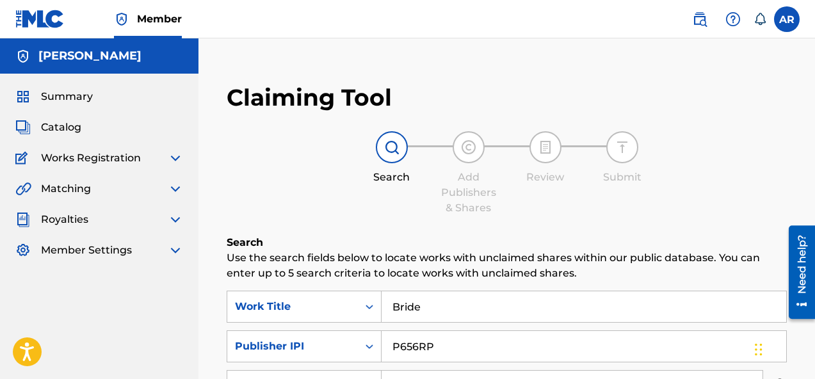
click at [94, 101] on div "Summary" at bounding box center [99, 96] width 168 height 15
click at [42, 93] on span "Summary" at bounding box center [67, 96] width 52 height 15
